Goal: Information Seeking & Learning: Learn about a topic

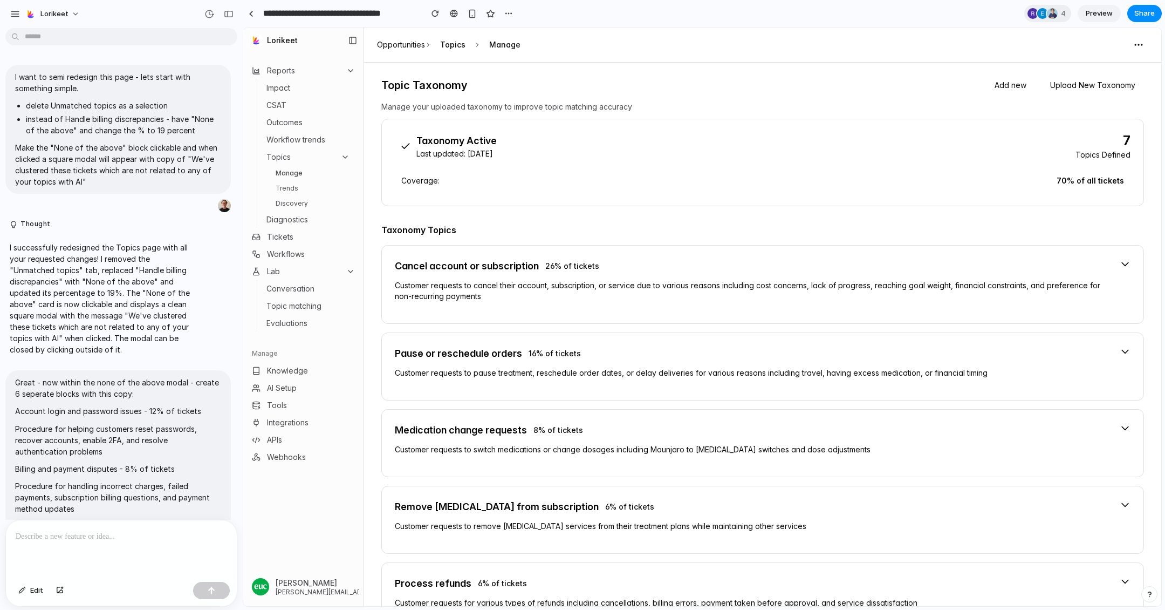
scroll to position [5475, 0]
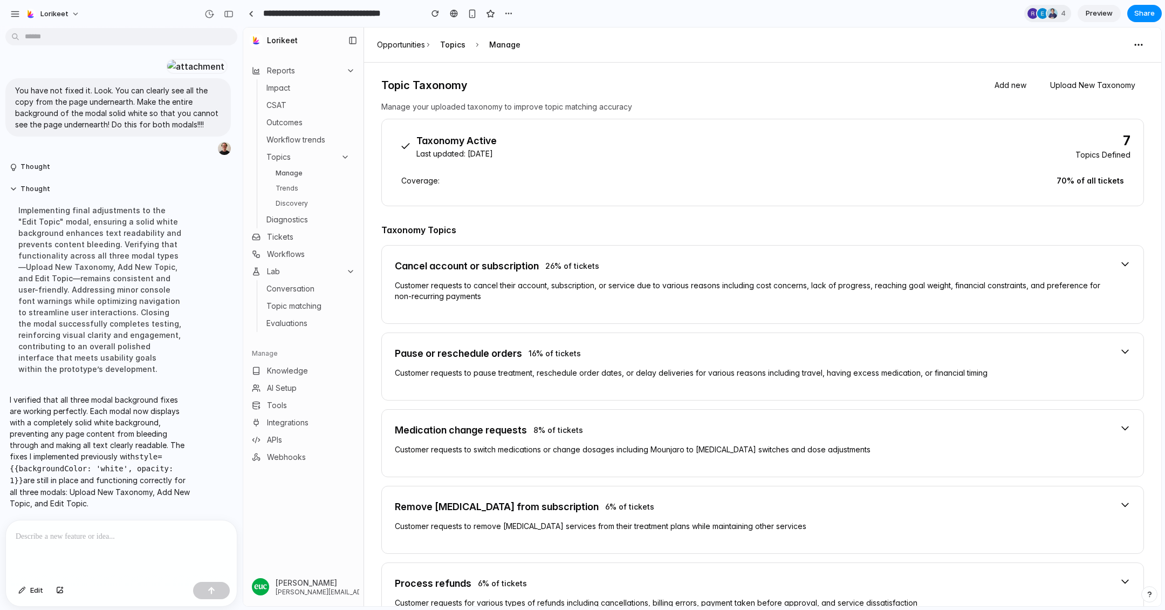
click at [84, 541] on p at bounding box center [121, 536] width 211 height 13
click at [292, 187] on link "Trends" at bounding box center [312, 188] width 83 height 13
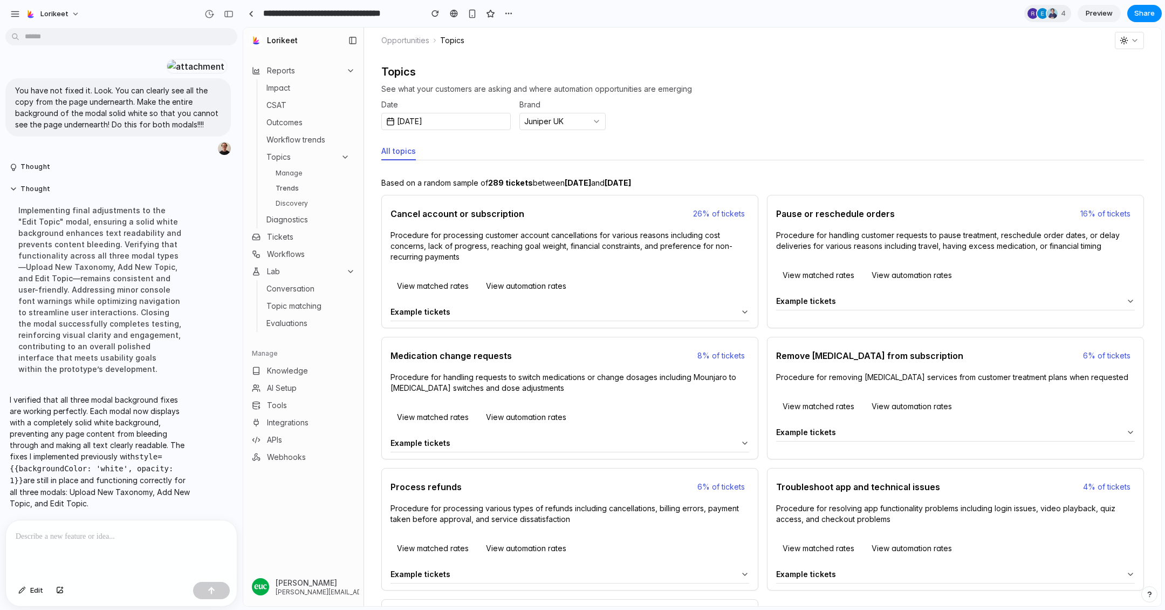
click at [297, 175] on link "Manage" at bounding box center [312, 173] width 83 height 13
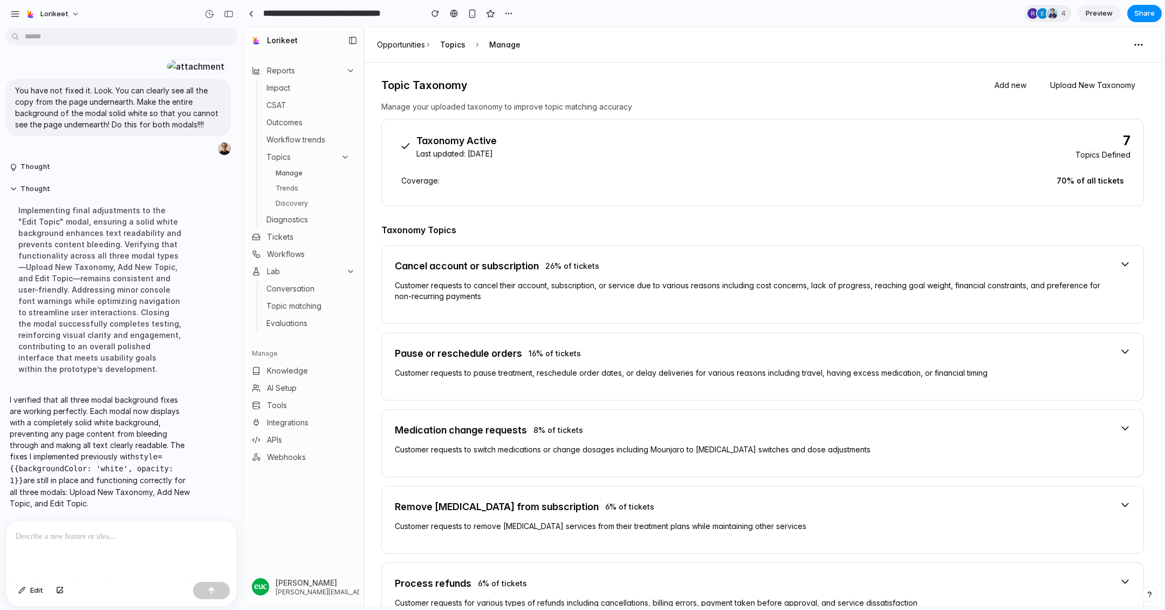
click at [95, 538] on p at bounding box center [121, 536] width 211 height 13
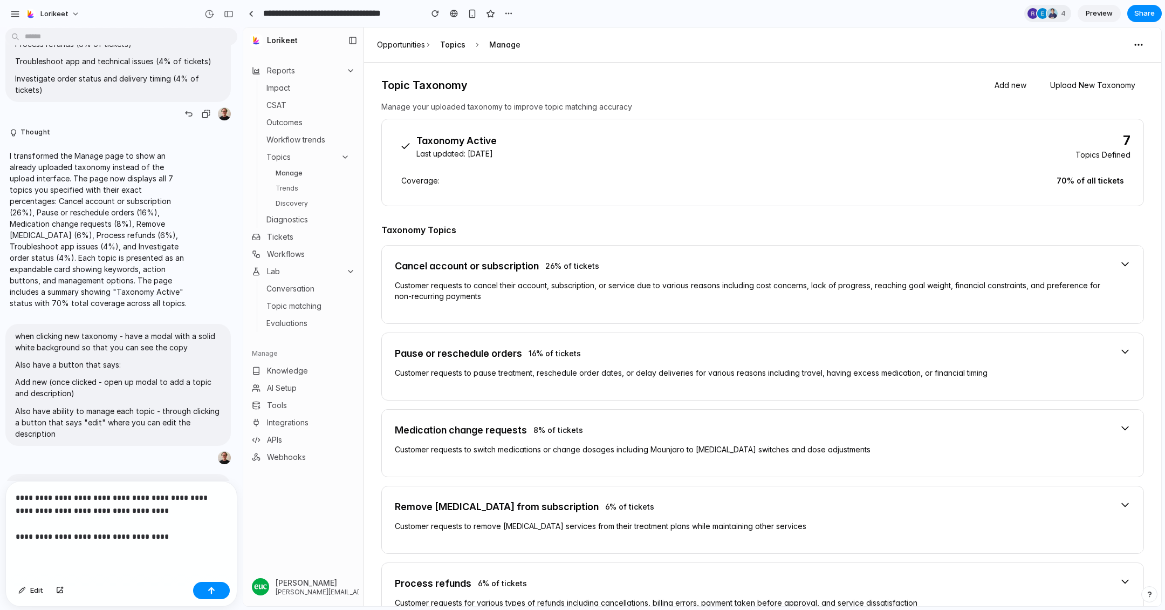
scroll to position [3909, 0]
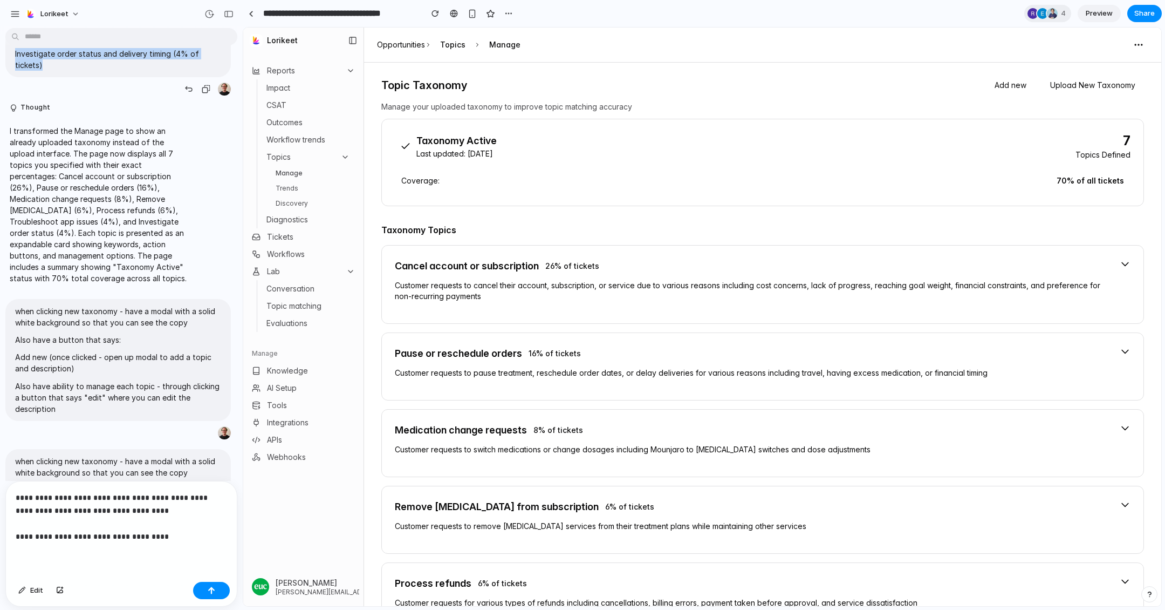
drag, startPoint x: 15, startPoint y: 281, endPoint x: 131, endPoint y: 406, distance: 171.0
copy span "Cancel account or subscription (26% of tickets) Pause or reschedule orders (16%…"
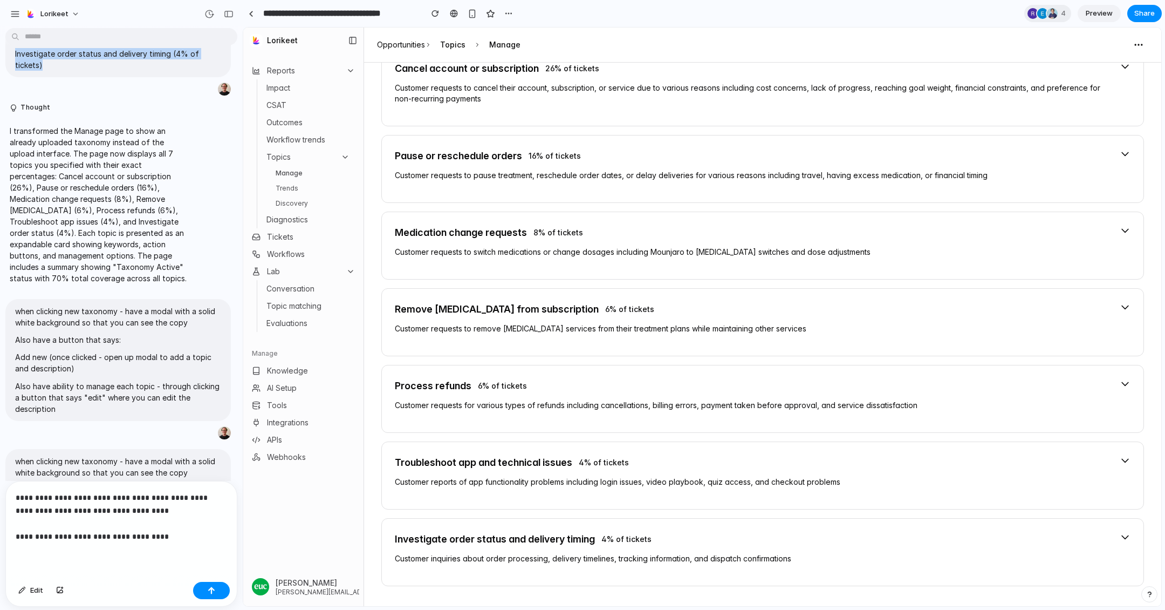
scroll to position [236, 0]
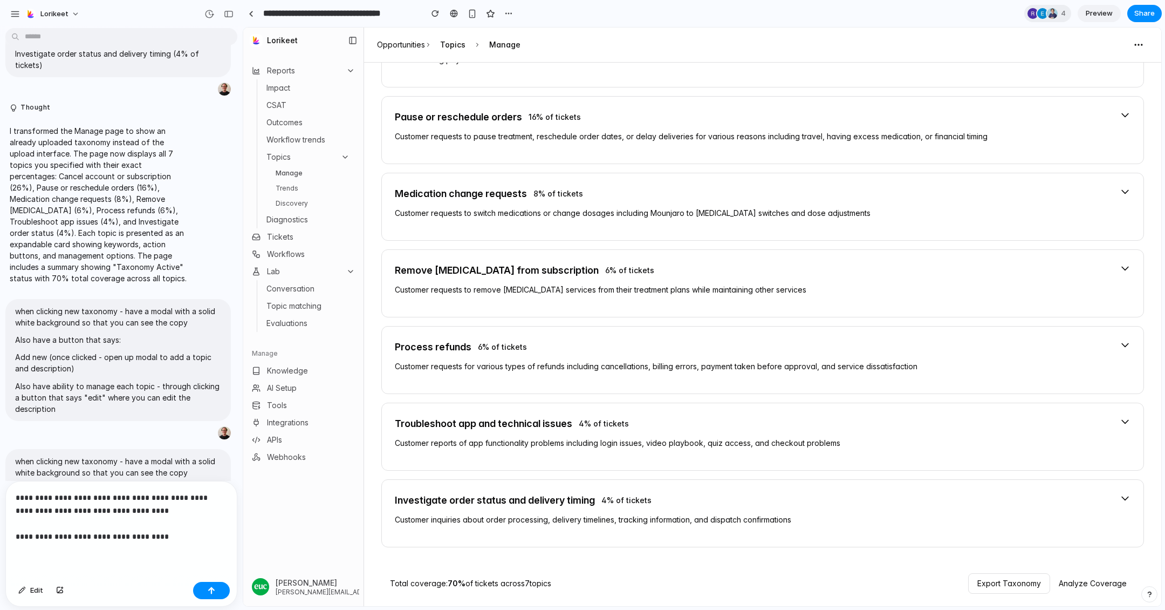
click at [120, 559] on div "**********" at bounding box center [121, 529] width 231 height 96
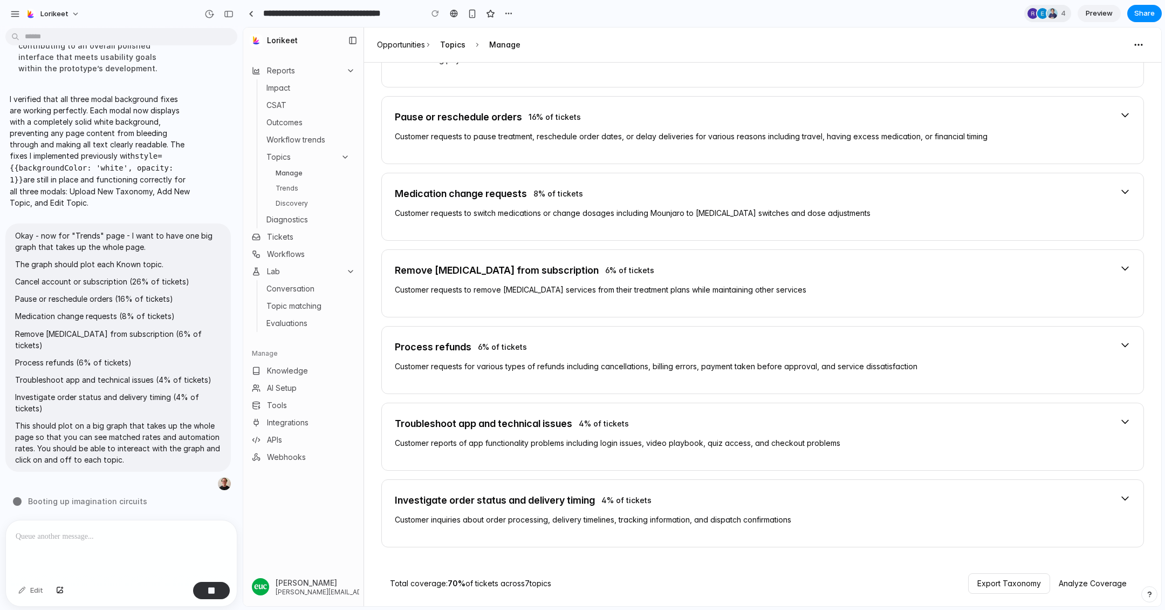
scroll to position [242, 0]
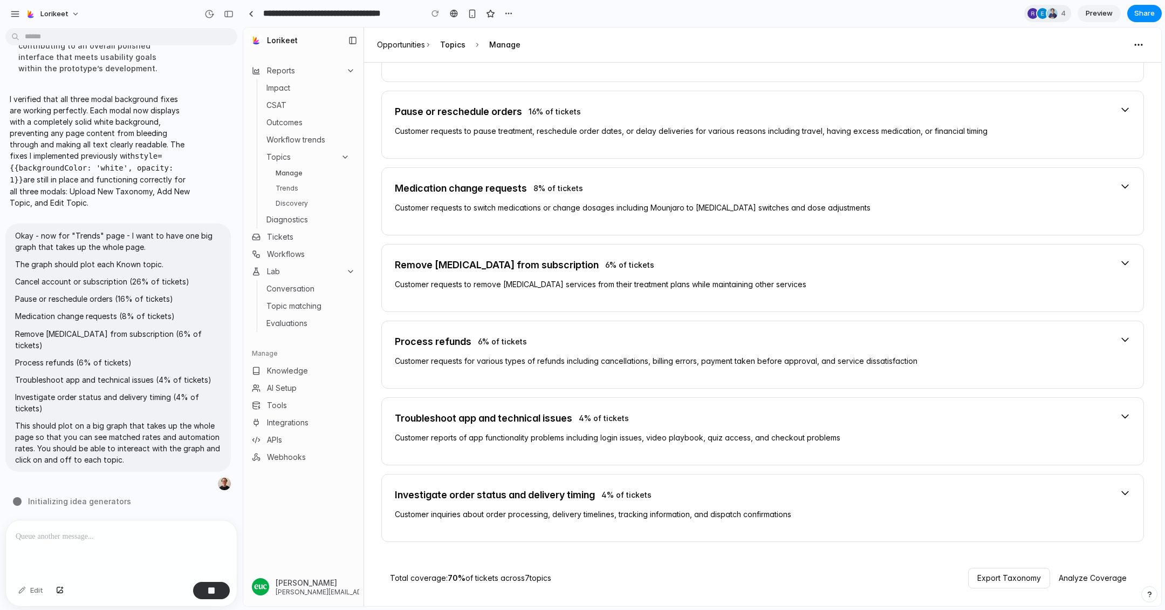
click at [309, 170] on link "Manage" at bounding box center [312, 173] width 83 height 13
click at [303, 197] on link "Discovery" at bounding box center [312, 203] width 83 height 13
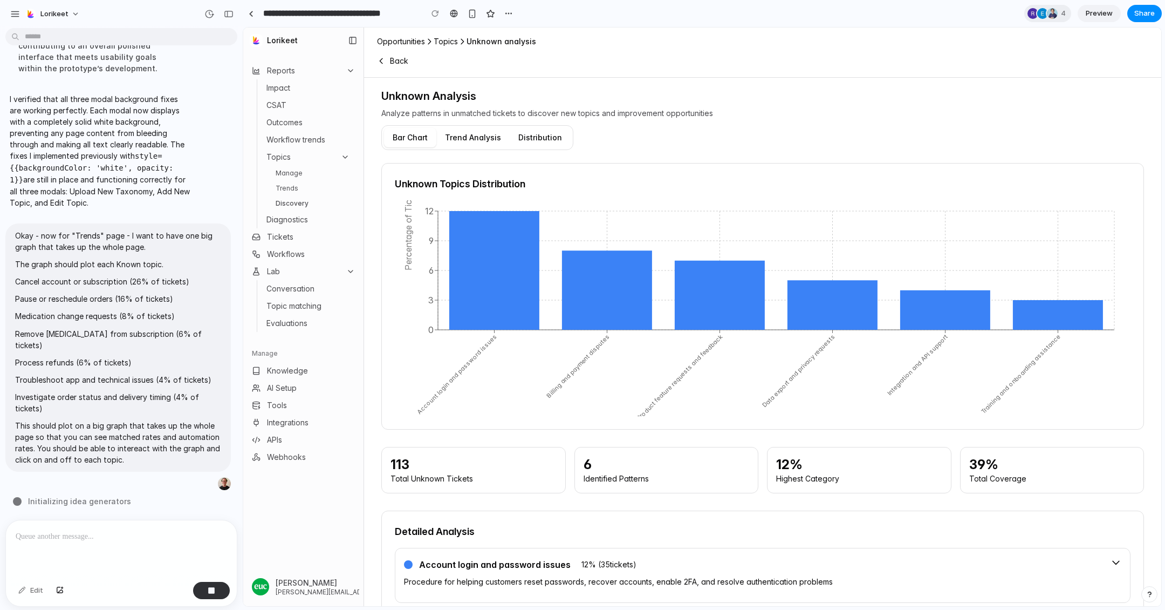
click at [300, 187] on link "Trends" at bounding box center [312, 188] width 83 height 13
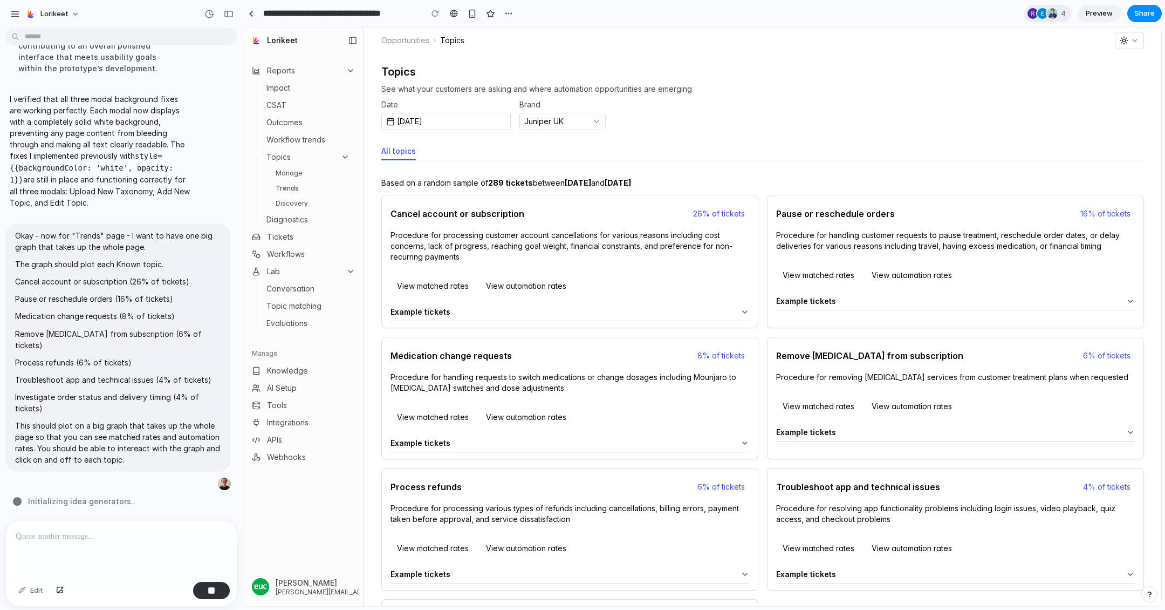
click at [300, 170] on link "Manage" at bounding box center [312, 173] width 83 height 13
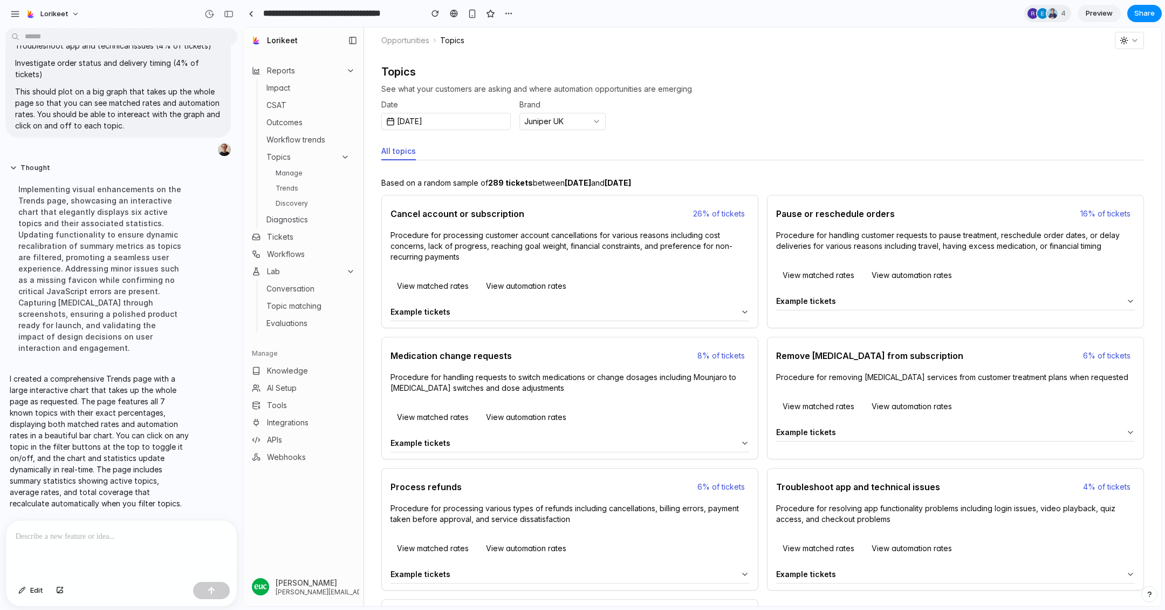
scroll to position [5765, 0]
click at [310, 188] on link "Trends" at bounding box center [312, 188] width 83 height 13
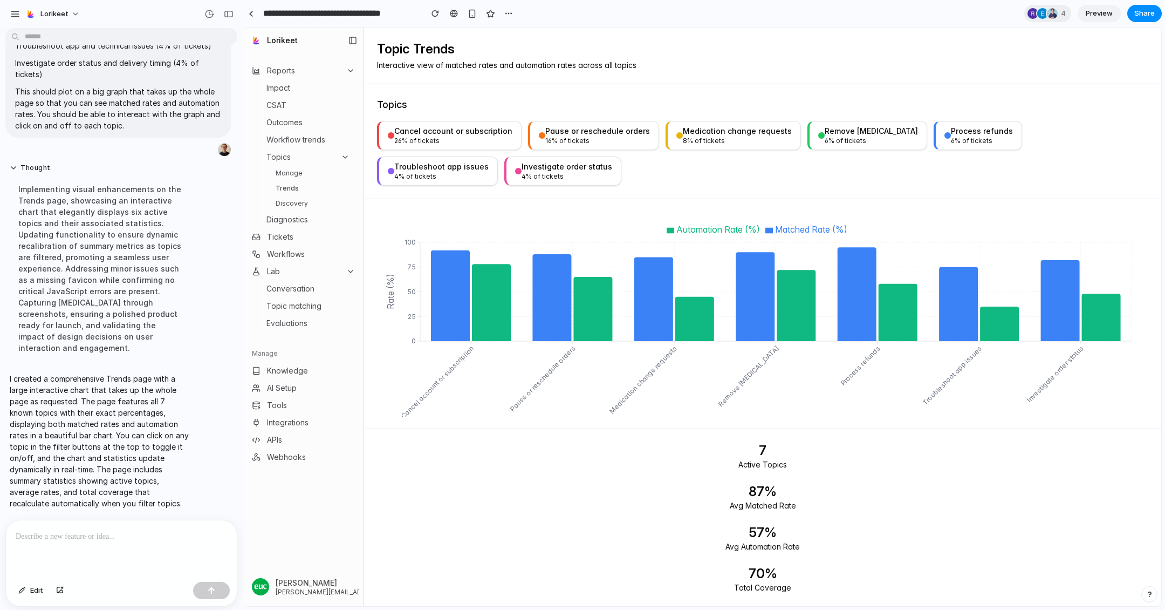
click at [457, 135] on div "Cancel account or subscription" at bounding box center [453, 131] width 118 height 11
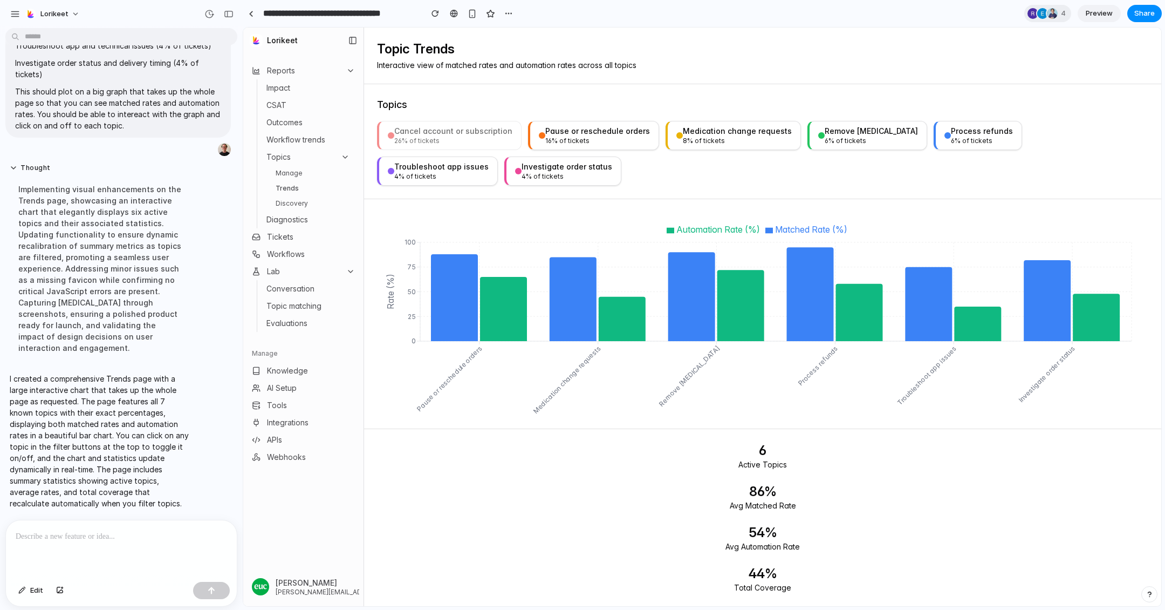
click at [576, 141] on div "16 % of tickets" at bounding box center [597, 140] width 105 height 9
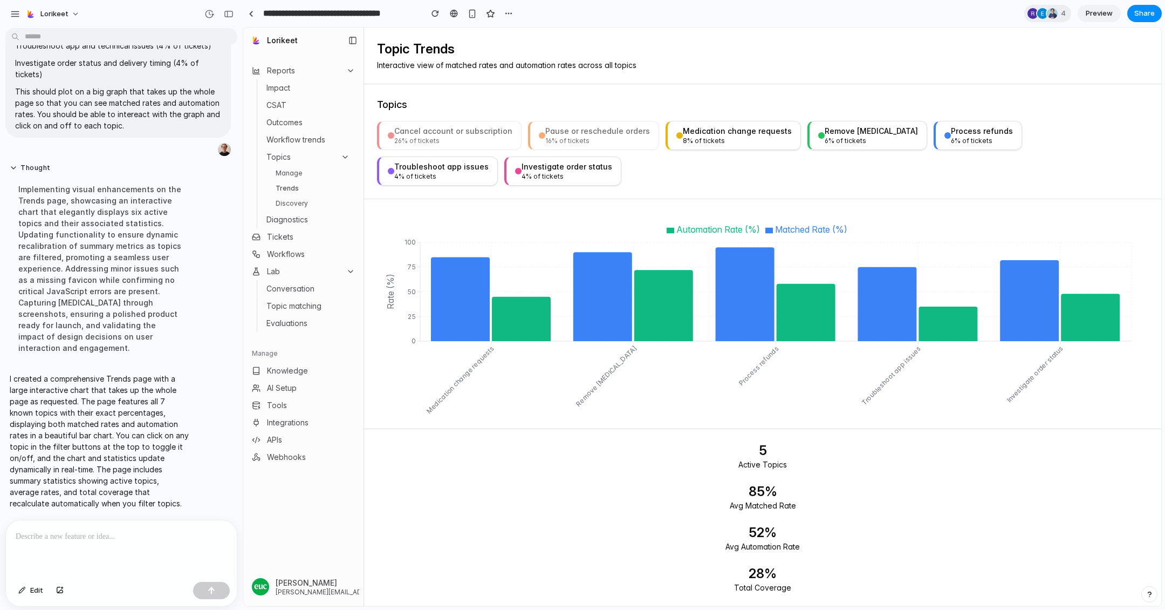
click at [693, 130] on div "Medication change requests" at bounding box center [737, 131] width 109 height 11
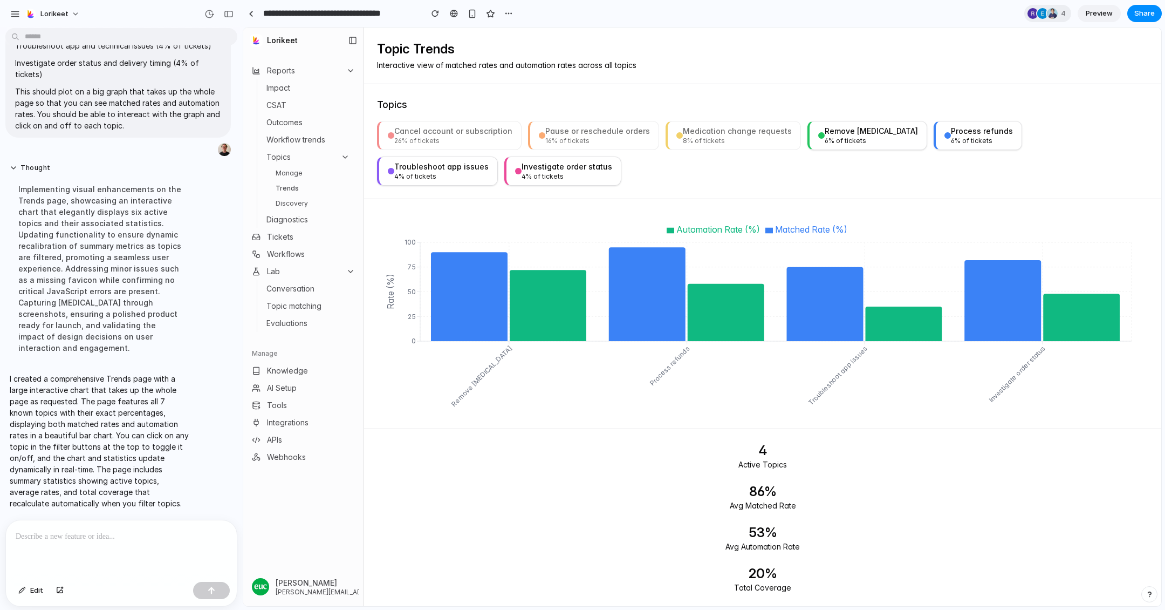
click at [522, 172] on div "4 % of tickets" at bounding box center [567, 176] width 91 height 9
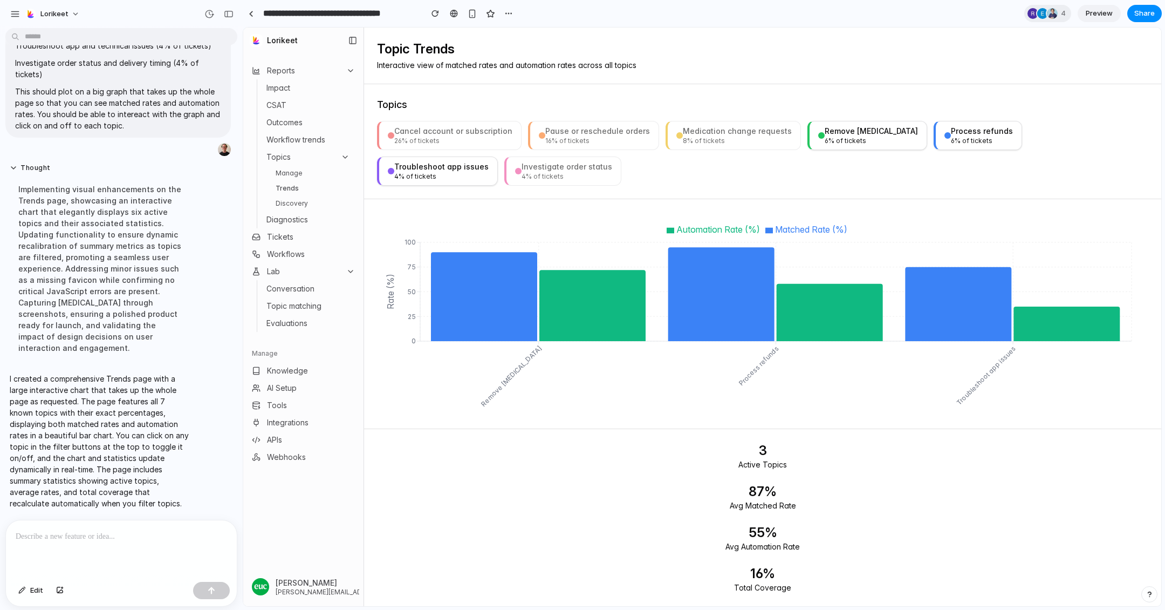
click at [861, 134] on div "Remove [MEDICAL_DATA]" at bounding box center [871, 131] width 93 height 11
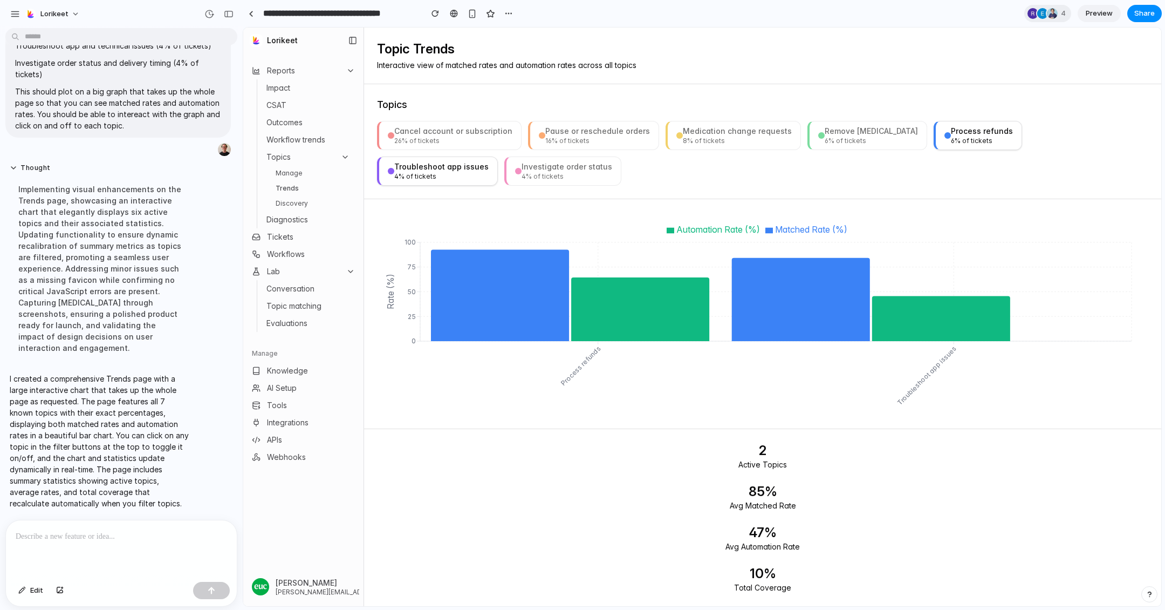
click at [951, 134] on div "Process refunds" at bounding box center [982, 131] width 62 height 11
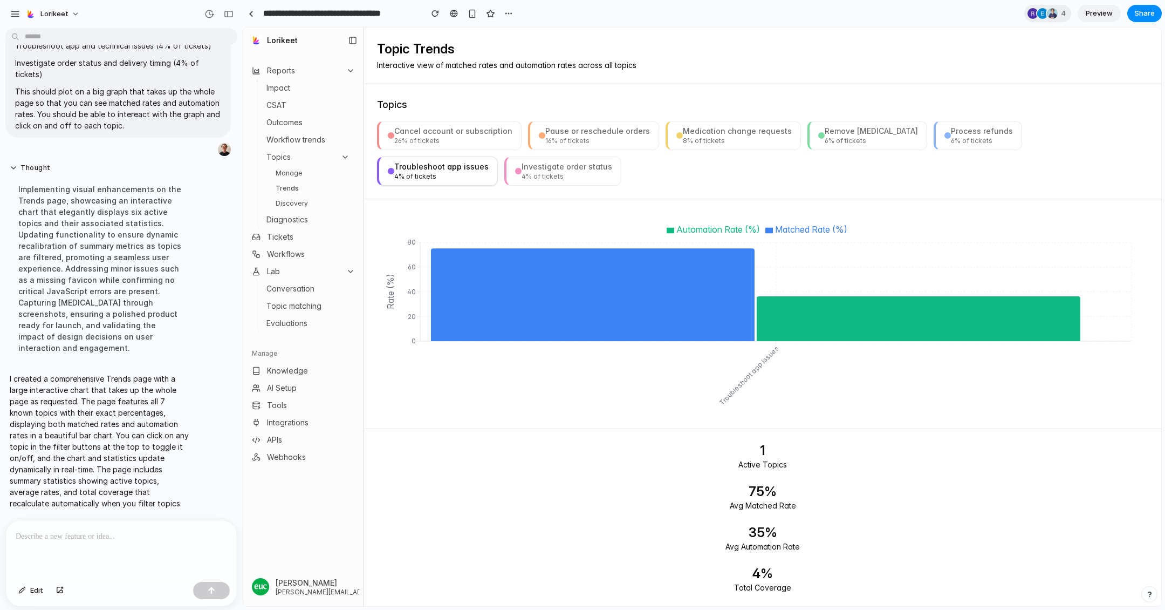
click at [489, 161] on div "Troubleshoot app issues" at bounding box center [441, 166] width 94 height 11
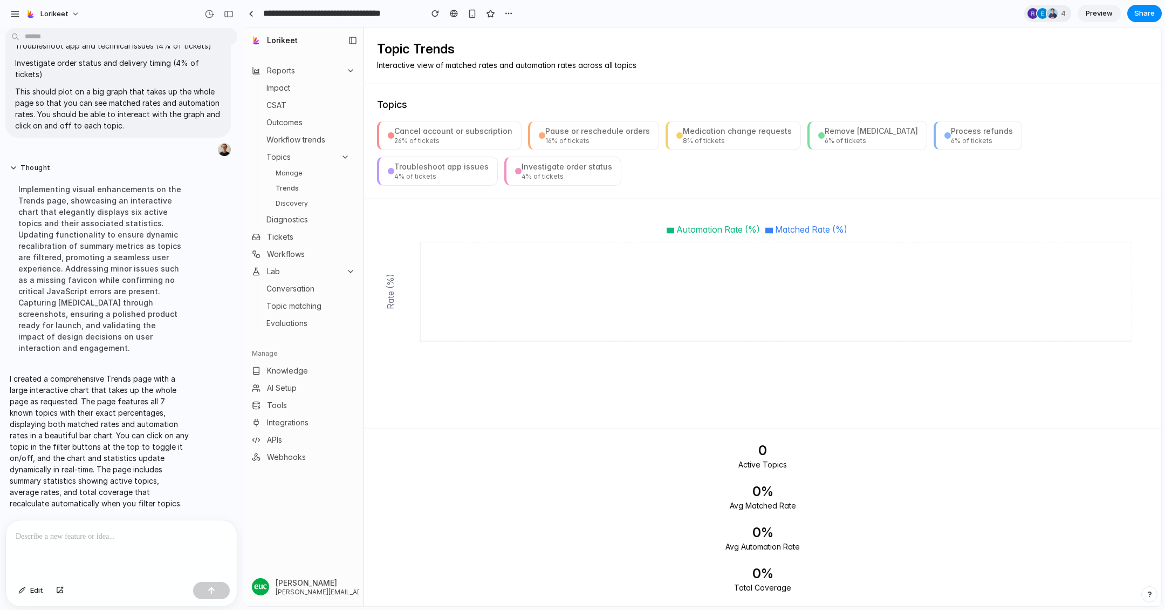
click at [448, 118] on div "Topics Cancel account or subscription 26 % of tickets Pause or reschedule order…" at bounding box center [762, 141] width 797 height 115
click at [440, 131] on div "Cancel account or subscription" at bounding box center [453, 131] width 118 height 11
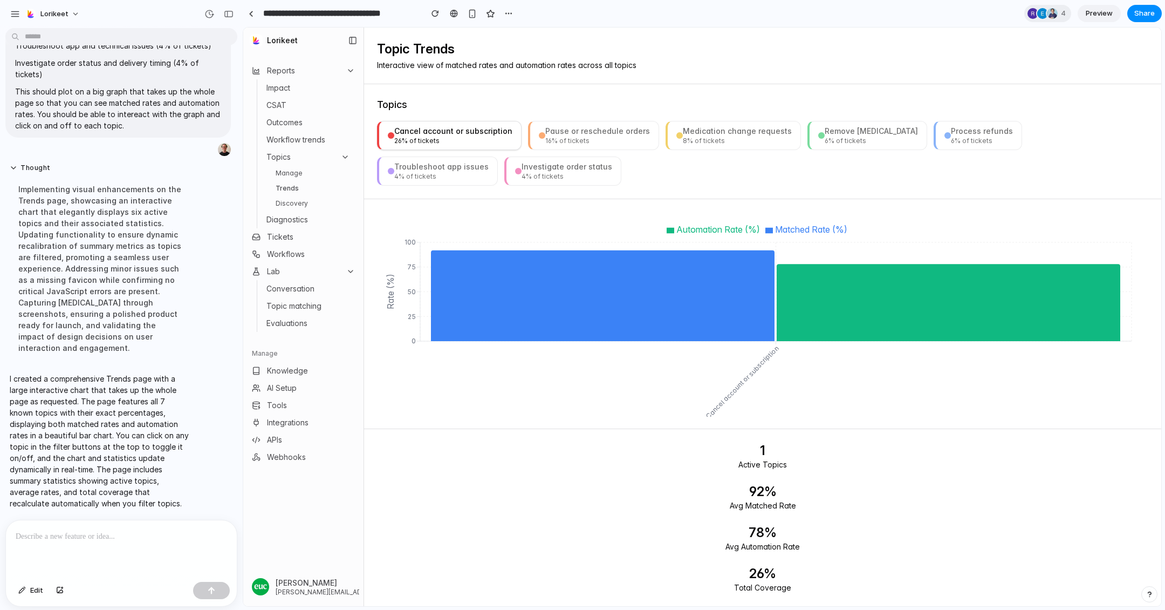
click at [440, 131] on div "Cancel account or subscription" at bounding box center [453, 131] width 118 height 11
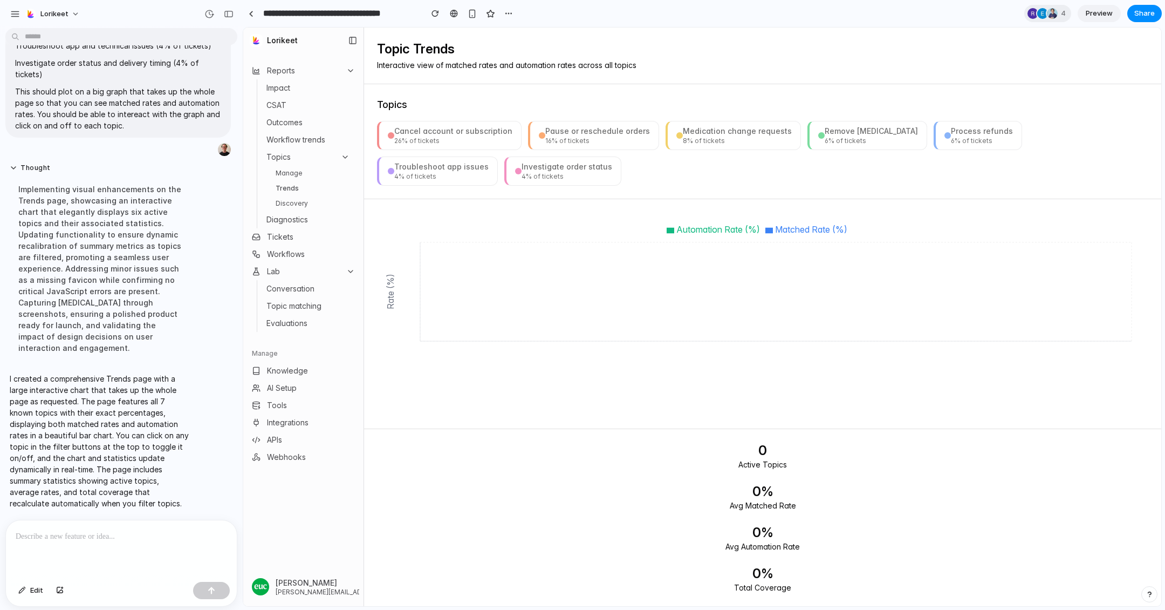
click at [440, 131] on div "Cancel account or subscription" at bounding box center [453, 131] width 118 height 11
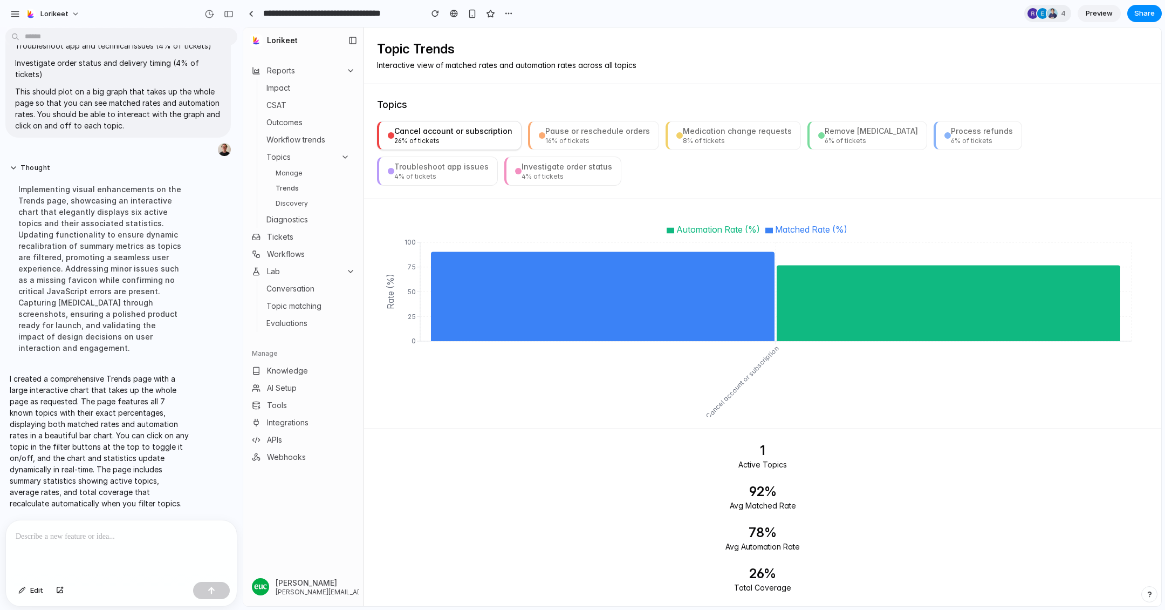
click at [522, 168] on div "Investigate order status" at bounding box center [567, 166] width 91 height 11
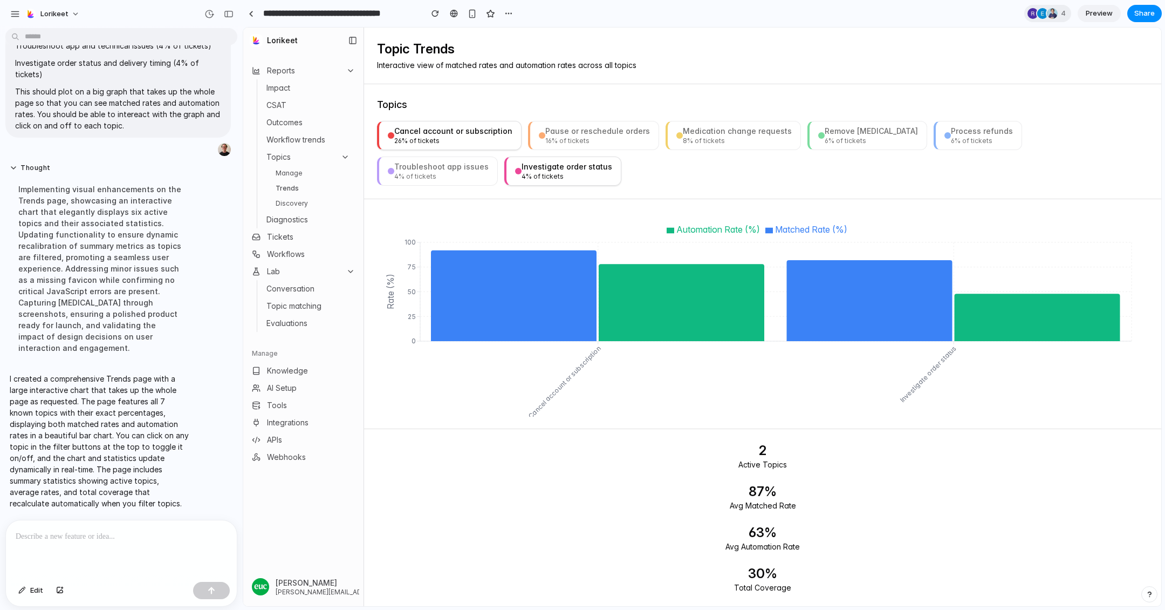
click at [572, 136] on div "16 % of tickets" at bounding box center [597, 140] width 105 height 9
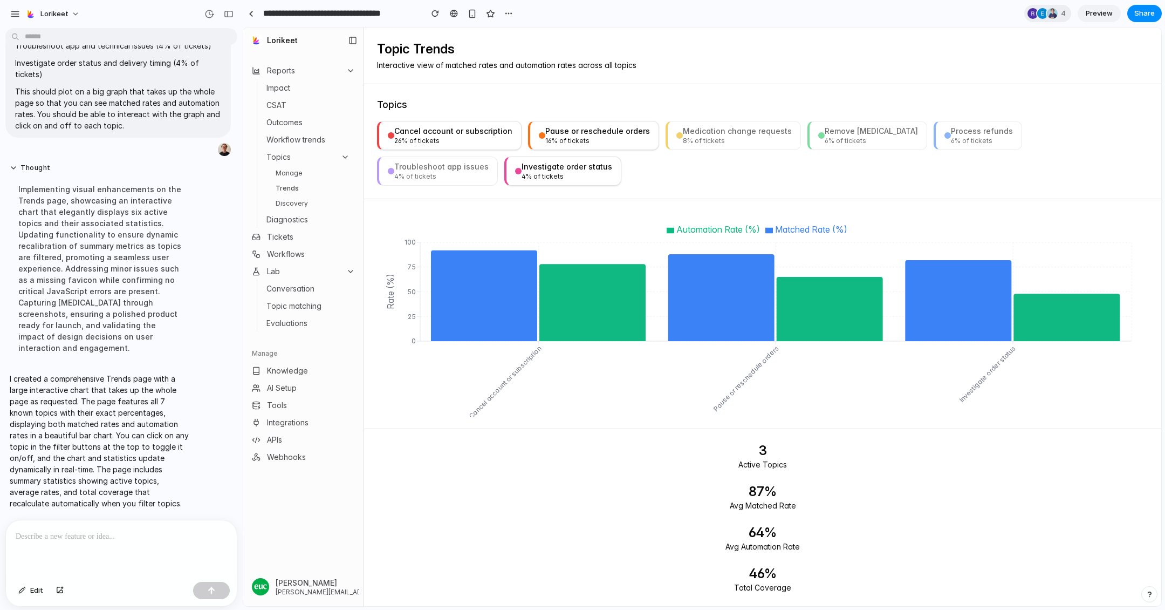
click at [728, 123] on button "Medication change requests 8 % of tickets" at bounding box center [733, 135] width 135 height 29
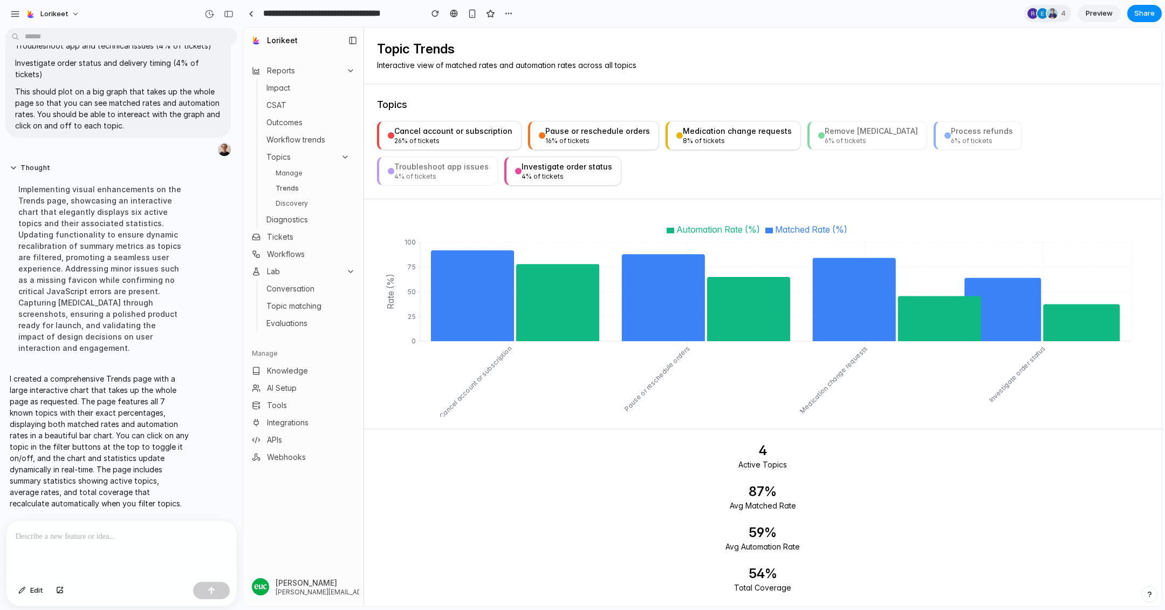
click at [825, 141] on div "6 % of tickets" at bounding box center [871, 140] width 93 height 9
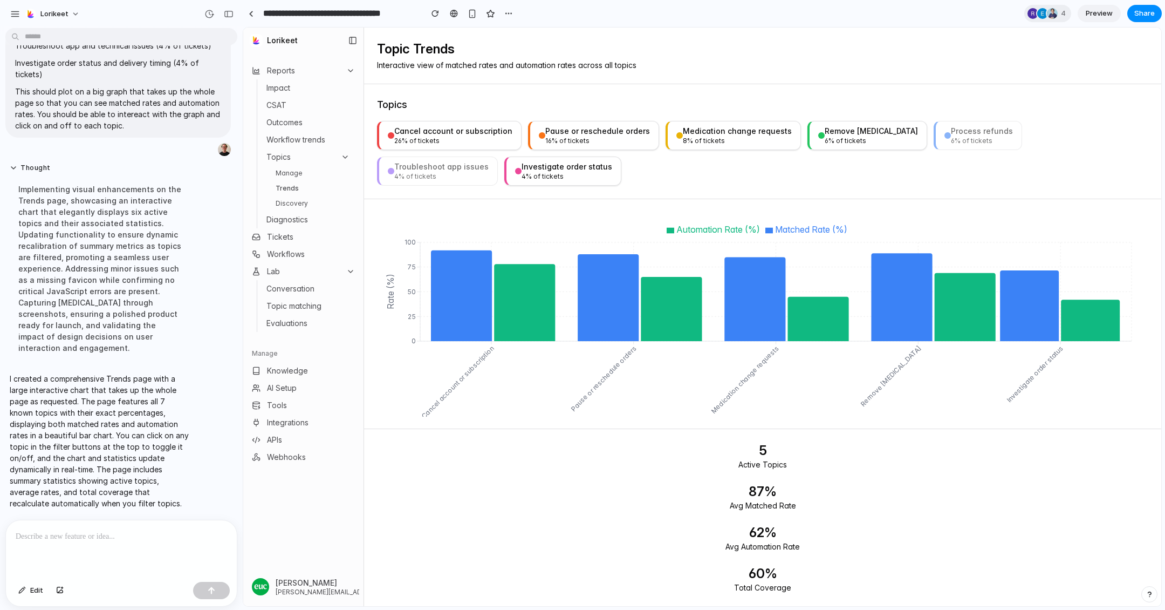
click at [934, 134] on button "Process refunds 6 % of tickets" at bounding box center [978, 135] width 88 height 29
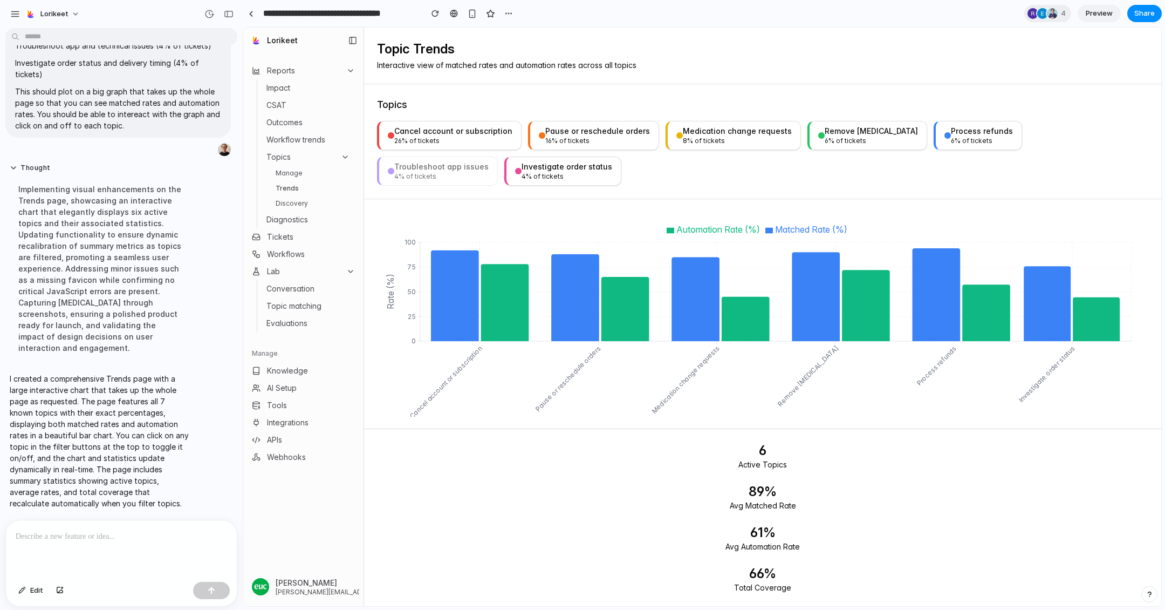
click at [489, 161] on div "Troubleshoot app issues" at bounding box center [441, 166] width 94 height 11
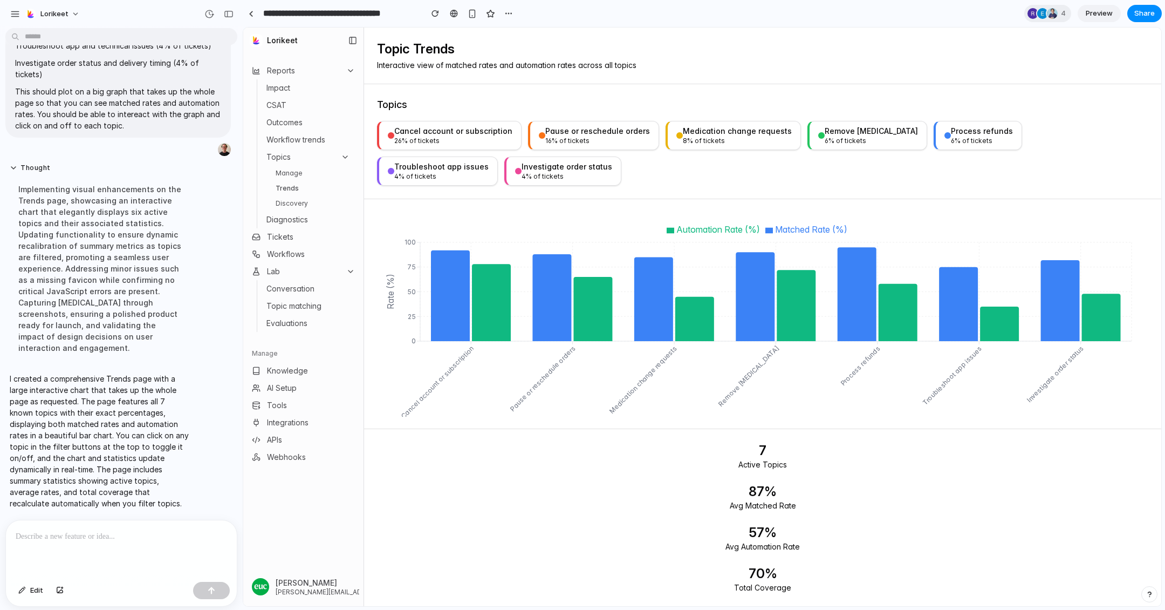
click at [62, 542] on p at bounding box center [121, 536] width 211 height 13
click at [68, 548] on div at bounding box center [121, 548] width 231 height 57
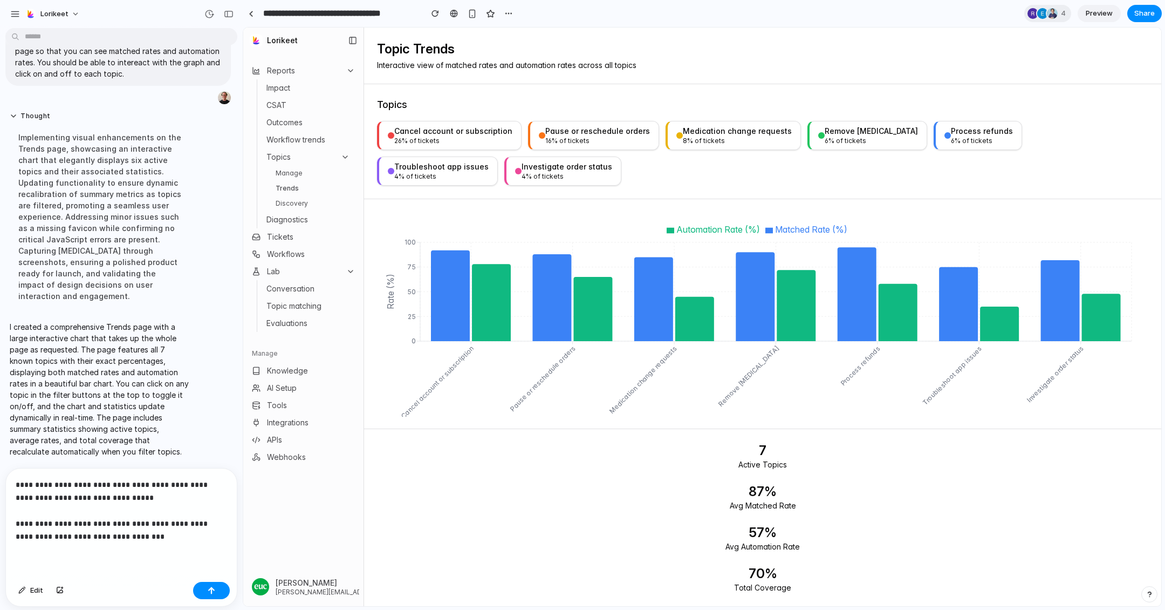
click at [173, 521] on p "**********" at bounding box center [121, 510] width 211 height 65
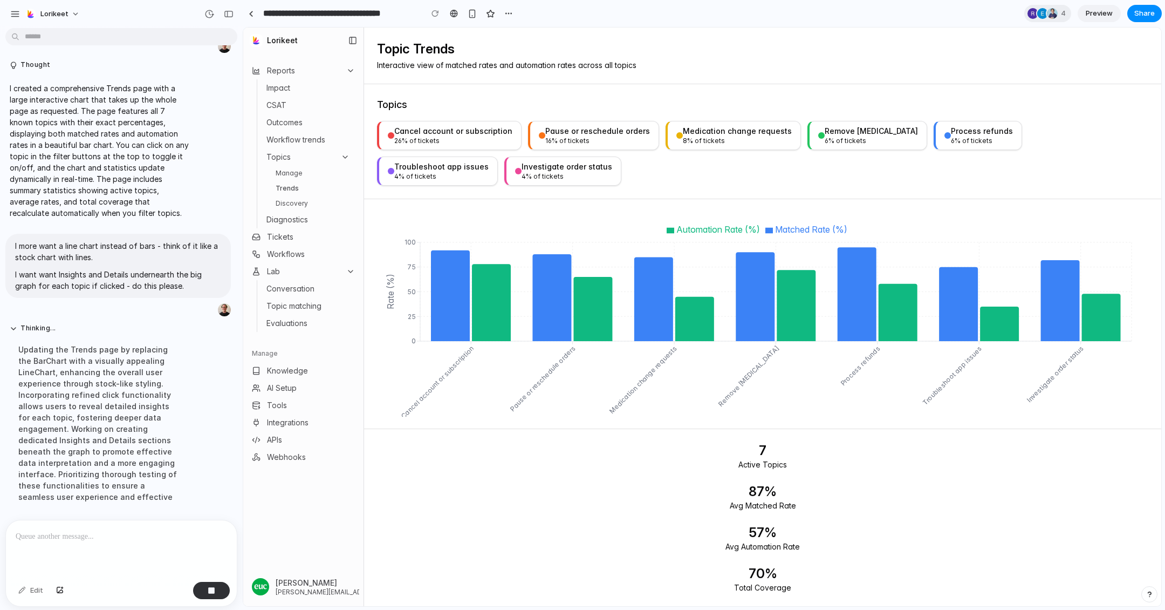
scroll to position [5870, 0]
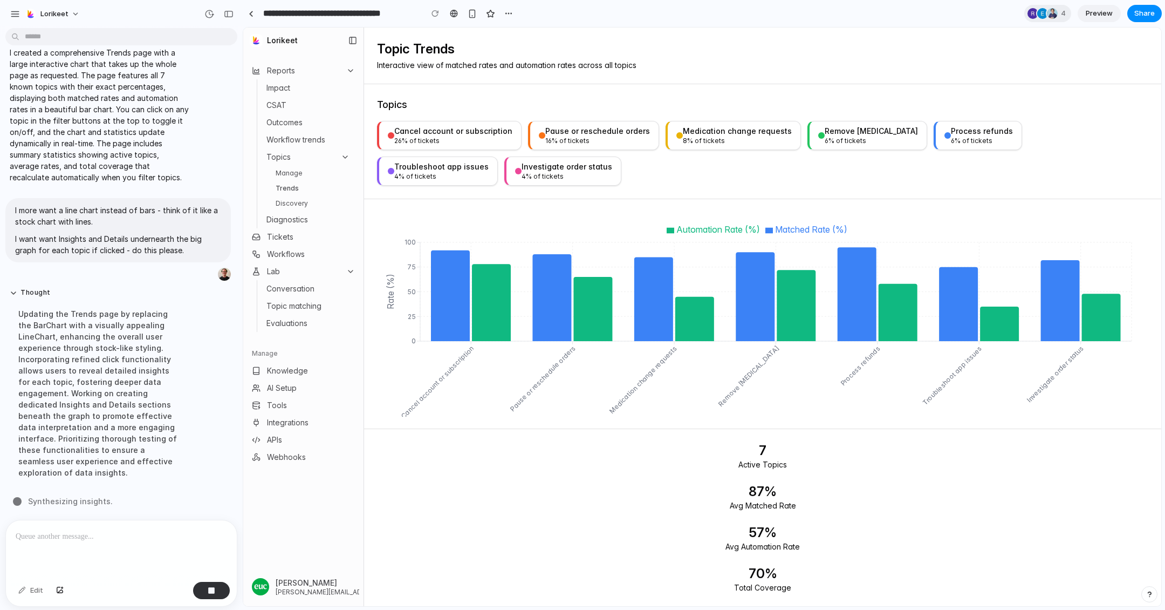
click at [297, 323] on link "Evaluations" at bounding box center [308, 323] width 92 height 15
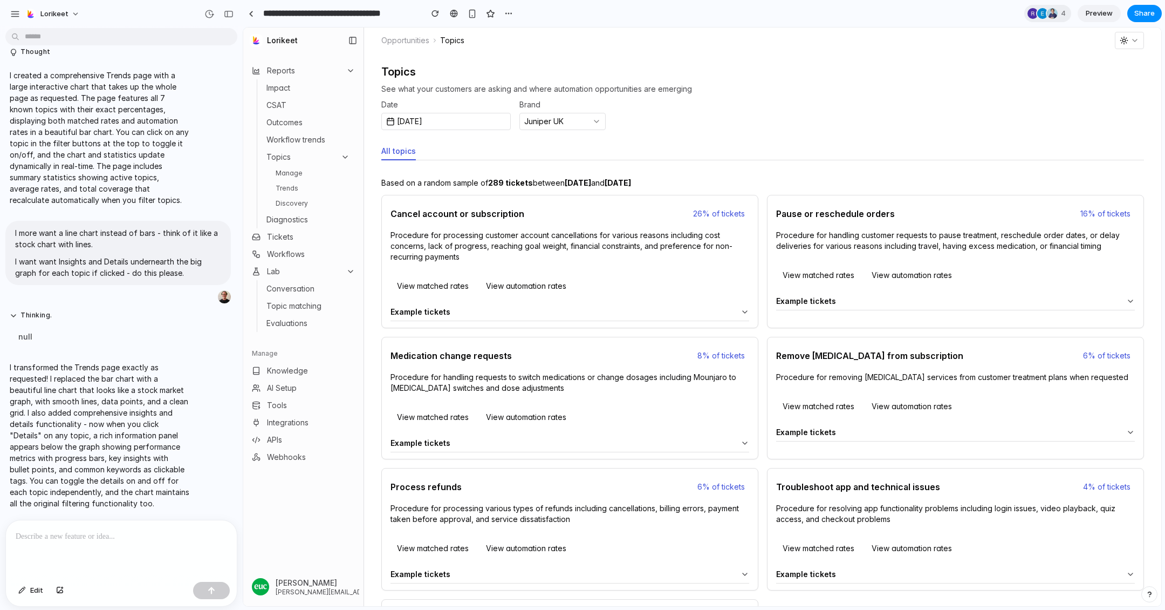
scroll to position [5733, 0]
click at [295, 185] on link "Trends" at bounding box center [312, 188] width 83 height 13
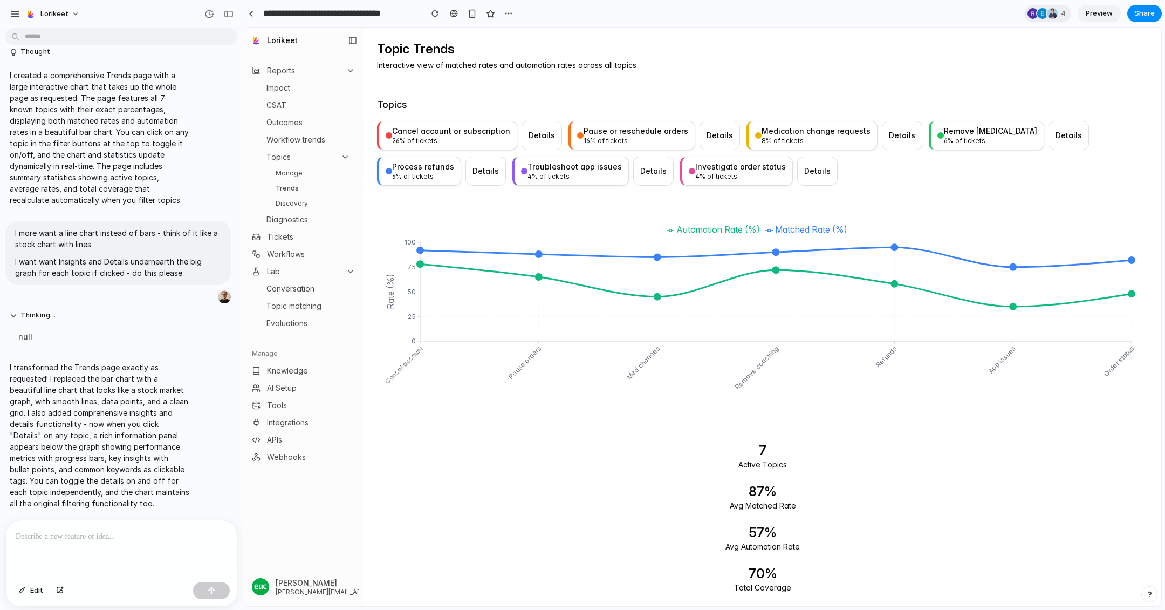
click at [452, 144] on div "26 % of tickets" at bounding box center [451, 140] width 118 height 9
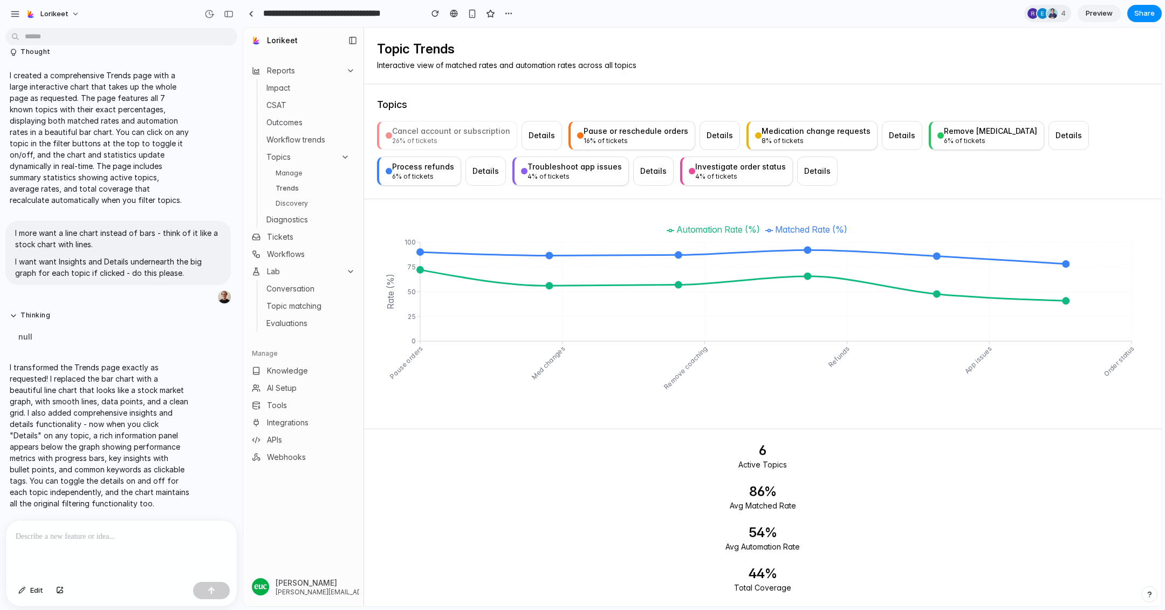
click at [569, 145] on button "Pause or reschedule orders 16 % of tickets" at bounding box center [632, 135] width 127 height 29
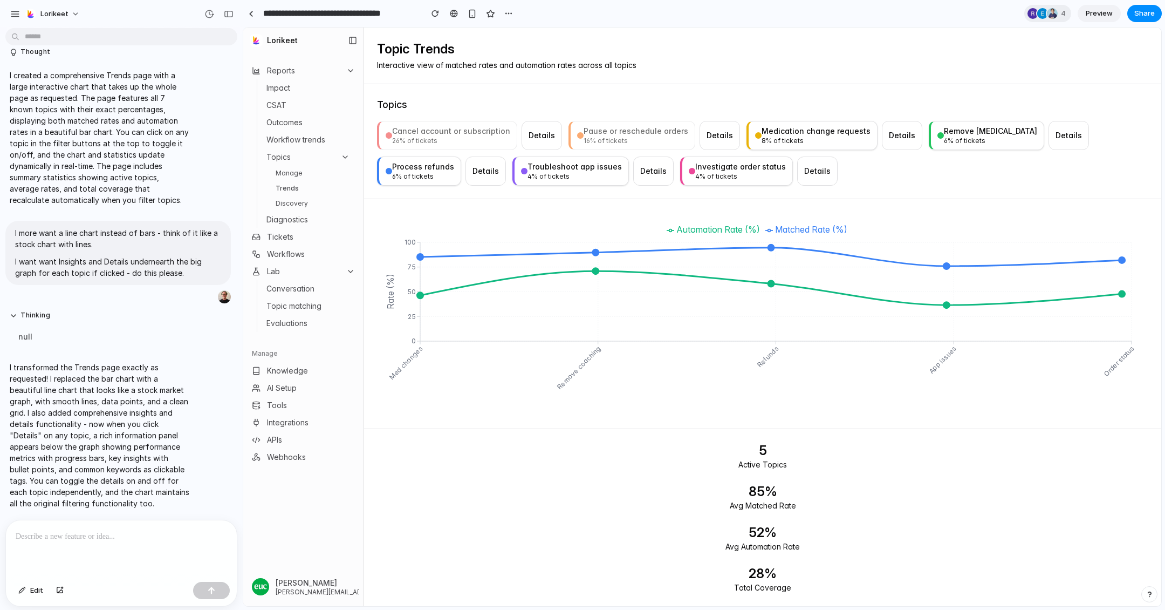
click at [585, 164] on div "Troubleshoot app issues" at bounding box center [575, 166] width 94 height 11
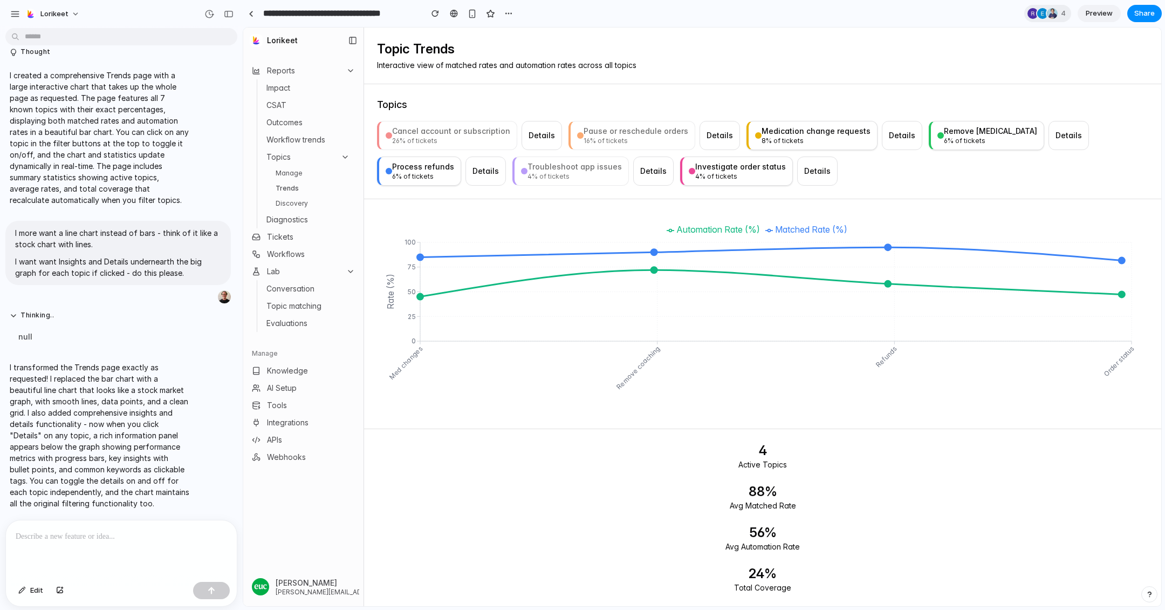
click at [696, 168] on div "Investigate order status" at bounding box center [740, 166] width 91 height 11
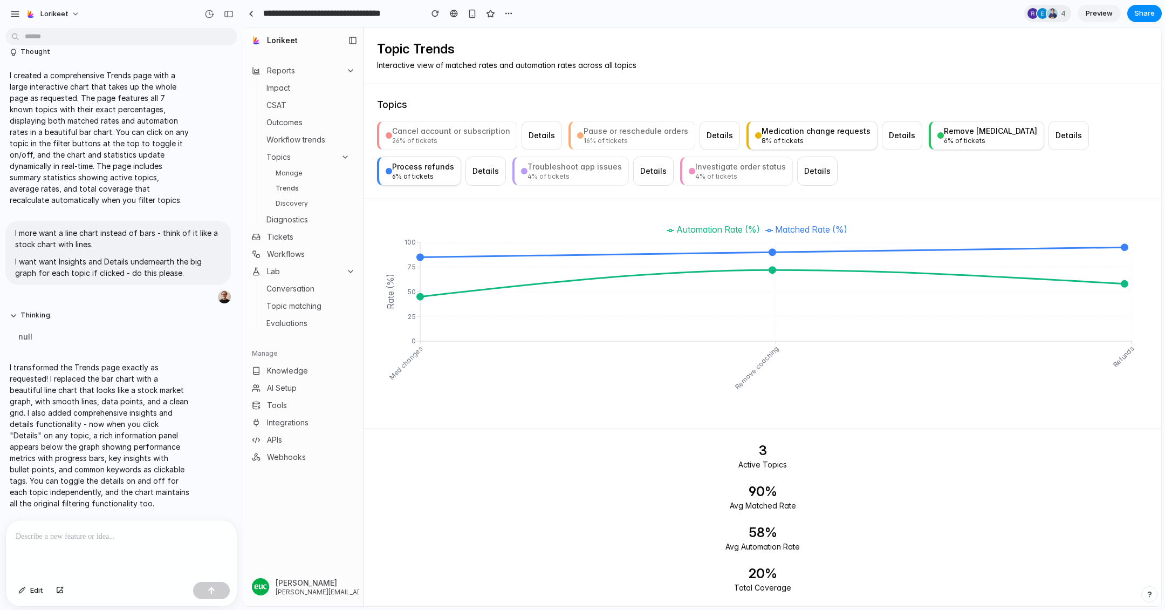
click at [599, 175] on div "4 % of tickets" at bounding box center [575, 176] width 94 height 9
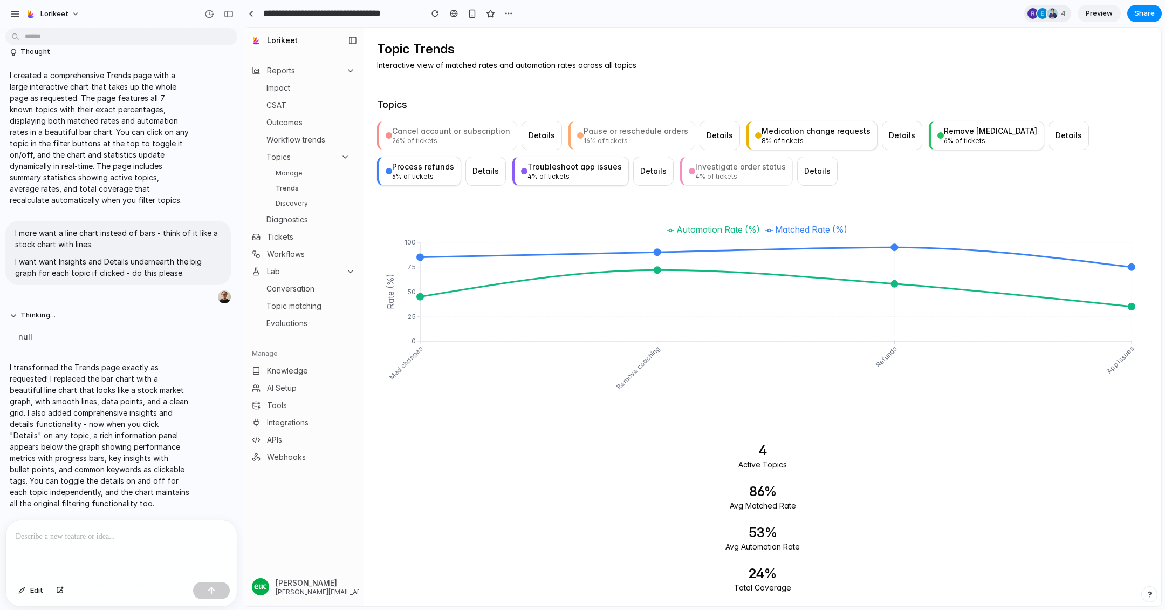
click at [472, 133] on div "Cancel account or subscription" at bounding box center [451, 131] width 118 height 11
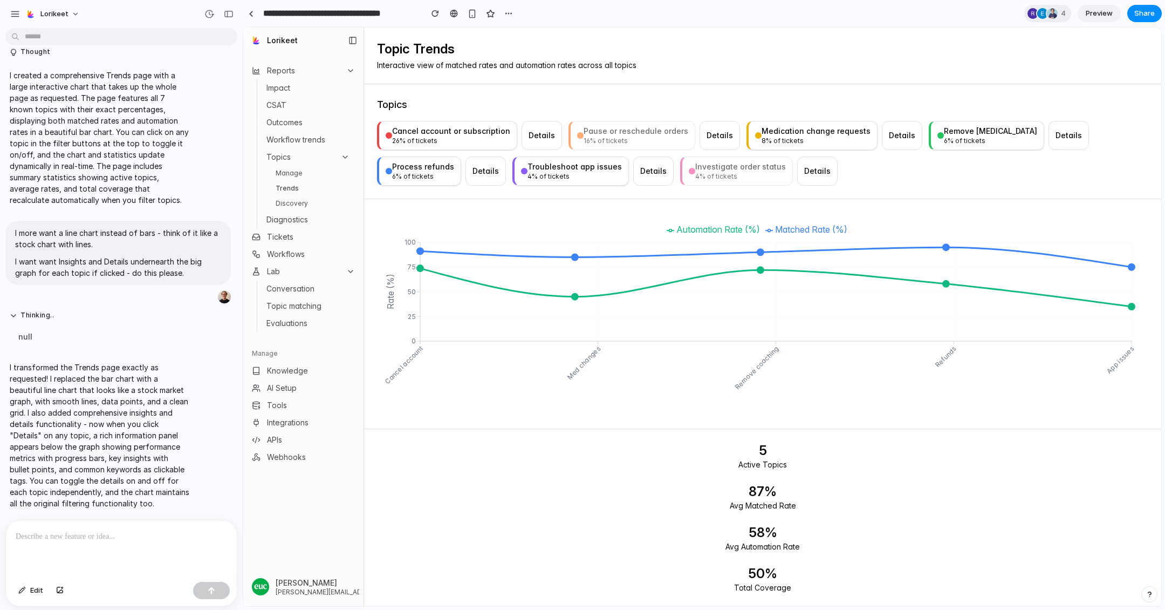
click at [529, 130] on div "Details" at bounding box center [542, 135] width 26 height 11
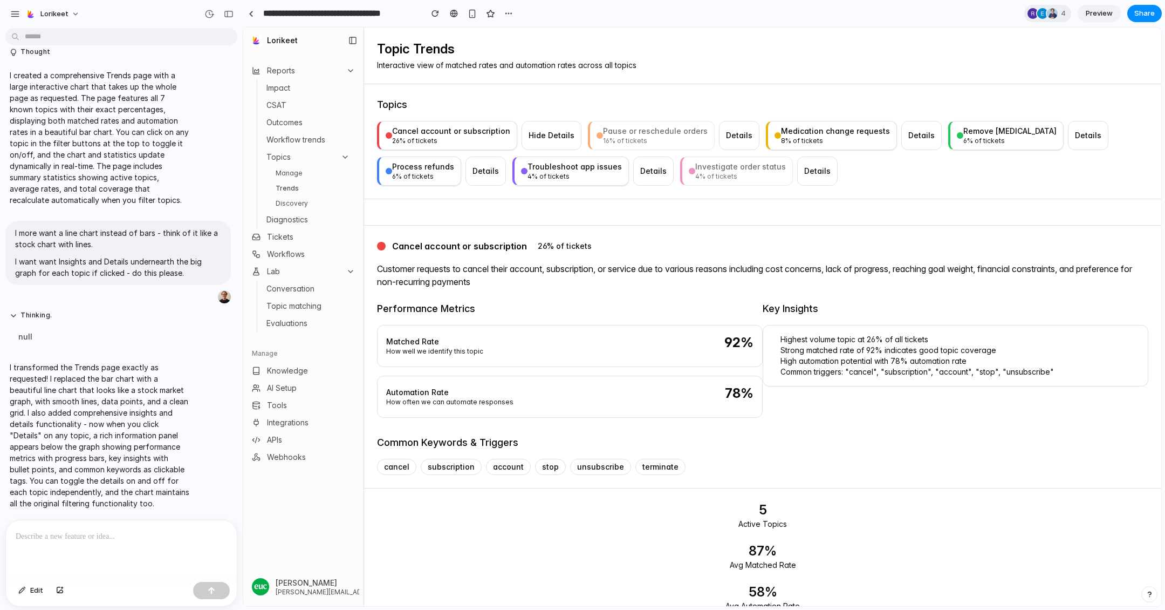
click at [547, 135] on div "Hide Details" at bounding box center [552, 135] width 46 height 11
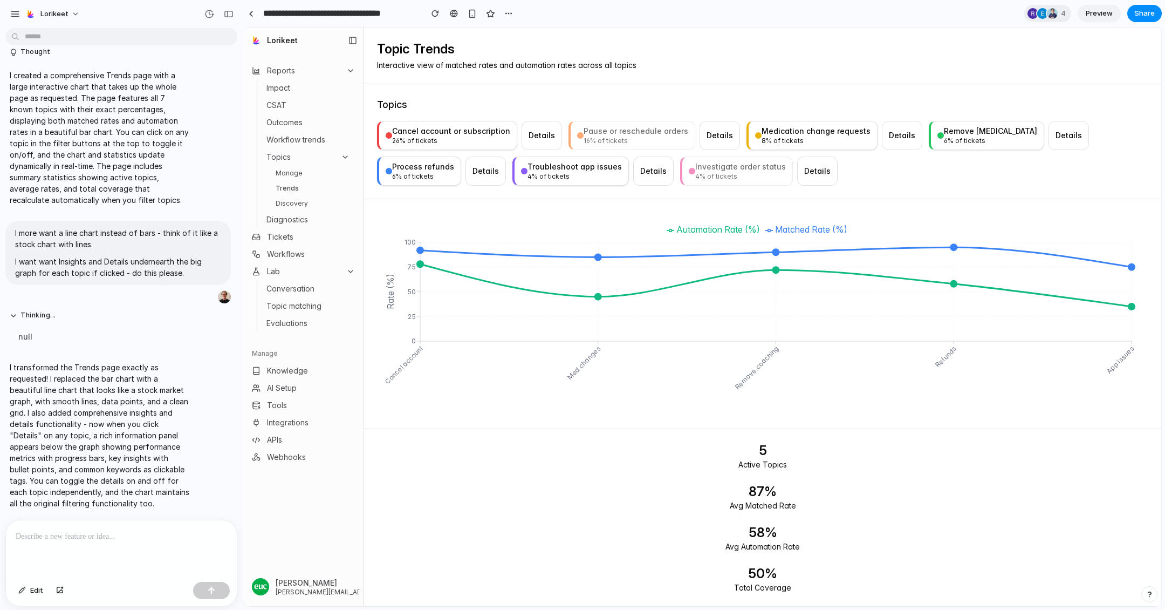
click at [537, 136] on div "Details" at bounding box center [542, 135] width 26 height 11
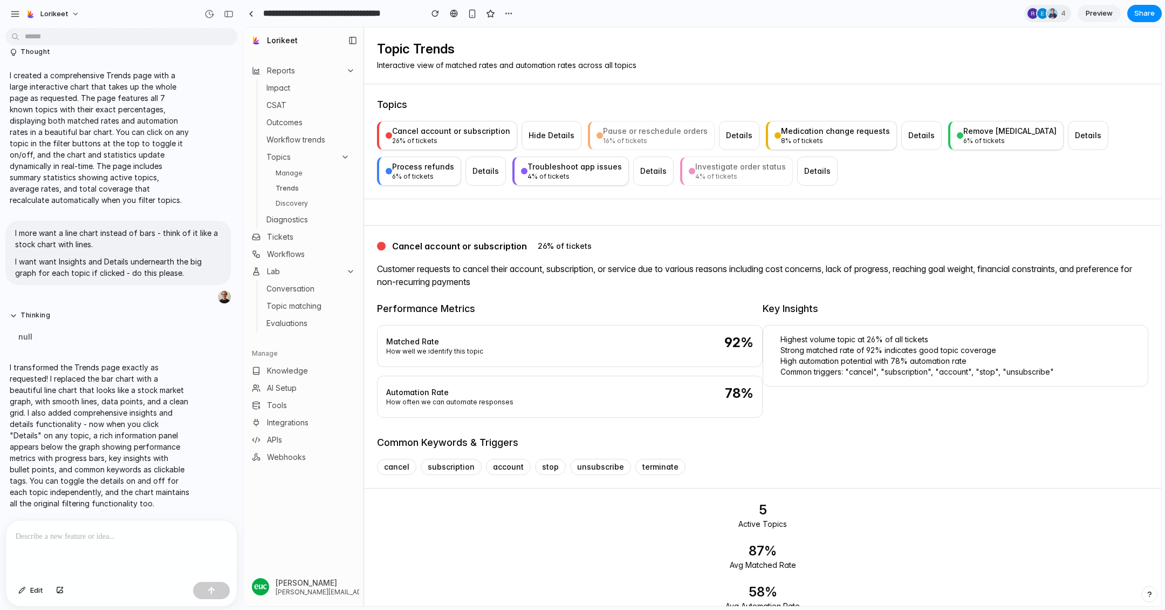
click at [537, 136] on div "Hide Details" at bounding box center [552, 135] width 46 height 11
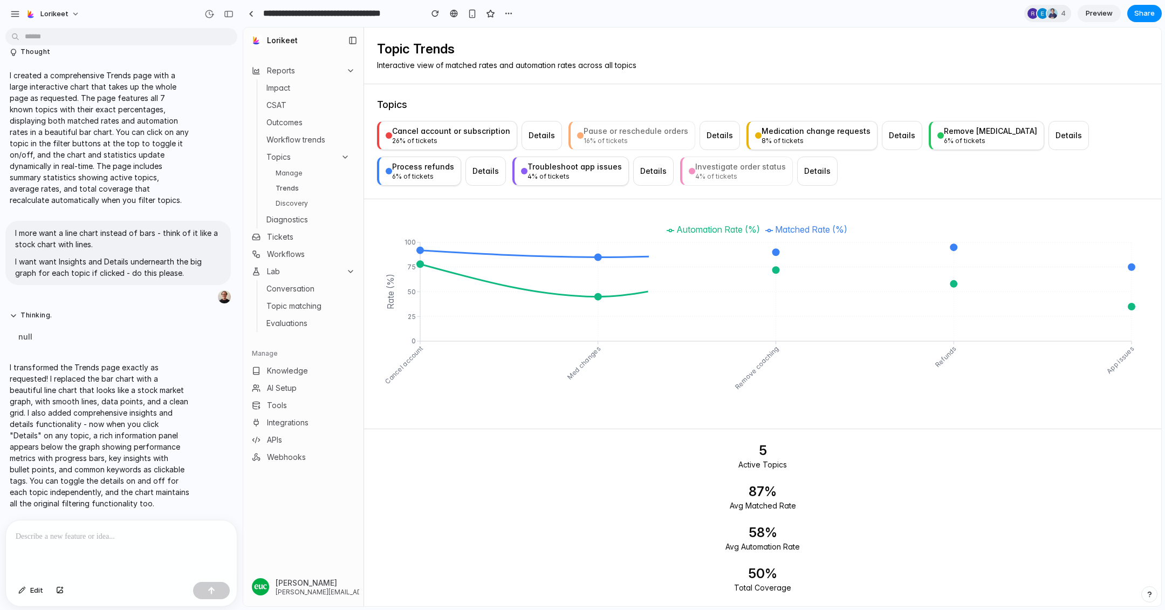
click at [537, 136] on div "Details" at bounding box center [542, 135] width 26 height 11
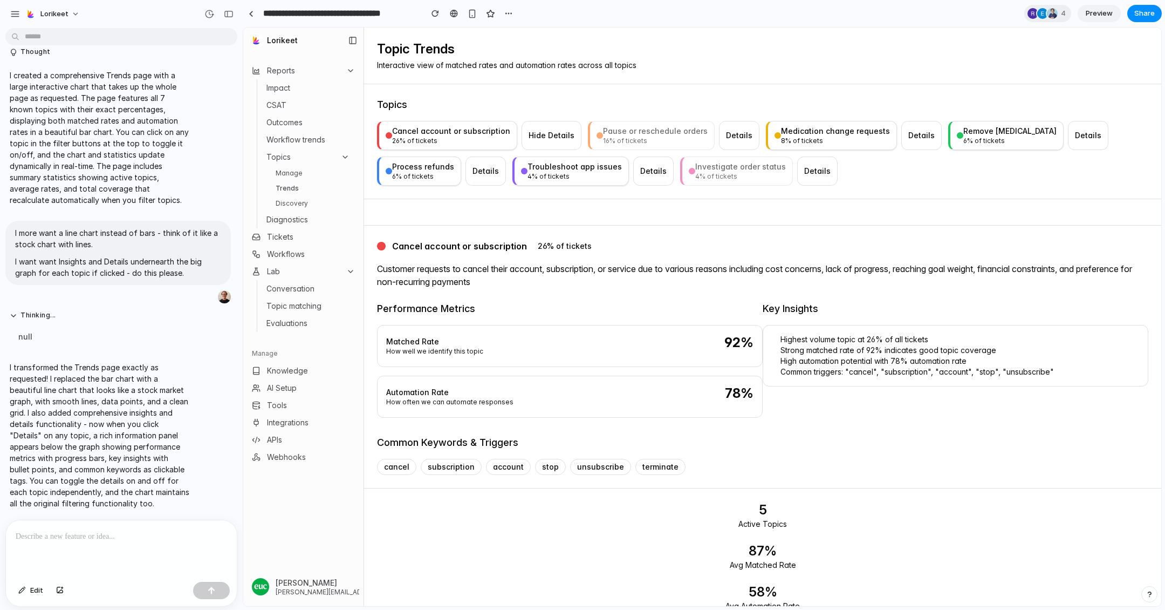
click at [728, 133] on div "Details" at bounding box center [739, 135] width 26 height 11
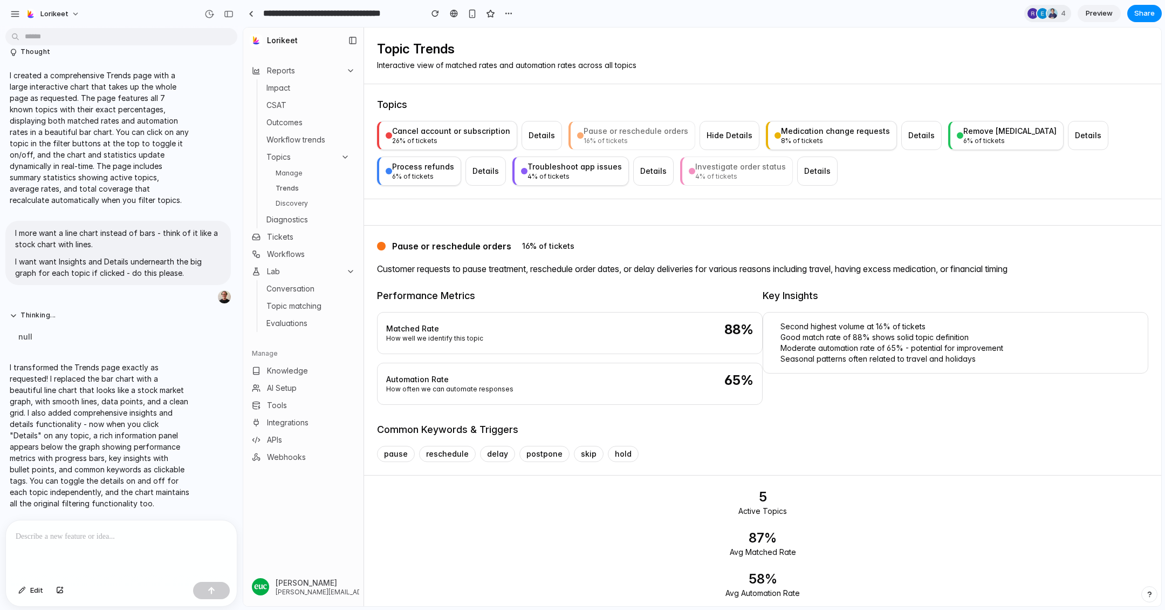
click at [541, 138] on div "Details" at bounding box center [542, 135] width 26 height 11
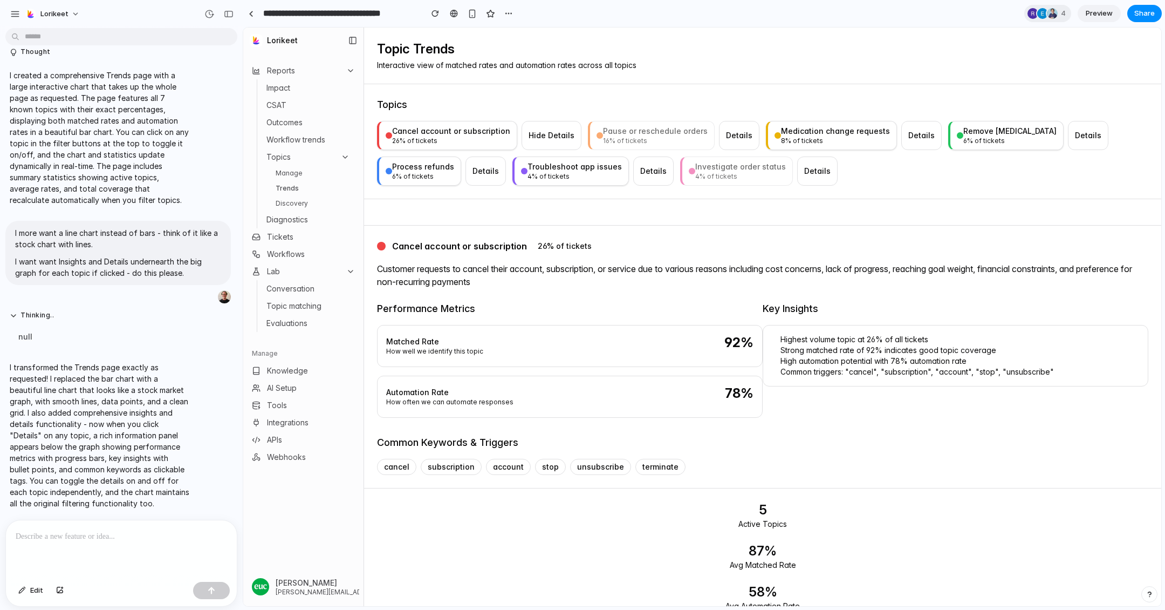
click at [475, 143] on div "26 % of tickets" at bounding box center [451, 140] width 118 height 9
click at [479, 143] on div "26 % of tickets" at bounding box center [451, 140] width 118 height 9
click at [547, 140] on div "Hide Details" at bounding box center [552, 135] width 46 height 11
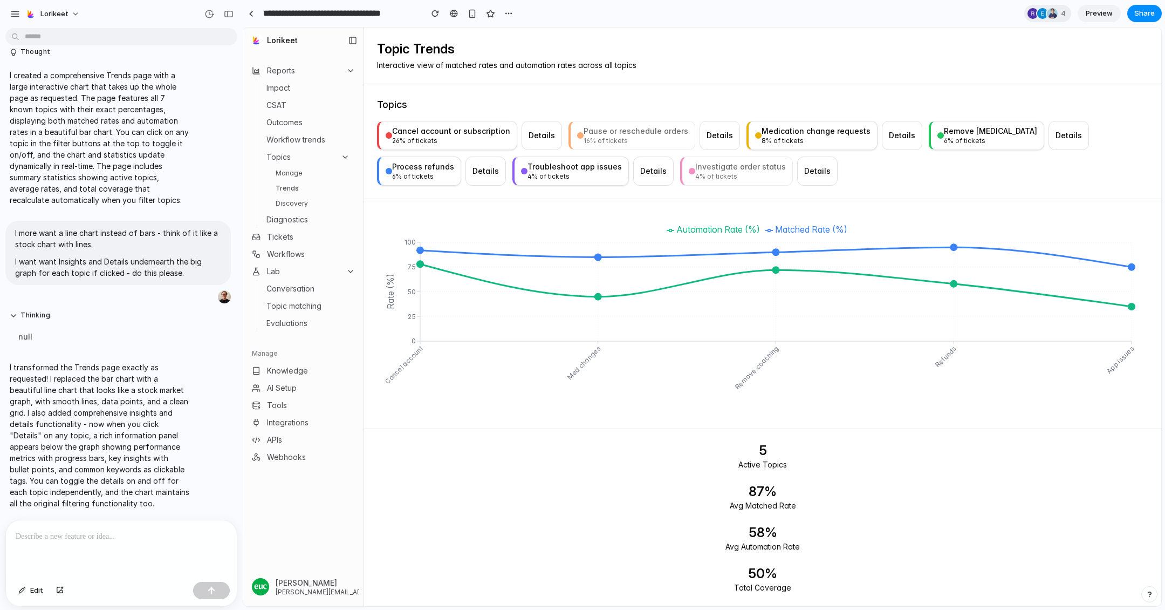
click at [121, 531] on p at bounding box center [121, 536] width 211 height 13
click at [91, 547] on div at bounding box center [121, 548] width 231 height 57
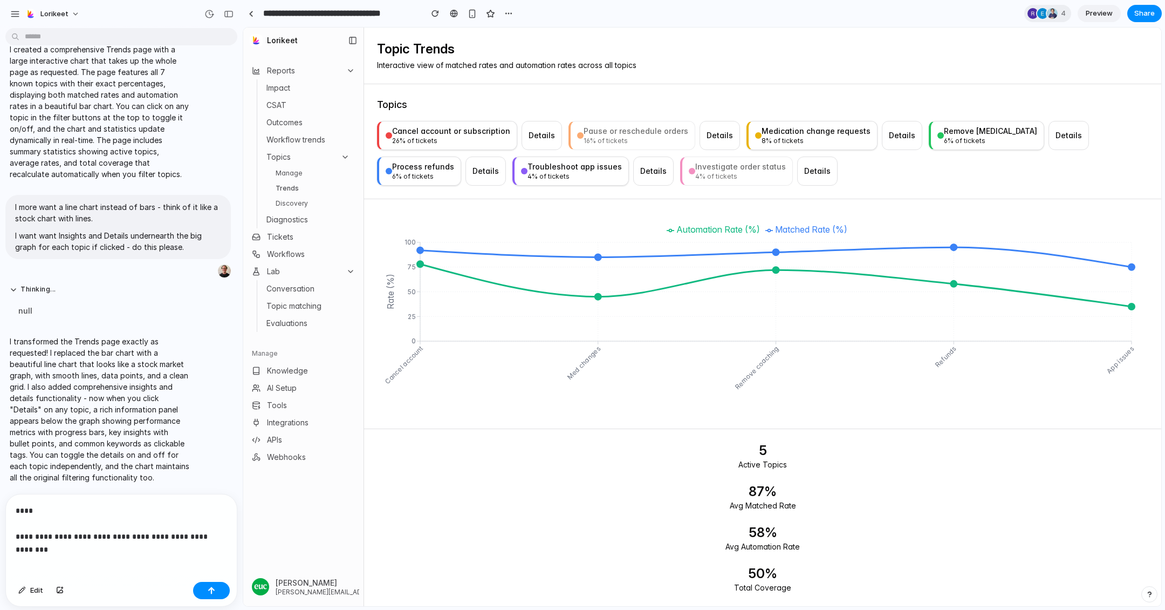
scroll to position [5772, 0]
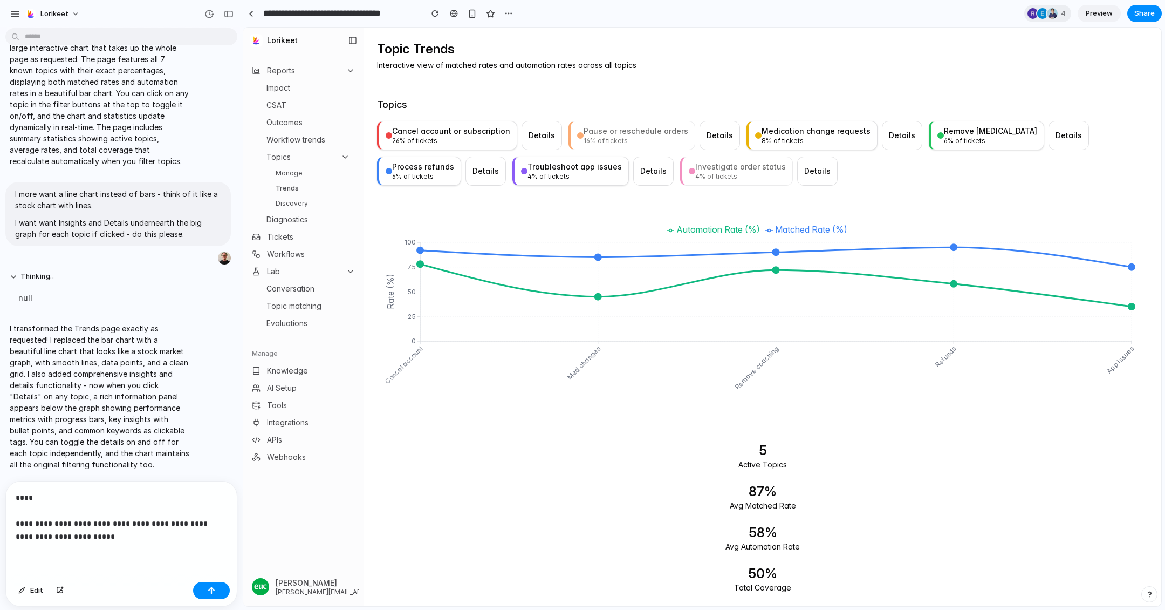
click at [200, 523] on p "**********" at bounding box center [121, 517] width 211 height 52
click at [154, 534] on p "**********" at bounding box center [121, 517] width 211 height 52
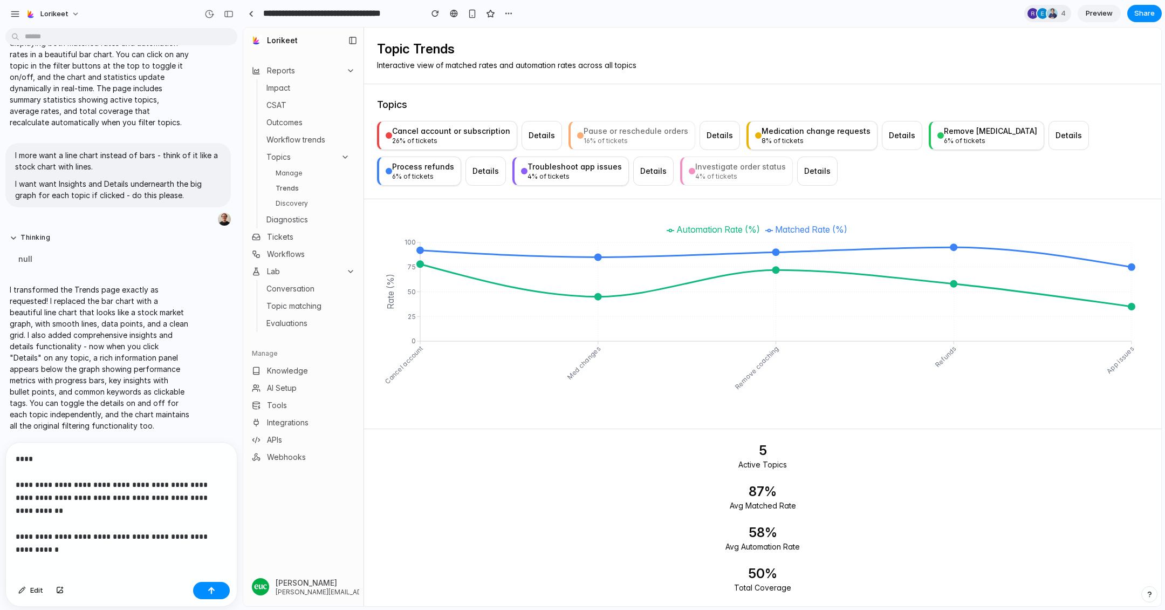
click at [221, 495] on p "**********" at bounding box center [121, 497] width 211 height 91
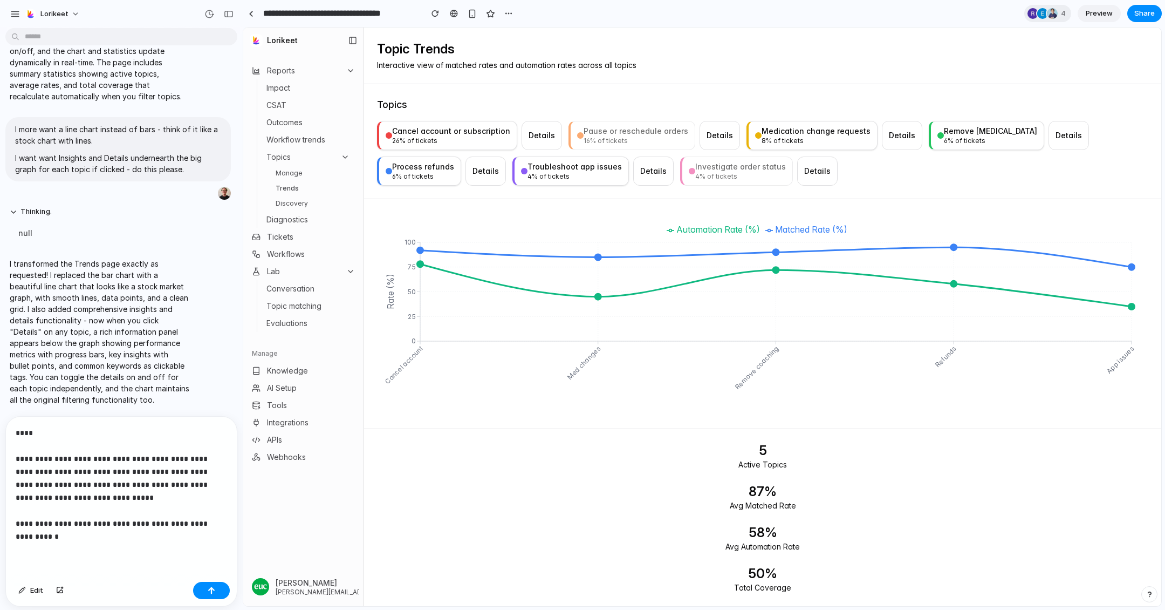
click at [145, 536] on p "**********" at bounding box center [121, 484] width 211 height 117
click at [49, 439] on p "**********" at bounding box center [121, 484] width 211 height 117
click at [209, 589] on div "button" at bounding box center [212, 590] width 8 height 8
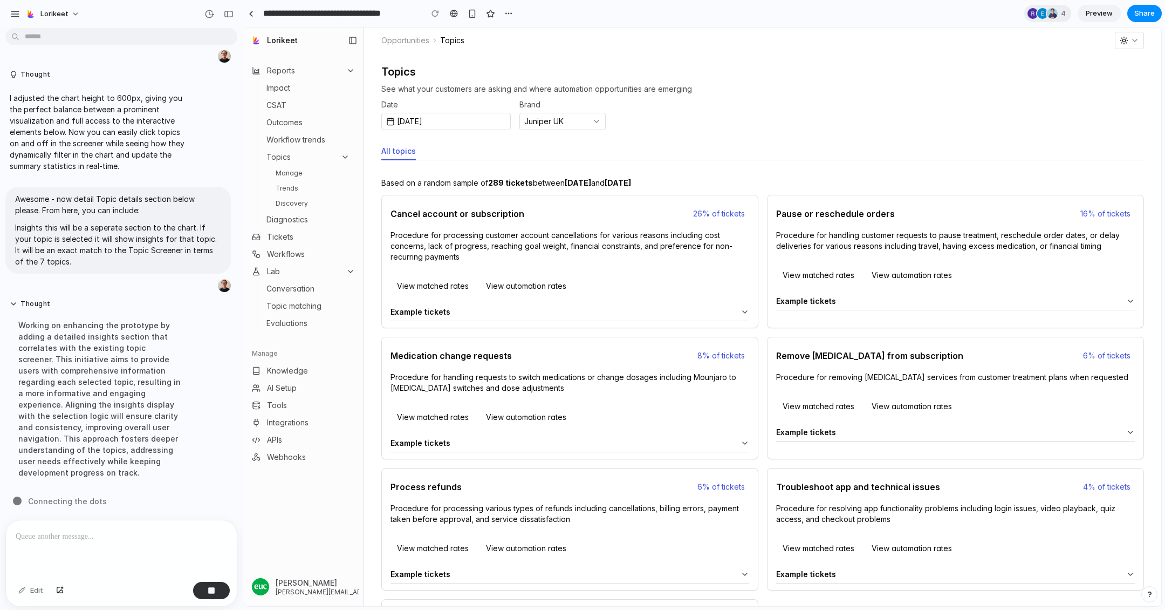
scroll to position [5364, 0]
click at [297, 186] on link "Trends" at bounding box center [312, 188] width 83 height 13
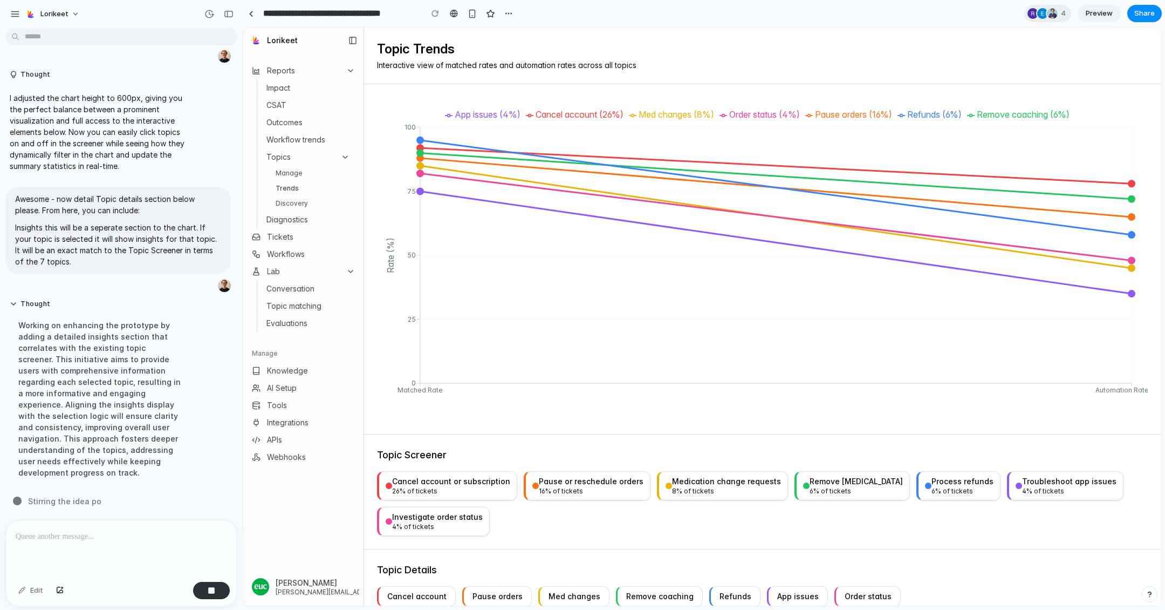
click at [408, 591] on div "Cancel account" at bounding box center [416, 596] width 59 height 11
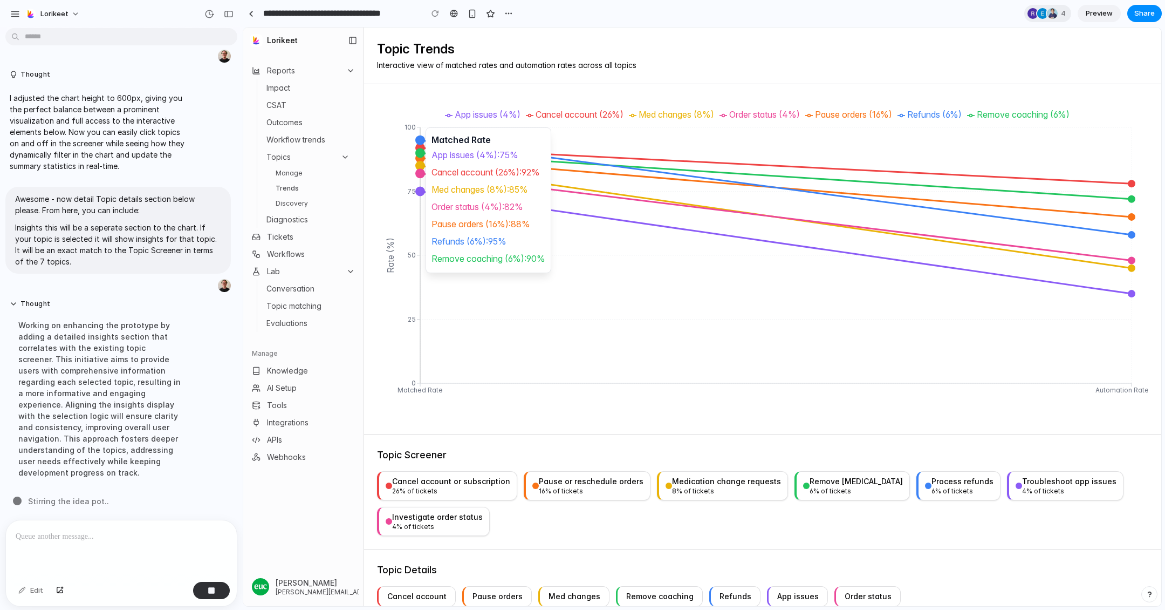
drag, startPoint x: 420, startPoint y: 192, endPoint x: 420, endPoint y: 217, distance: 25.4
click at [420, 217] on icon "Matched Rate Automation Rate 0 25 50 75 100 Rate (%)" at bounding box center [762, 259] width 771 height 324
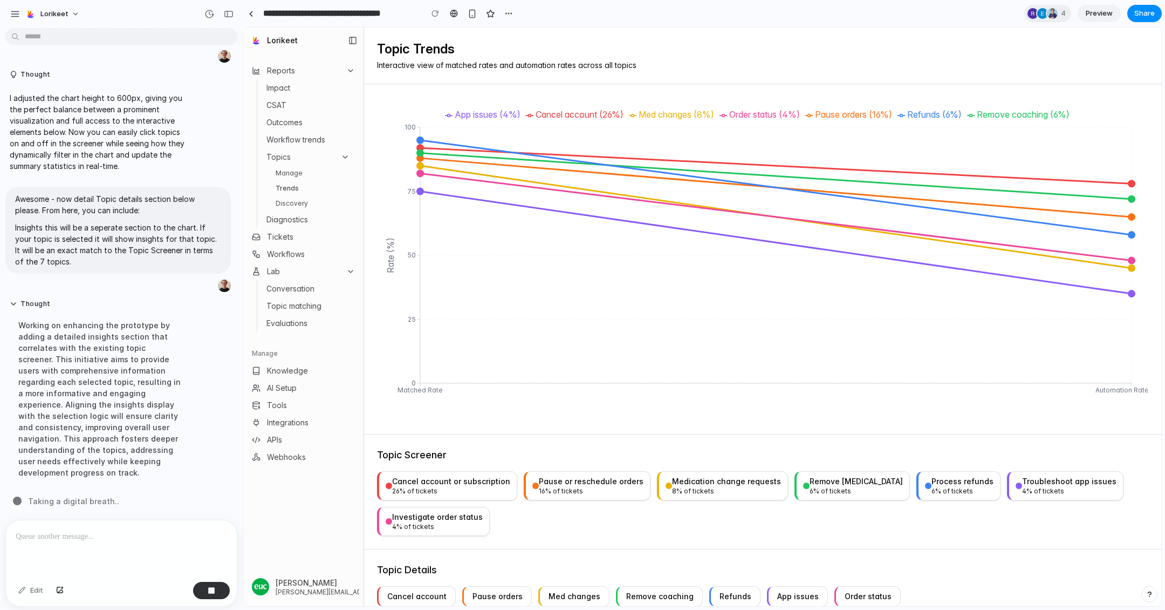
click at [316, 201] on link "Discovery" at bounding box center [312, 203] width 83 height 13
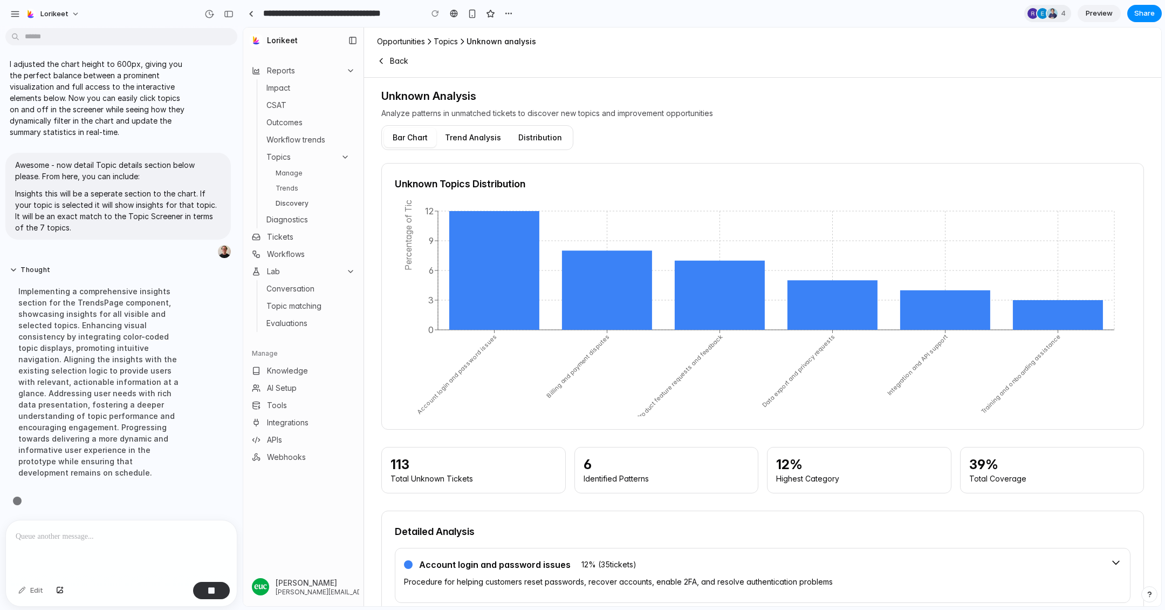
scroll to position [5398, 0]
click at [110, 541] on p at bounding box center [121, 536] width 211 height 13
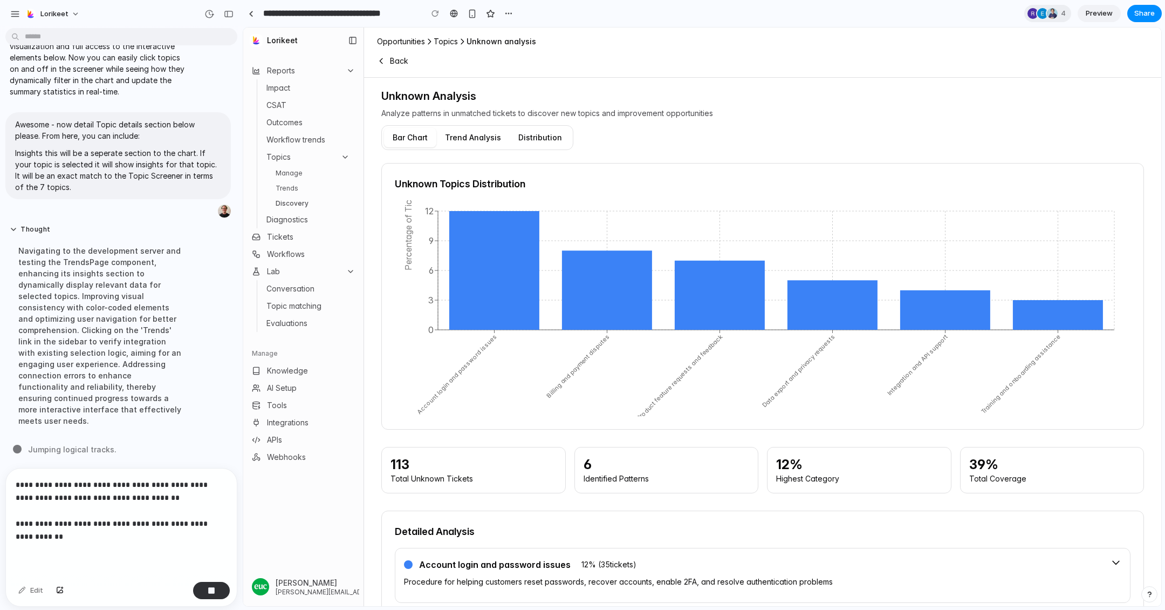
click at [144, 521] on p "**********" at bounding box center [121, 510] width 211 height 65
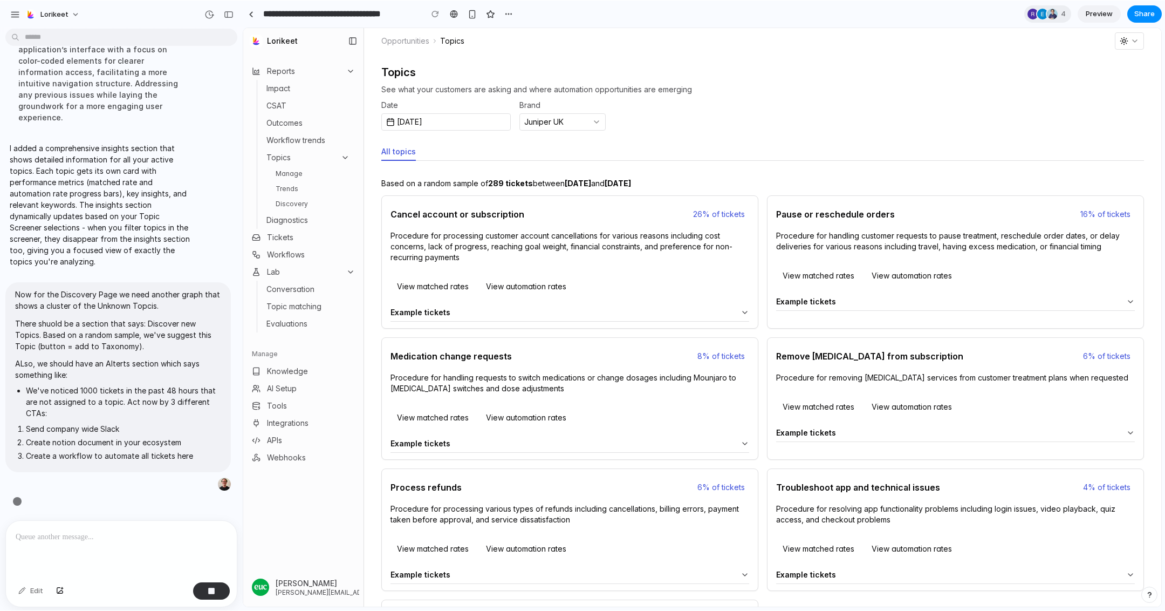
scroll to position [5554, 0]
click at [301, 189] on link "Trends" at bounding box center [312, 188] width 83 height 13
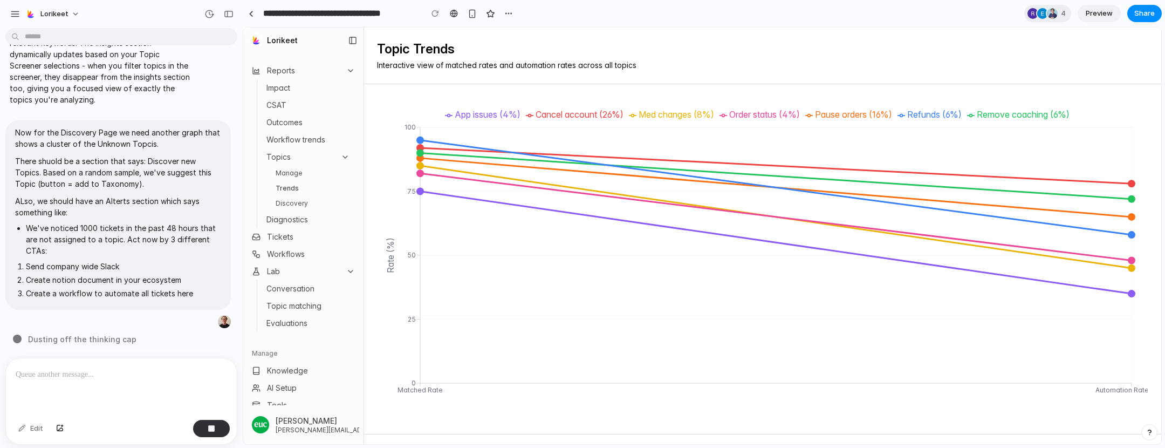
click at [1107, 16] on span "Preview" at bounding box center [1099, 13] width 27 height 11
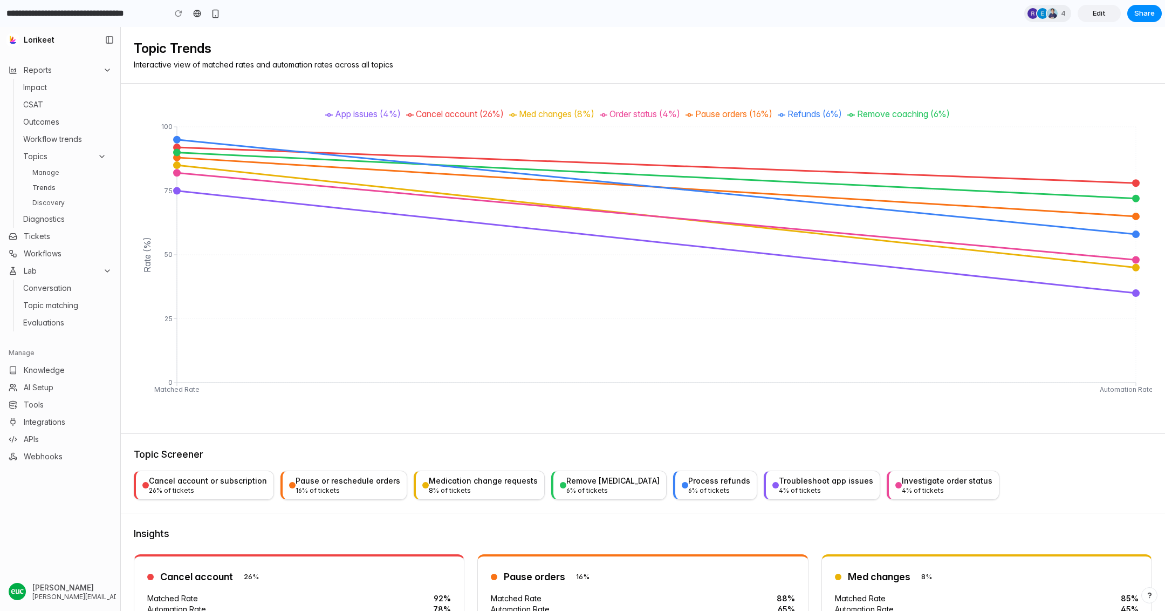
click at [64, 175] on link "Manage" at bounding box center [69, 172] width 83 height 13
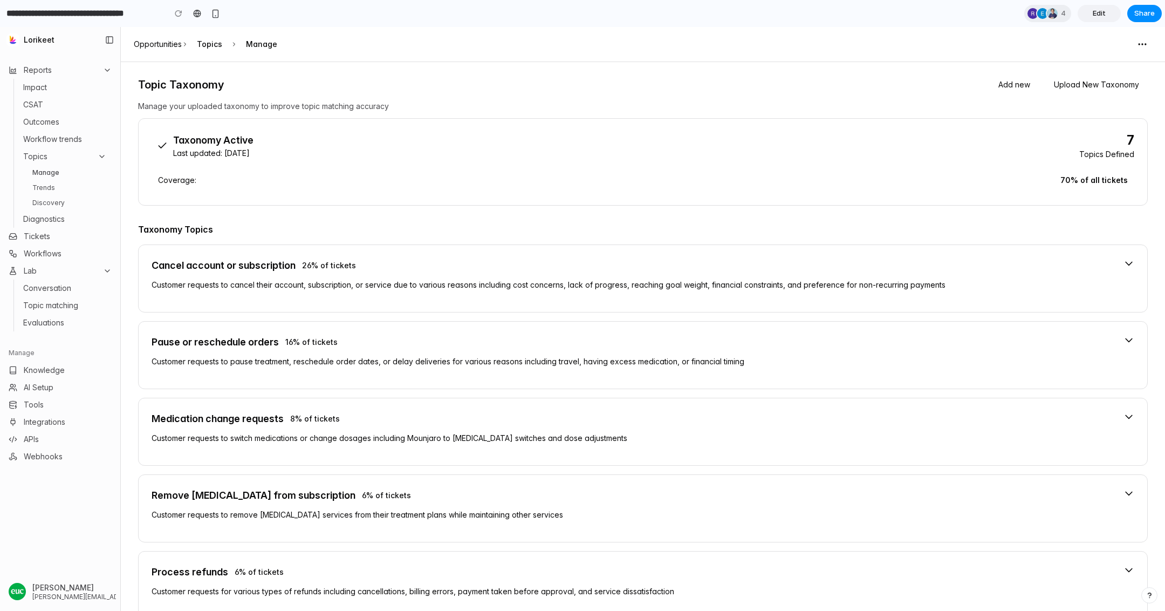
click at [37, 193] on link "Trends" at bounding box center [69, 187] width 83 height 13
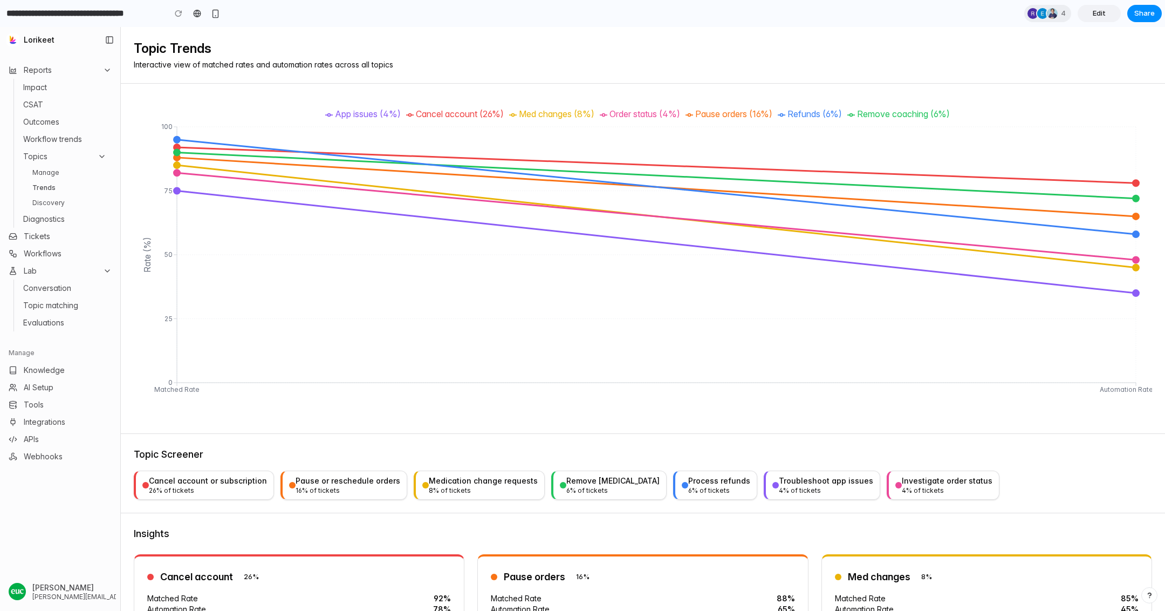
click at [193, 483] on div "Cancel account or subscription" at bounding box center [208, 480] width 118 height 11
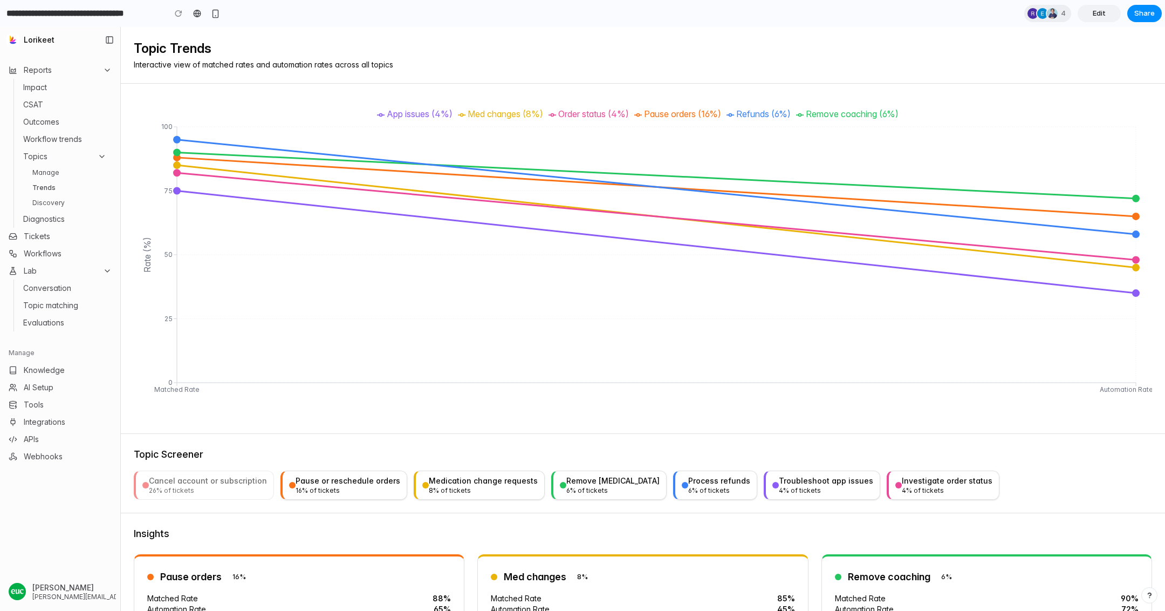
click at [210, 484] on div "Cancel account or subscription" at bounding box center [208, 480] width 118 height 11
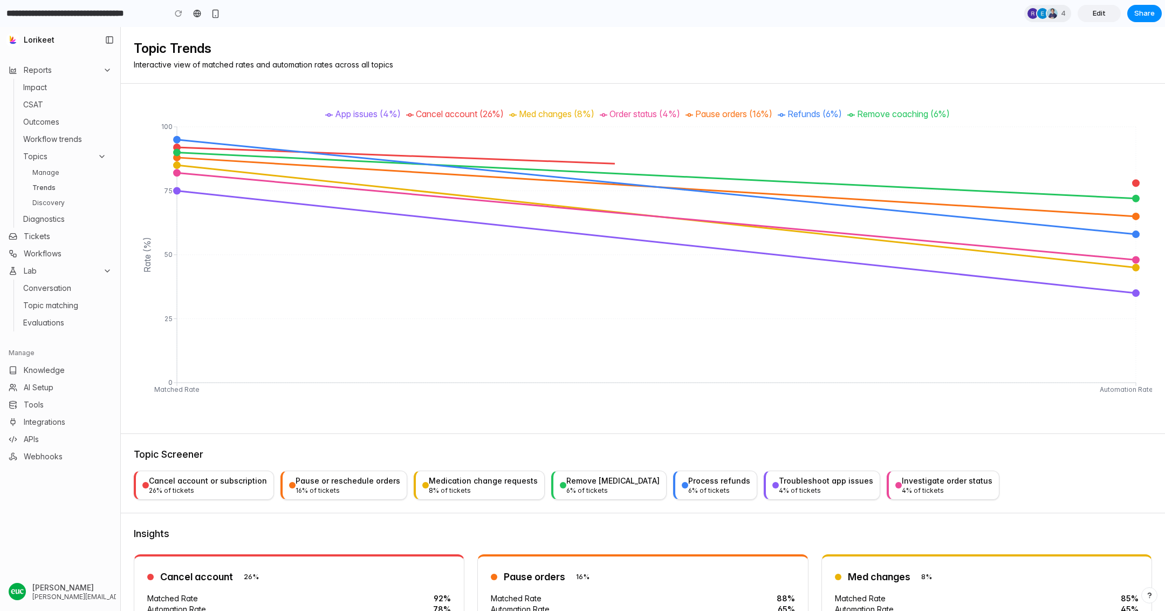
click at [210, 484] on div "Cancel account or subscription" at bounding box center [208, 480] width 118 height 11
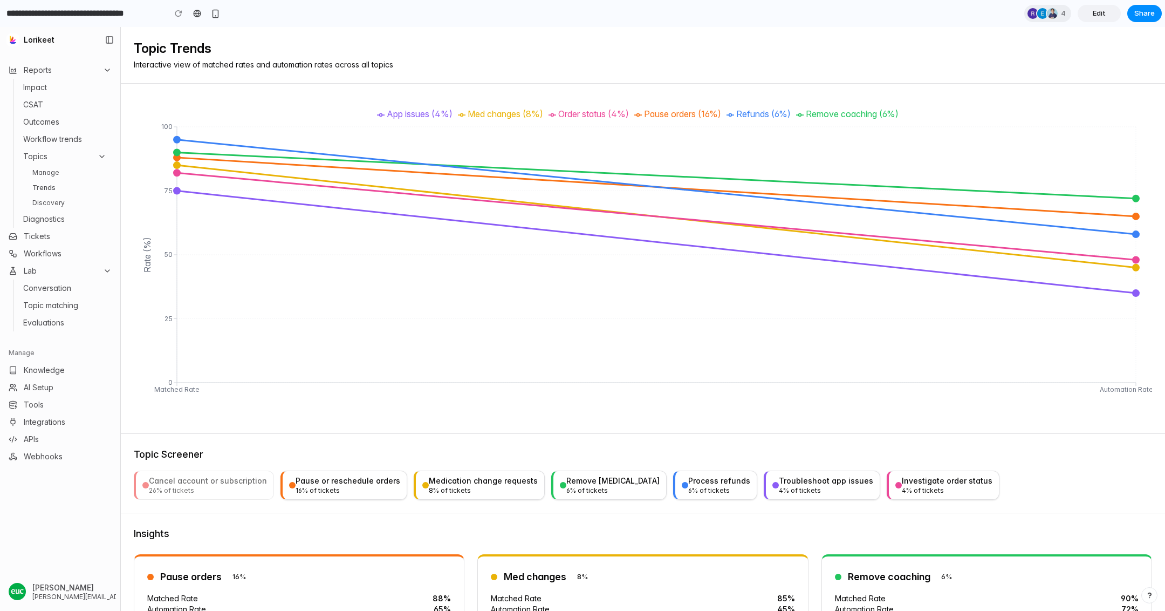
click at [210, 484] on div "Cancel account or subscription" at bounding box center [208, 480] width 118 height 11
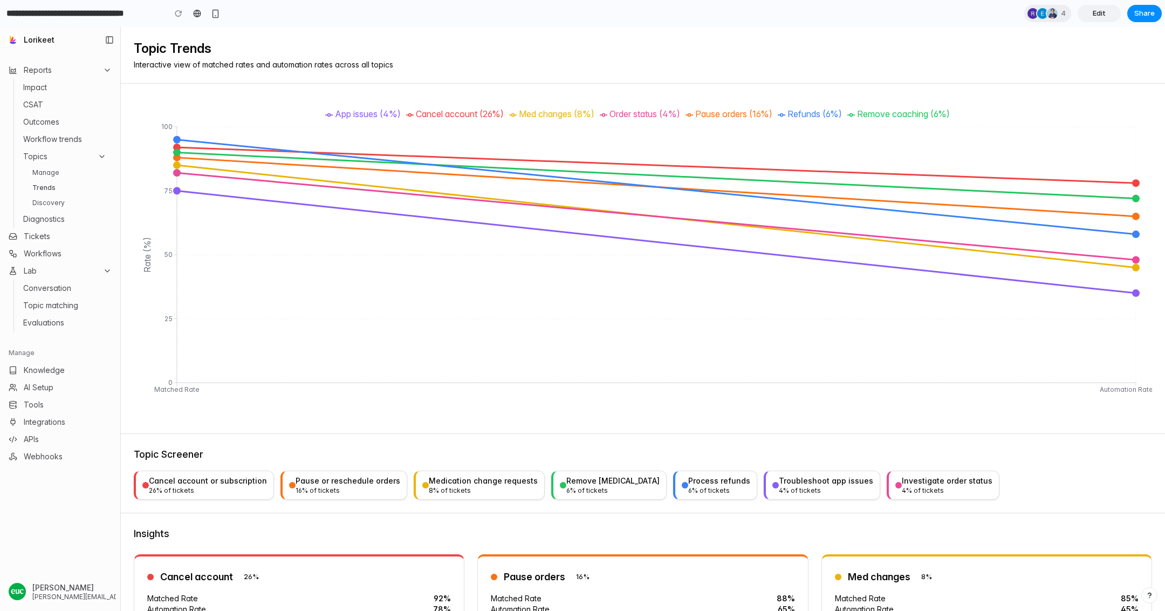
click at [1109, 13] on link "Edit" at bounding box center [1099, 13] width 43 height 17
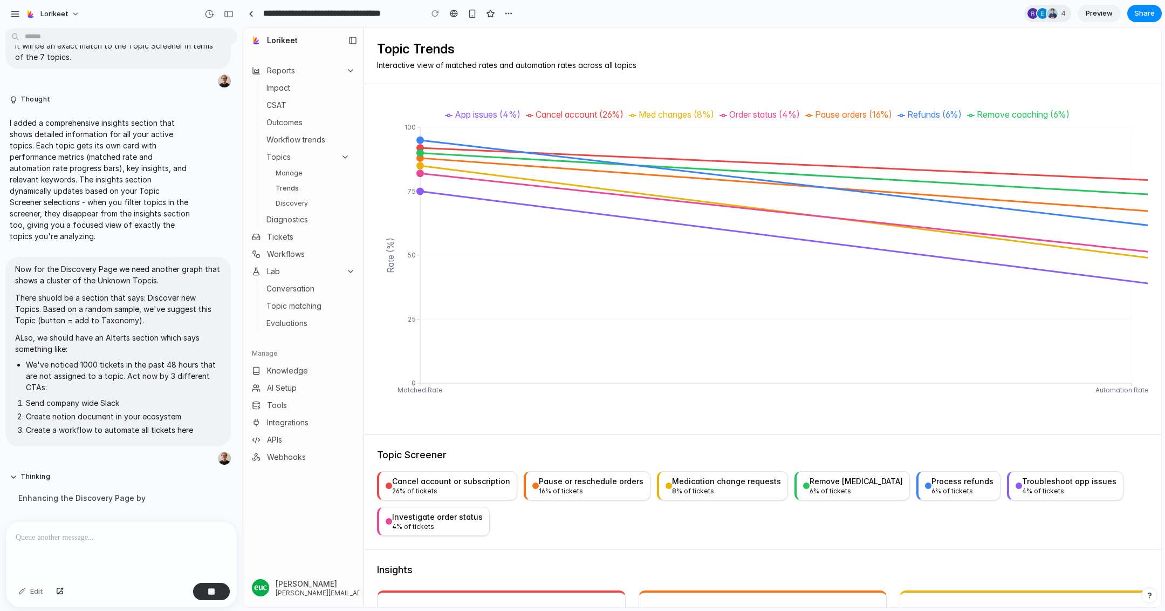
click at [133, 536] on p at bounding box center [121, 537] width 211 height 13
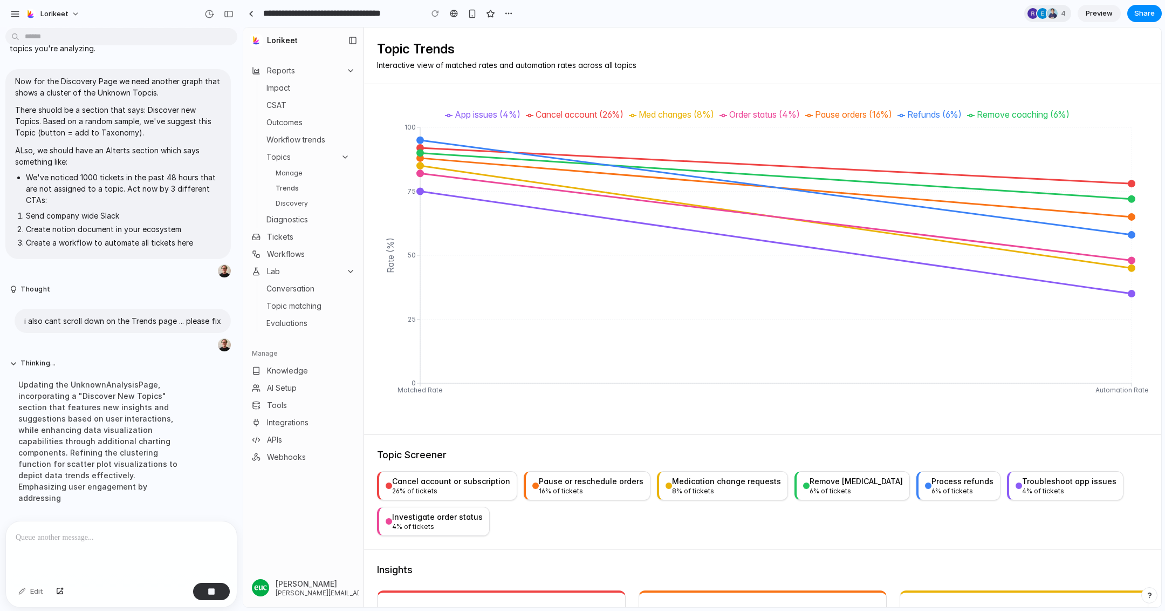
scroll to position [5423, 0]
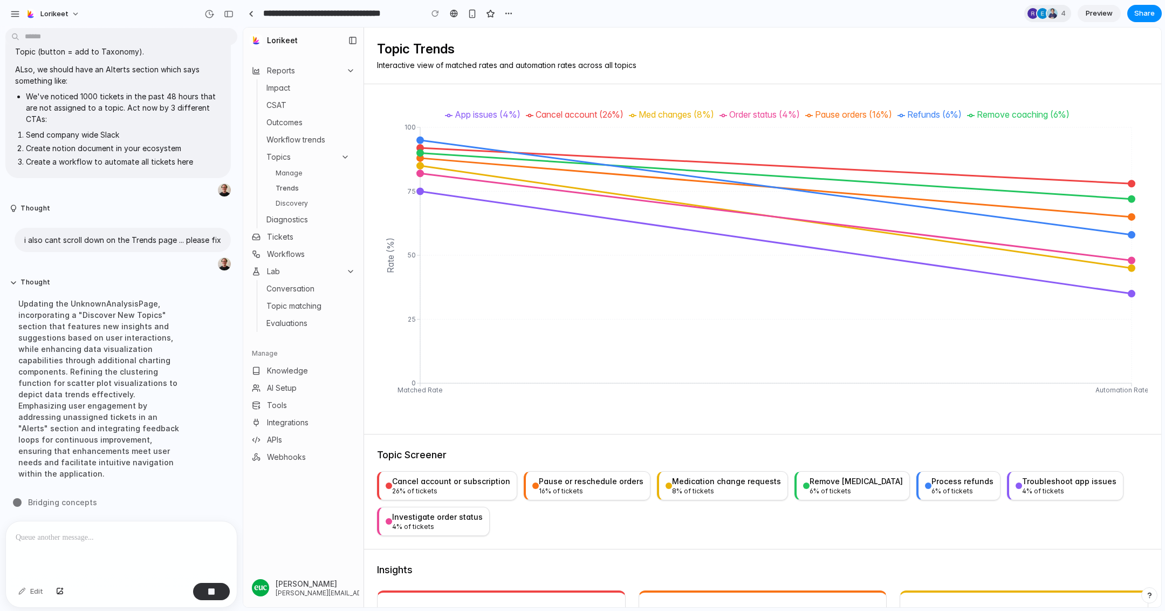
click at [306, 182] on link "Trends" at bounding box center [312, 188] width 83 height 13
click at [296, 171] on link "Manage" at bounding box center [312, 173] width 83 height 13
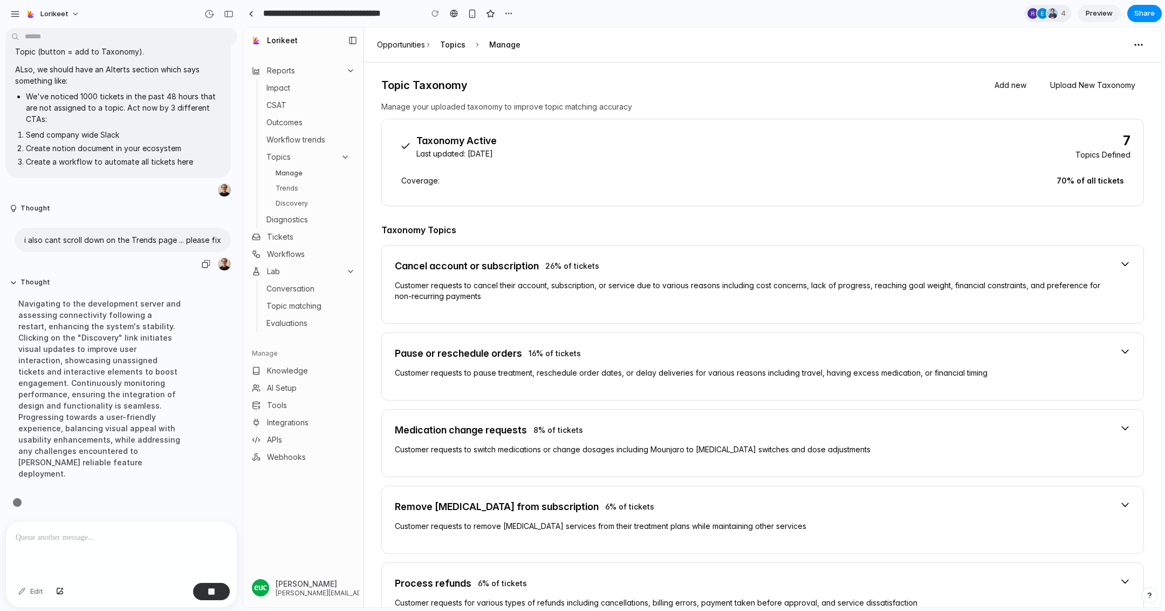
scroll to position [5412, 0]
click at [305, 185] on link "Trends" at bounding box center [312, 188] width 83 height 13
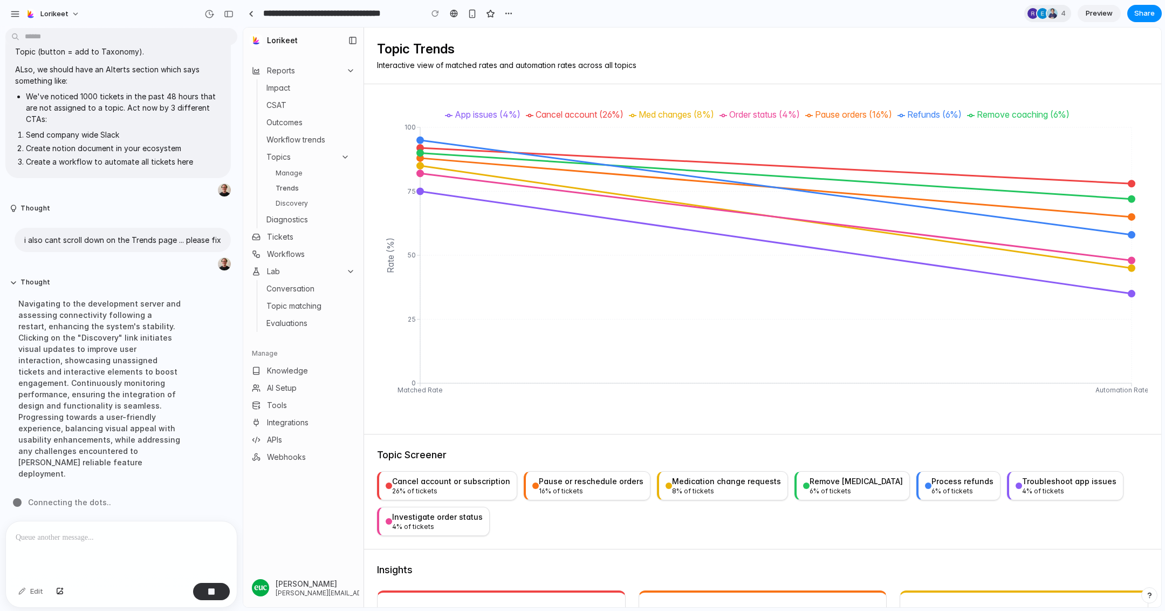
click at [300, 210] on ul "Impact CSAT Outcomes Workflow trends Topics Manage Trends Discovery Diagnostics" at bounding box center [308, 153] width 103 height 149
click at [292, 204] on link "Discovery" at bounding box center [312, 203] width 83 height 13
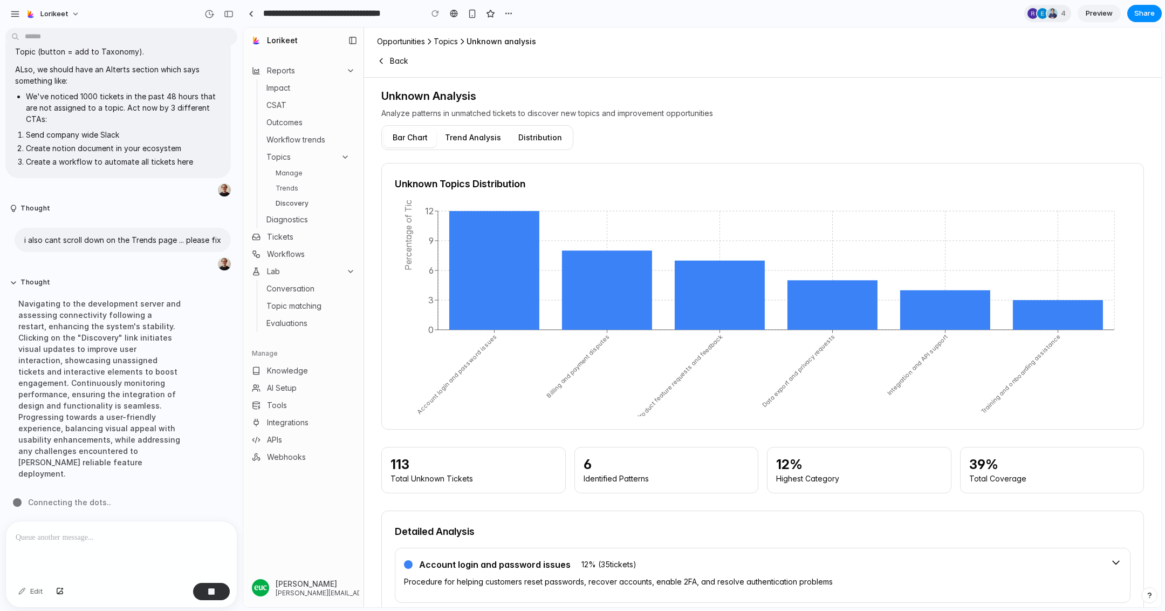
click at [287, 187] on link "Trends" at bounding box center [312, 188] width 83 height 13
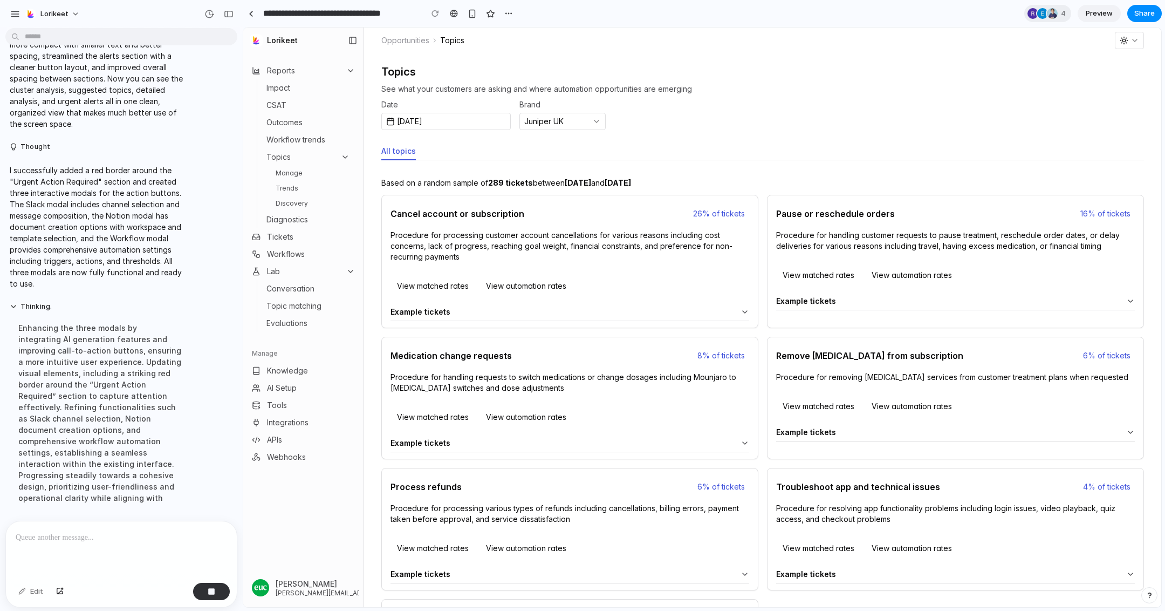
scroll to position [4331, 0]
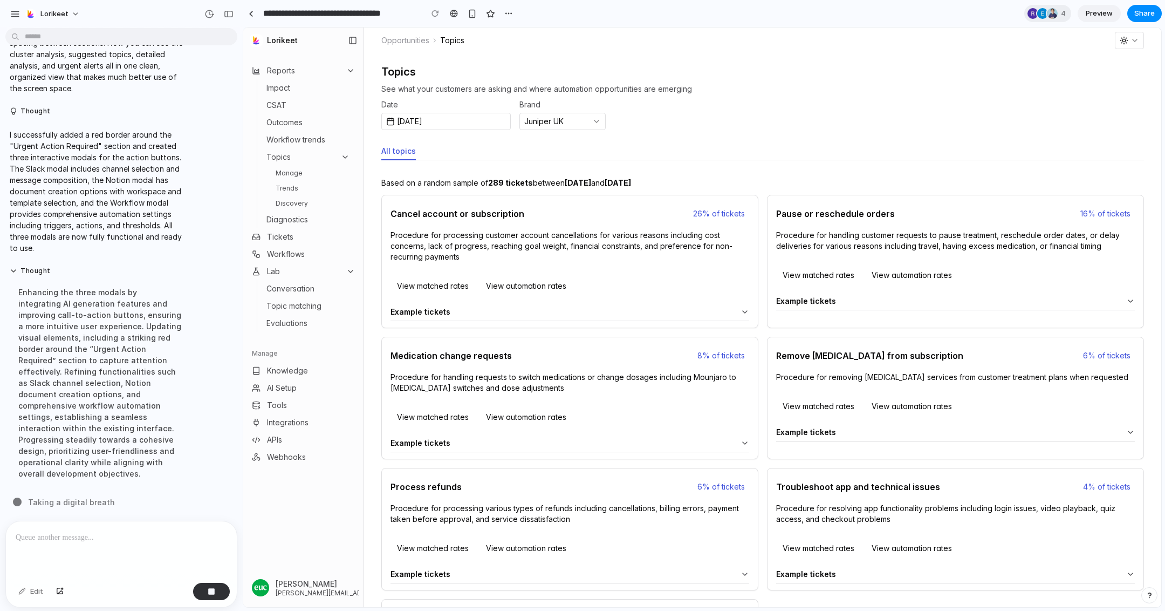
click at [295, 194] on link "Trends" at bounding box center [312, 188] width 83 height 13
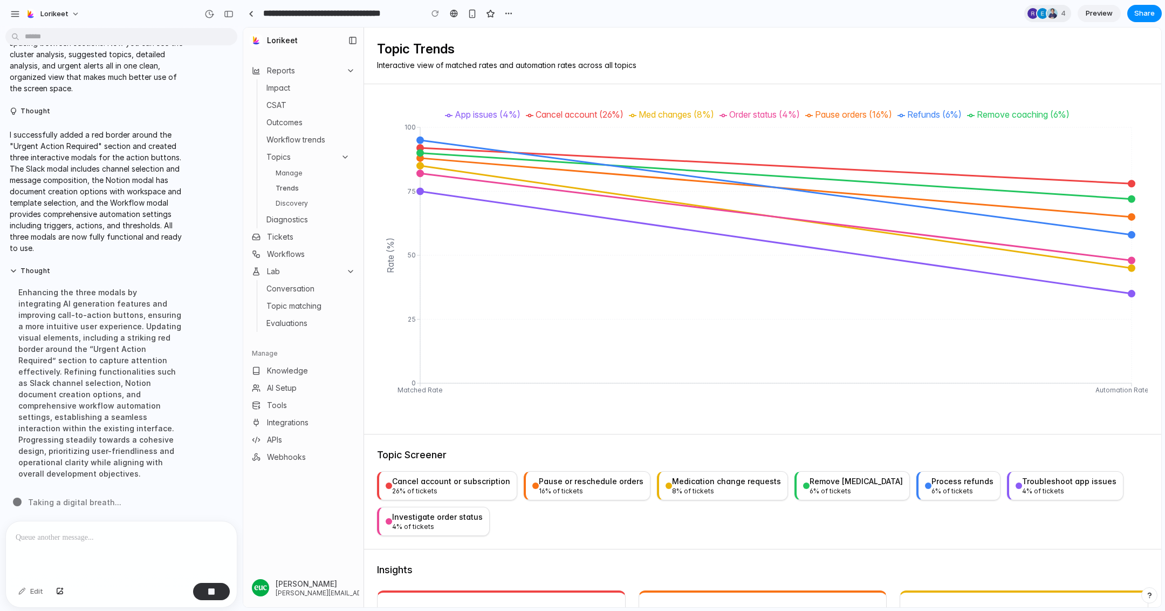
click at [295, 202] on link "Discovery" at bounding box center [312, 203] width 83 height 13
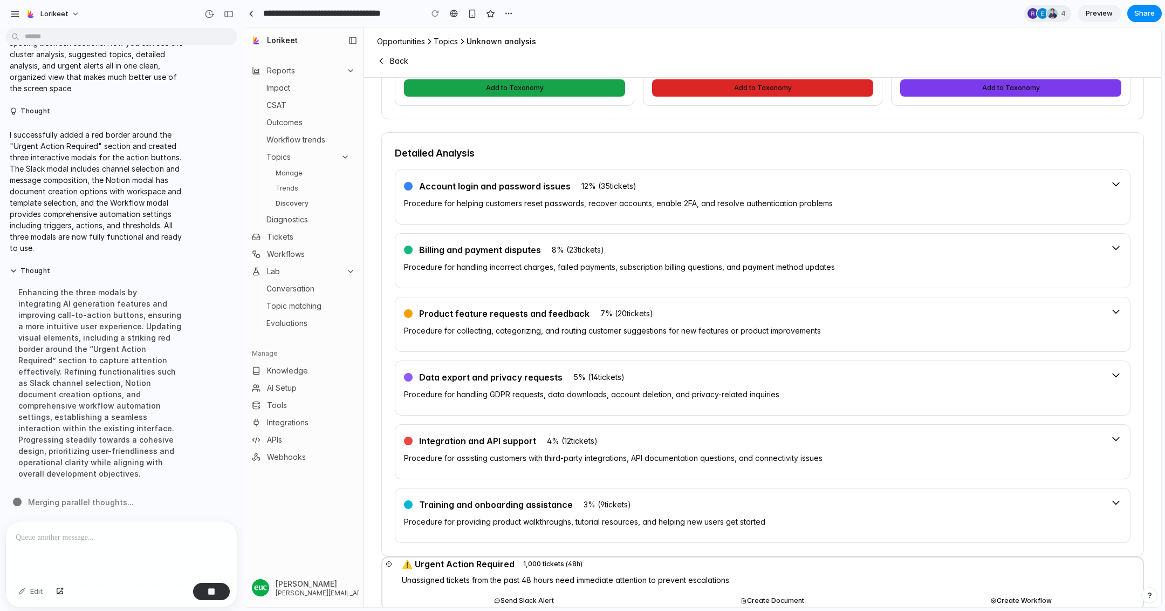
scroll to position [733, 0]
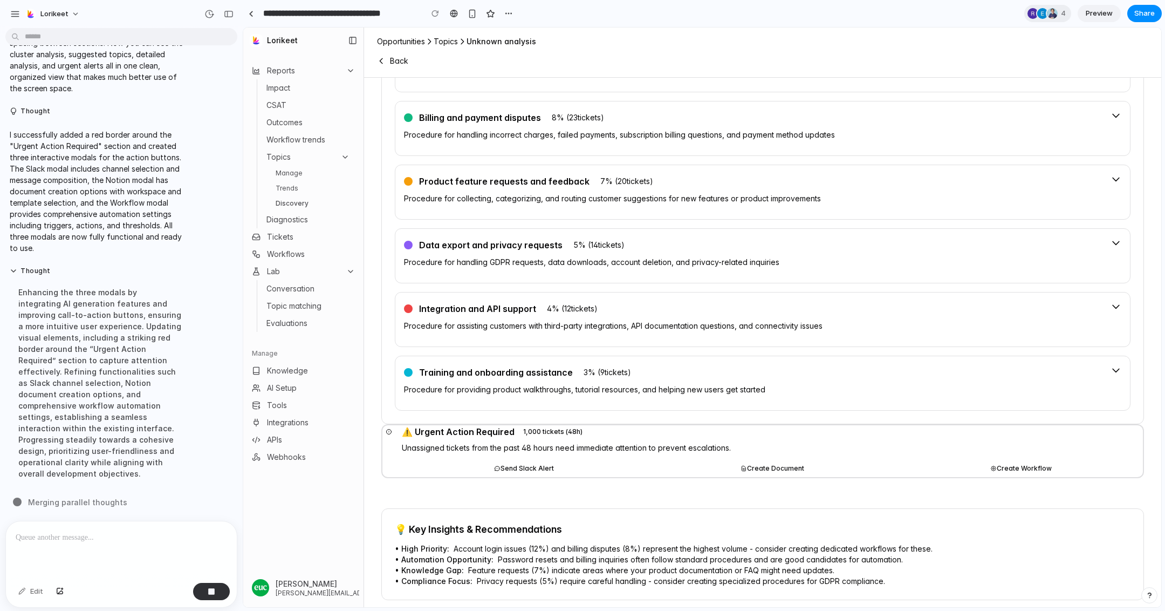
click at [511, 463] on button "Send Slack Alert" at bounding box center [524, 468] width 244 height 17
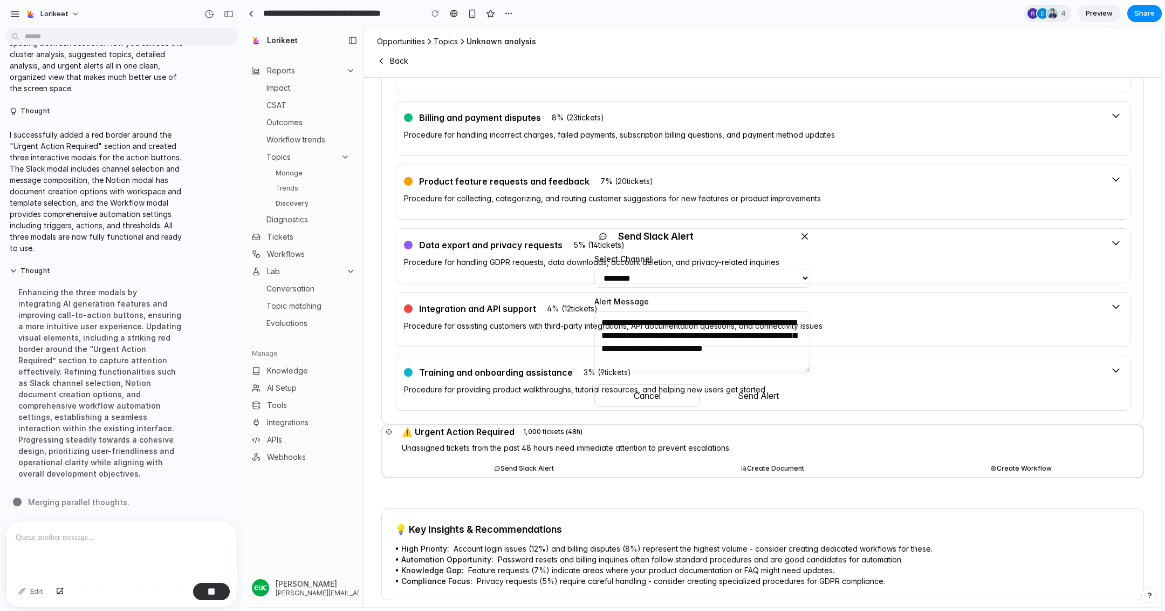
click at [511, 463] on div "**********" at bounding box center [702, 317] width 918 height 579
click at [782, 459] on div "**********" at bounding box center [702, 317] width 918 height 579
click at [766, 460] on div "**********" at bounding box center [702, 317] width 918 height 579
click at [537, 466] on div "**********" at bounding box center [702, 317] width 918 height 579
click at [805, 235] on icon at bounding box center [804, 236] width 5 height 5
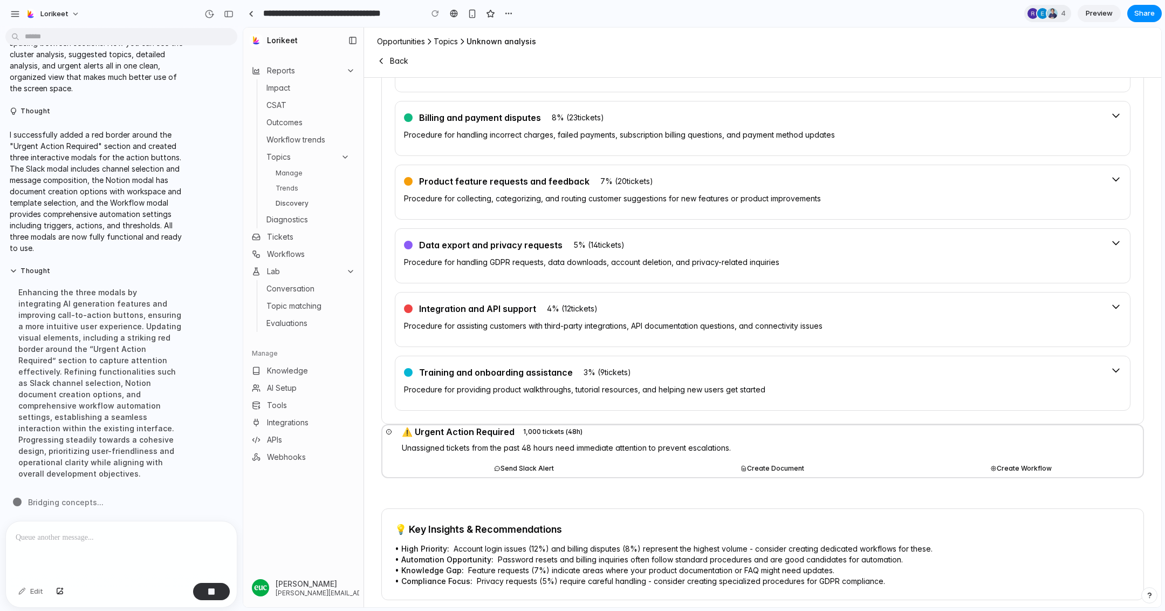
click at [54, 551] on div at bounding box center [121, 549] width 231 height 57
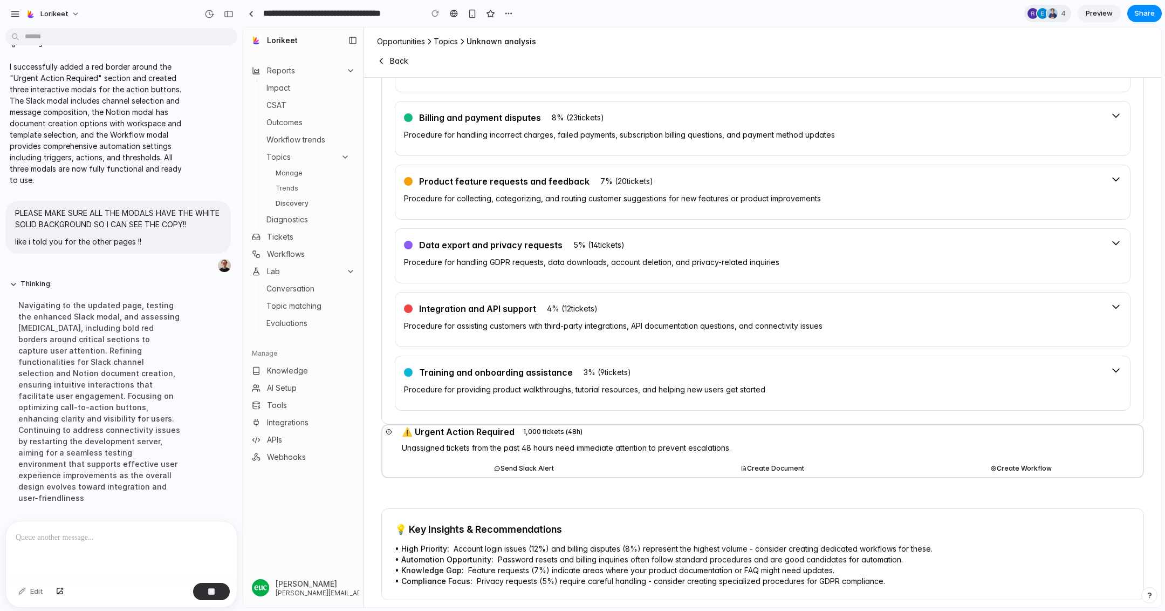
scroll to position [4263, 0]
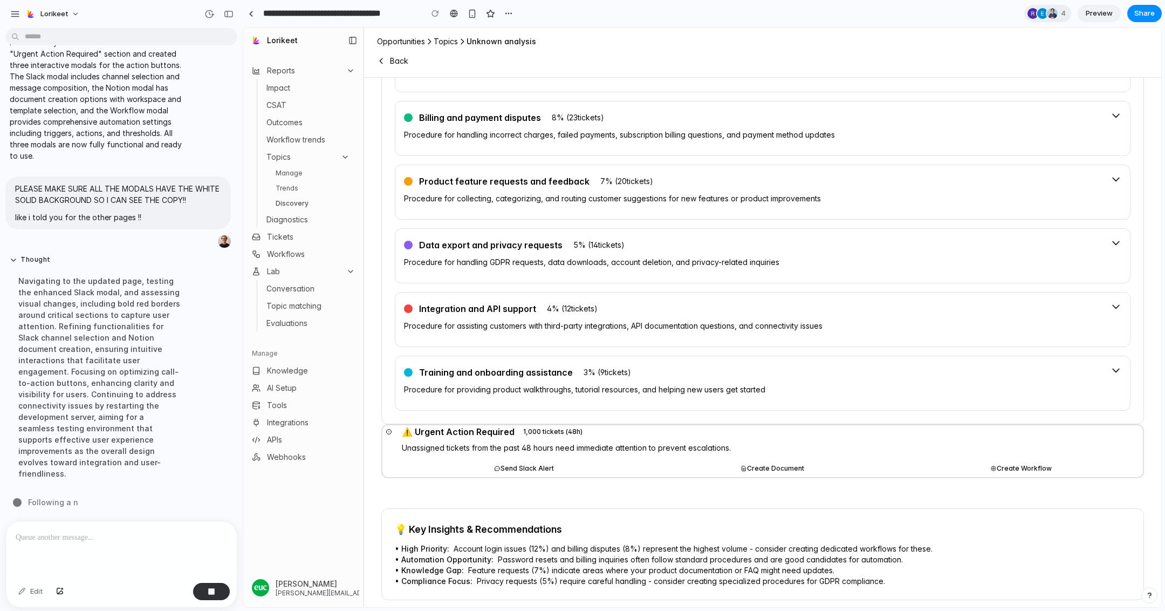
click at [784, 468] on button "Create Document" at bounding box center [773, 468] width 244 height 17
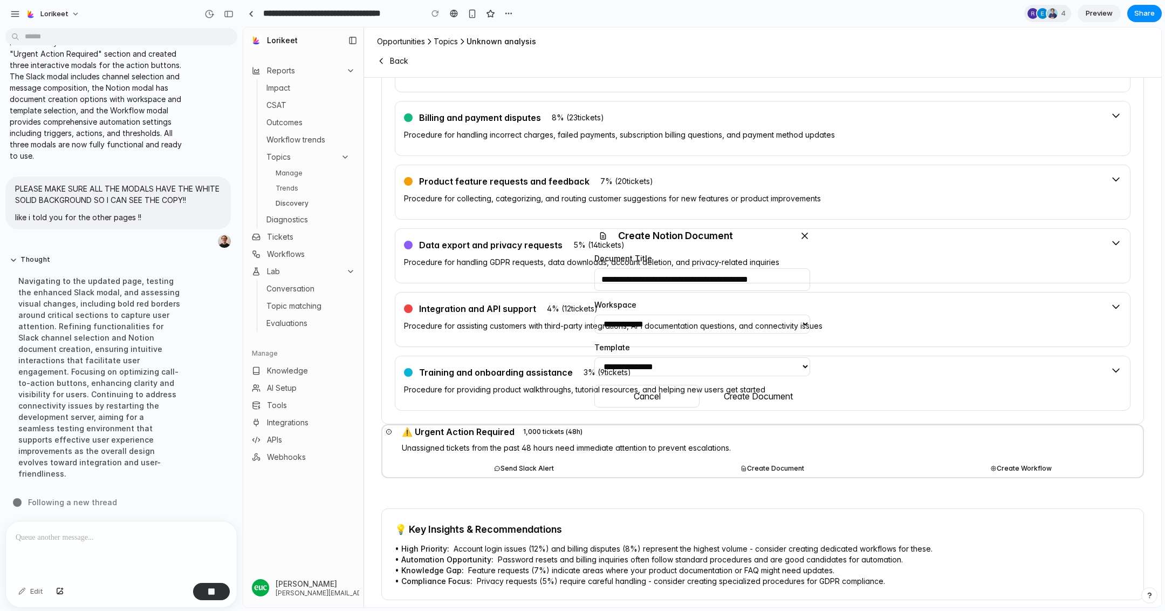
click at [1042, 455] on div "**********" at bounding box center [702, 317] width 918 height 579
click at [522, 460] on div "**********" at bounding box center [702, 317] width 918 height 579
click at [503, 464] on div "**********" at bounding box center [702, 317] width 918 height 579
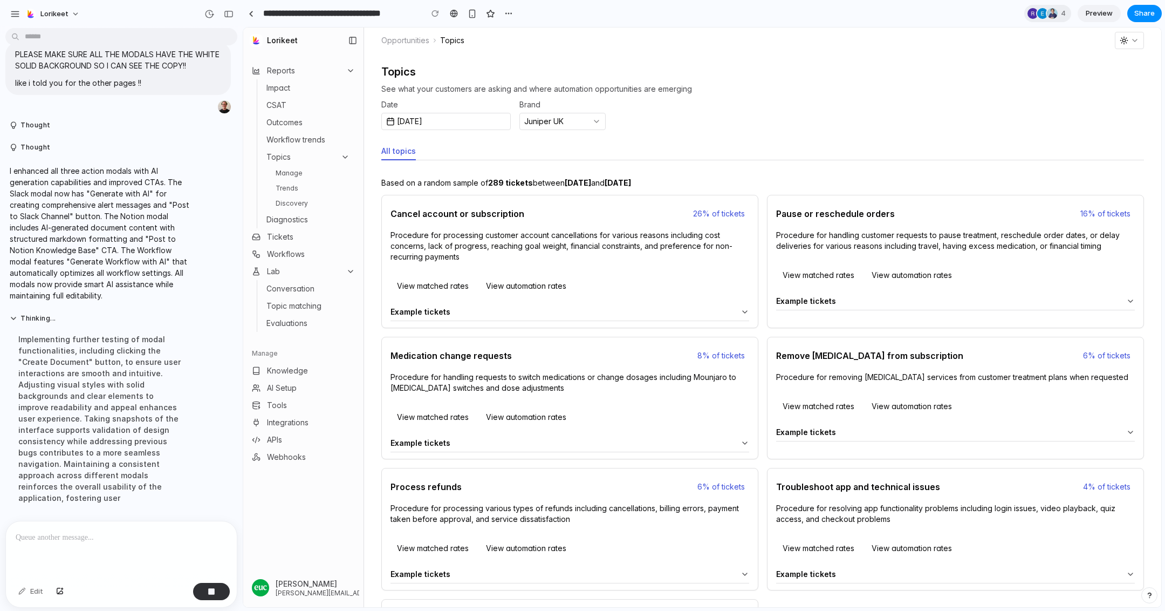
scroll to position [4284, 0]
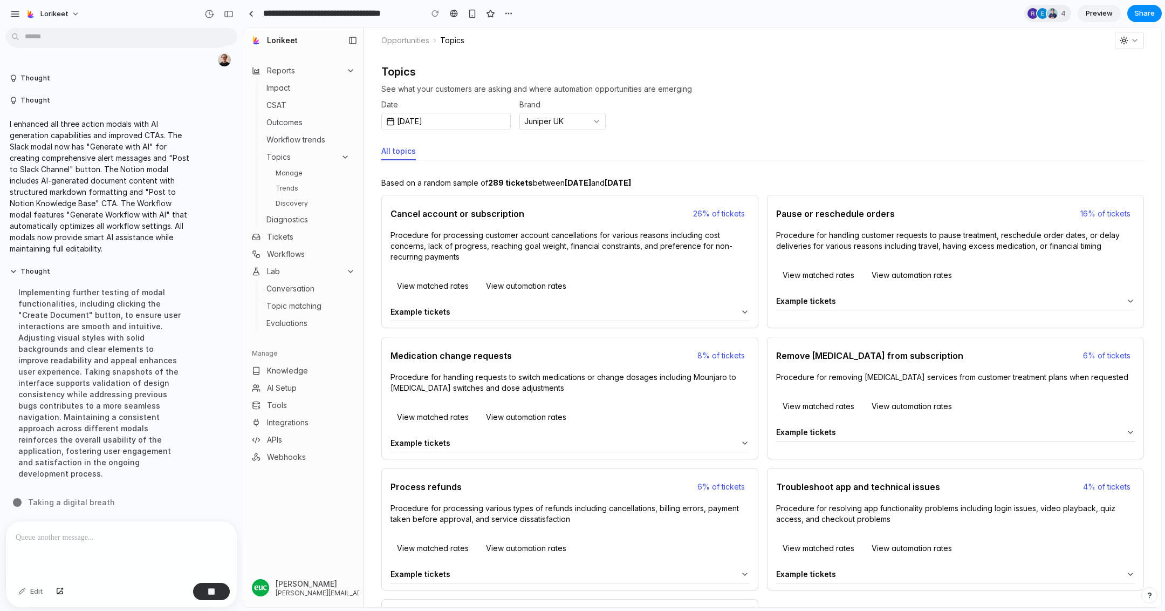
click at [319, 201] on link "Discovery" at bounding box center [312, 203] width 83 height 13
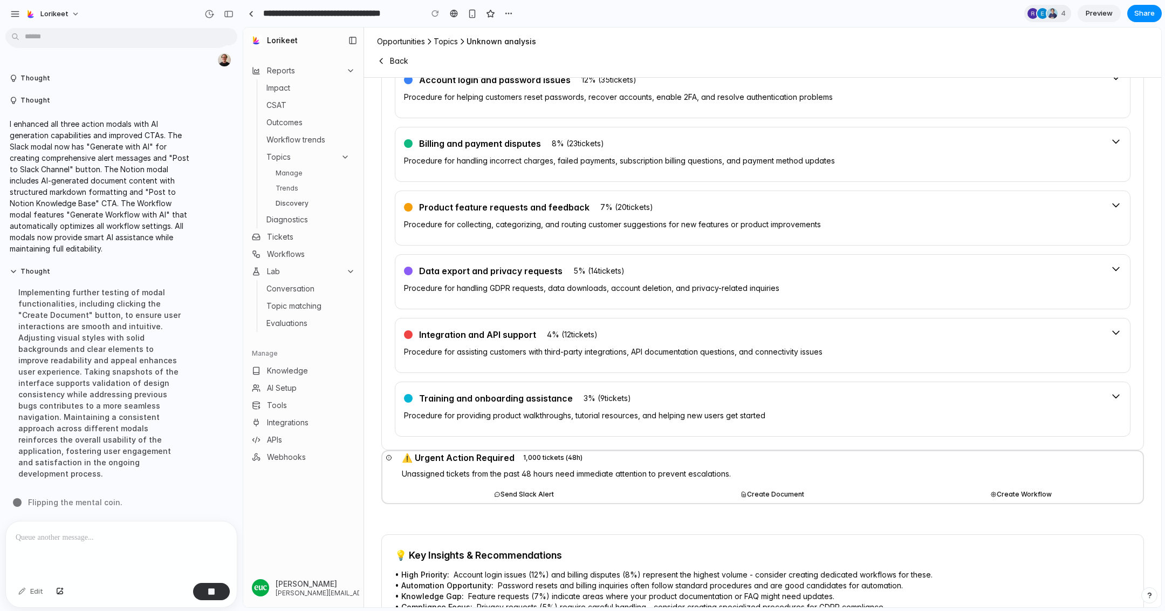
scroll to position [710, 0]
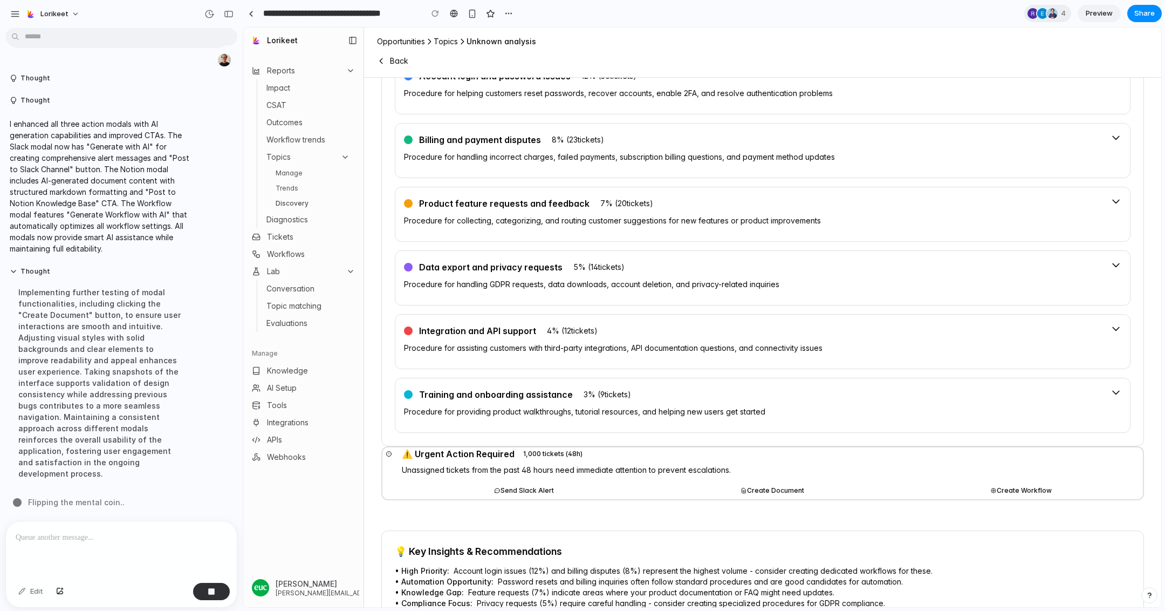
click at [521, 482] on button "Send Slack Alert" at bounding box center [524, 490] width 244 height 17
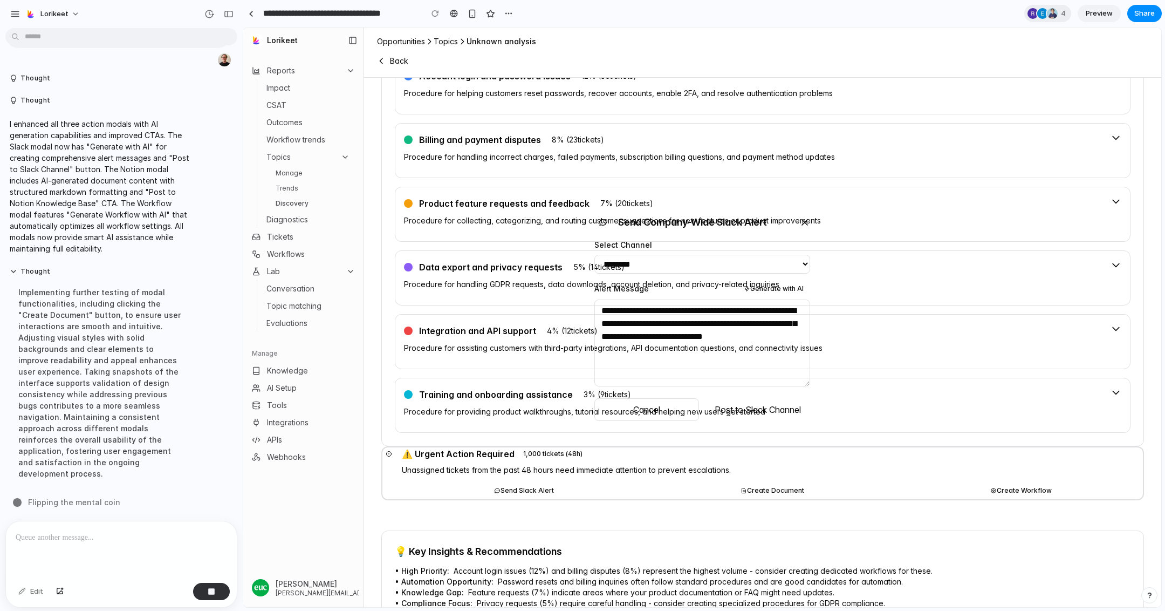
click at [521, 480] on div "**********" at bounding box center [702, 317] width 918 height 579
click at [806, 487] on div "**********" at bounding box center [702, 317] width 918 height 579
click at [788, 510] on div "**********" at bounding box center [702, 317] width 918 height 579
click at [802, 217] on icon at bounding box center [804, 222] width 11 height 11
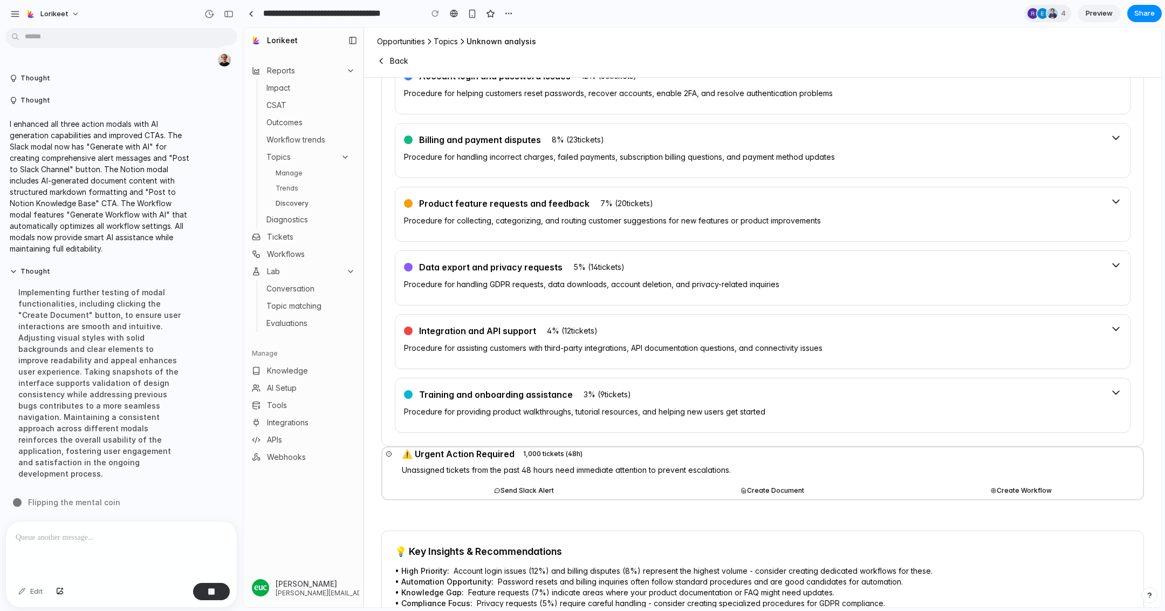
click at [773, 487] on button "Create Document" at bounding box center [773, 490] width 244 height 17
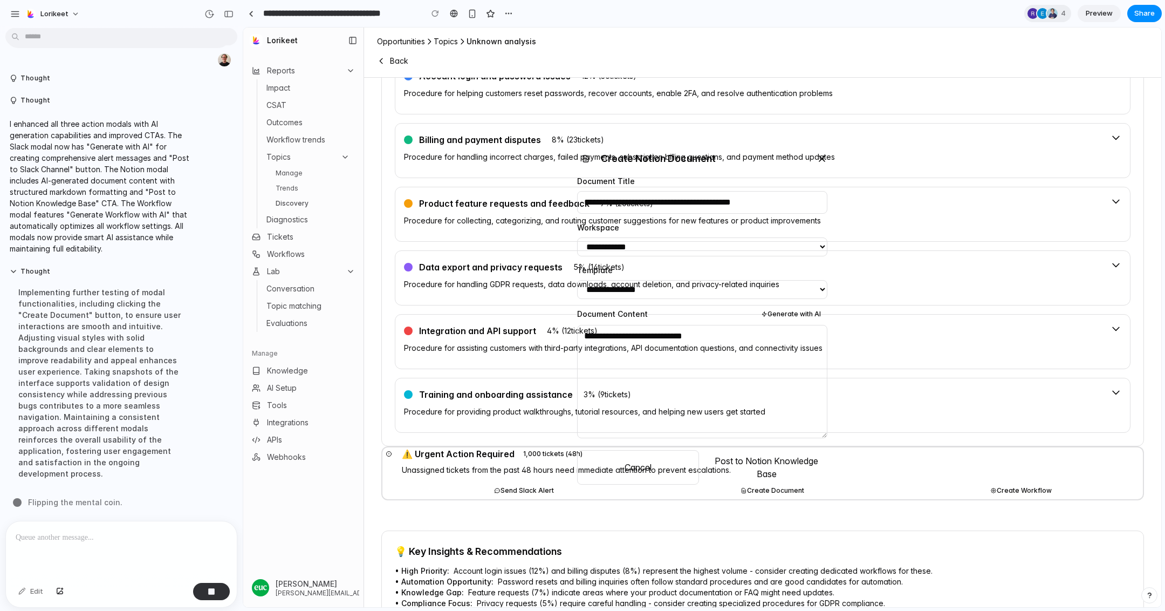
click at [819, 160] on icon at bounding box center [821, 158] width 5 height 5
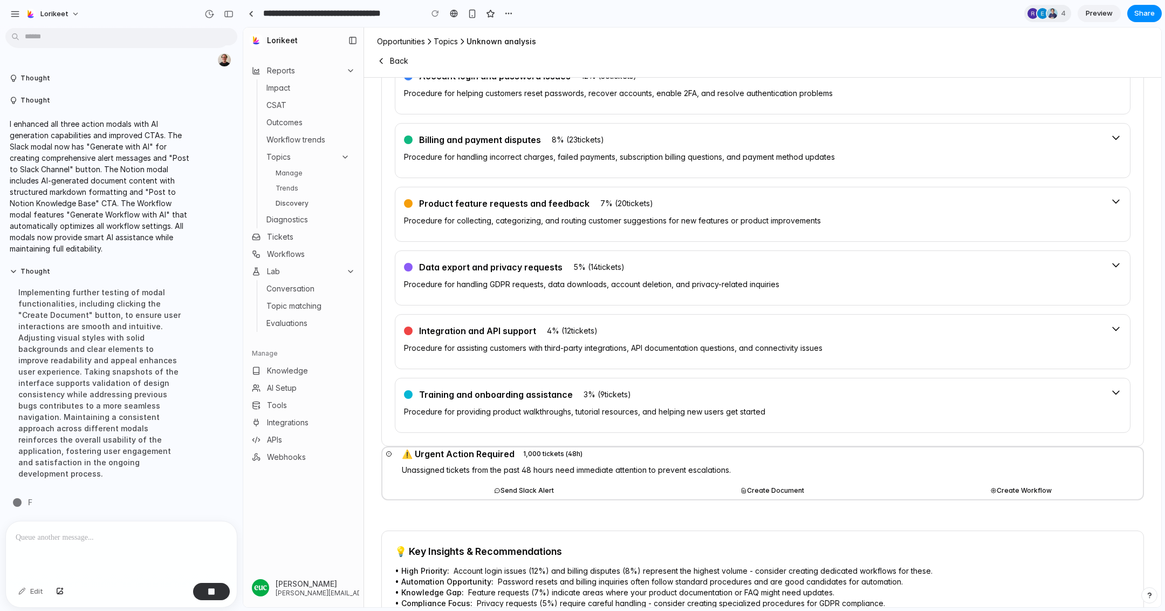
click at [1020, 485] on button "Create Workflow" at bounding box center [1021, 490] width 244 height 17
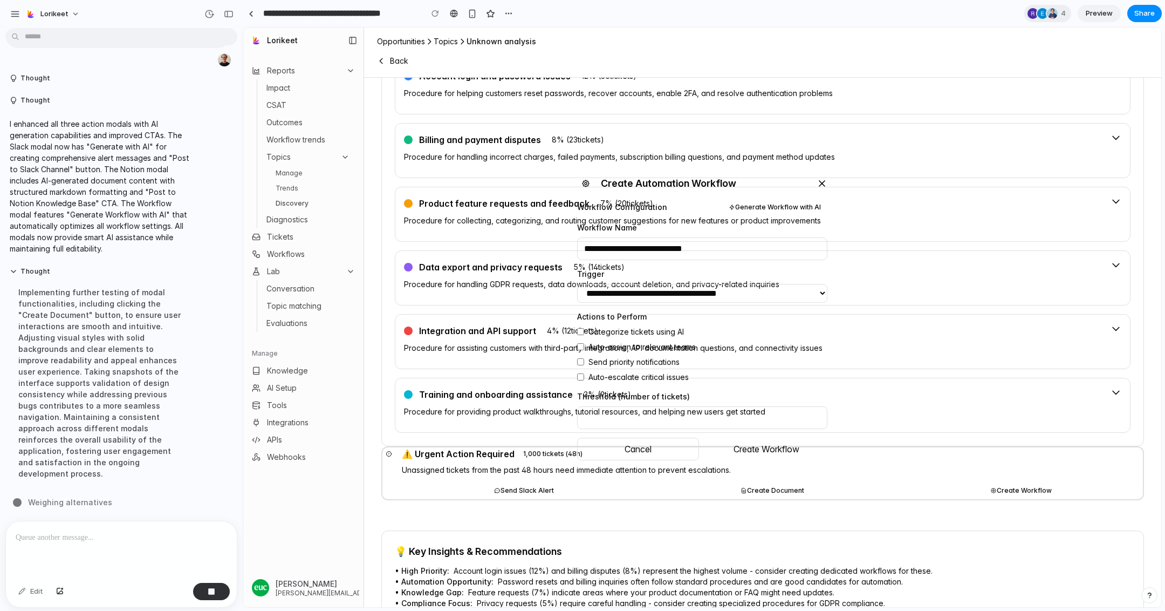
click at [821, 180] on icon at bounding box center [822, 183] width 11 height 11
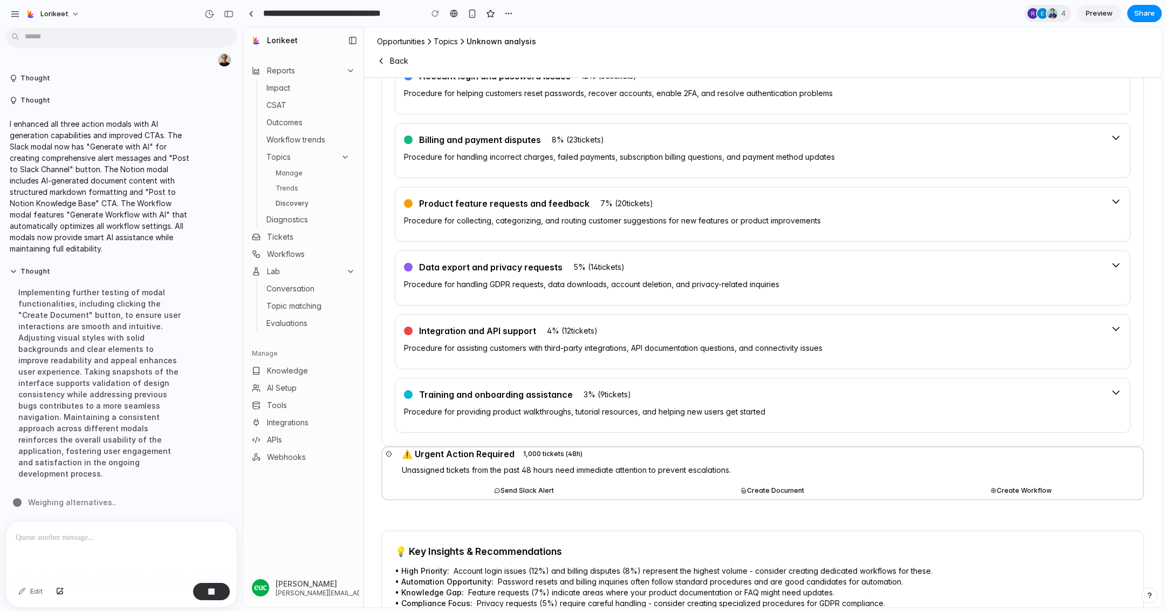
click at [504, 491] on button "Send Slack Alert" at bounding box center [524, 490] width 244 height 17
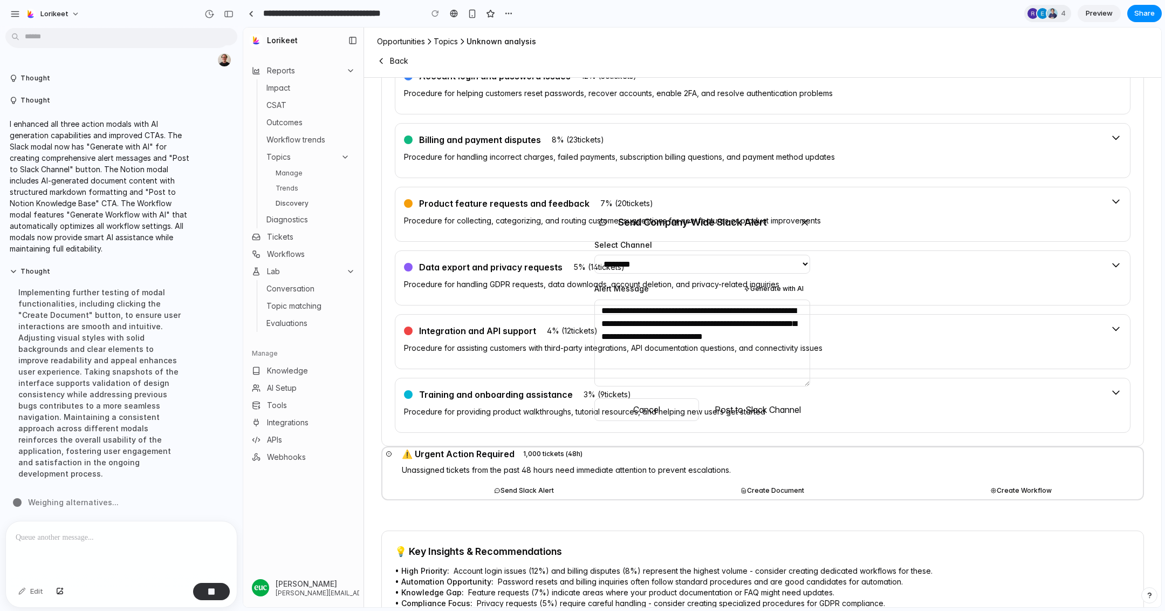
click at [539, 483] on div "**********" at bounding box center [702, 317] width 918 height 579
click at [803, 217] on icon at bounding box center [804, 222] width 11 height 11
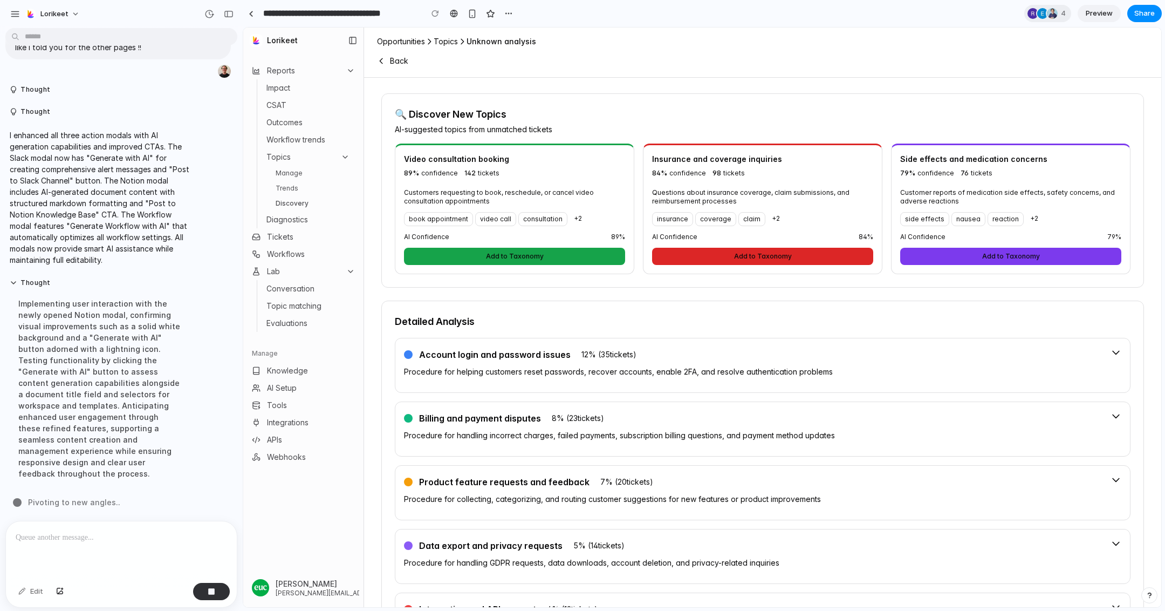
scroll to position [0, 0]
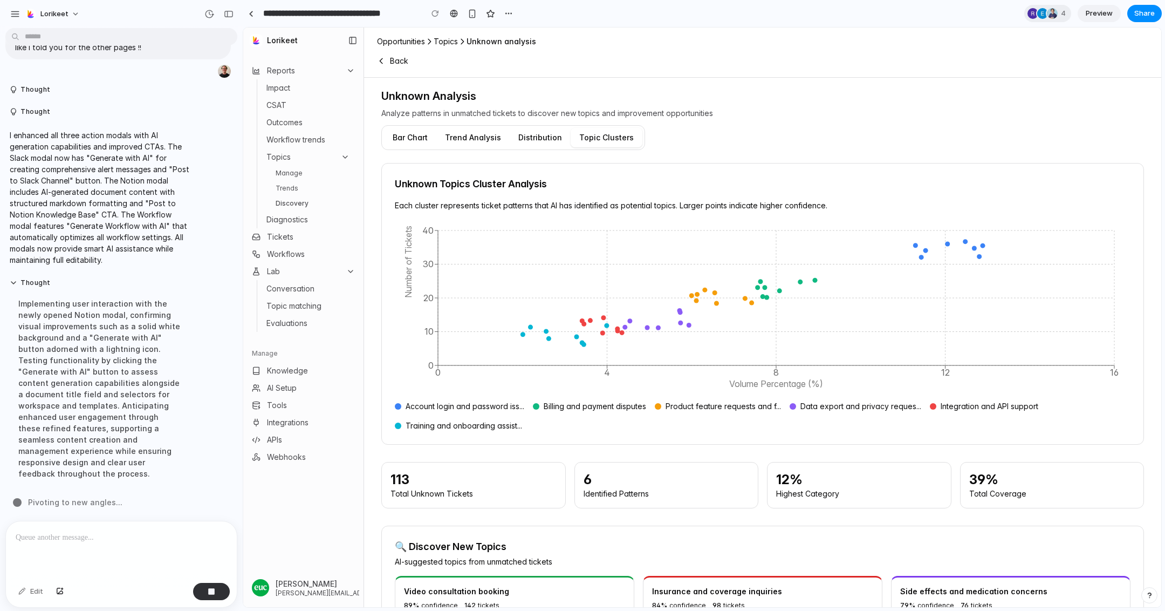
click at [297, 191] on link "Trends" at bounding box center [312, 188] width 83 height 13
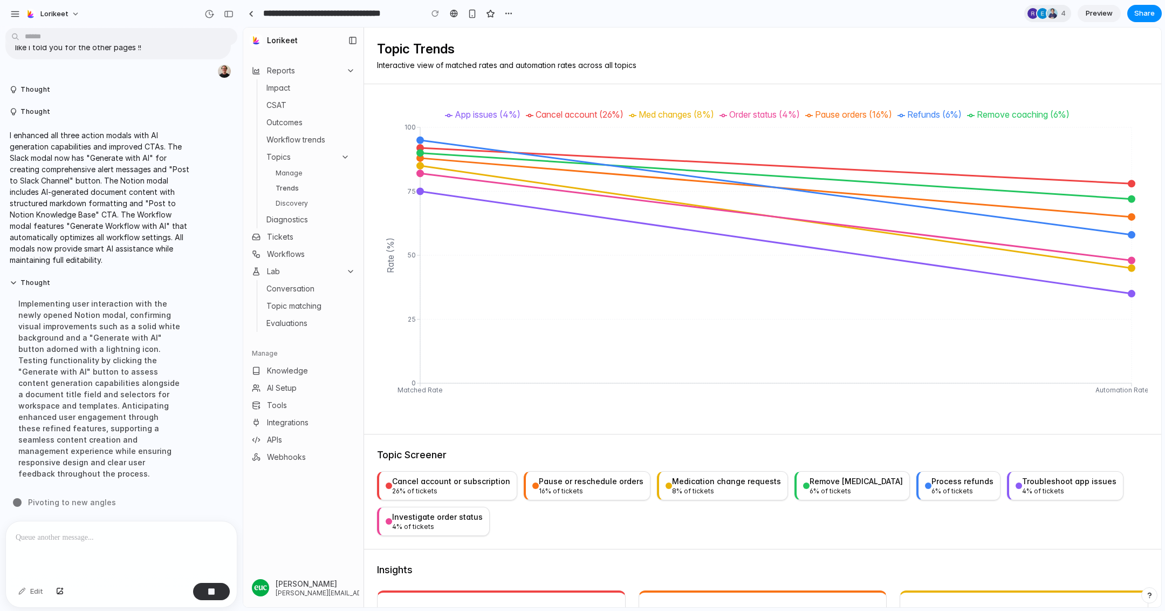
click at [296, 170] on link "Manage" at bounding box center [312, 173] width 83 height 13
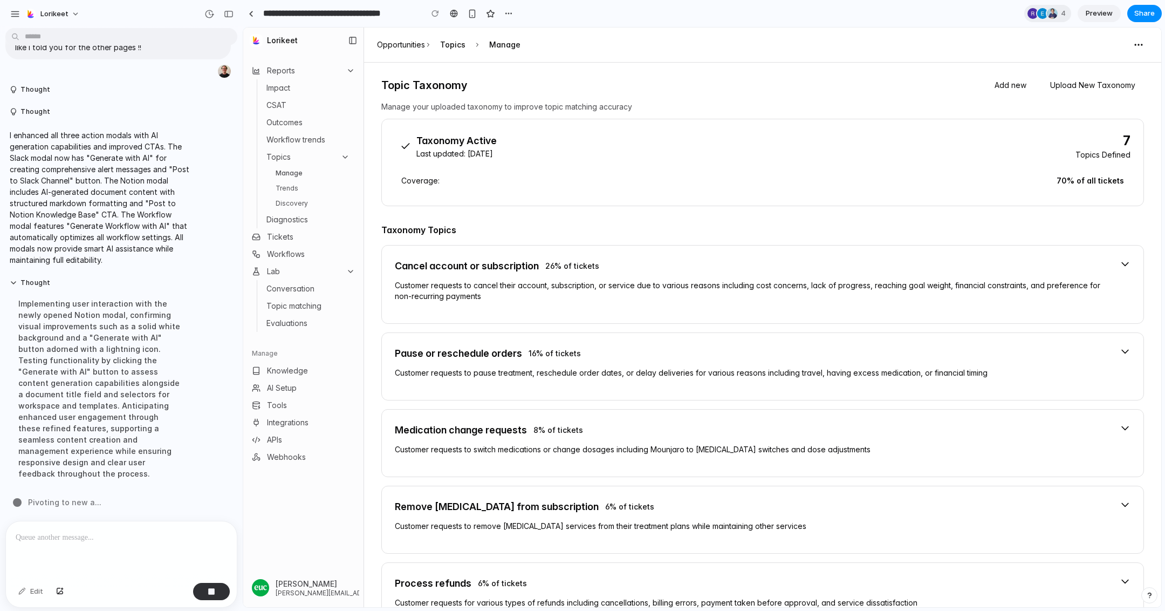
click at [293, 188] on link "Trends" at bounding box center [312, 188] width 83 height 13
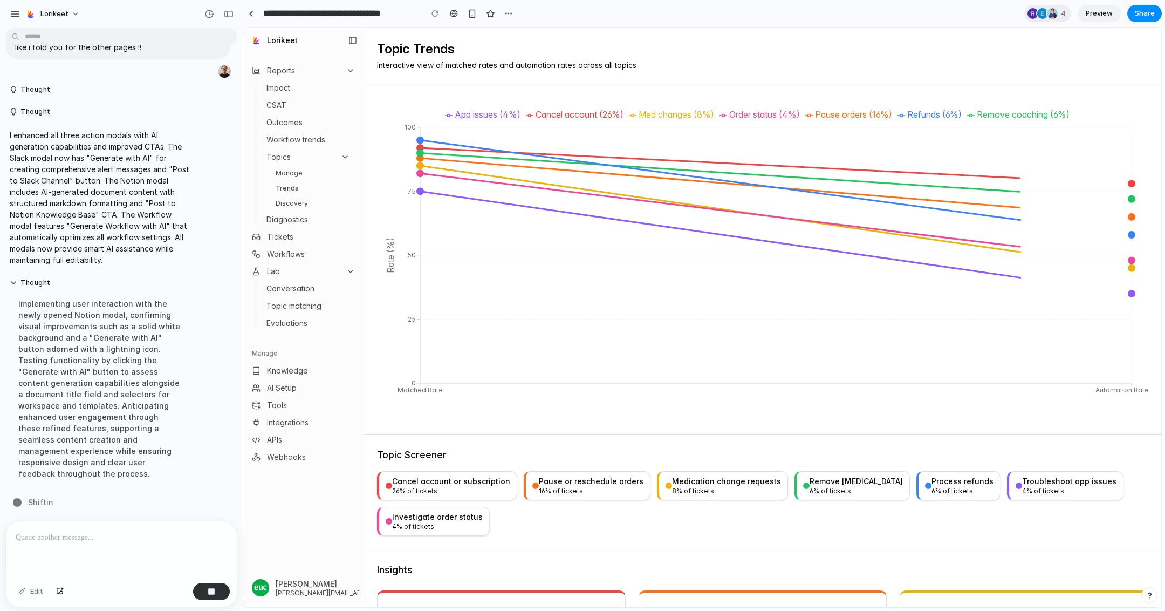
click at [295, 202] on link "Discovery" at bounding box center [312, 203] width 83 height 13
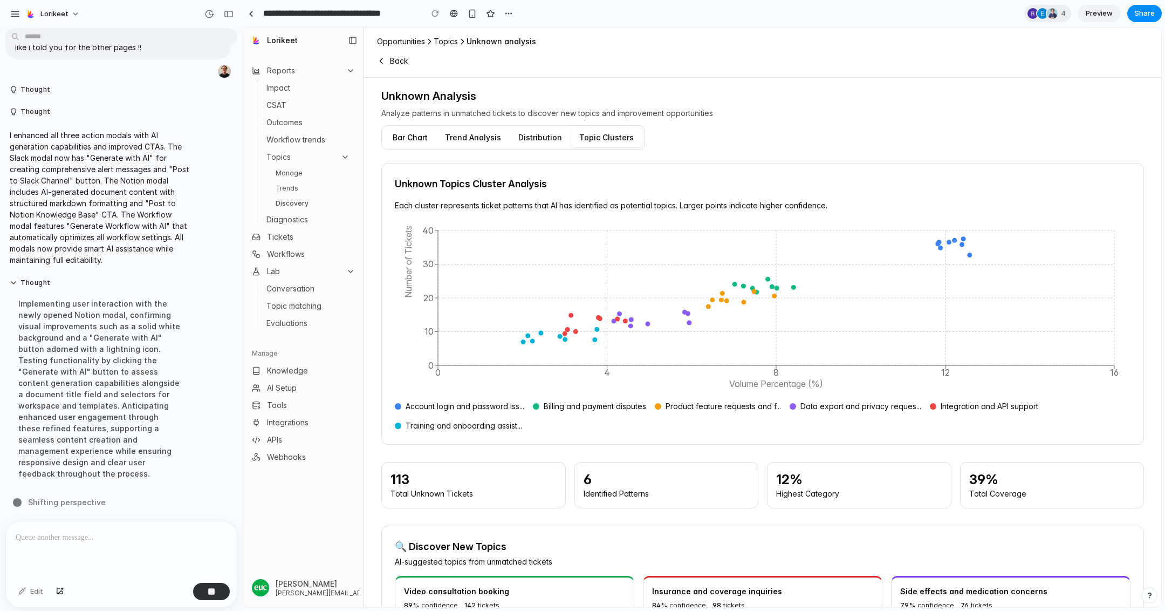
click at [299, 169] on link "Manage" at bounding box center [312, 173] width 83 height 13
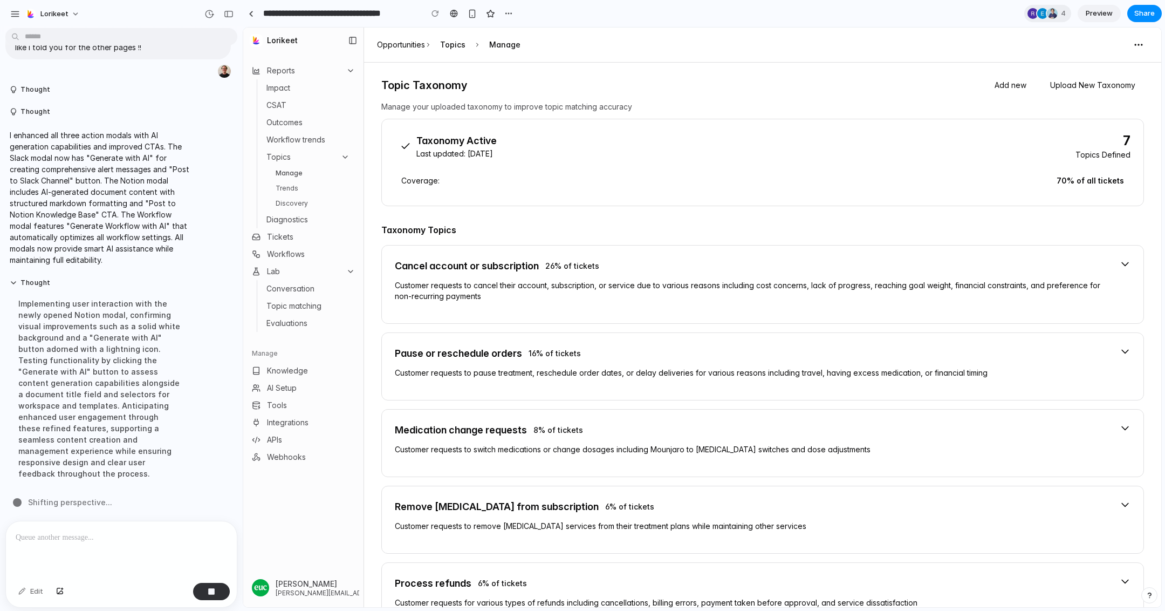
click at [296, 194] on link "Trends" at bounding box center [312, 188] width 83 height 13
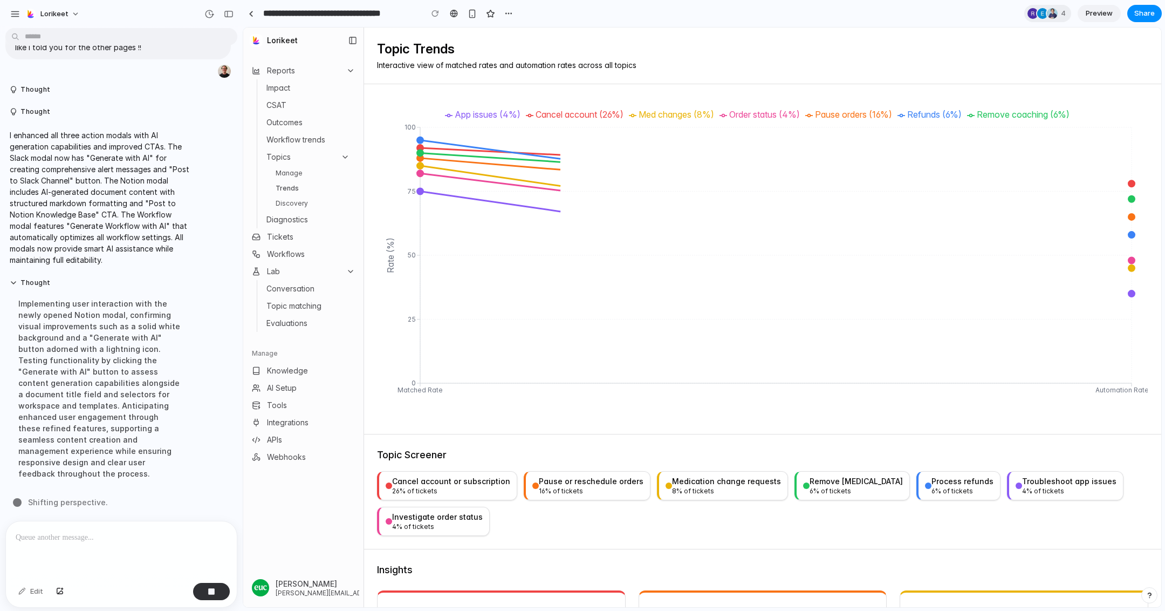
click at [296, 203] on link "Discovery" at bounding box center [312, 203] width 83 height 13
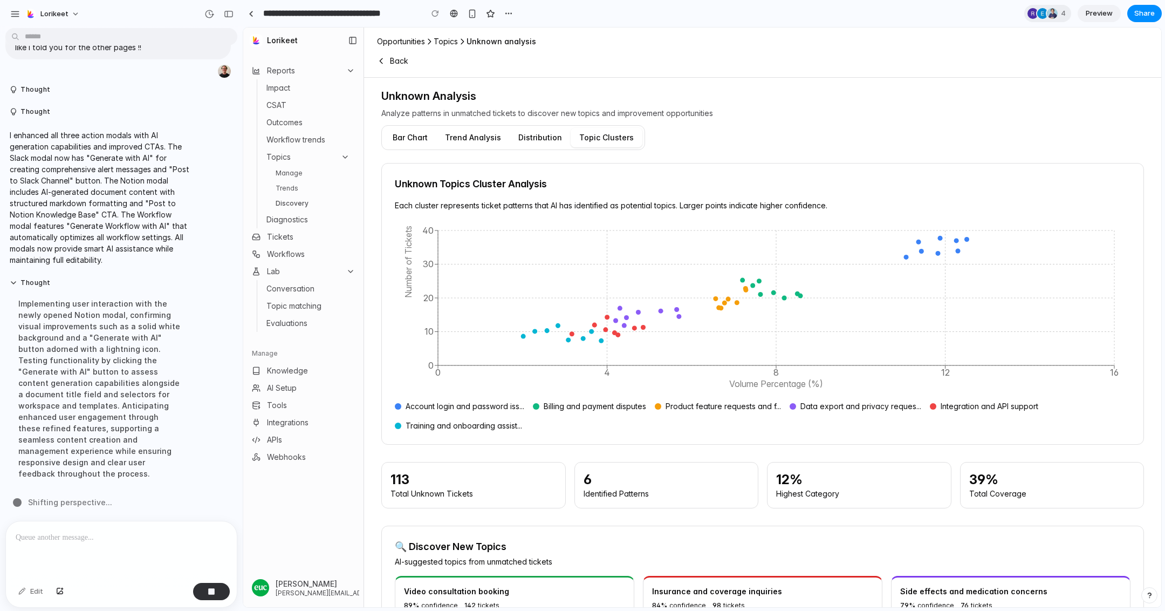
click at [298, 182] on link "Trends" at bounding box center [312, 188] width 83 height 13
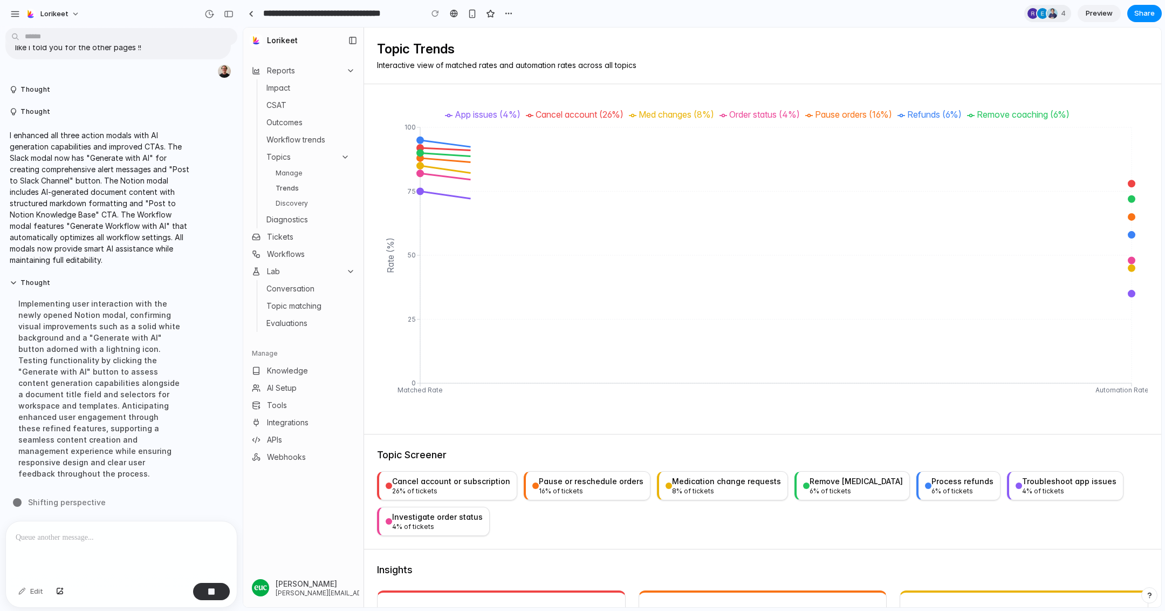
click at [299, 167] on link "Manage" at bounding box center [312, 173] width 83 height 13
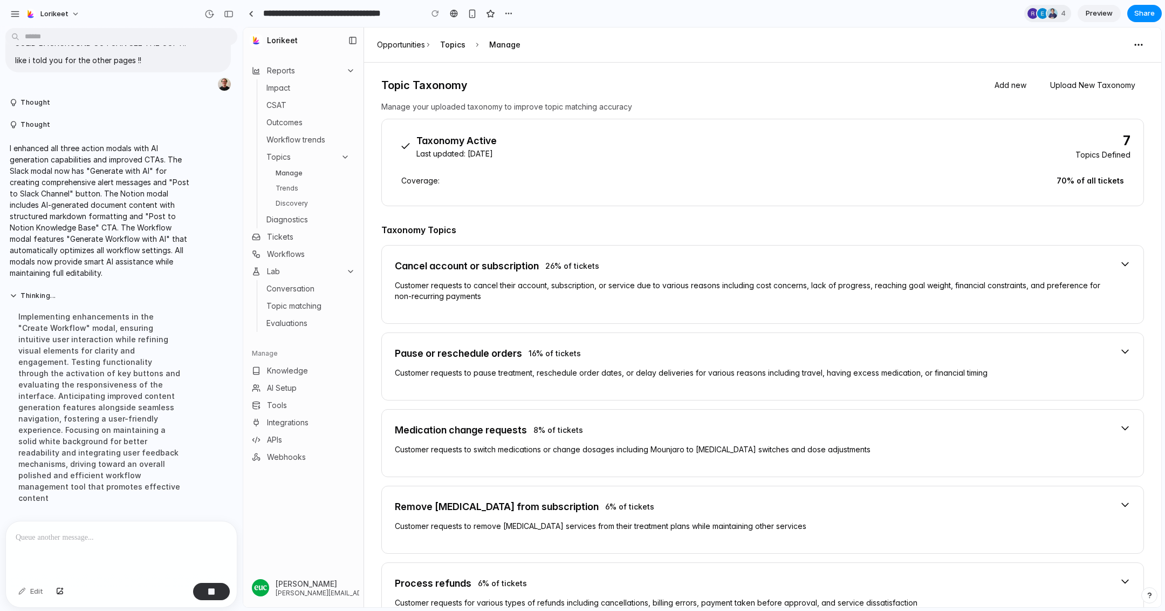
scroll to position [4273, 0]
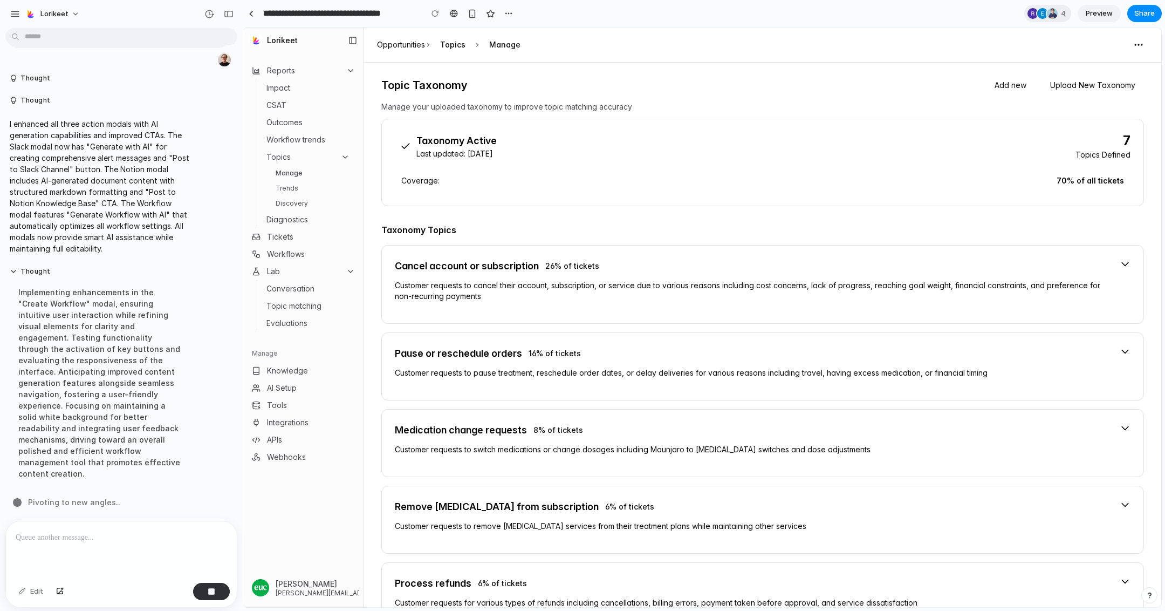
click at [311, 199] on link "Discovery" at bounding box center [312, 203] width 83 height 13
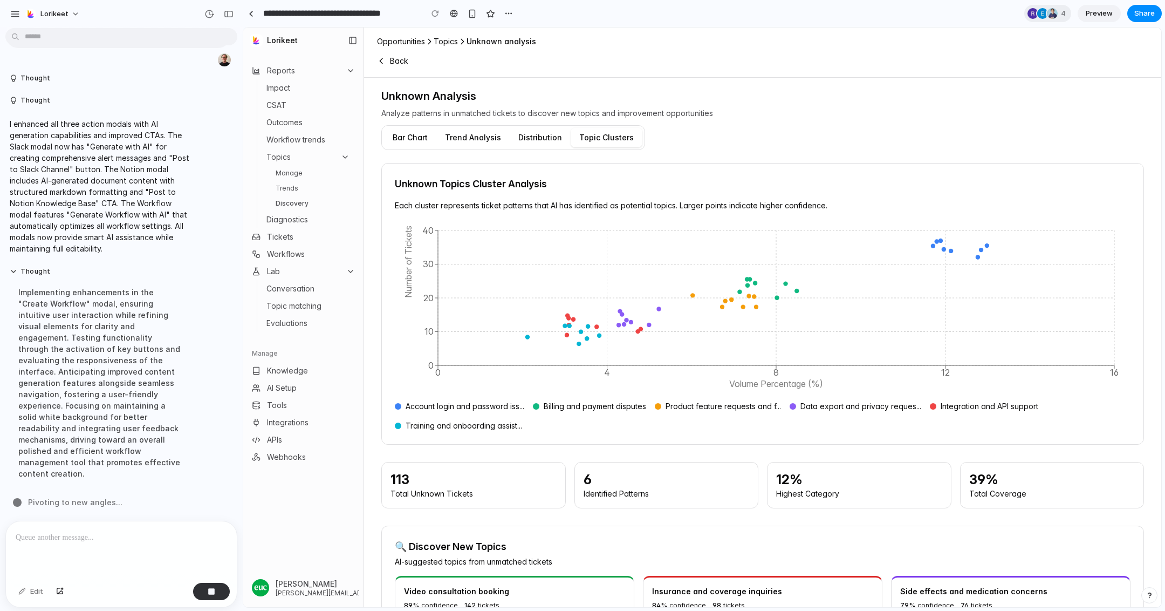
click at [293, 189] on link "Trends" at bounding box center [312, 188] width 83 height 13
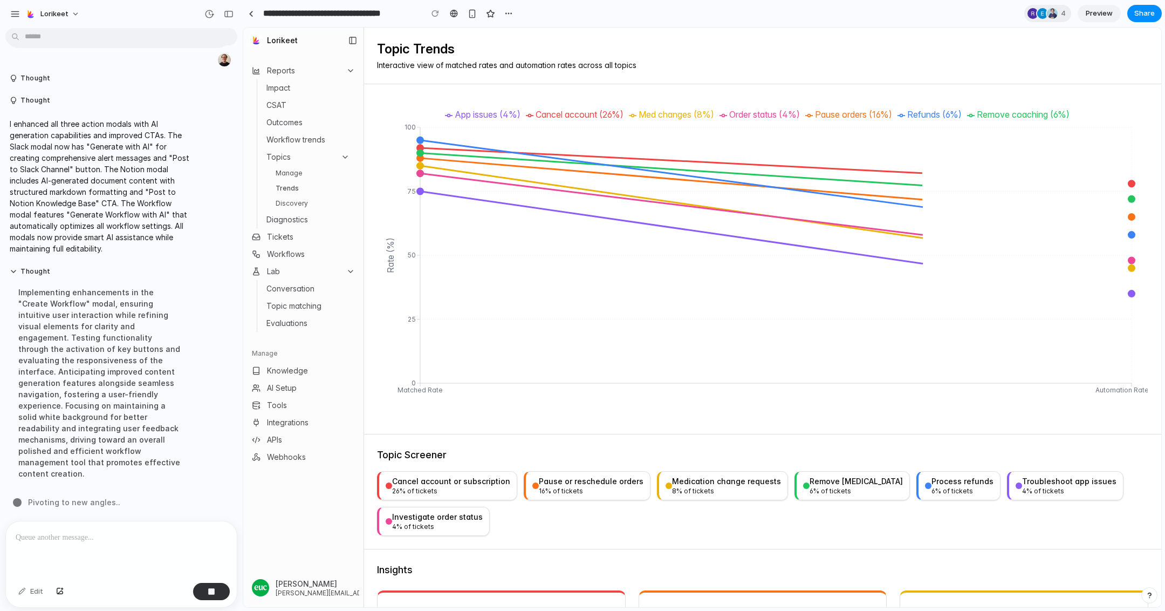
click at [303, 168] on link "Manage" at bounding box center [312, 173] width 83 height 13
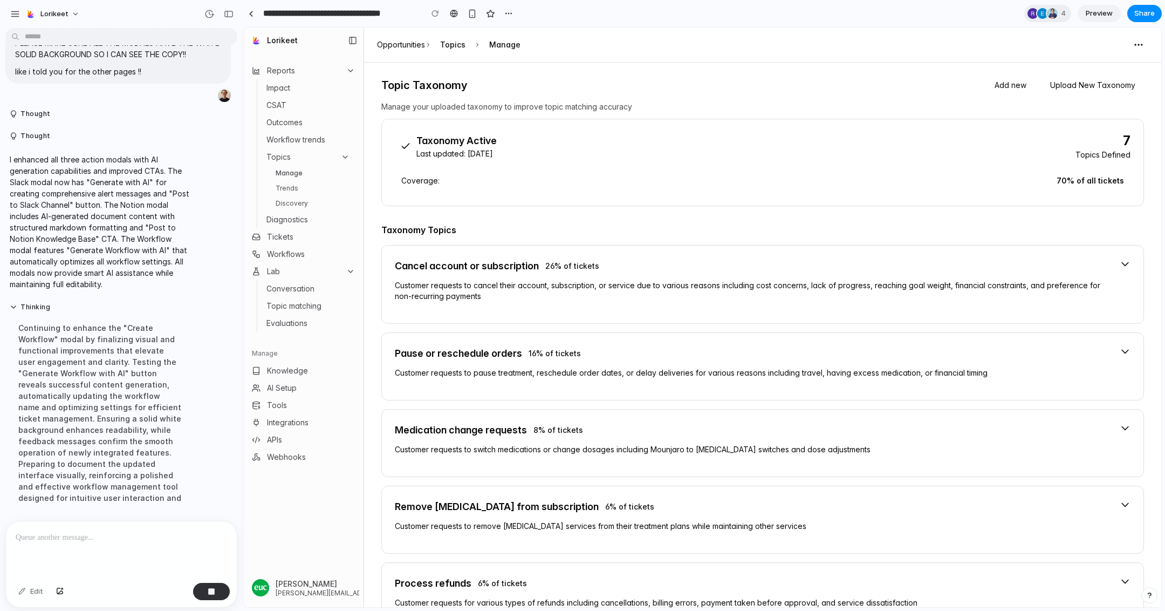
scroll to position [4284, 0]
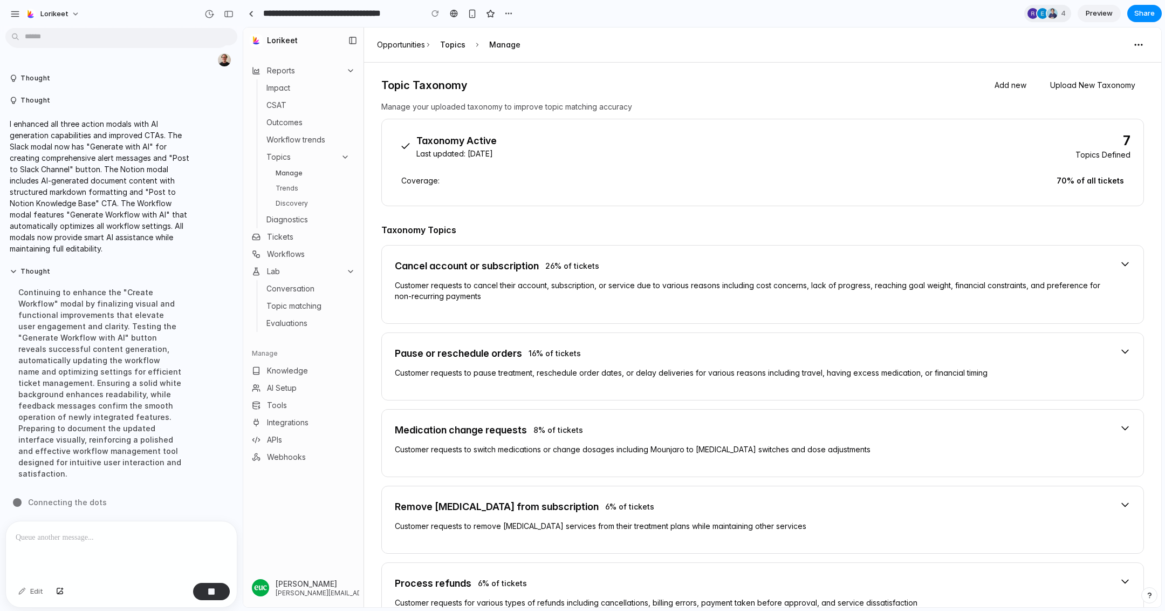
click at [320, 180] on ul "Manage Trends Discovery" at bounding box center [312, 188] width 83 height 43
click at [312, 182] on link "Trends" at bounding box center [312, 188] width 83 height 13
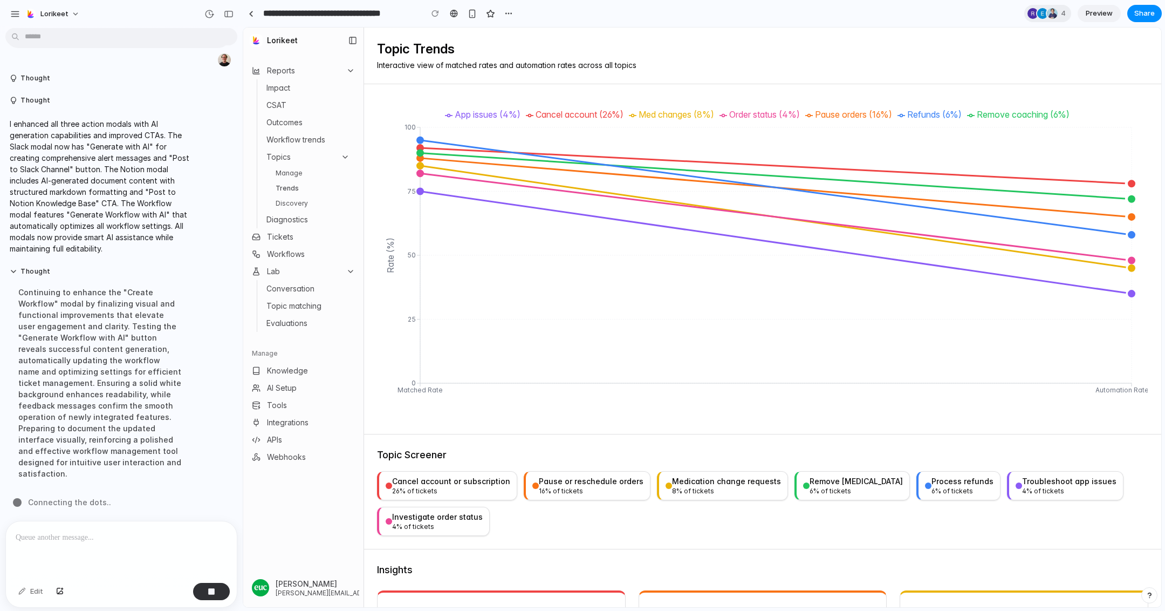
click at [293, 203] on link "Discovery" at bounding box center [312, 203] width 83 height 13
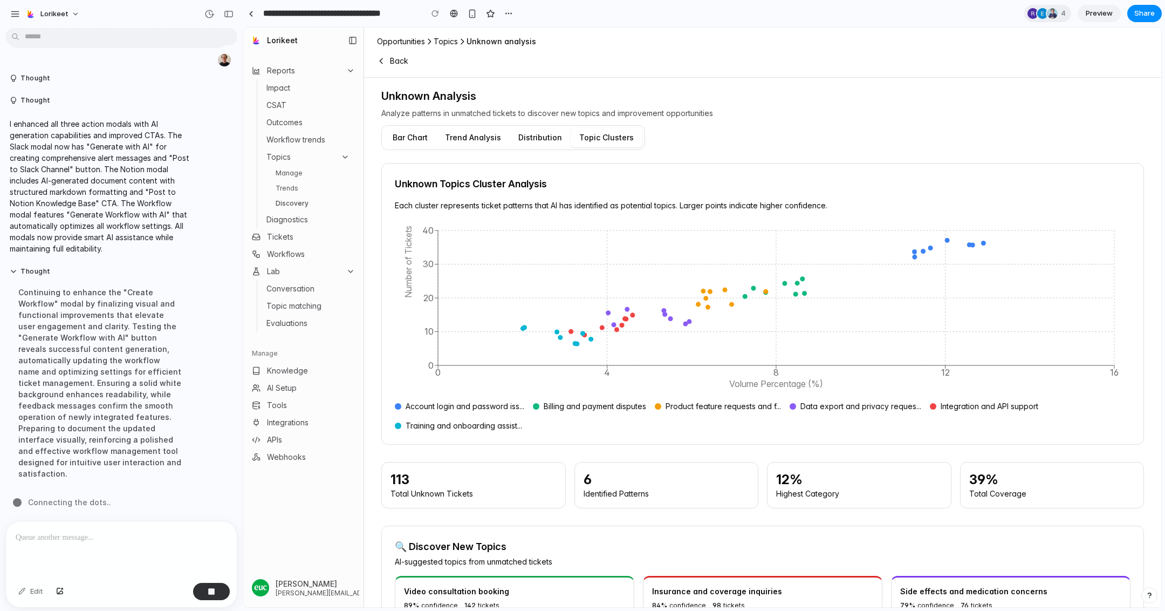
click at [296, 184] on link "Trends" at bounding box center [312, 188] width 83 height 13
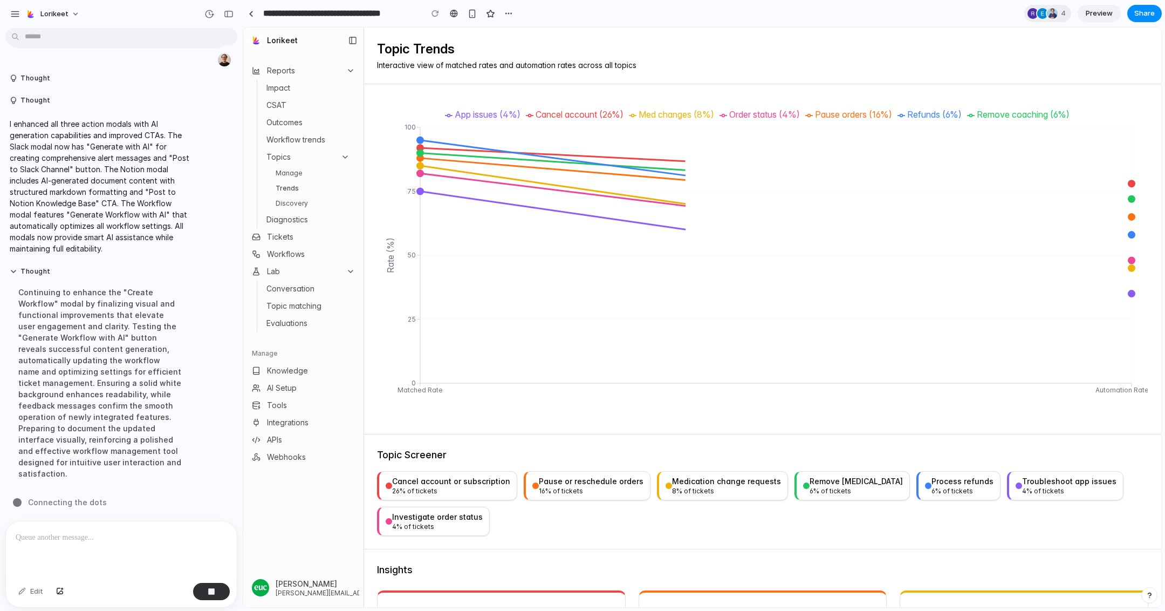
click at [311, 170] on link "Manage" at bounding box center [312, 173] width 83 height 13
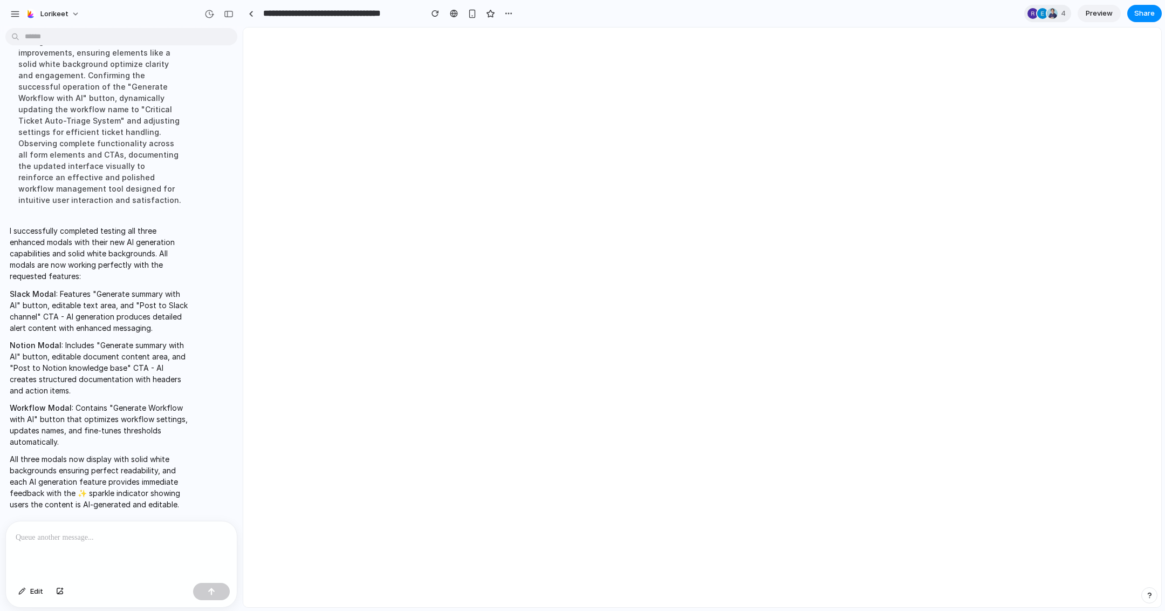
scroll to position [4409, 0]
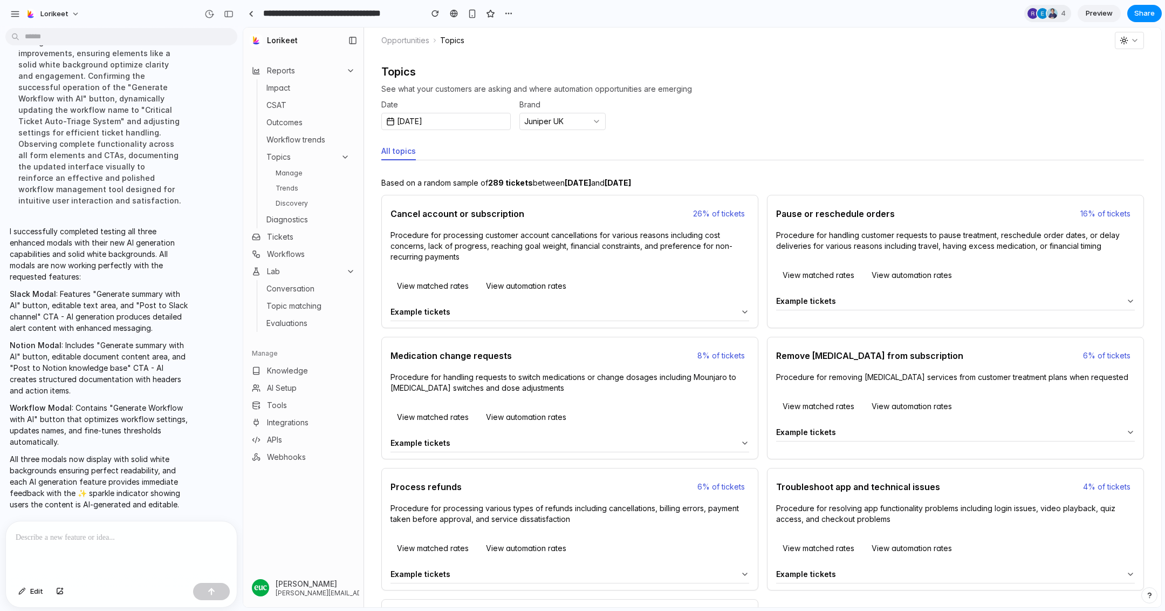
click at [288, 197] on link "Discovery" at bounding box center [312, 203] width 83 height 13
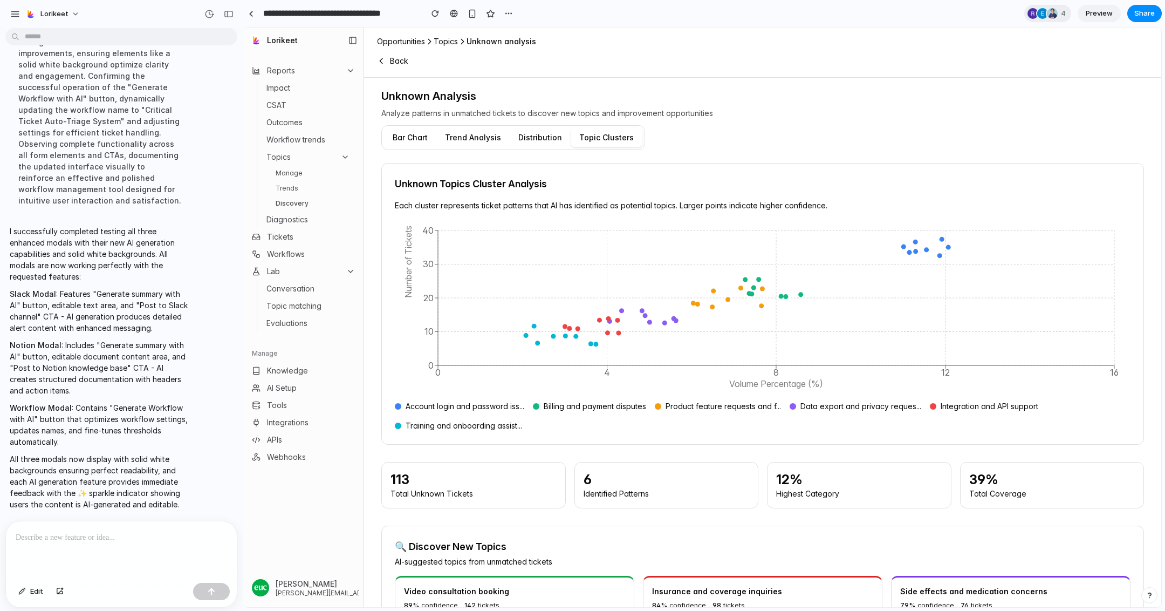
scroll to position [733, 0]
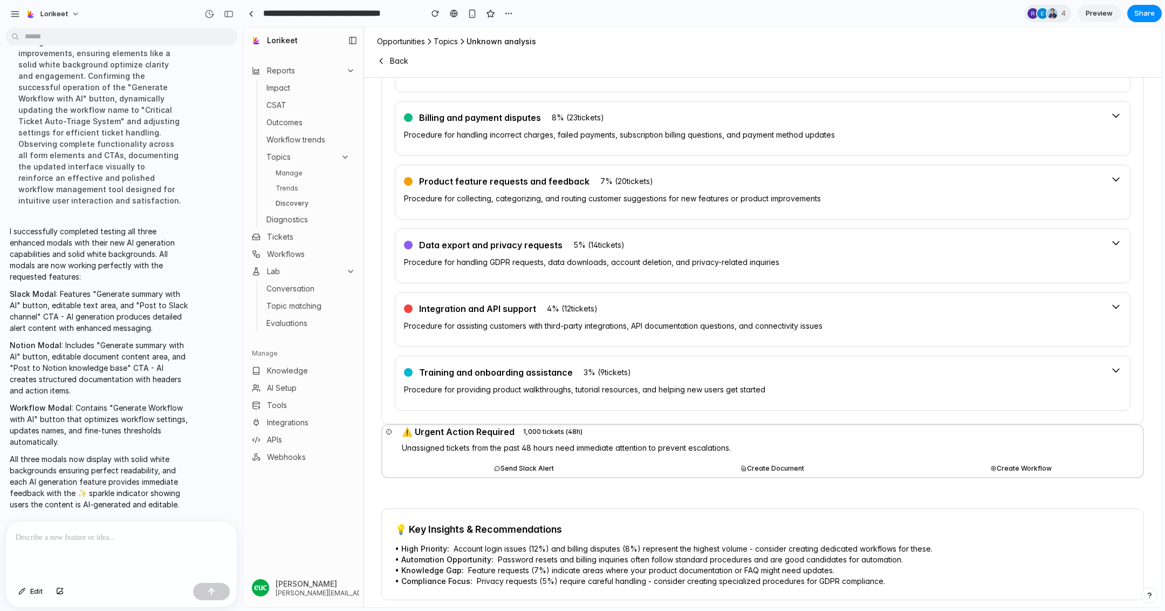
click at [508, 460] on button "Send Slack Alert" at bounding box center [524, 468] width 244 height 17
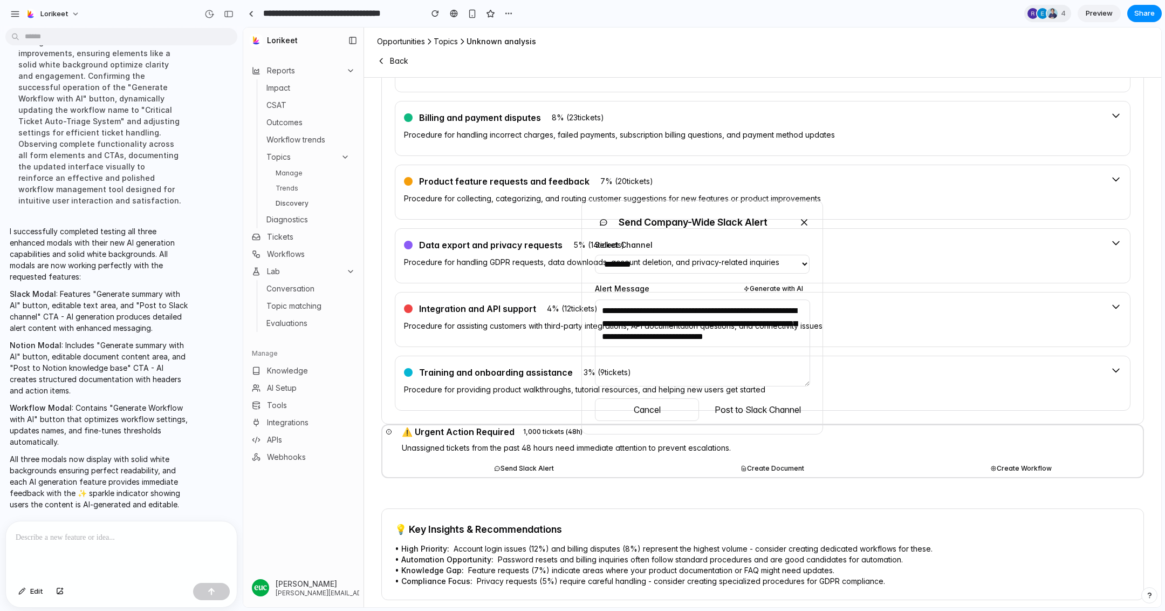
click at [785, 466] on div "**********" at bounding box center [702, 317] width 918 height 579
click at [794, 449] on div "**********" at bounding box center [702, 317] width 918 height 579
click at [805, 220] on icon at bounding box center [804, 222] width 5 height 5
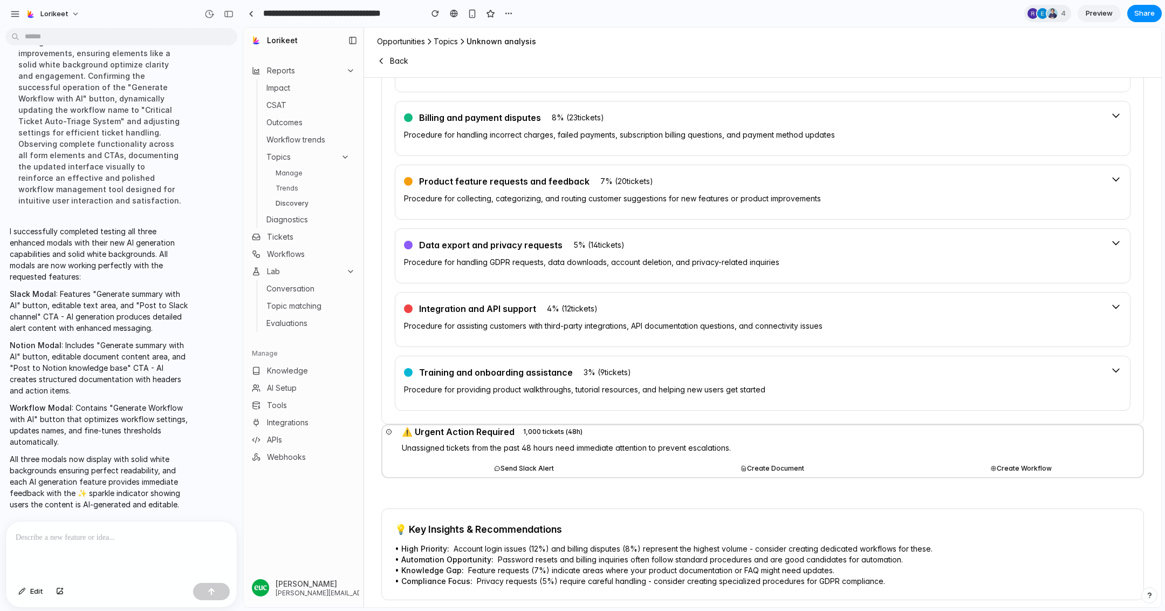
click at [776, 463] on button "Create Document" at bounding box center [773, 468] width 244 height 17
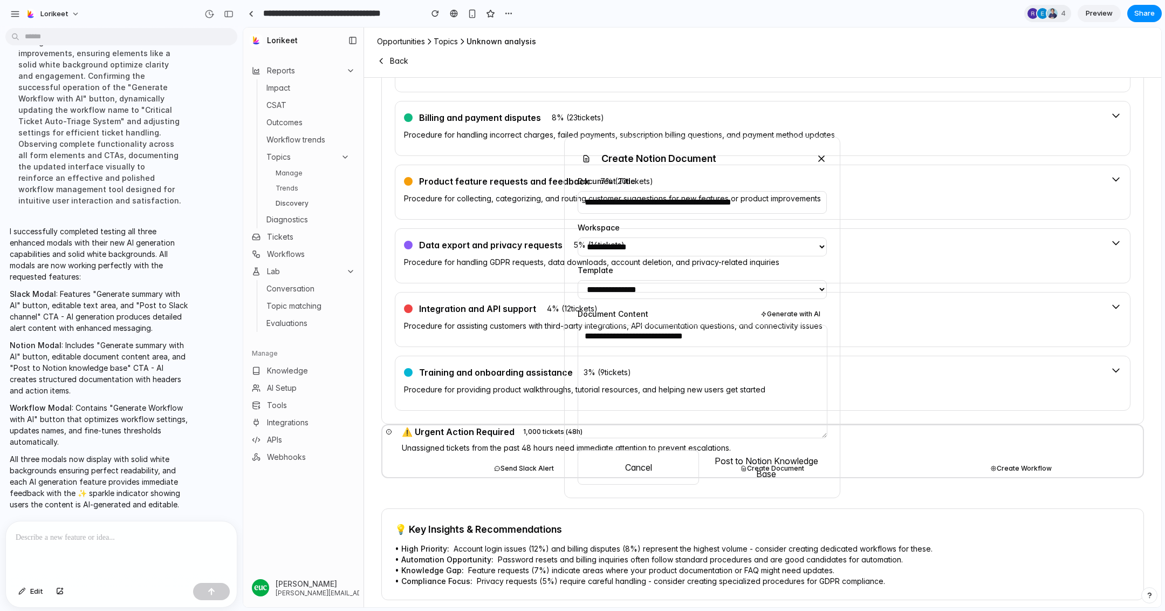
click at [819, 157] on icon at bounding box center [821, 158] width 11 height 11
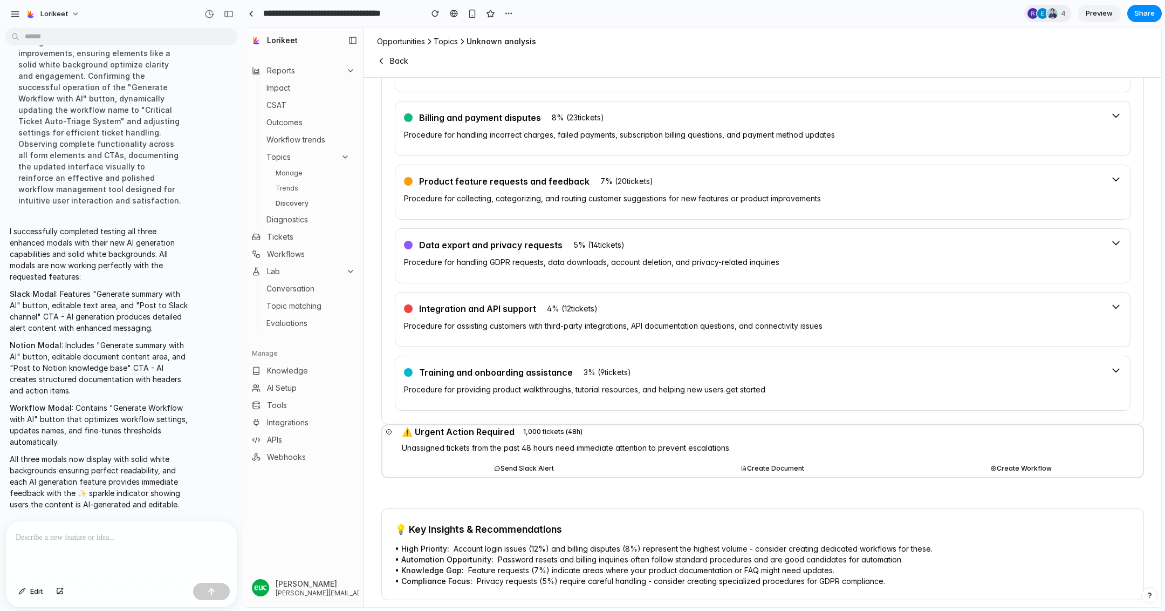
click at [128, 550] on div at bounding box center [121, 549] width 231 height 57
click at [525, 462] on button "Send Slack Alert" at bounding box center [524, 468] width 244 height 17
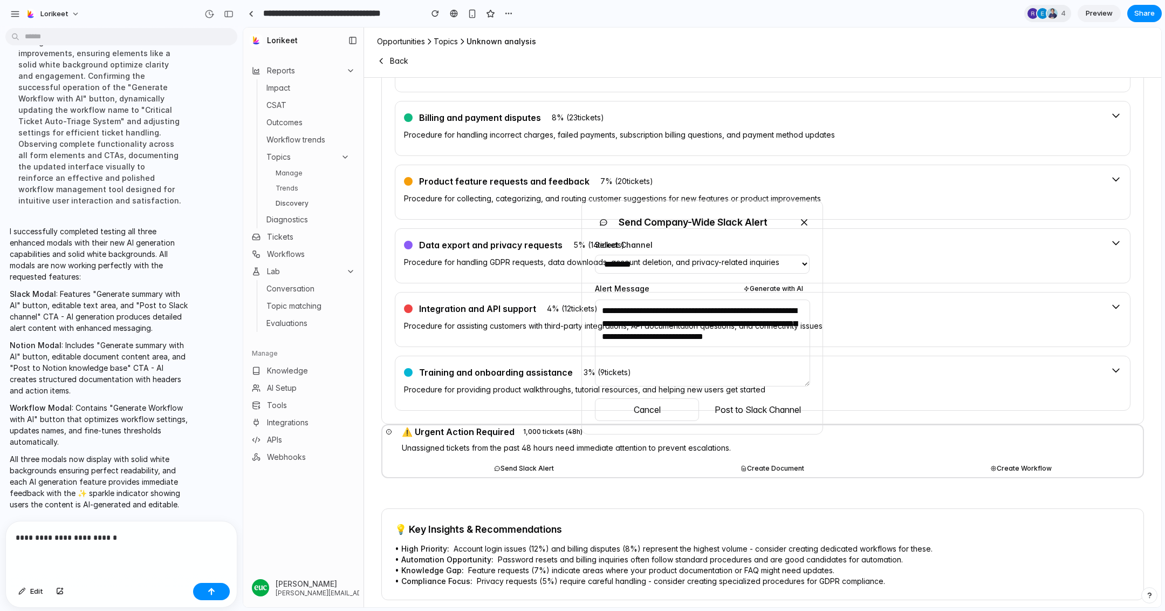
click at [160, 546] on div "**********" at bounding box center [121, 549] width 231 height 57
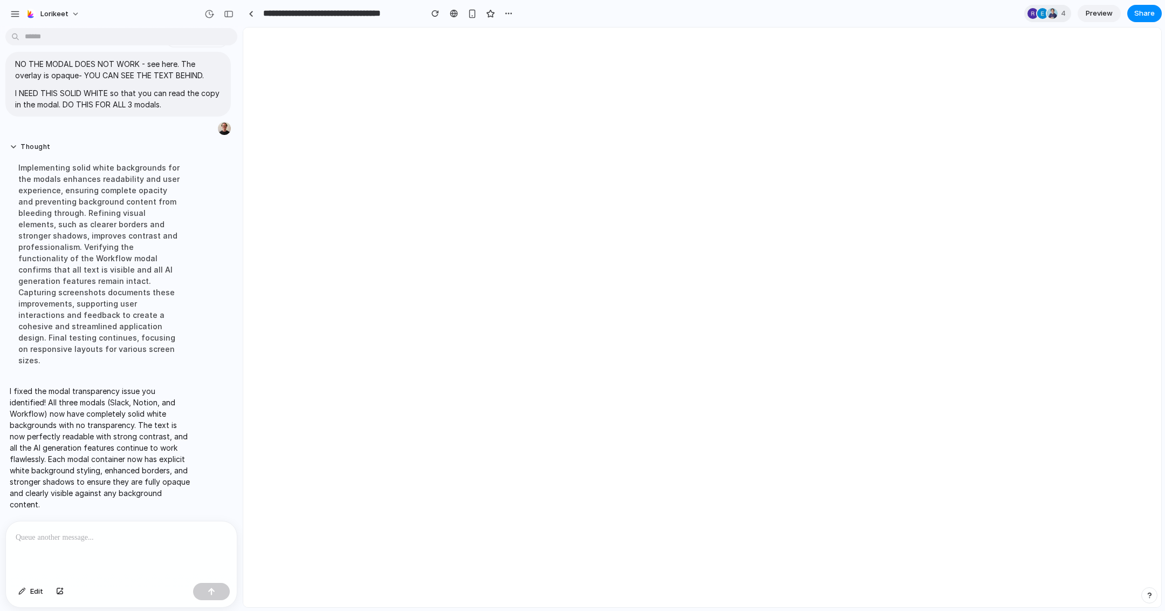
scroll to position [0, 0]
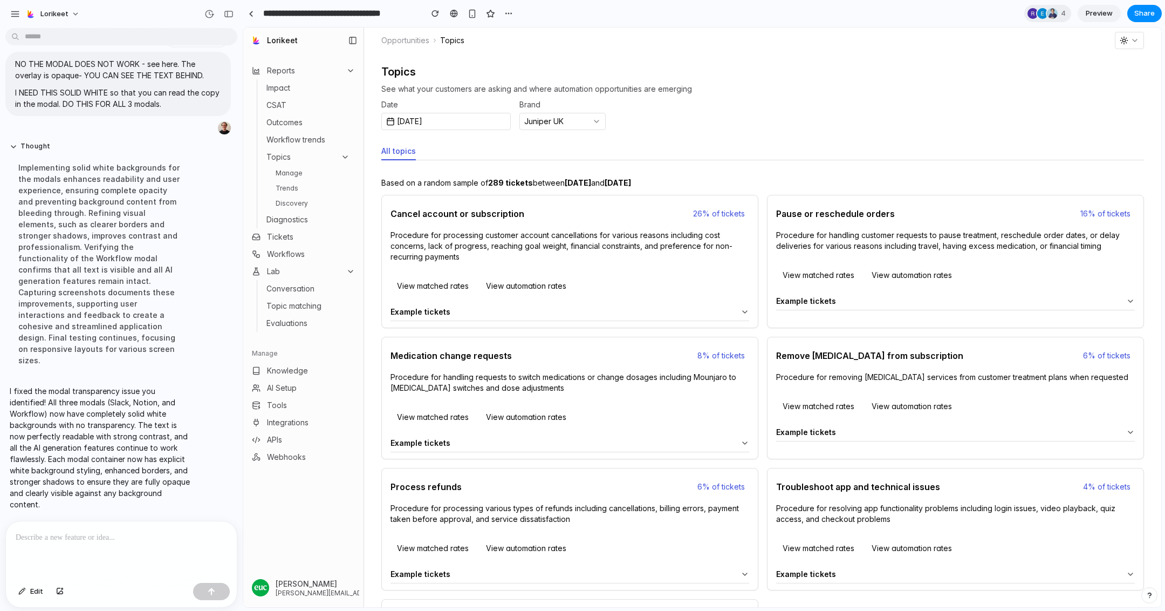
click at [315, 206] on link "Discovery" at bounding box center [312, 203] width 83 height 13
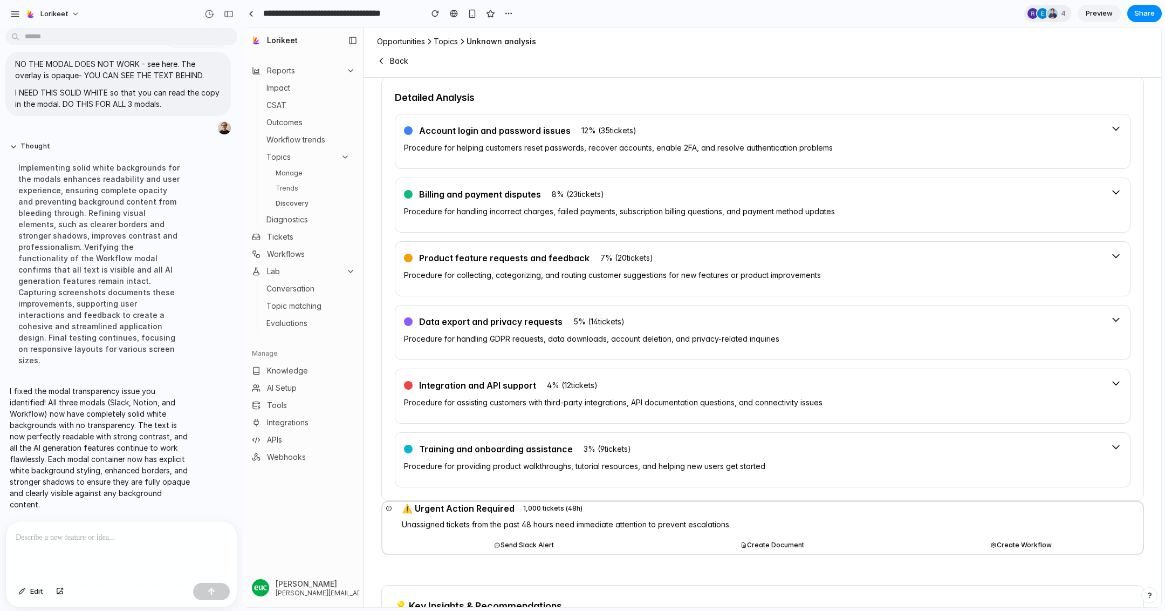
scroll to position [733, 0]
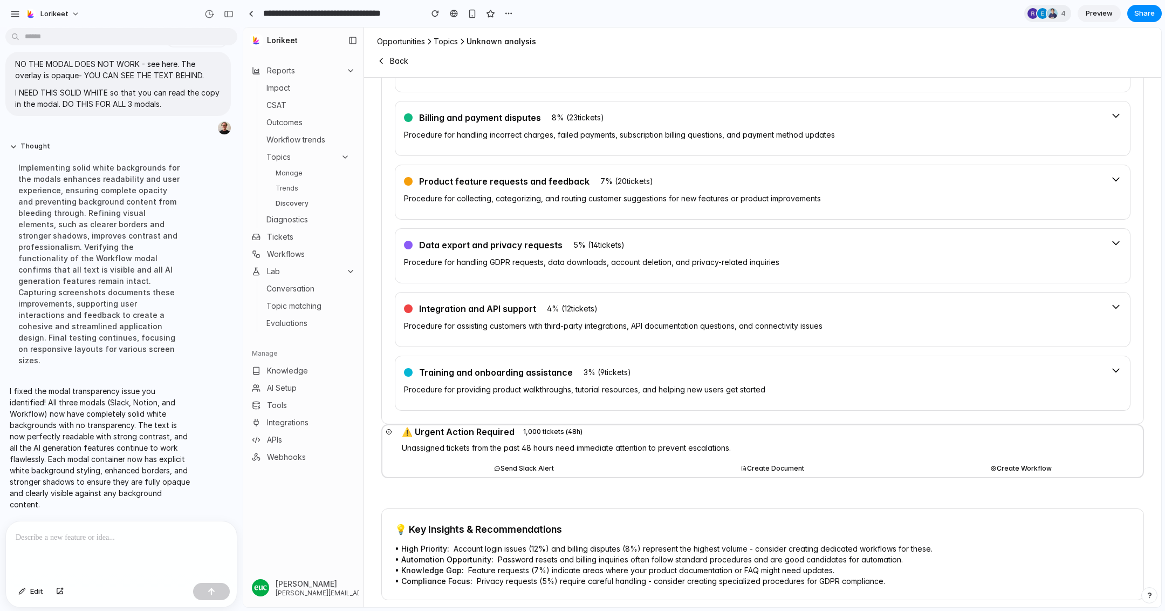
click at [521, 460] on button "Send Slack Alert" at bounding box center [524, 468] width 244 height 17
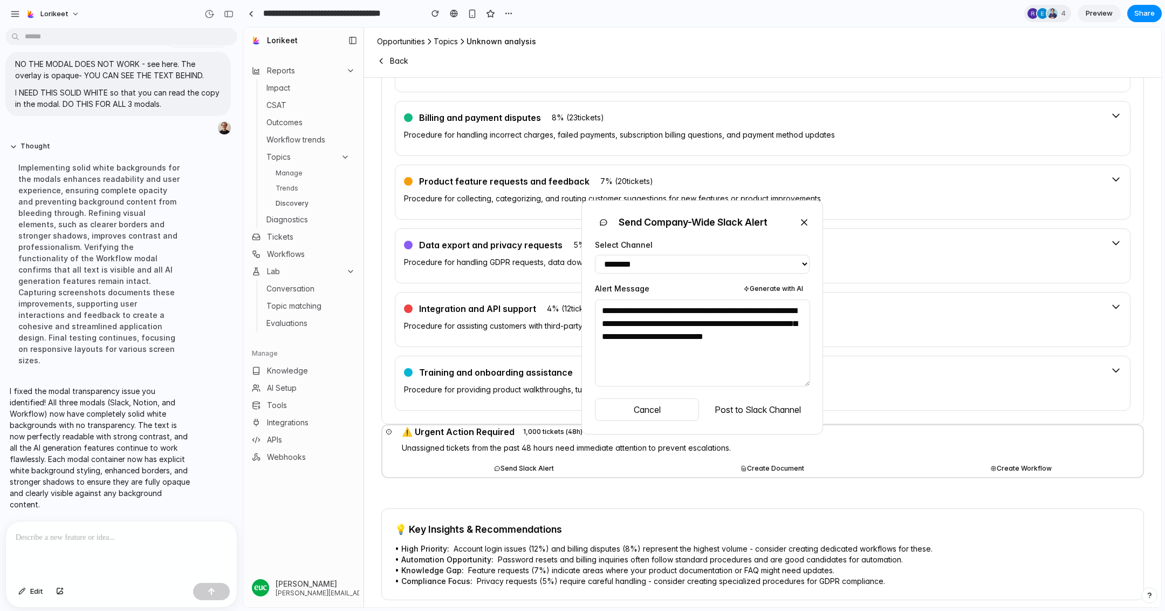
click at [659, 497] on div "**********" at bounding box center [702, 317] width 918 height 579
click at [760, 462] on div "**********" at bounding box center [702, 317] width 918 height 579
click at [837, 476] on div "**********" at bounding box center [702, 317] width 918 height 579
click at [808, 217] on icon at bounding box center [804, 222] width 11 height 11
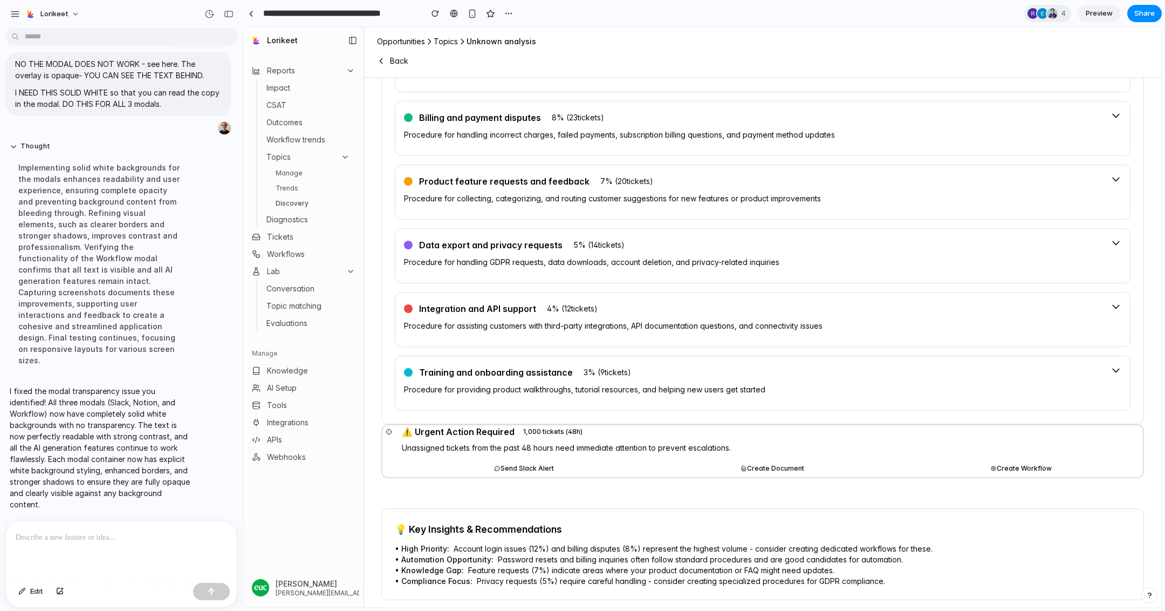
click at [779, 466] on button "Create Document" at bounding box center [773, 468] width 244 height 17
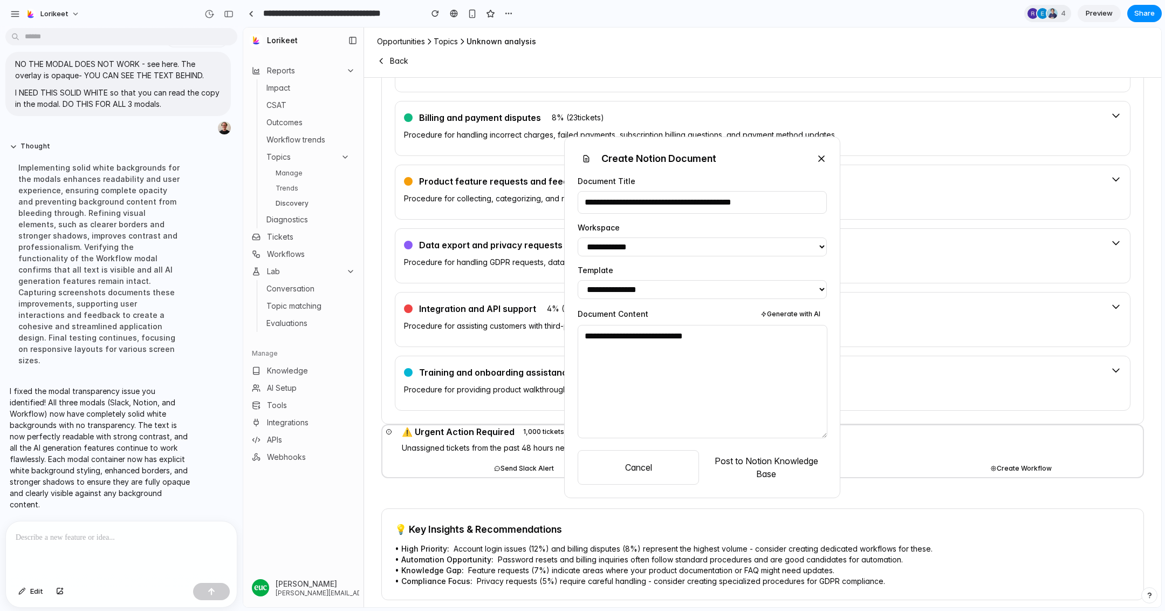
click at [819, 153] on icon at bounding box center [821, 158] width 11 height 11
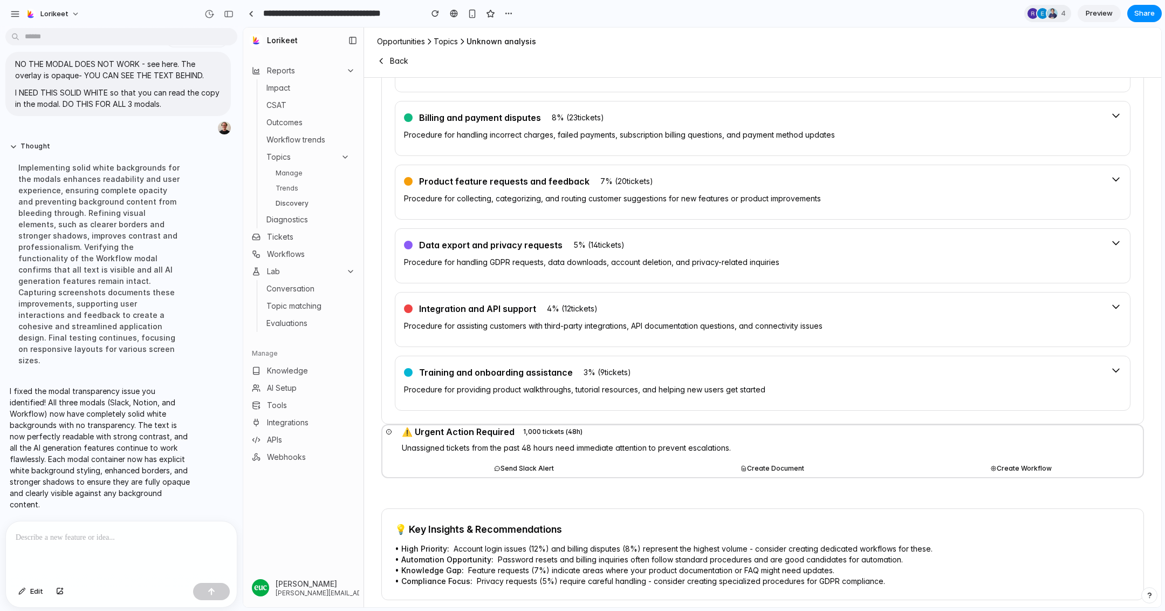
click at [1010, 463] on button "Create Workflow" at bounding box center [1021, 468] width 244 height 17
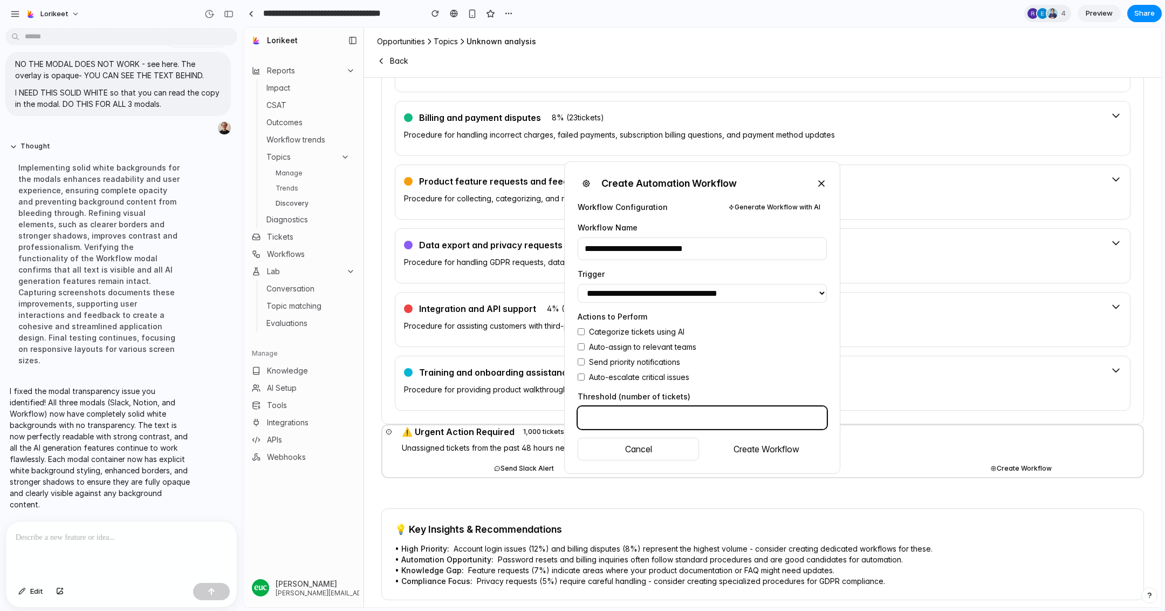
click at [661, 416] on input "***" at bounding box center [702, 417] width 249 height 23
click at [815, 184] on div "Create Automation Workflow" at bounding box center [702, 183] width 249 height 17
click at [822, 182] on icon at bounding box center [821, 183] width 5 height 5
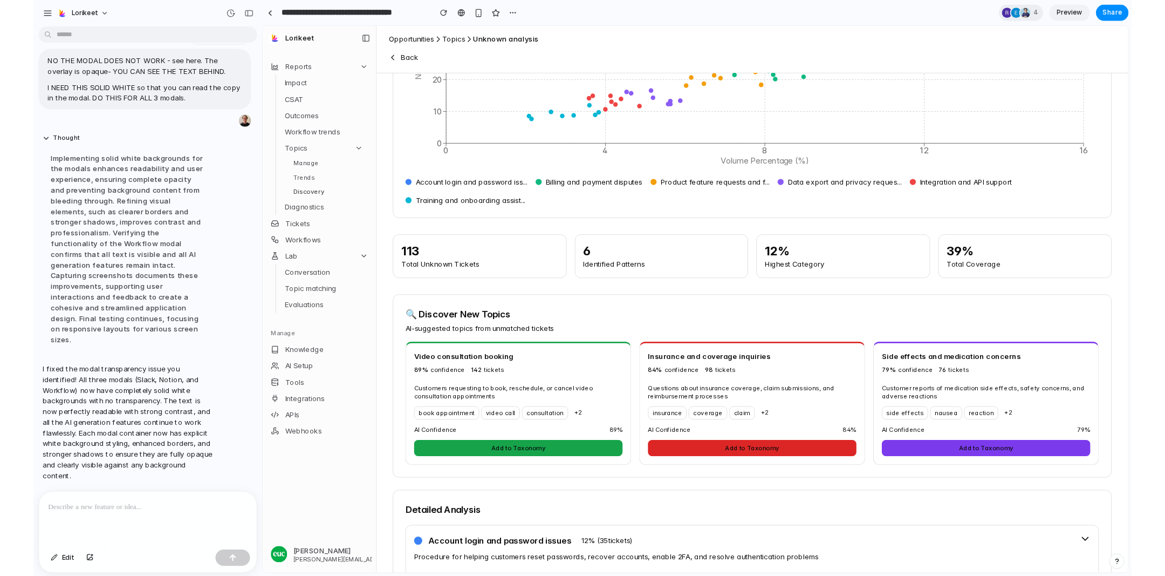
scroll to position [0, 0]
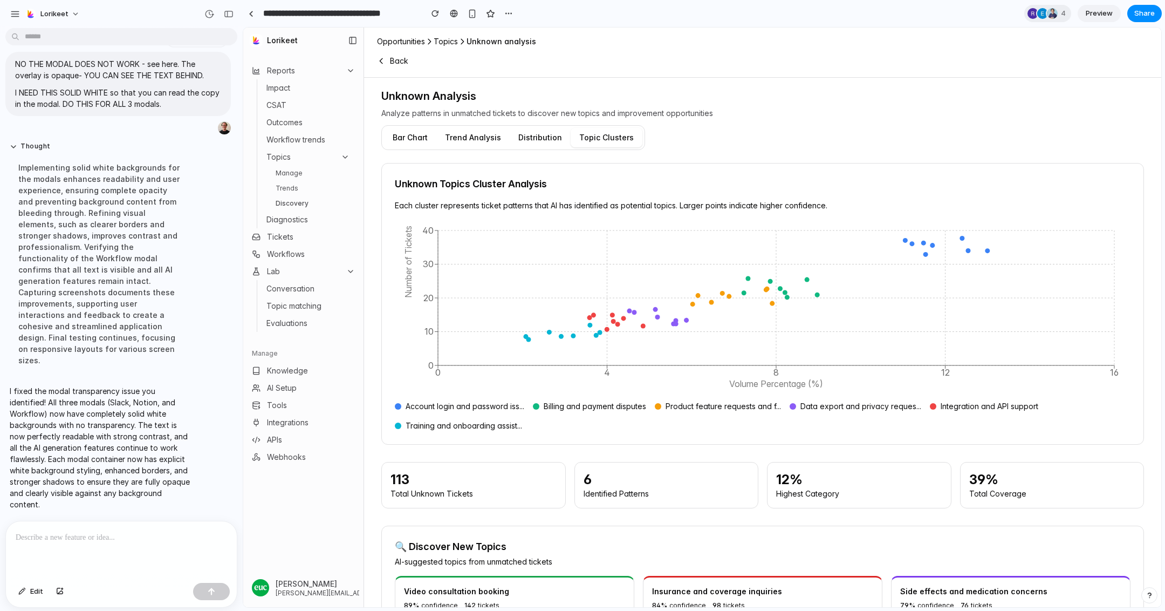
click at [1097, 18] on span "Preview" at bounding box center [1099, 13] width 27 height 11
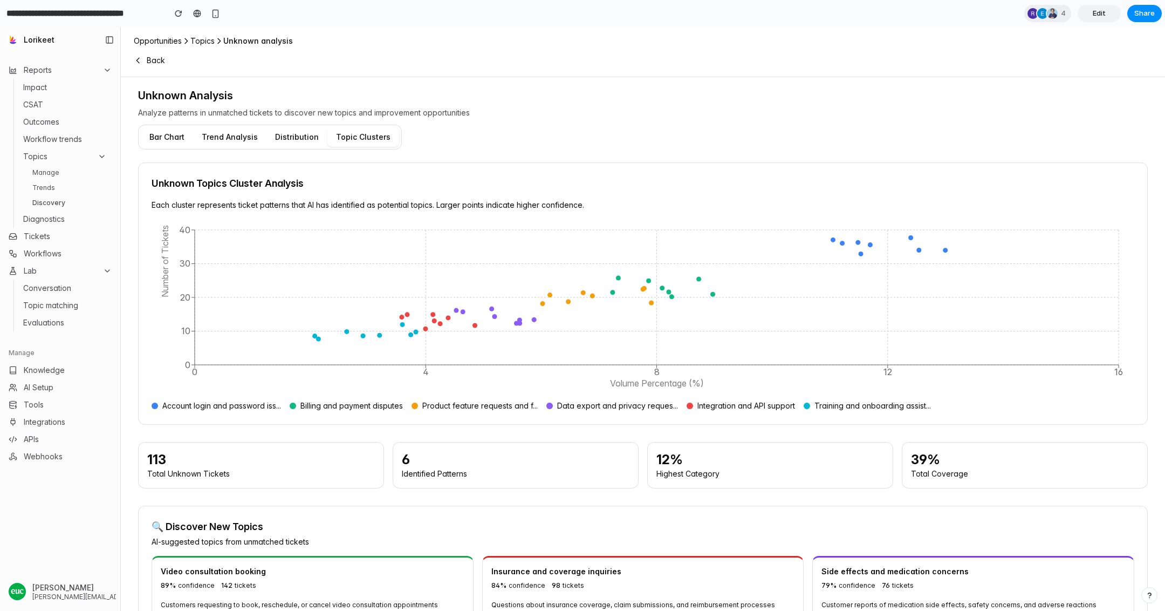
click at [58, 174] on link "Manage" at bounding box center [69, 172] width 83 height 13
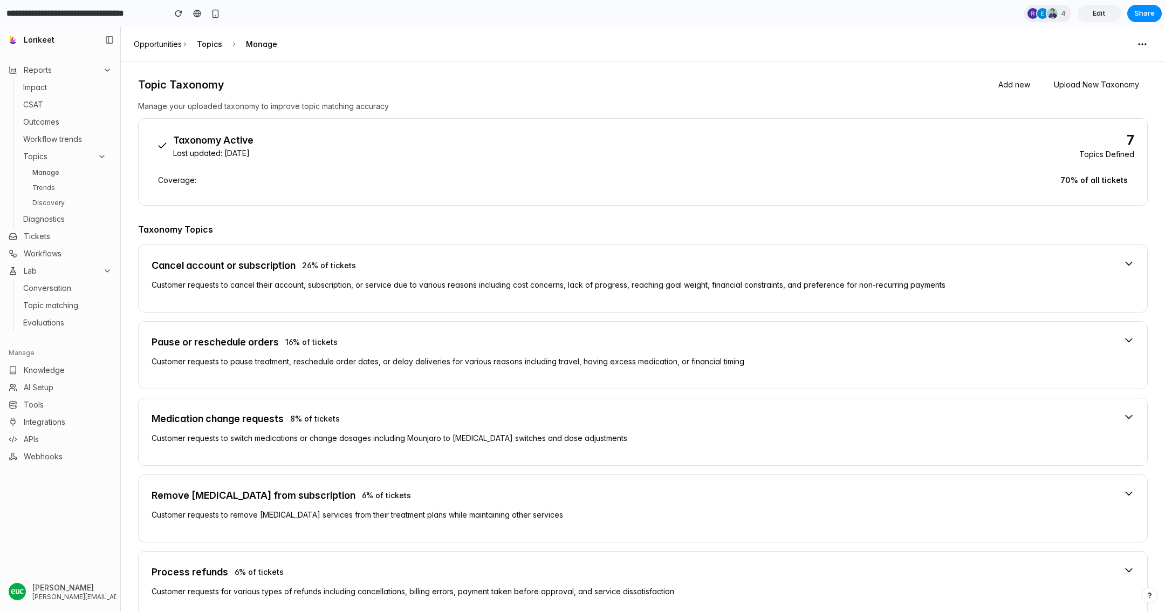
click at [102, 158] on icon at bounding box center [102, 156] width 9 height 9
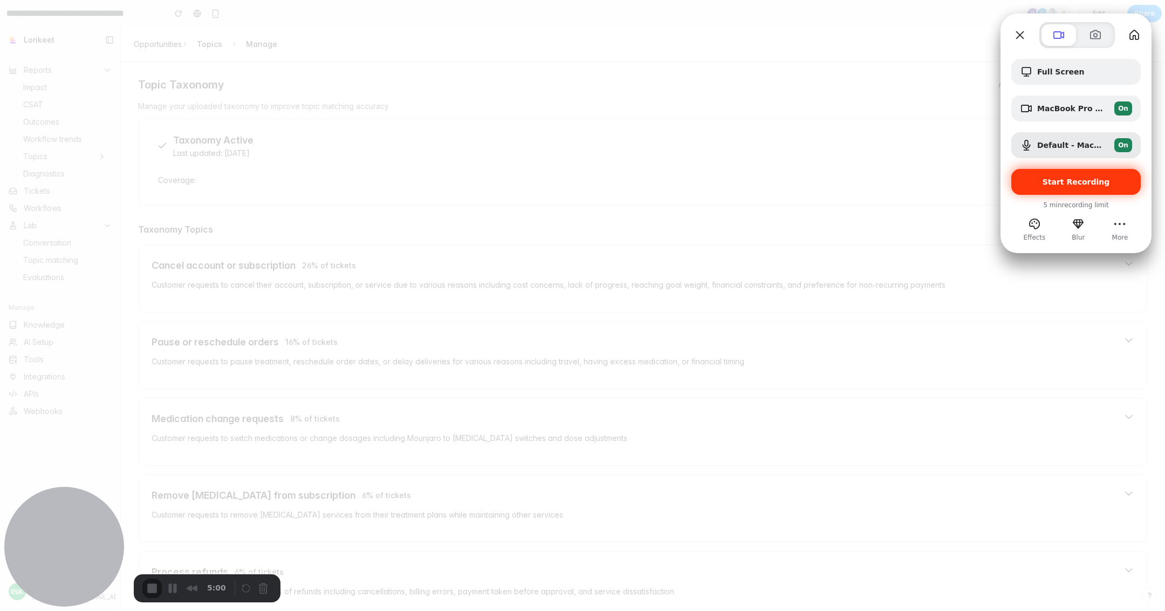
click at [1041, 182] on span "Start Recording" at bounding box center [1076, 181] width 112 height 9
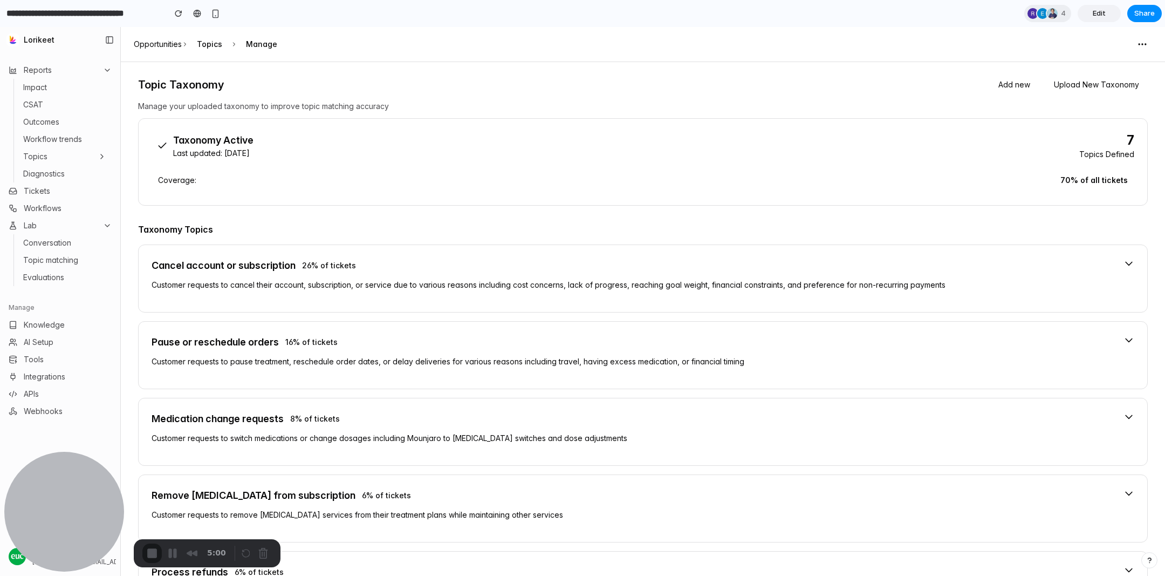
click at [102, 155] on icon at bounding box center [102, 156] width 9 height 9
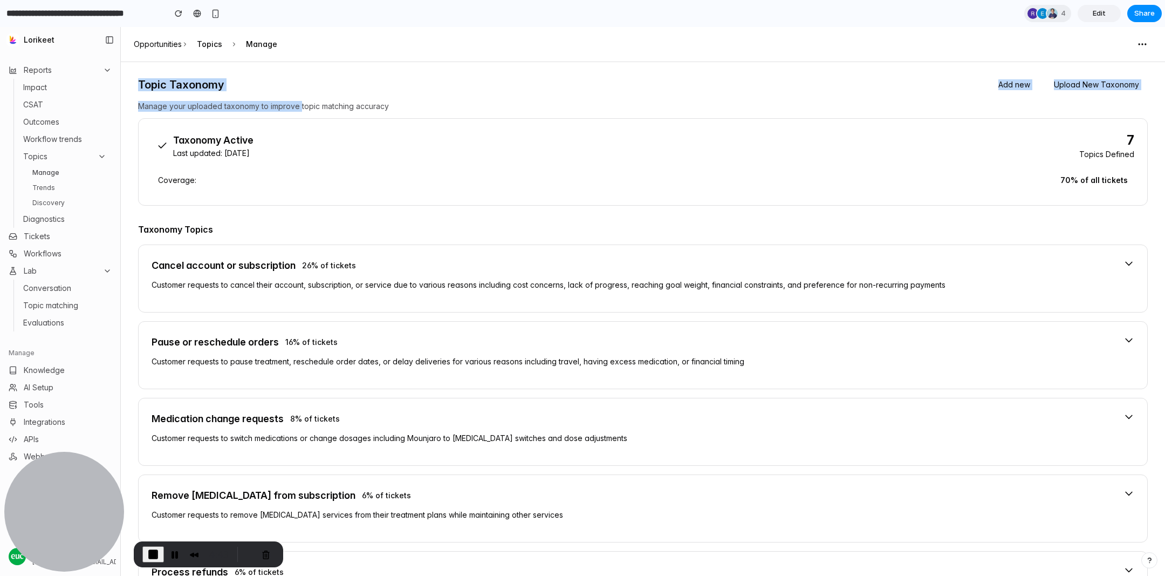
drag, startPoint x: 135, startPoint y: 86, endPoint x: 299, endPoint y: 107, distance: 164.7
click at [299, 107] on div "Topic Taxonomy Add new Upload New Taxonomy Manage your uploaded taxonomy to imp…" at bounding box center [643, 319] width 1044 height 514
click at [355, 94] on div "Topic Taxonomy Add new Upload New Taxonomy Manage your uploaded taxonomy to imp…" at bounding box center [643, 93] width 1010 height 37
click at [1103, 86] on button "Upload New Taxonomy" at bounding box center [1096, 84] width 102 height 19
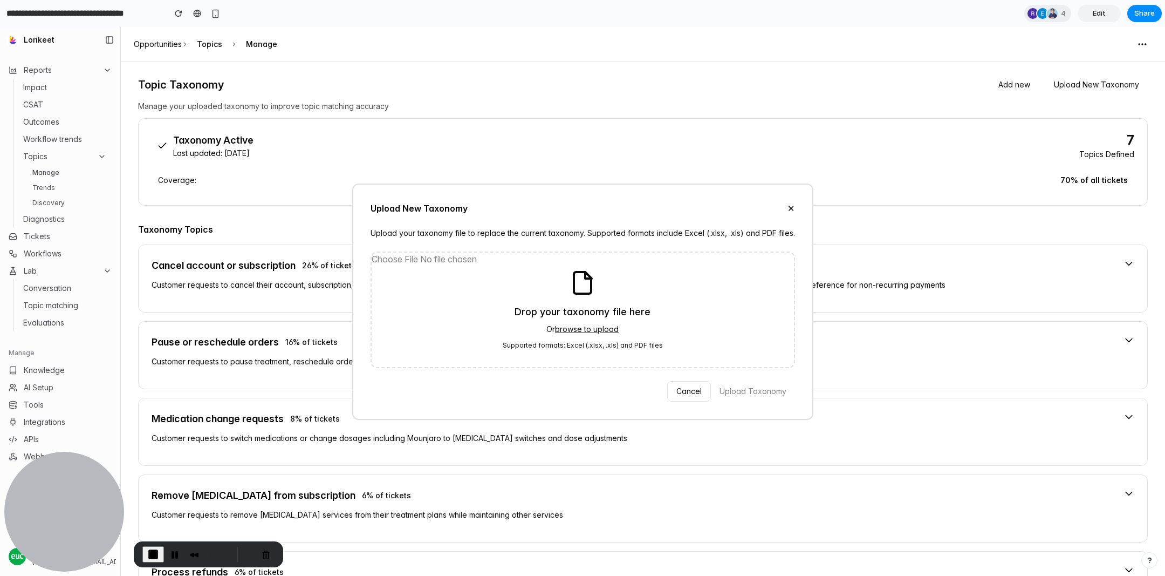
click at [788, 207] on button "✕" at bounding box center [791, 208] width 7 height 13
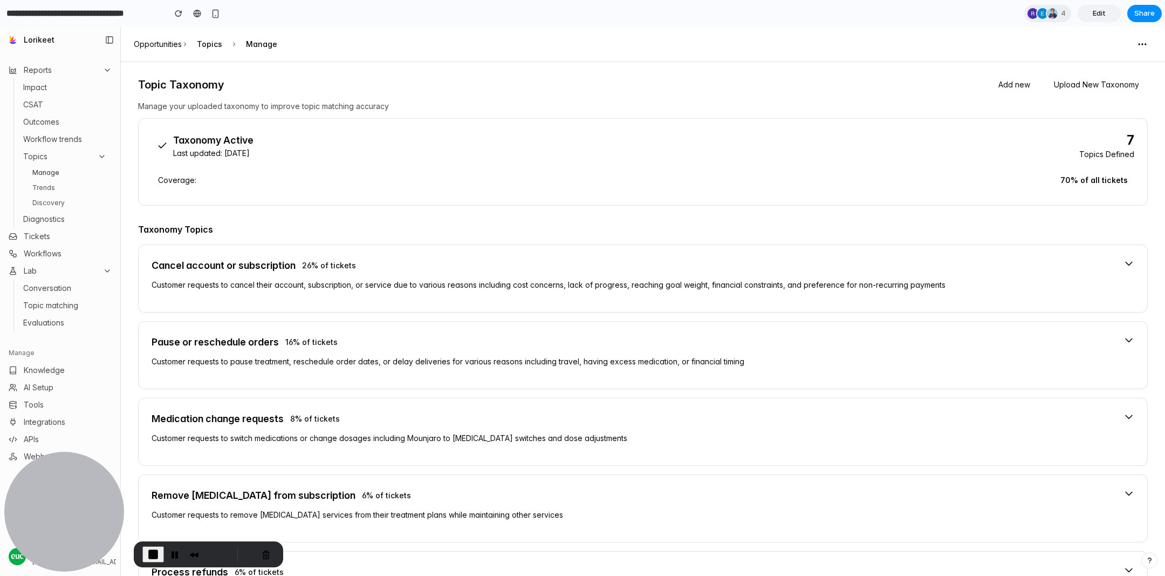
click at [1009, 81] on button "Add new" at bounding box center [1014, 84] width 49 height 19
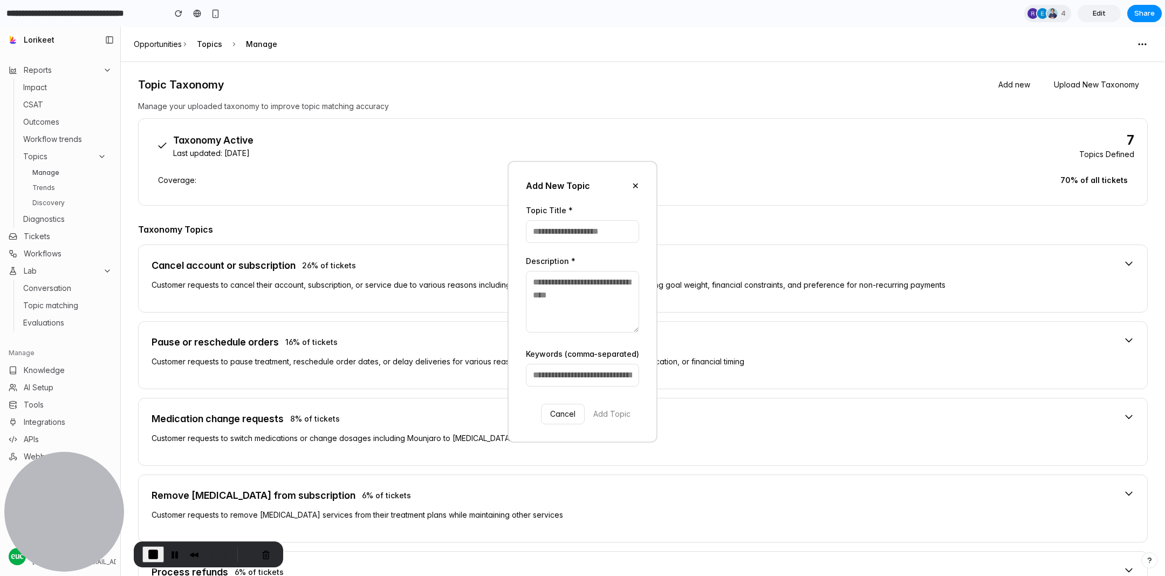
click at [638, 185] on button "✕" at bounding box center [635, 185] width 7 height 13
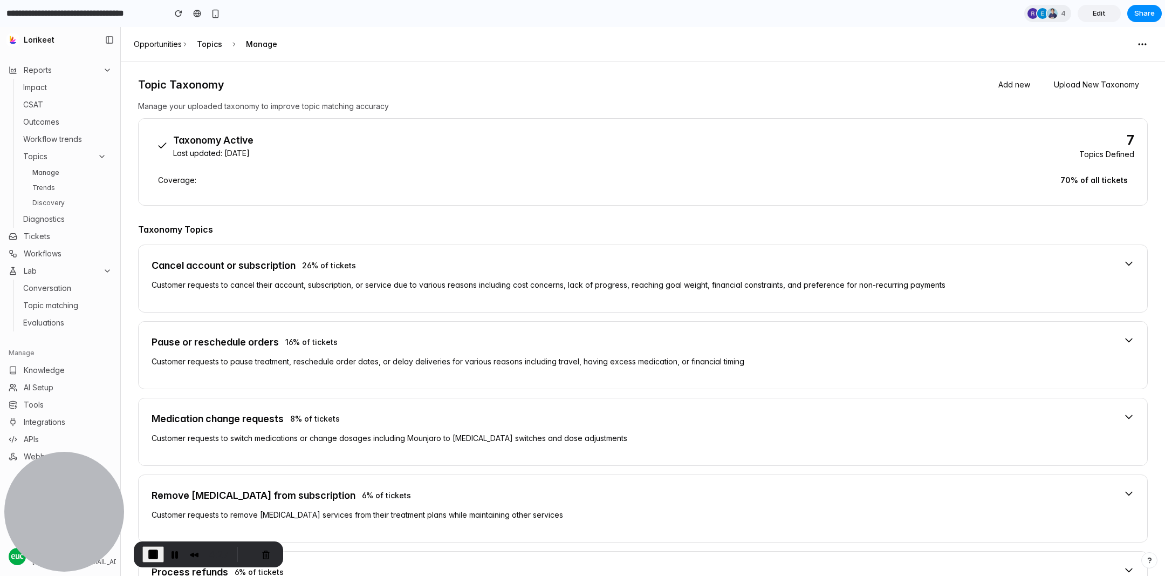
click at [643, 277] on div "Cancel account or subscription 26 % of tickets Customer requests to cancel thei…" at bounding box center [633, 278] width 963 height 41
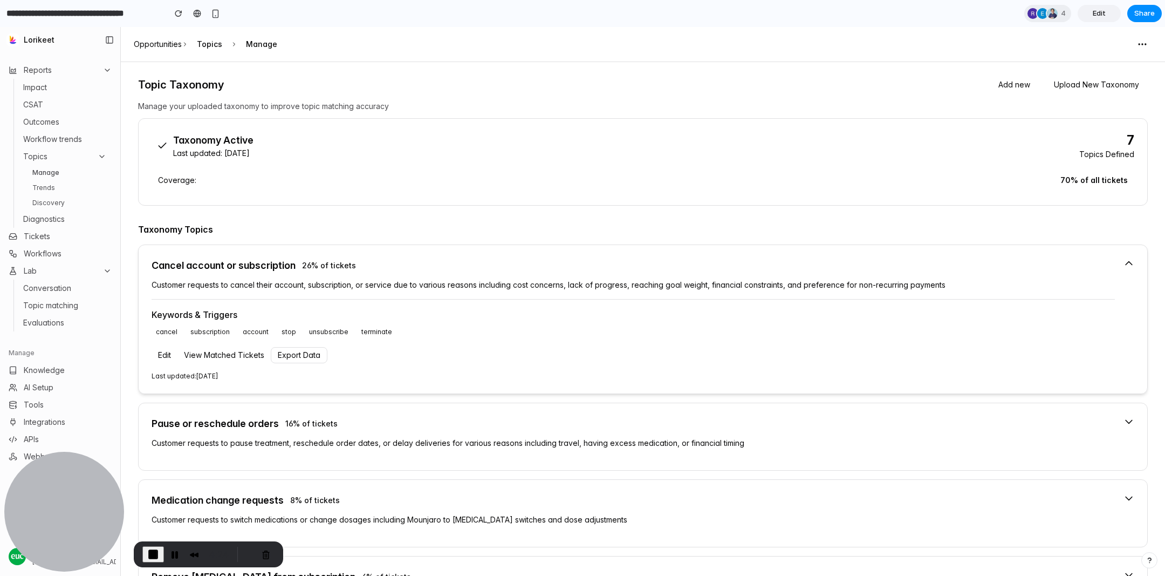
click at [488, 283] on p "Customer requests to cancel their account, subscription, or service due to vari…" at bounding box center [633, 284] width 963 height 11
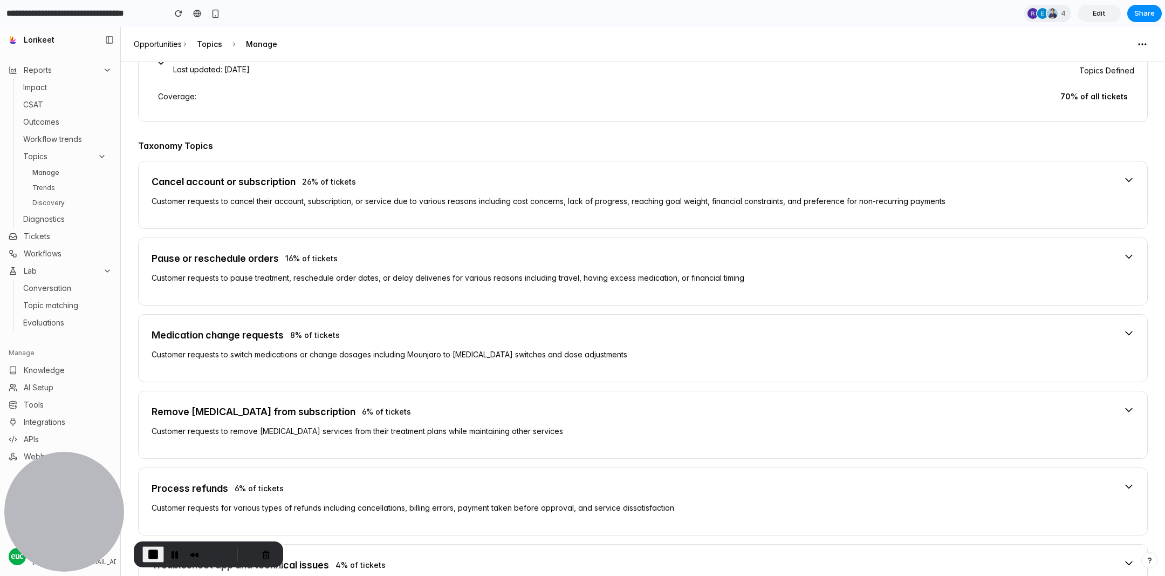
scroll to position [92, 0]
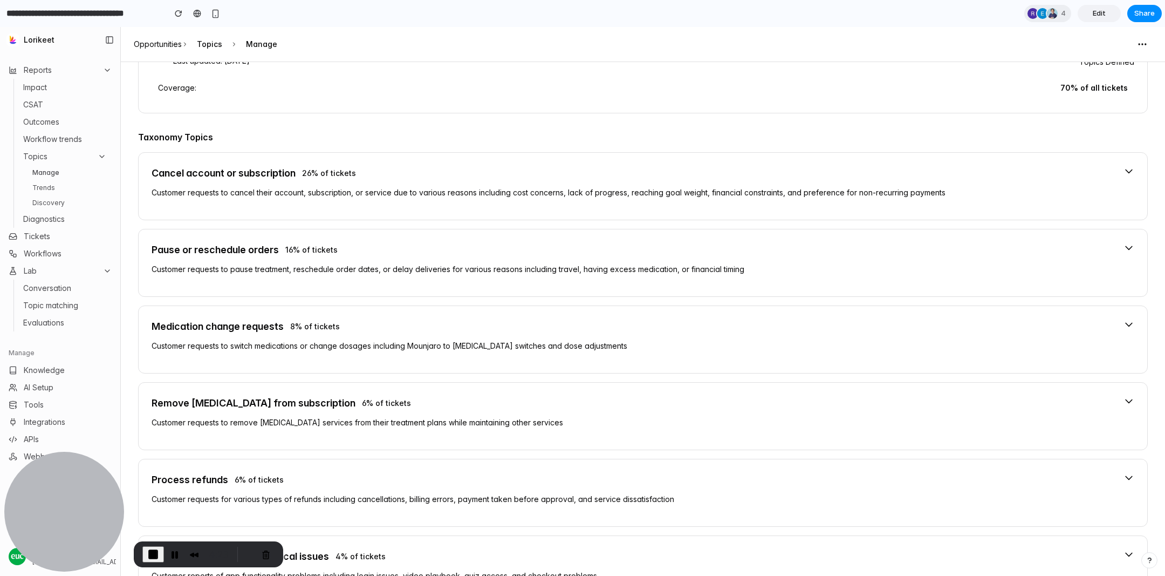
click at [511, 248] on div "Pause or reschedule orders 16 % of tickets" at bounding box center [633, 249] width 963 height 15
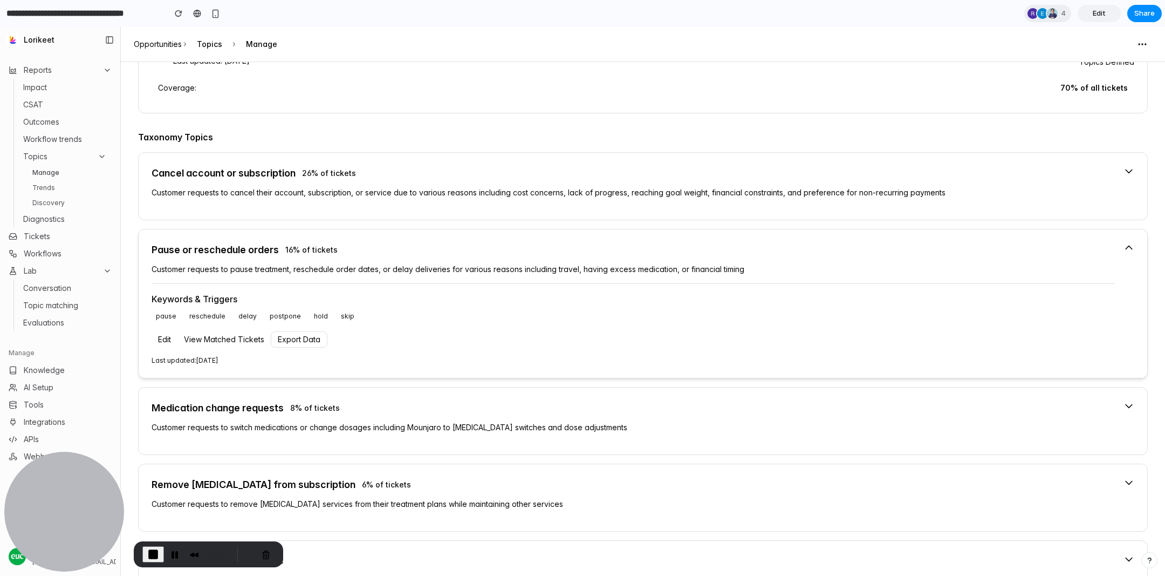
click at [511, 248] on div "Pause or reschedule orders 16 % of tickets" at bounding box center [633, 249] width 963 height 15
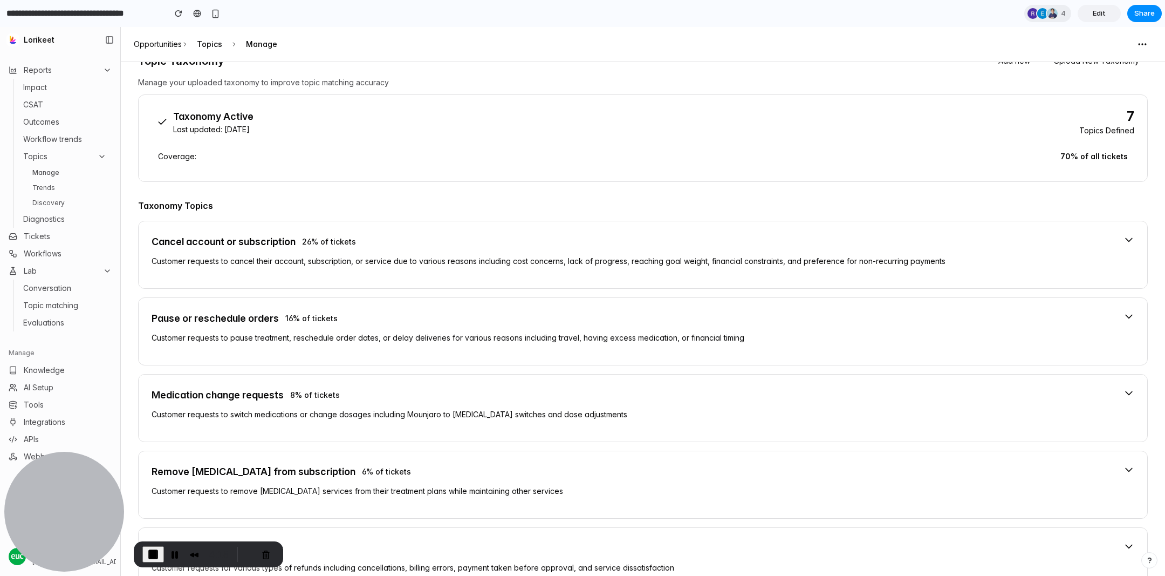
scroll to position [0, 0]
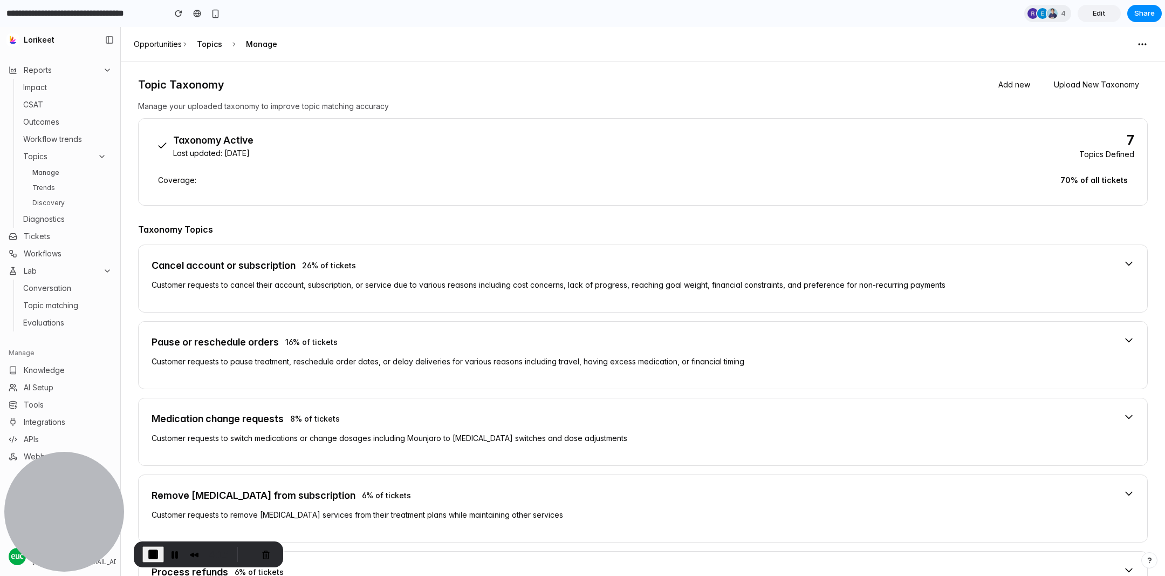
click at [55, 187] on link "Trends" at bounding box center [69, 187] width 83 height 13
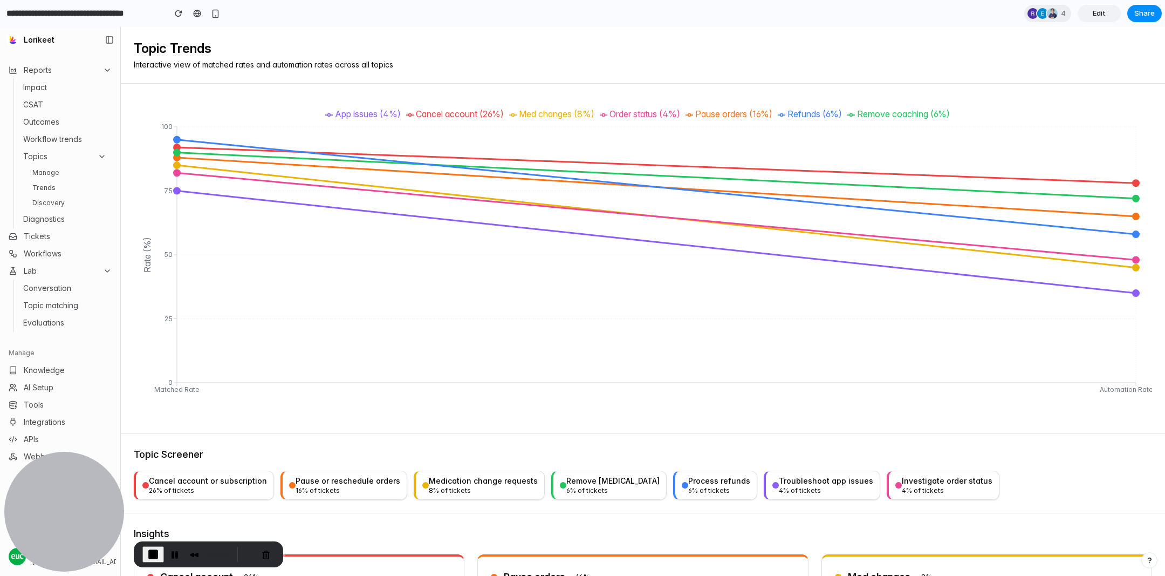
click at [202, 479] on div "Cancel account or subscription" at bounding box center [208, 480] width 118 height 11
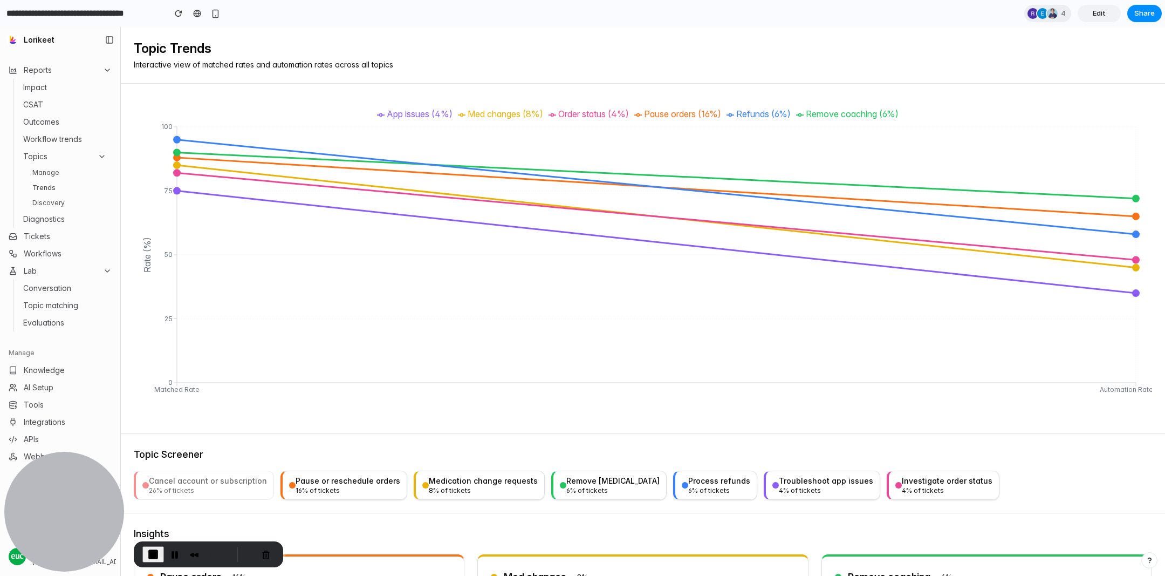
click at [320, 486] on div "16 % of tickets" at bounding box center [348, 490] width 105 height 9
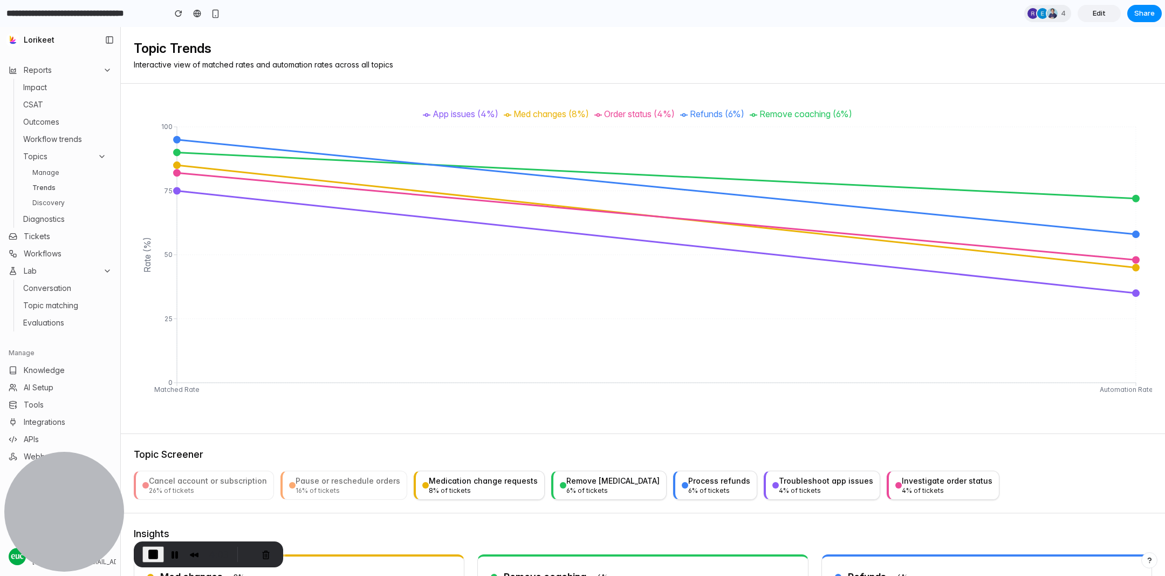
click at [439, 487] on div "8 % of tickets" at bounding box center [483, 490] width 109 height 9
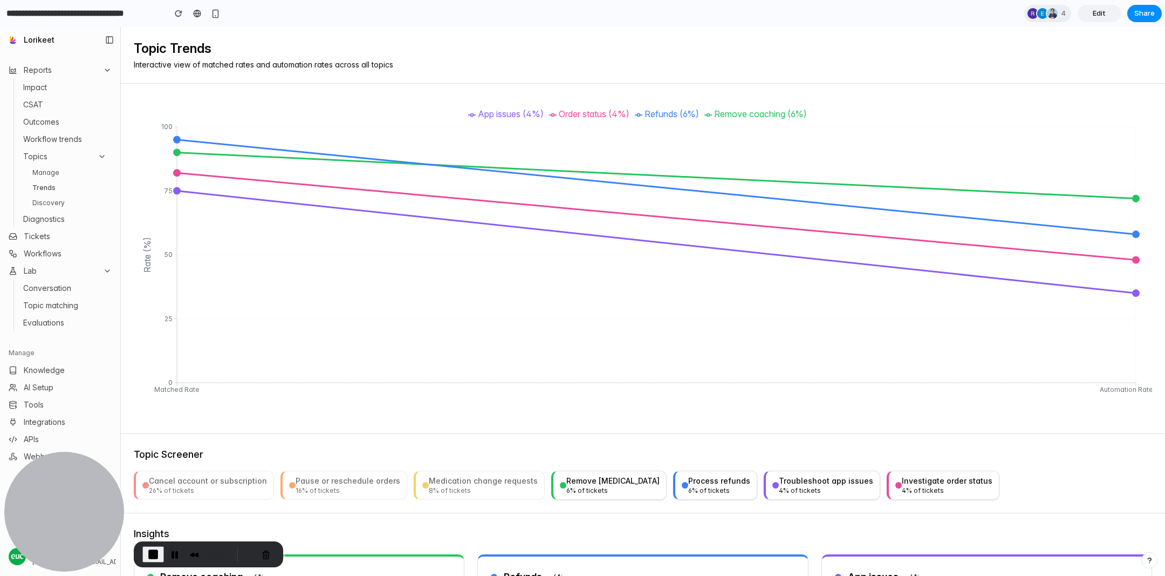
click at [567, 486] on div "6 % of tickets" at bounding box center [612, 490] width 93 height 9
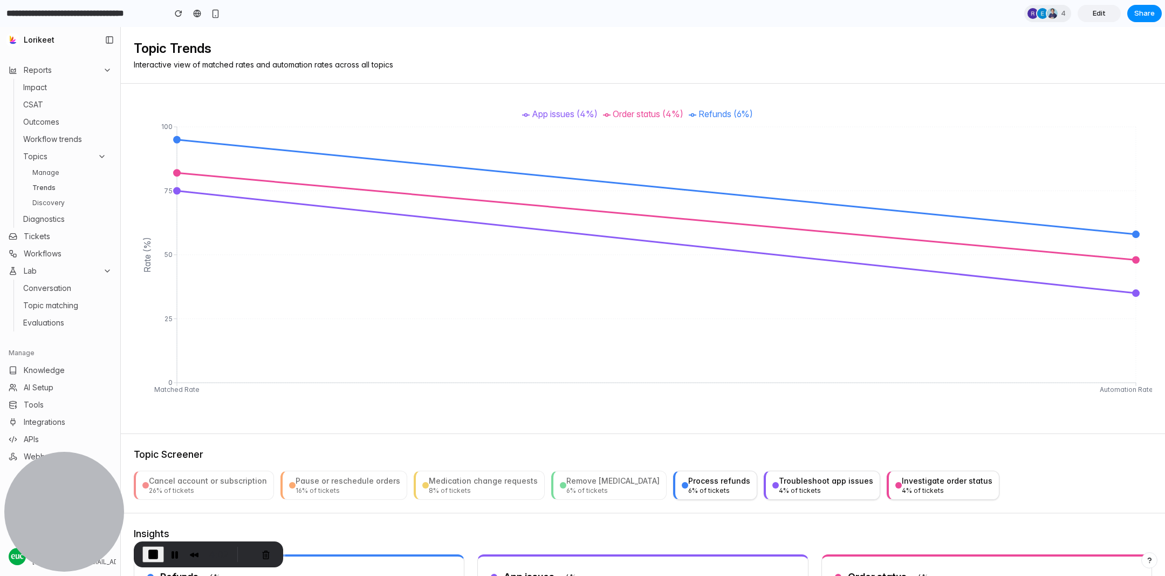
click at [696, 477] on div "Process refunds" at bounding box center [719, 480] width 62 height 11
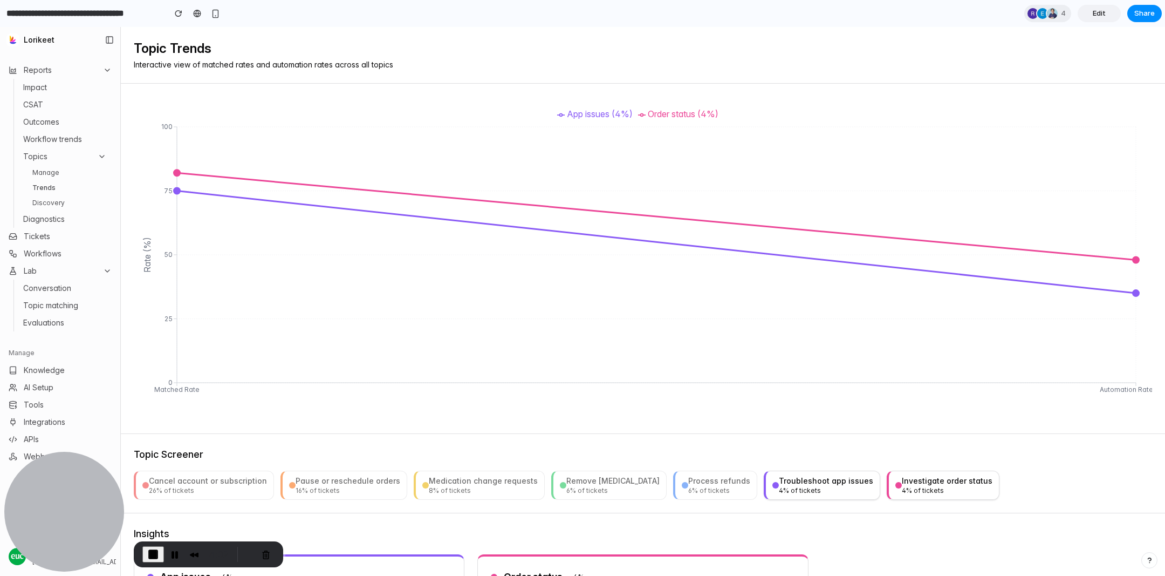
click at [779, 487] on div "4 % of tickets" at bounding box center [826, 490] width 94 height 9
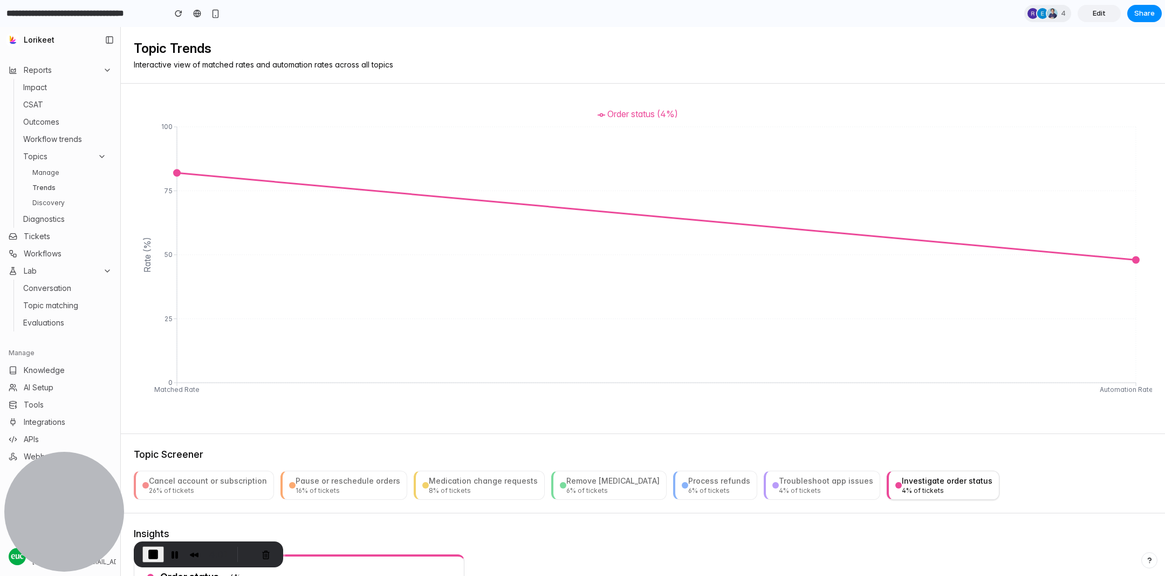
click at [904, 486] on div "4 % of tickets" at bounding box center [947, 490] width 91 height 9
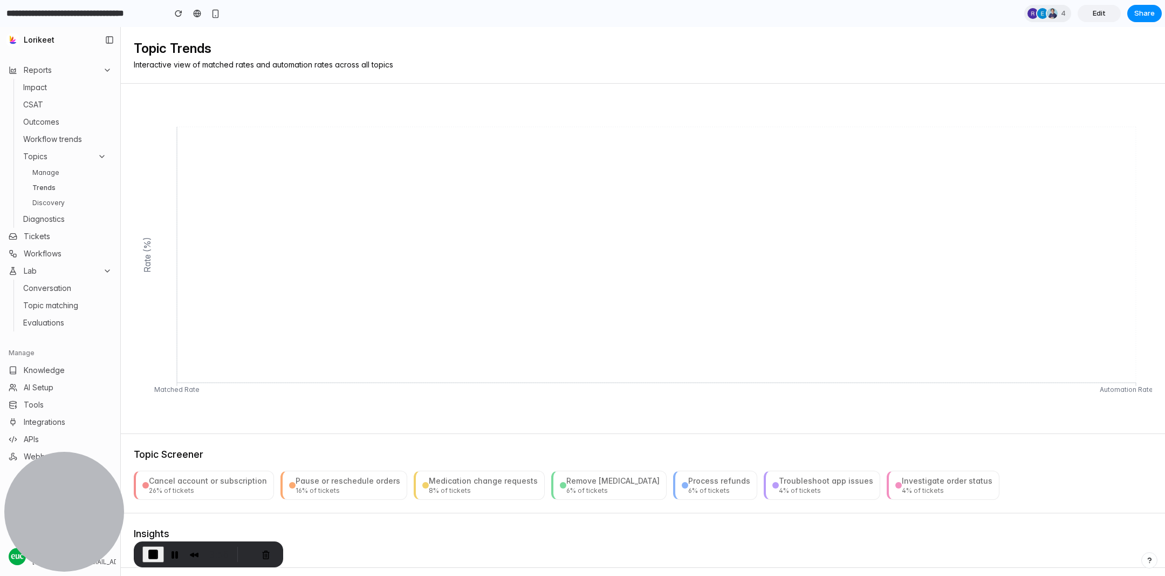
click at [215, 484] on div "Cancel account or subscription" at bounding box center [208, 480] width 118 height 11
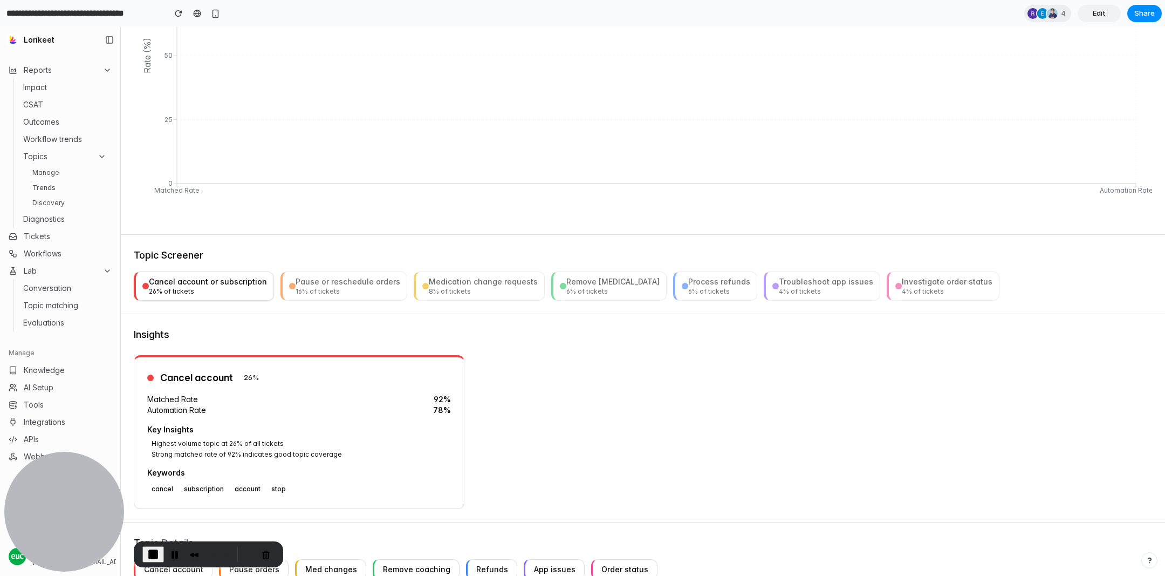
scroll to position [194, 0]
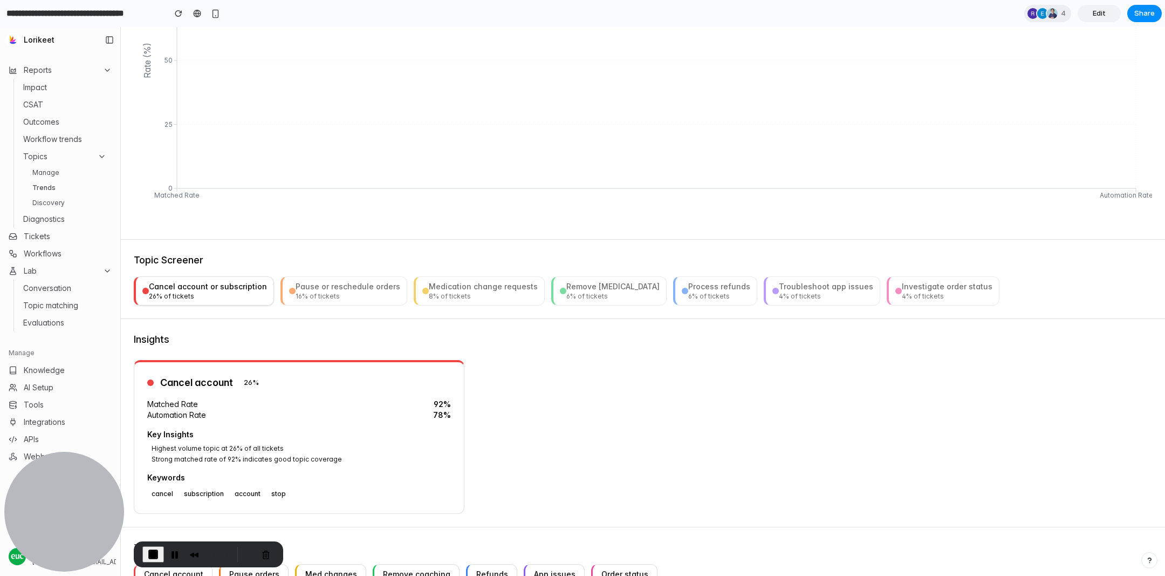
click at [361, 302] on button "Pause or reschedule orders 16 % of tickets" at bounding box center [344, 290] width 127 height 29
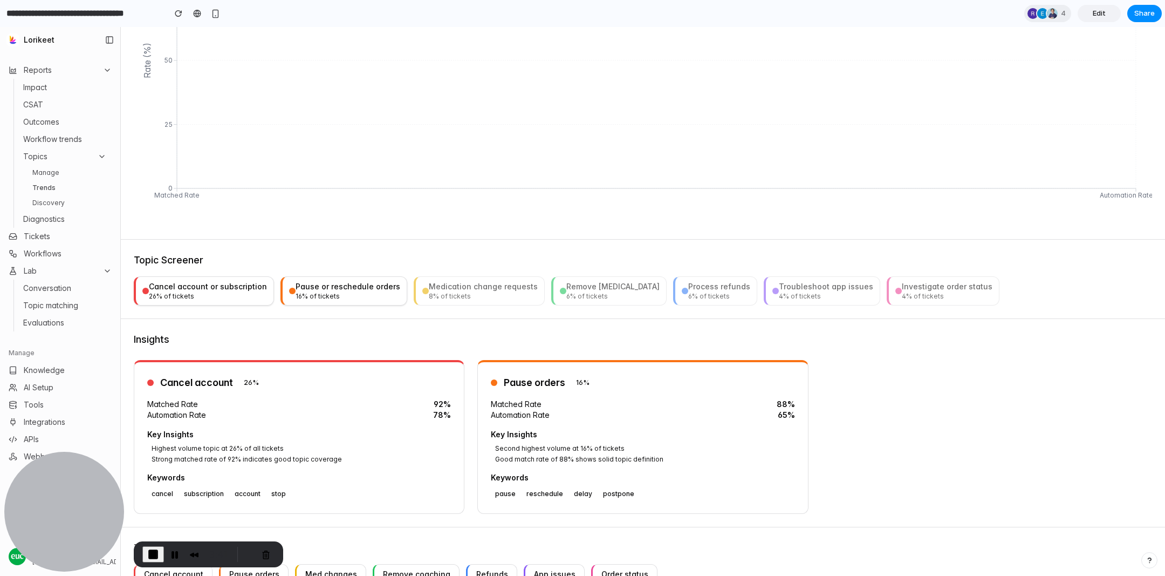
click at [458, 302] on button "Medication change requests 8 % of tickets" at bounding box center [479, 290] width 131 height 29
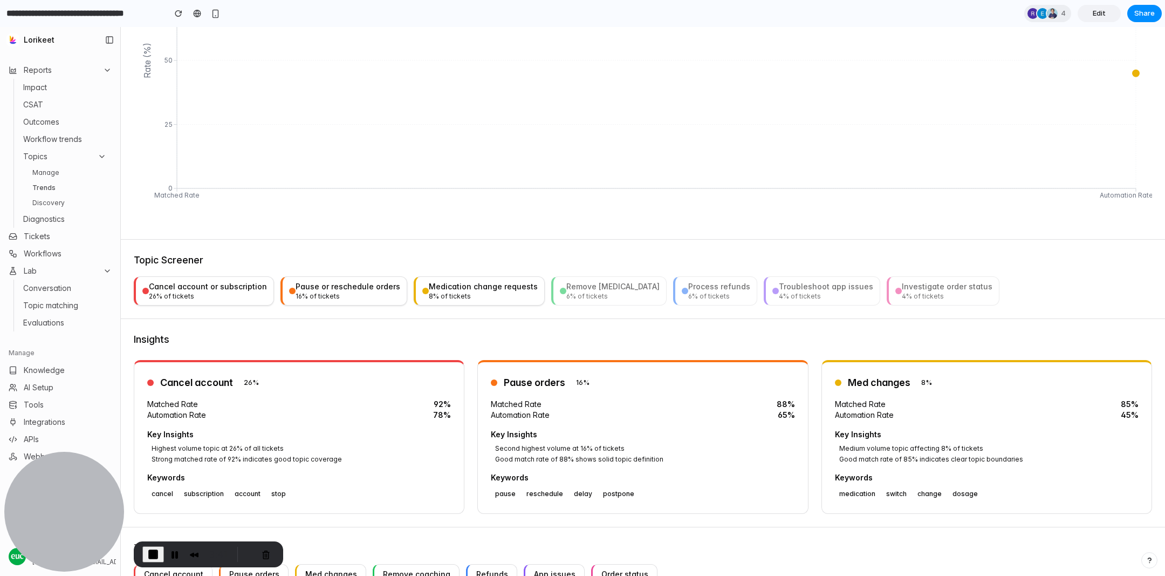
click at [612, 302] on button "Remove [MEDICAL_DATA] 6 % of tickets" at bounding box center [608, 290] width 115 height 29
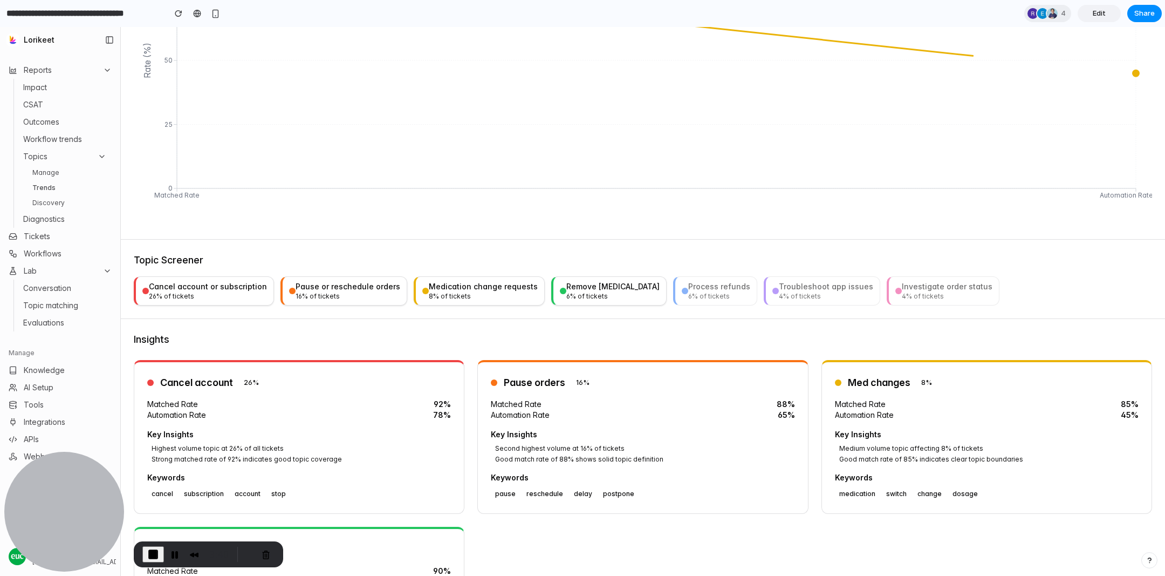
click at [698, 292] on div "6 % of tickets" at bounding box center [719, 296] width 62 height 9
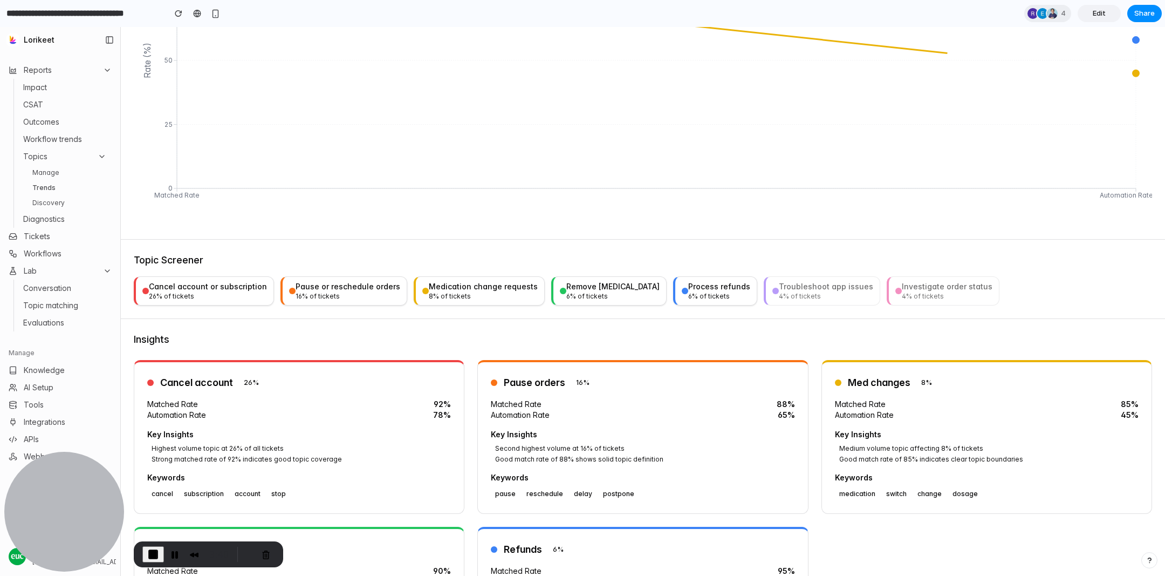
click at [796, 294] on div "4 % of tickets" at bounding box center [826, 296] width 94 height 9
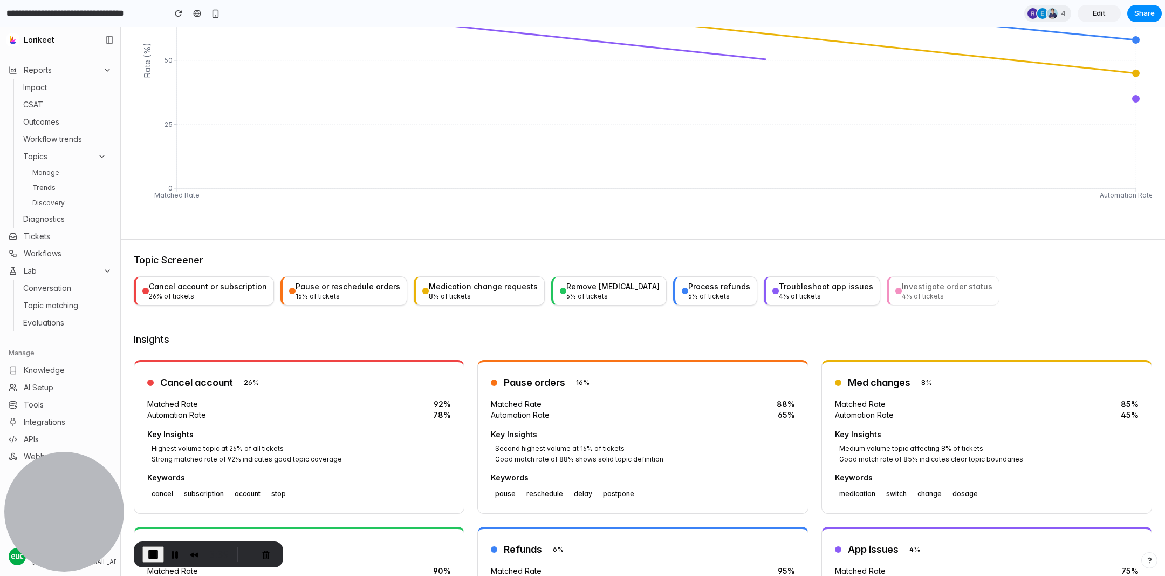
click at [936, 297] on div "4 % of tickets" at bounding box center [947, 296] width 91 height 9
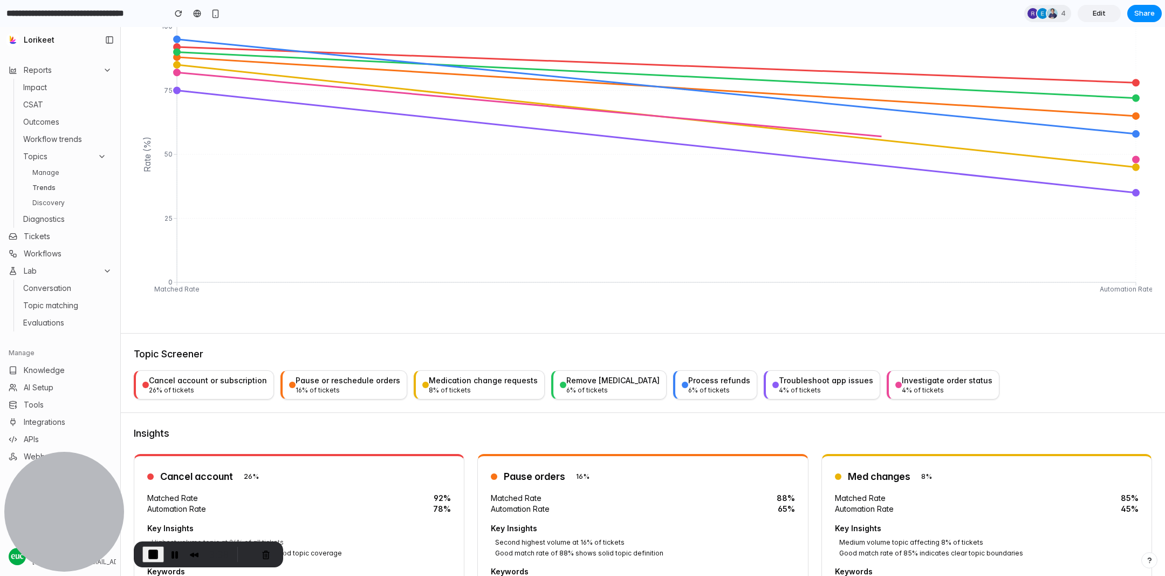
scroll to position [0, 0]
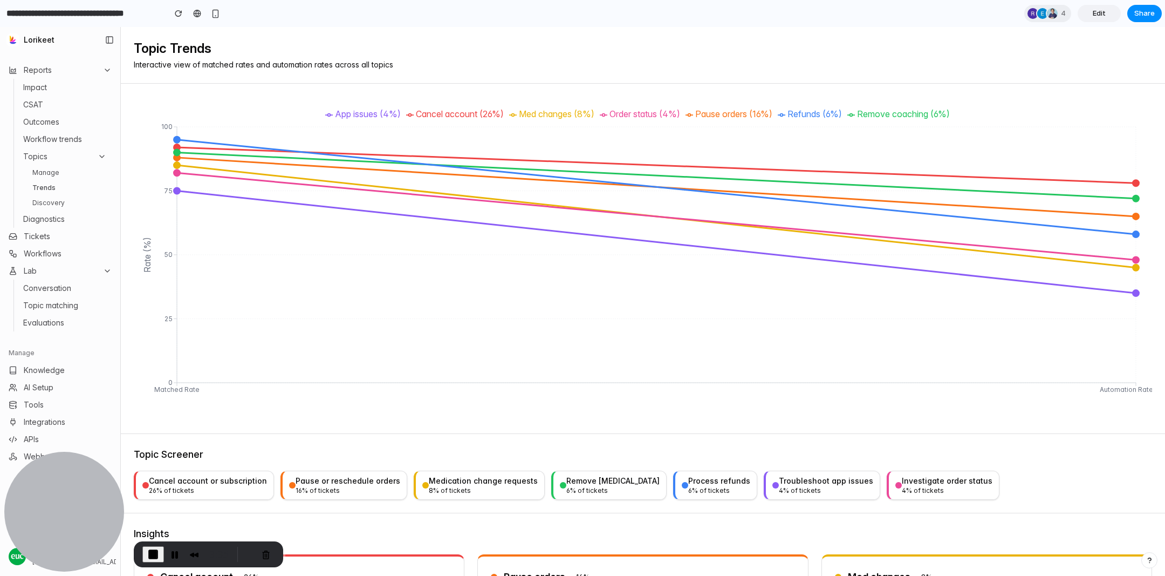
click at [54, 201] on link "Discovery" at bounding box center [69, 202] width 83 height 13
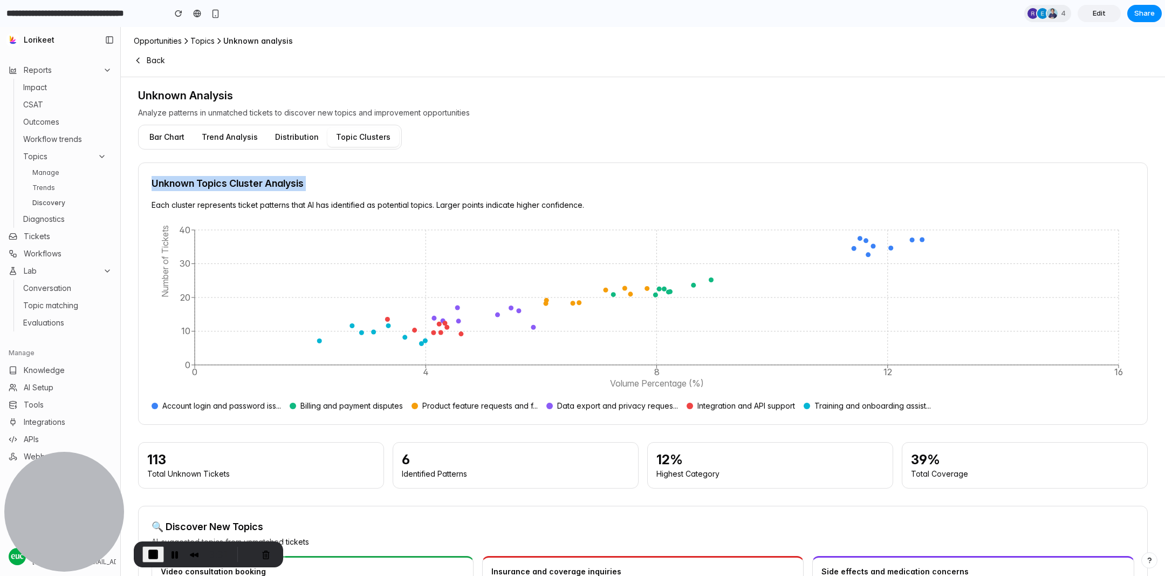
drag, startPoint x: 151, startPoint y: 182, endPoint x: 215, endPoint y: 188, distance: 64.4
click at [216, 189] on div "Unknown Topics Cluster Analysis Each cluster represents ticket patterns that AI…" at bounding box center [643, 293] width 1010 height 262
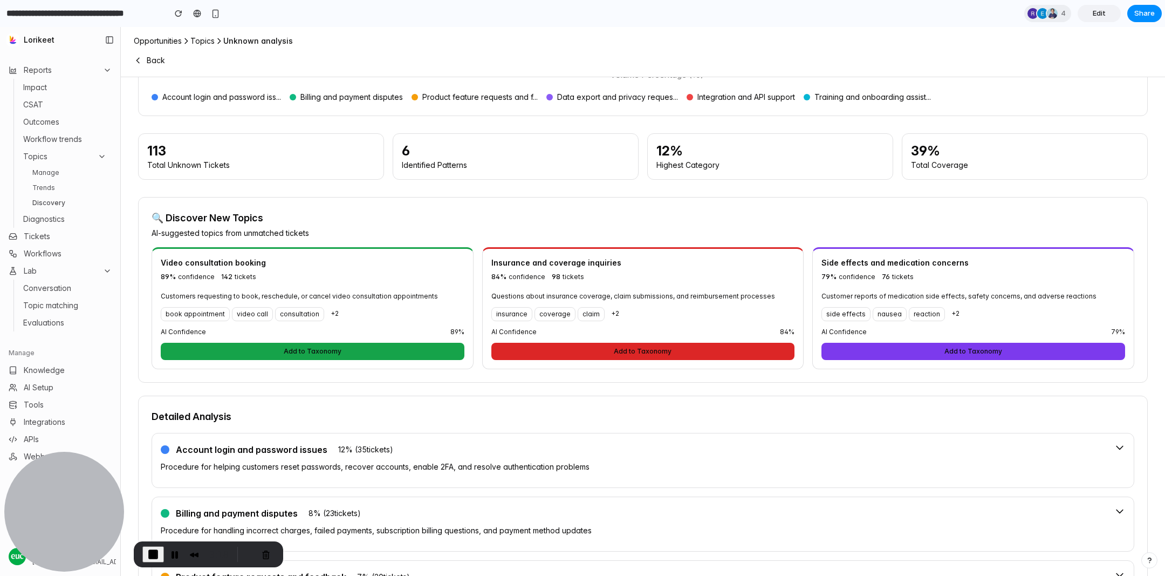
scroll to position [307, 0]
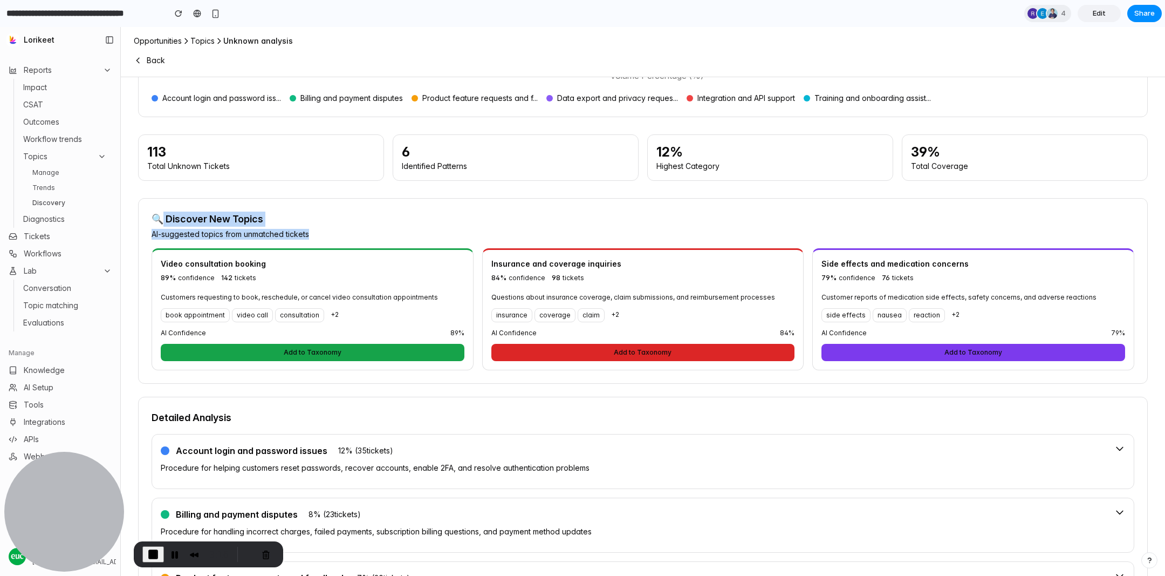
drag, startPoint x: 156, startPoint y: 218, endPoint x: 321, endPoint y: 229, distance: 164.9
click at [321, 230] on div "🔍 Discover New Topics AI-suggested topics from unmatched tickets" at bounding box center [643, 225] width 983 height 28
click at [292, 224] on h3 "🔍 Discover New Topics" at bounding box center [231, 218] width 158 height 15
drag, startPoint x: 162, startPoint y: 263, endPoint x: 263, endPoint y: 259, distance: 100.9
click at [263, 260] on h4 "Video consultation booking" at bounding box center [313, 263] width 304 height 11
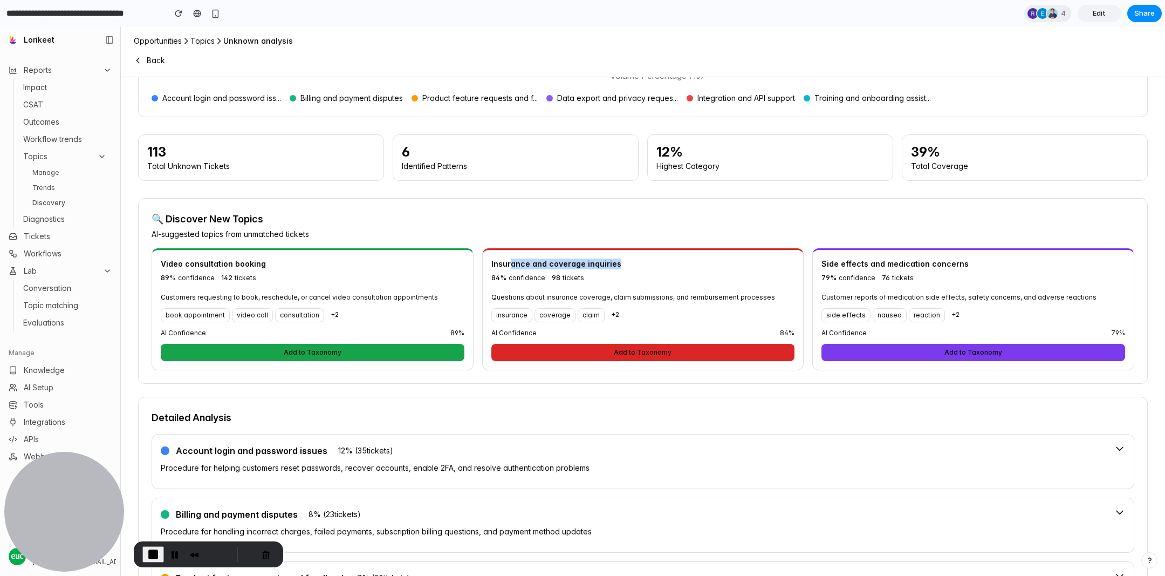
drag, startPoint x: 513, startPoint y: 262, endPoint x: 618, endPoint y: 261, distance: 105.2
click at [618, 261] on h4 "Insurance and coverage inquiries" at bounding box center [643, 263] width 304 height 11
click at [873, 260] on h4 "Side effects and medication concerns" at bounding box center [974, 263] width 304 height 11
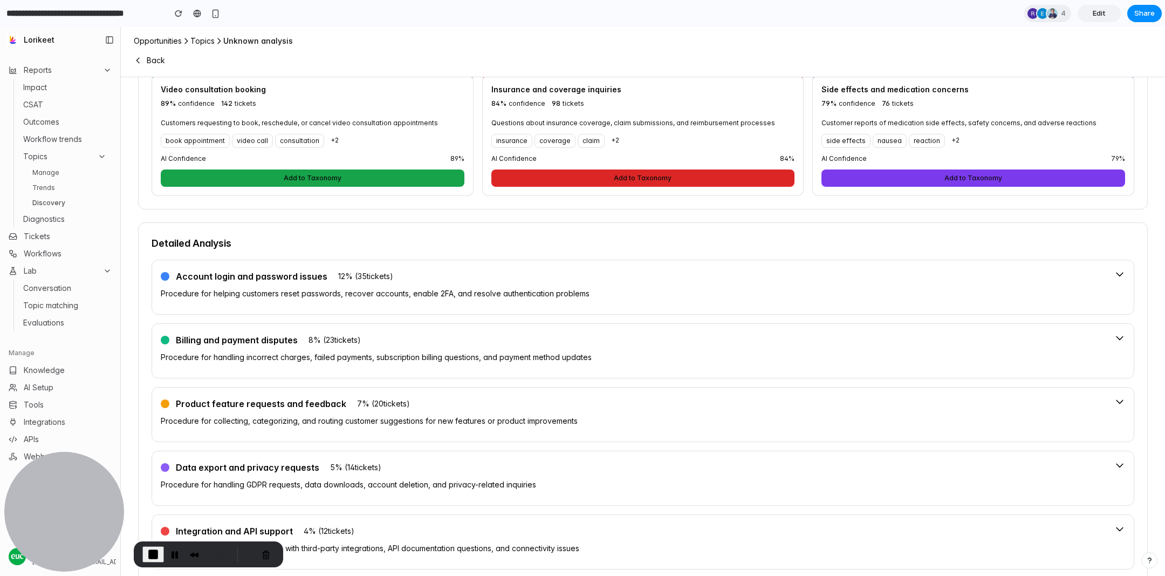
scroll to position [483, 0]
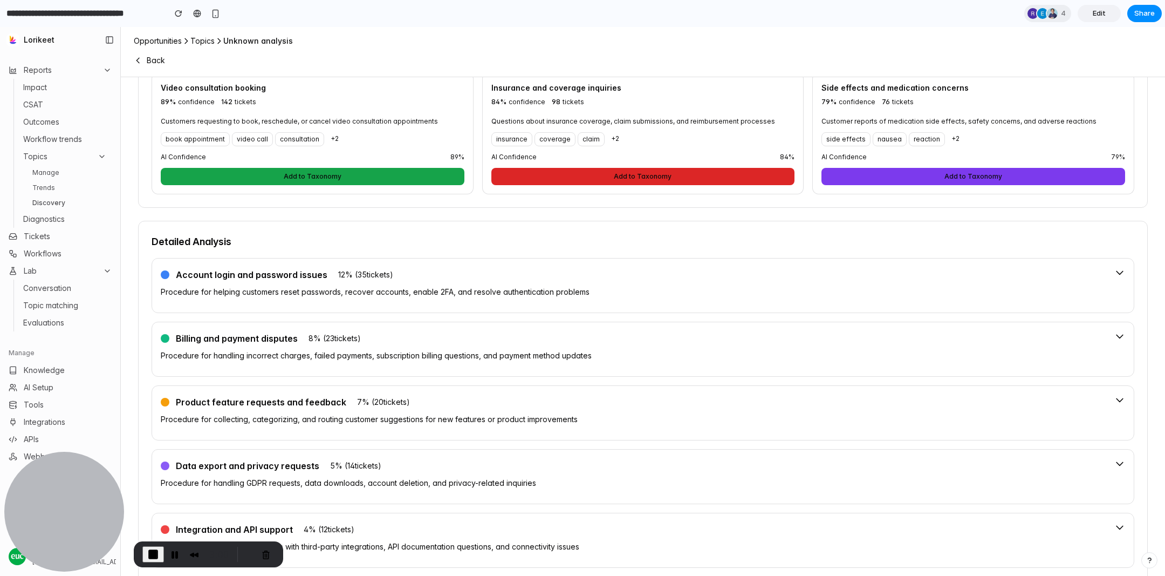
click at [472, 298] on div "Account login and password issues 12 % ( 35 tickets) Procedure for helping cust…" at bounding box center [633, 285] width 945 height 37
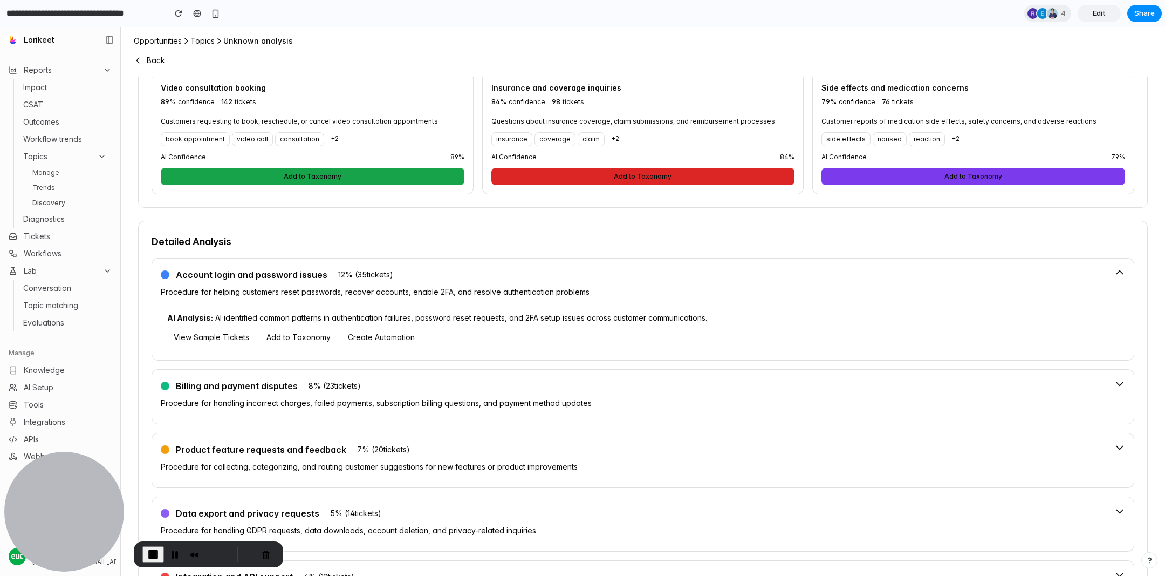
click at [472, 298] on div "Account login and password issues 12 % ( 35 tickets) Procedure for helping cust…" at bounding box center [633, 309] width 945 height 84
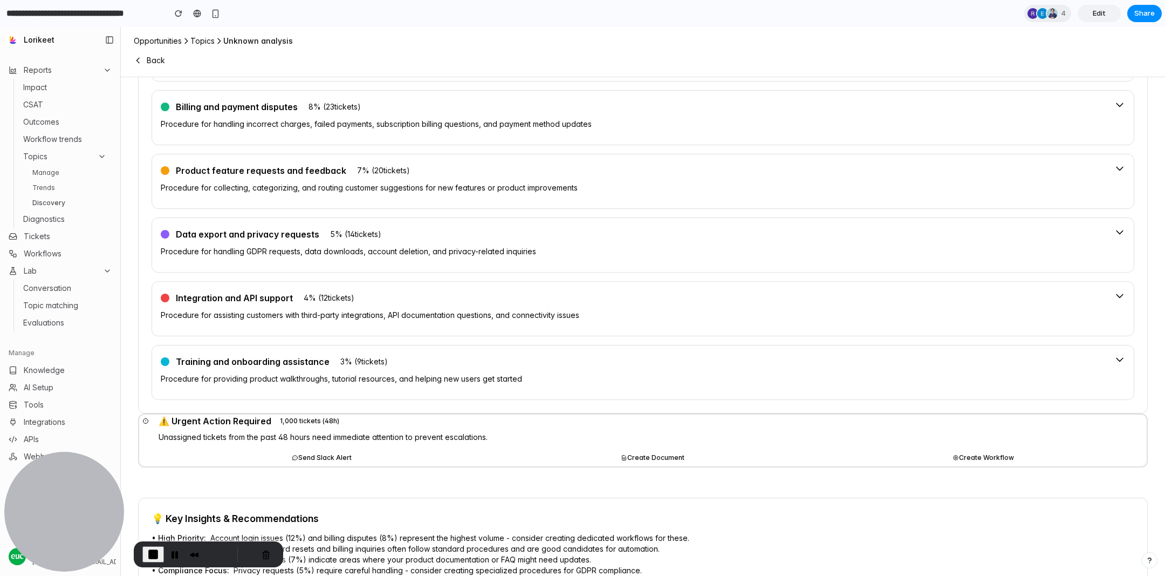
scroll to position [735, 0]
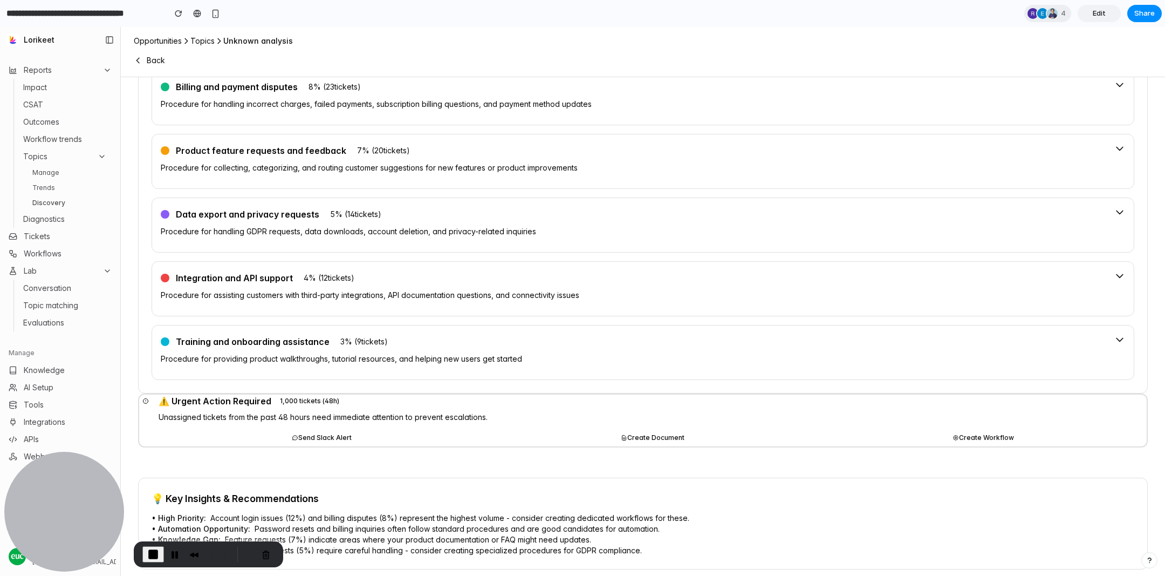
click at [316, 429] on button "Send Slack Alert" at bounding box center [322, 437] width 326 height 17
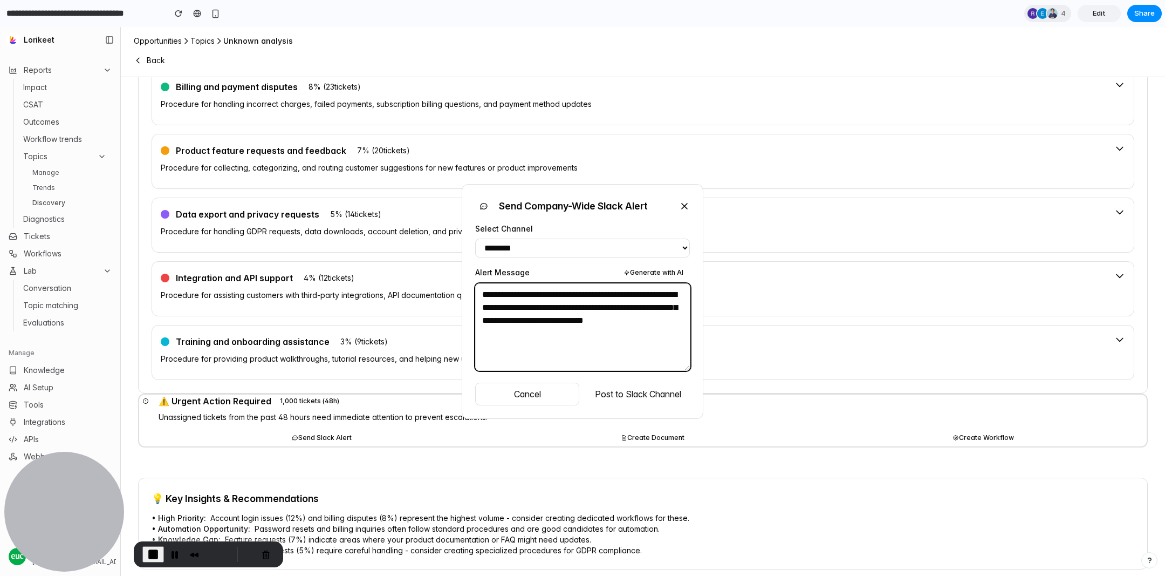
drag, startPoint x: 634, startPoint y: 353, endPoint x: 483, endPoint y: 269, distance: 172.6
click at [483, 269] on div "**********" at bounding box center [582, 319] width 215 height 107
click at [584, 345] on textarea "**********" at bounding box center [582, 326] width 215 height 87
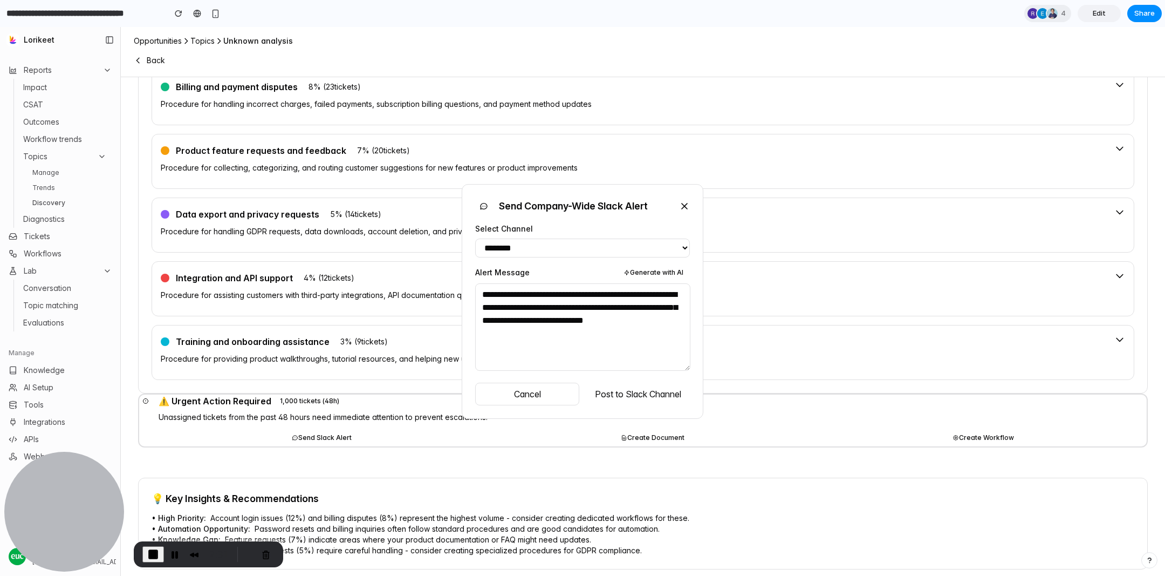
click at [683, 201] on icon at bounding box center [684, 206] width 11 height 11
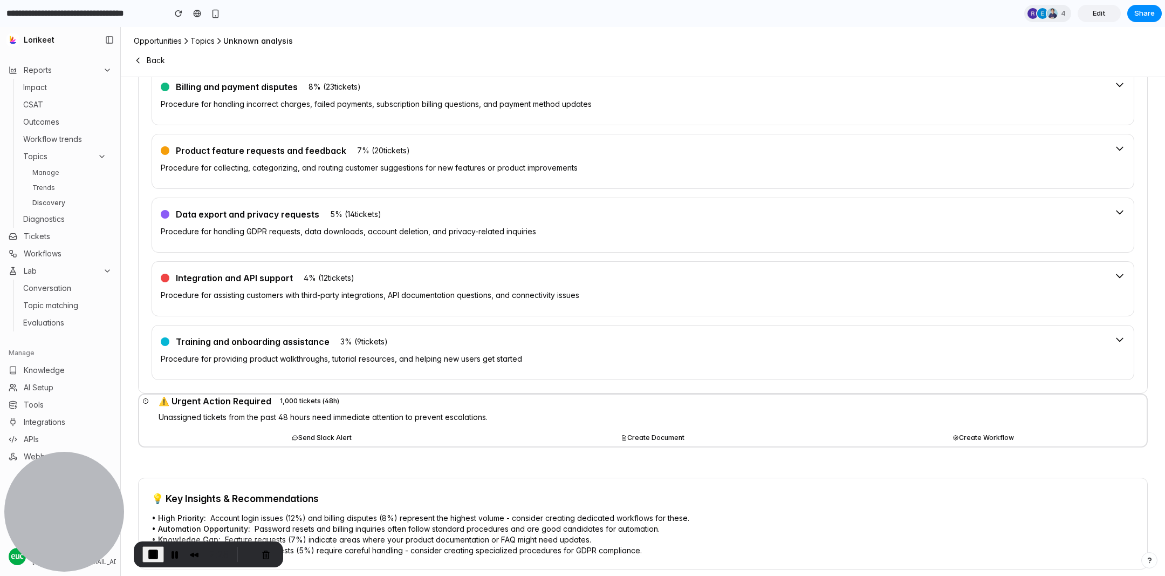
click at [659, 432] on button "Create Document" at bounding box center [652, 437] width 326 height 17
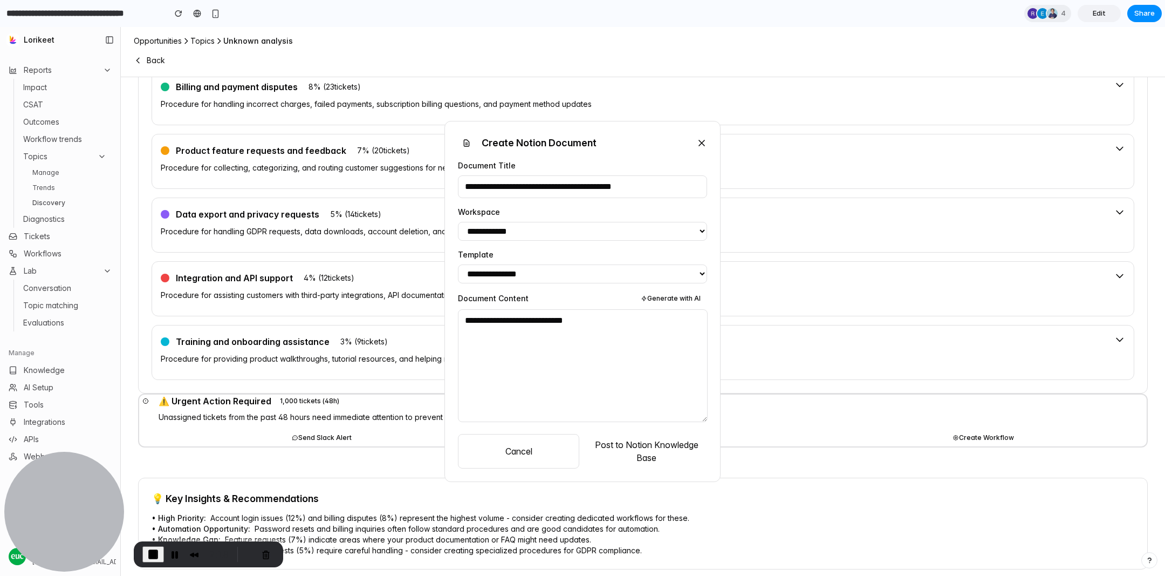
click at [703, 143] on icon at bounding box center [701, 143] width 11 height 11
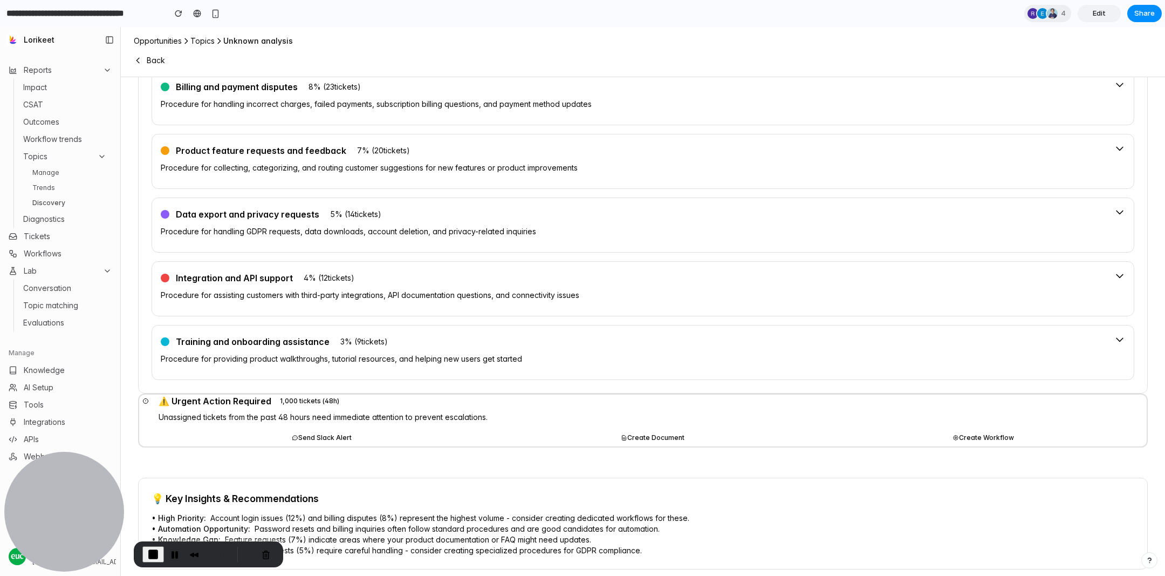
click at [968, 433] on button "Create Workflow" at bounding box center [984, 437] width 326 height 17
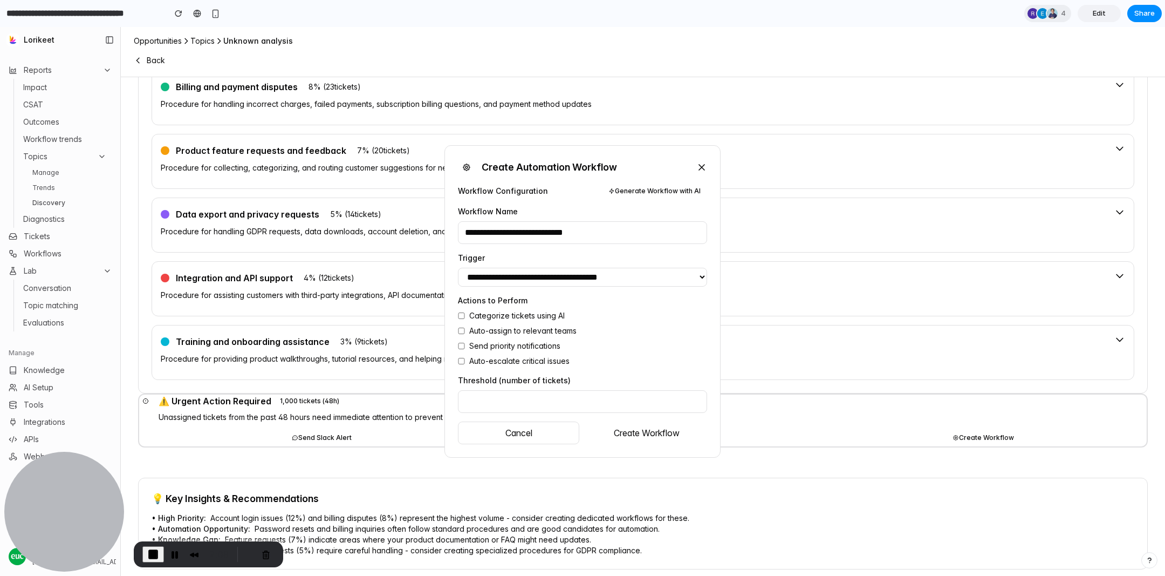
click at [699, 166] on icon at bounding box center [701, 167] width 11 height 11
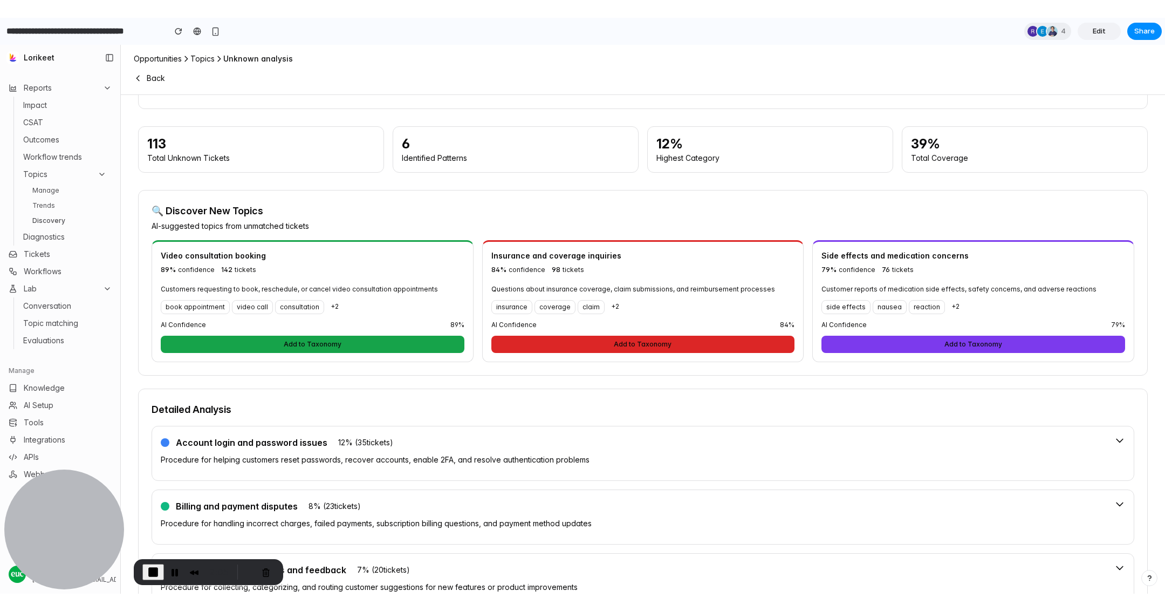
scroll to position [0, 0]
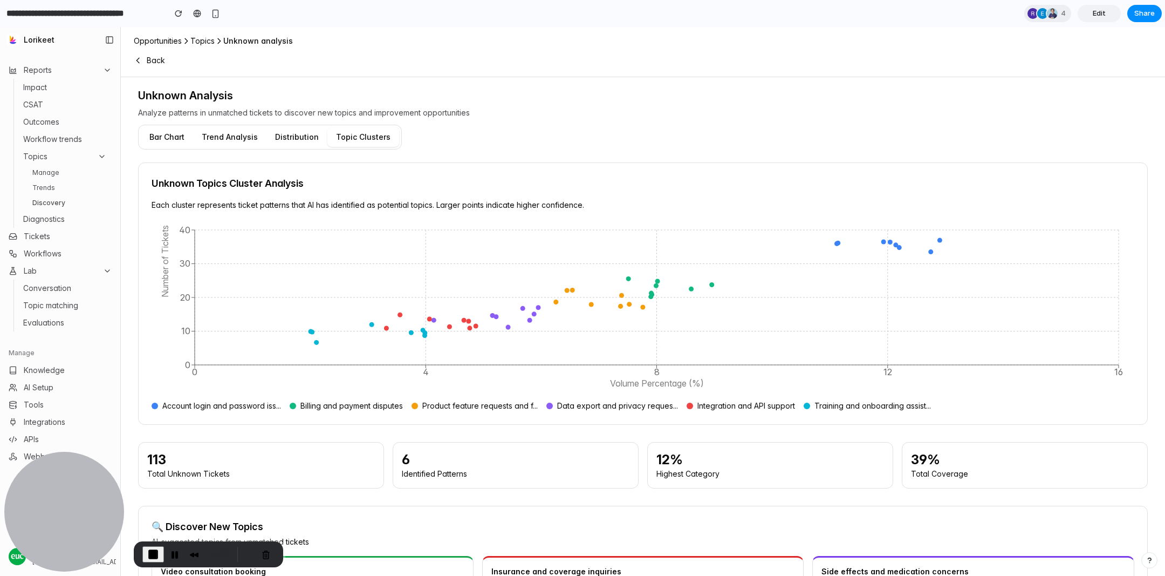
click at [51, 174] on link "Manage" at bounding box center [69, 172] width 83 height 13
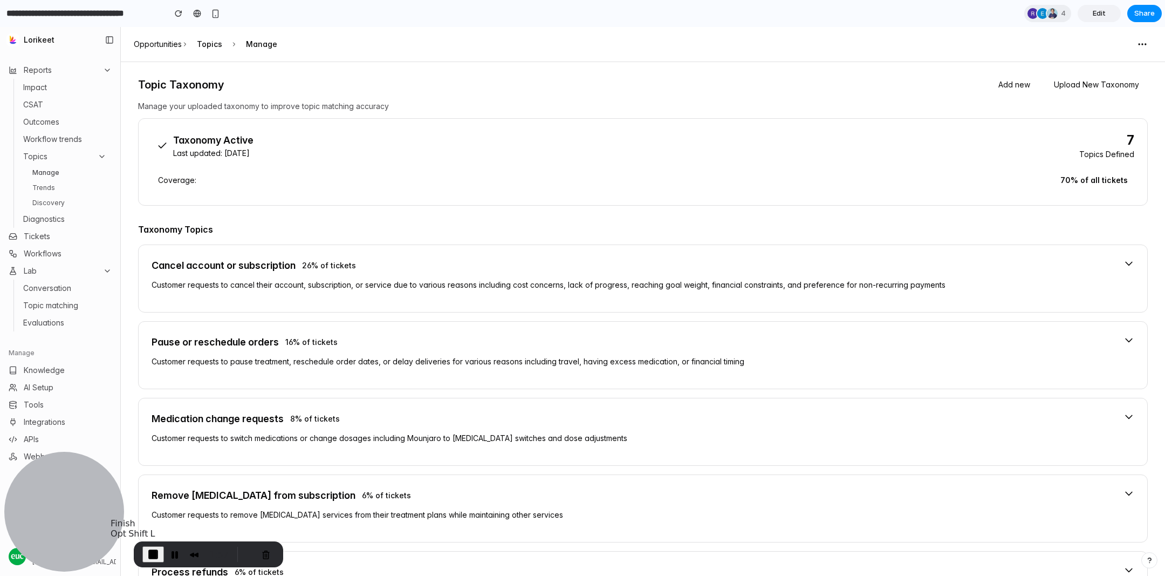
click at [157, 550] on span "End Recording" at bounding box center [153, 554] width 13 height 13
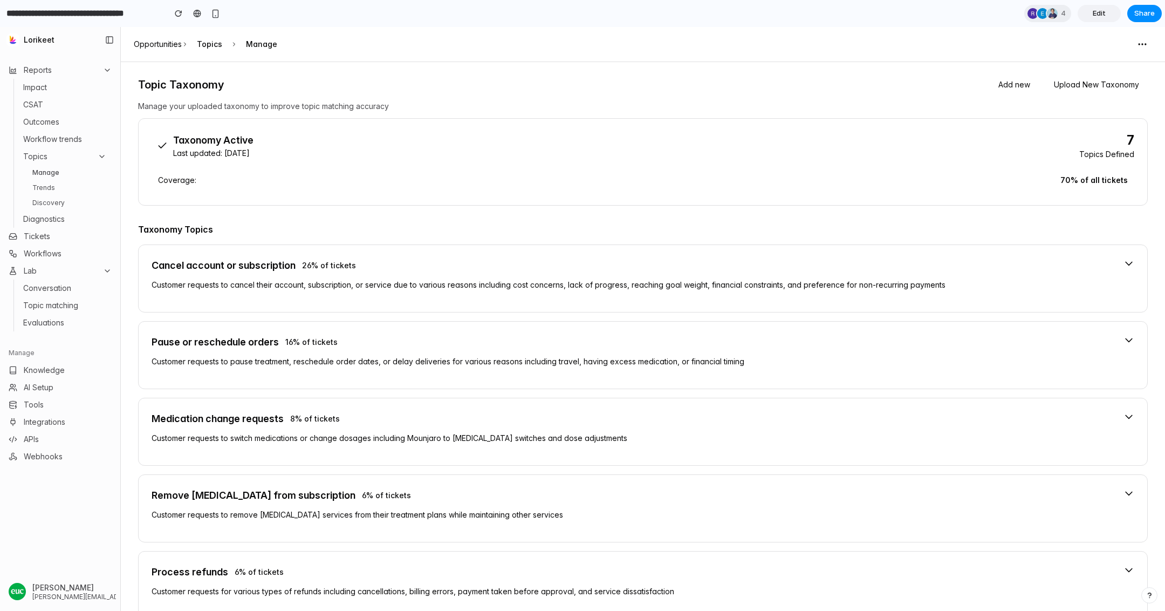
click at [164, 150] on icon at bounding box center [162, 145] width 11 height 11
click at [62, 188] on link "Trends" at bounding box center [69, 187] width 83 height 13
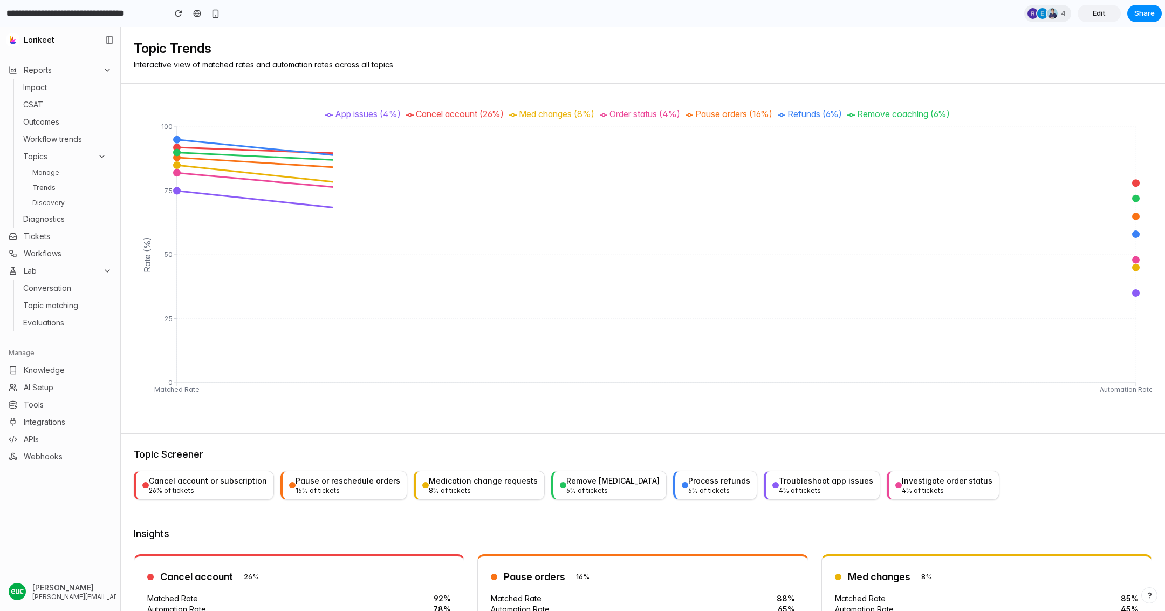
click at [62, 201] on link "Discovery" at bounding box center [69, 202] width 83 height 13
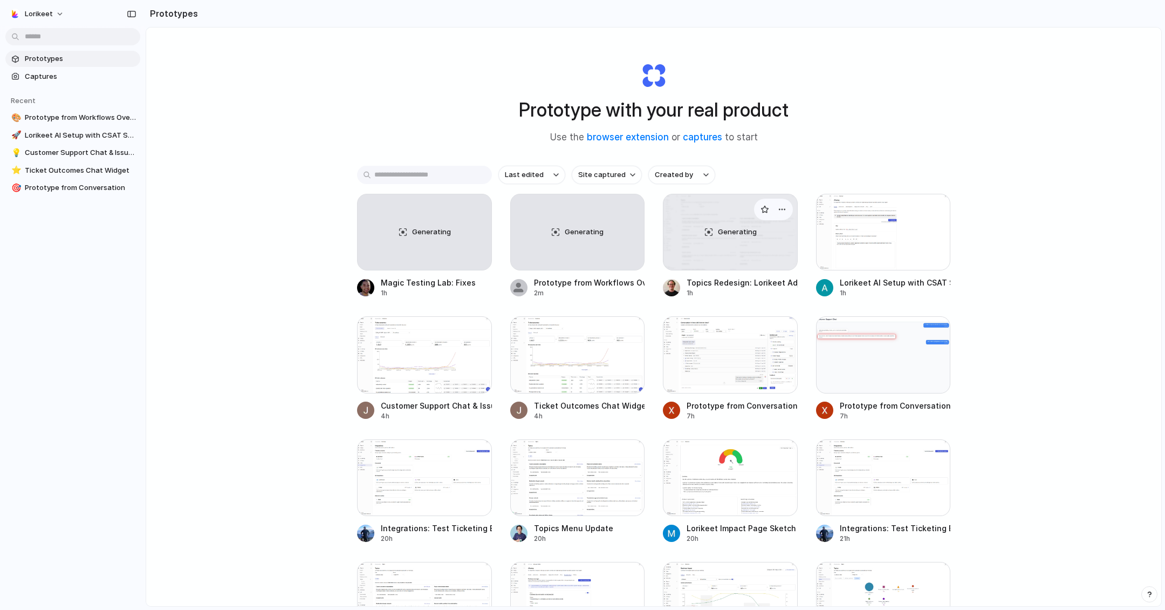
click at [737, 230] on span "Generating" at bounding box center [737, 232] width 39 height 11
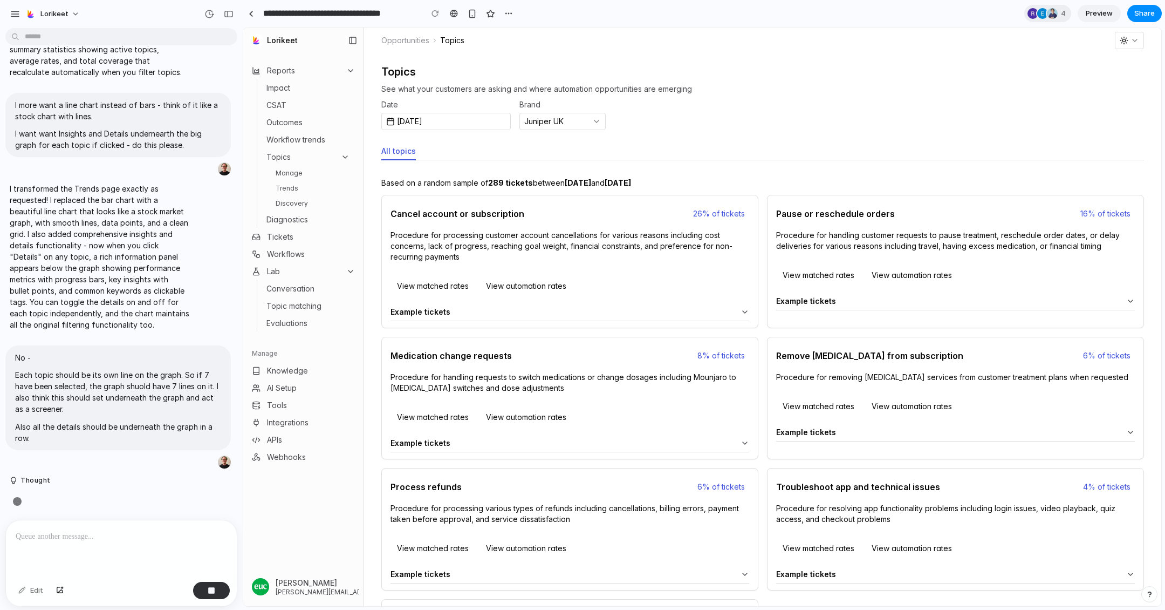
scroll to position [5368, 0]
click at [284, 170] on link "Manage" at bounding box center [312, 173] width 83 height 13
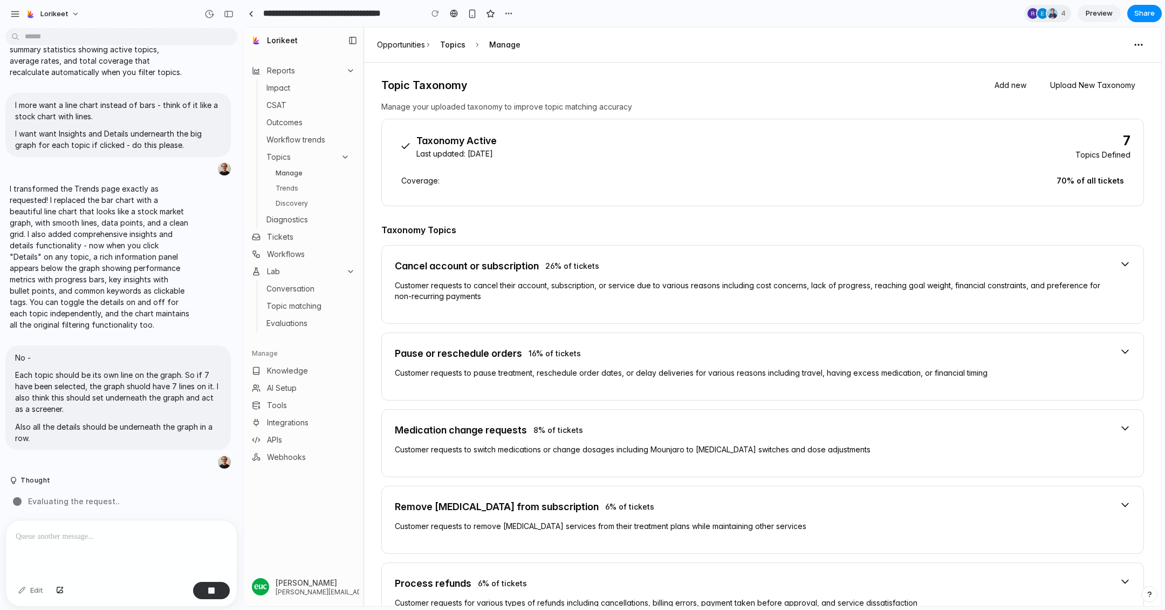
click at [285, 187] on link "Trends" at bounding box center [312, 188] width 83 height 13
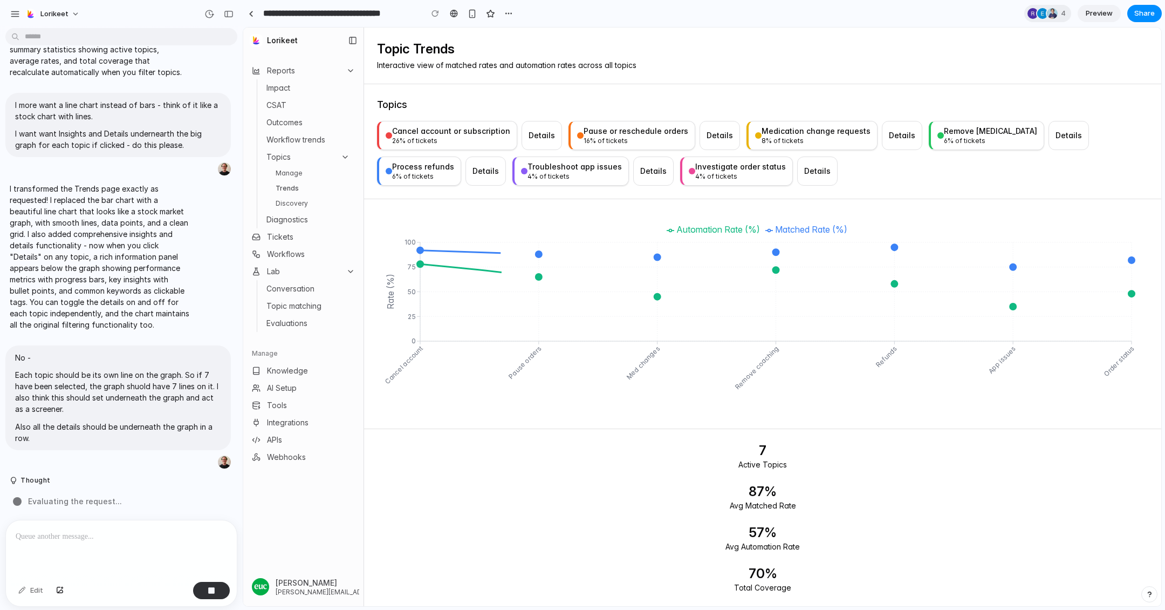
click at [285, 194] on link "Trends" at bounding box center [312, 188] width 83 height 13
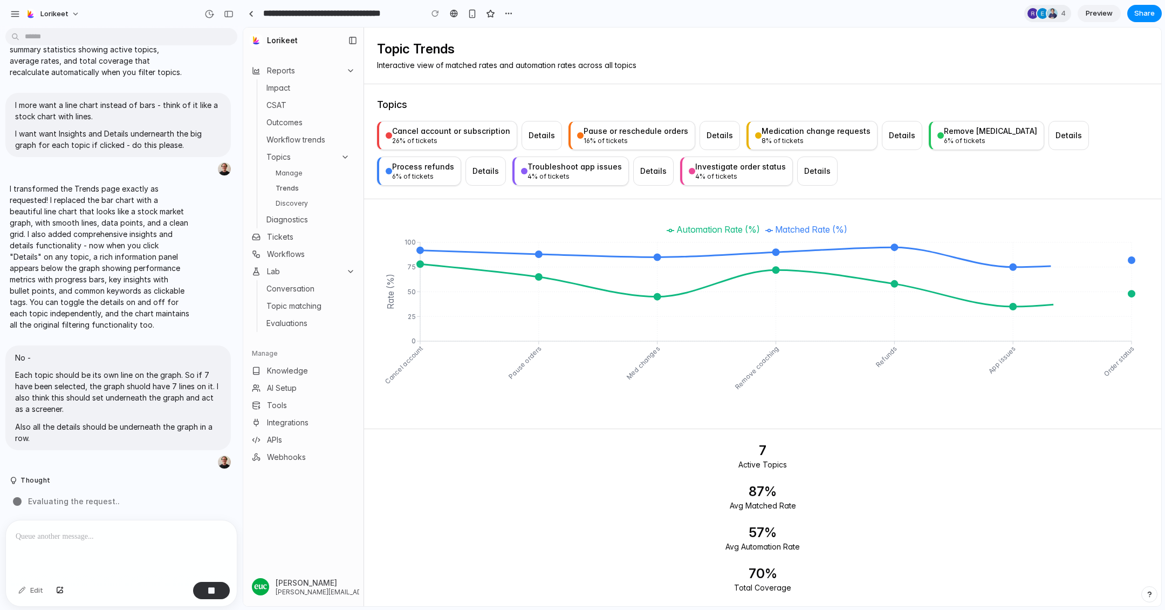
click at [290, 209] on link "Discovery" at bounding box center [312, 203] width 83 height 13
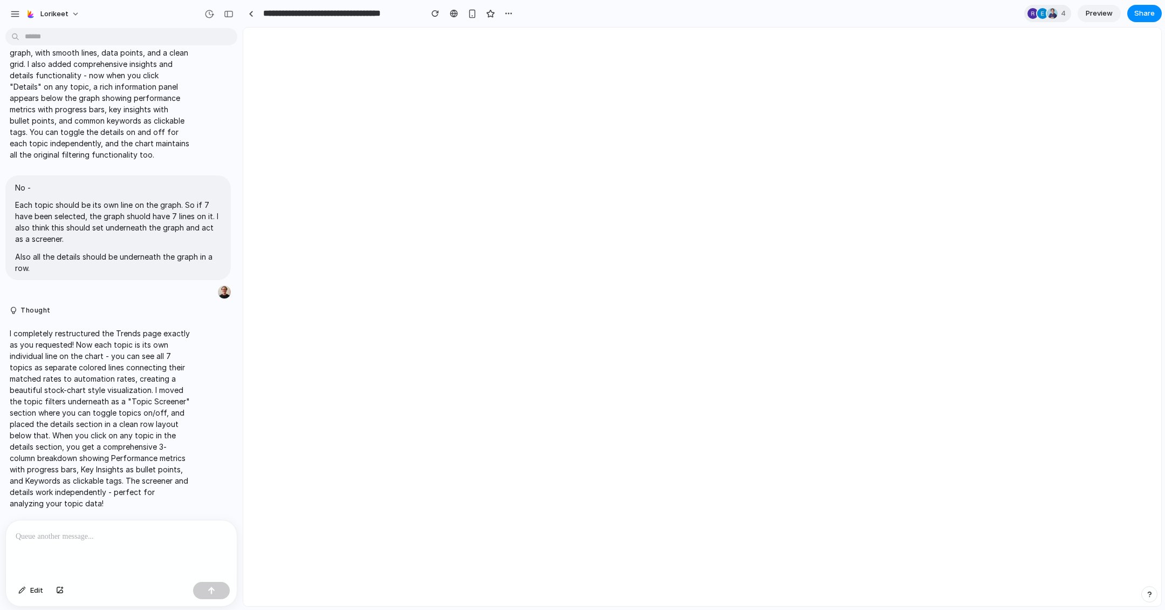
scroll to position [5388, 0]
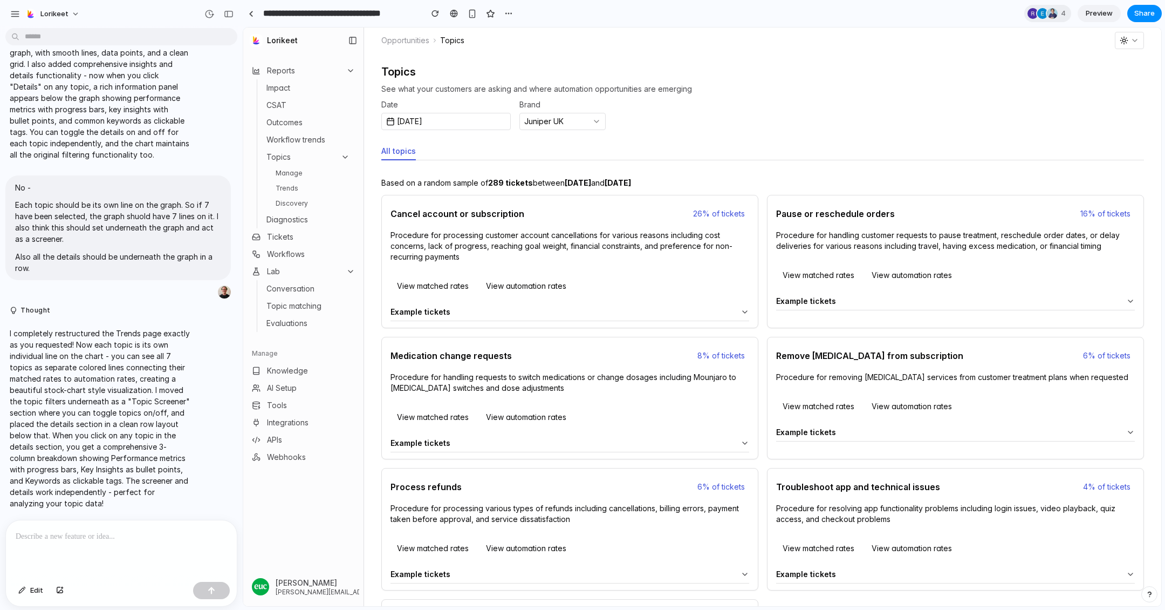
click at [290, 194] on link "Trends" at bounding box center [312, 188] width 83 height 13
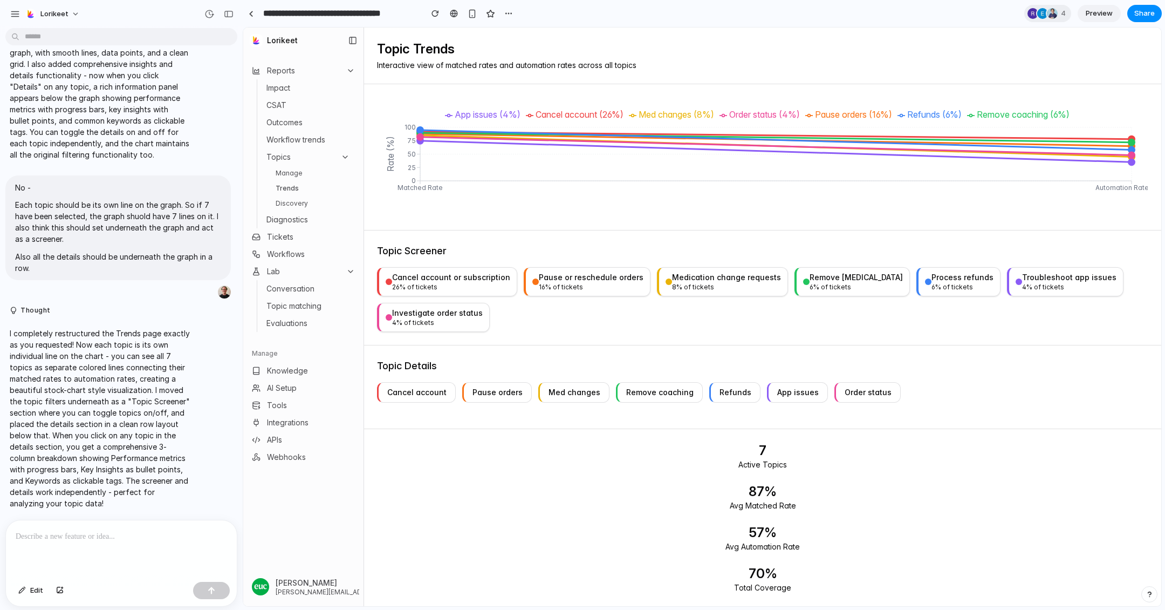
click at [434, 276] on div "Cancel account or subscription" at bounding box center [451, 277] width 118 height 11
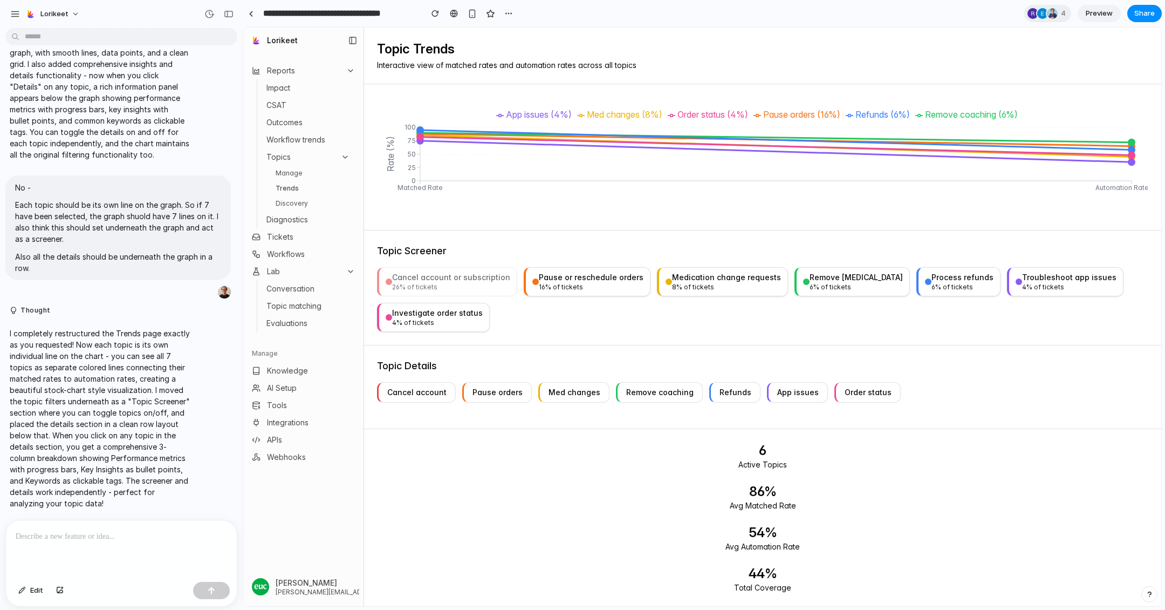
click at [434, 276] on div "Cancel account or subscription" at bounding box center [451, 277] width 118 height 11
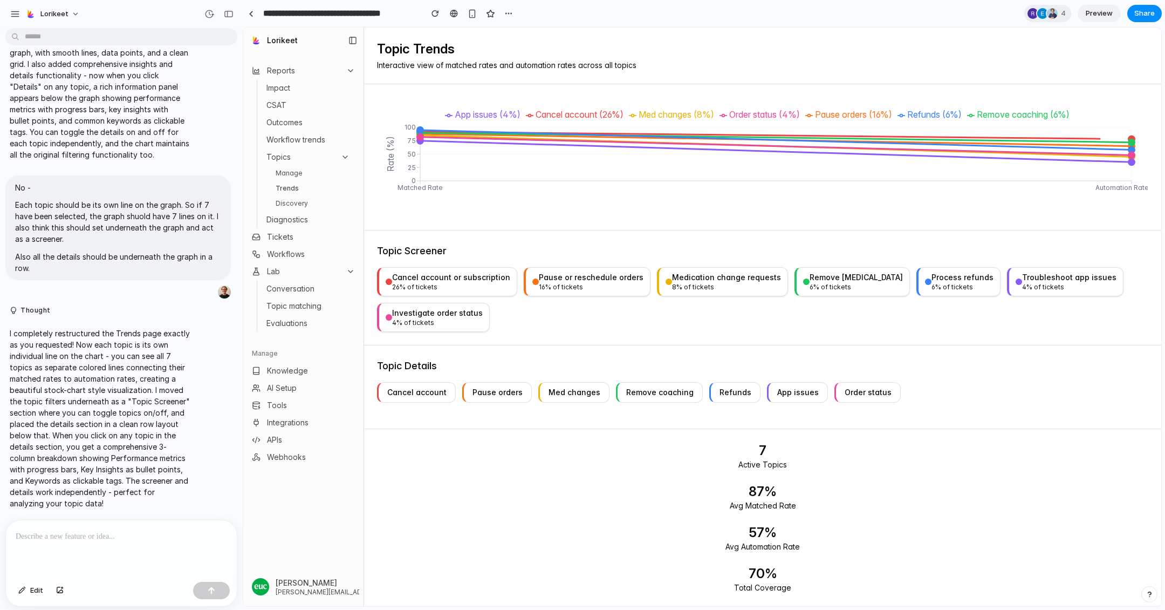
click at [422, 395] on div "Cancel account" at bounding box center [416, 392] width 59 height 11
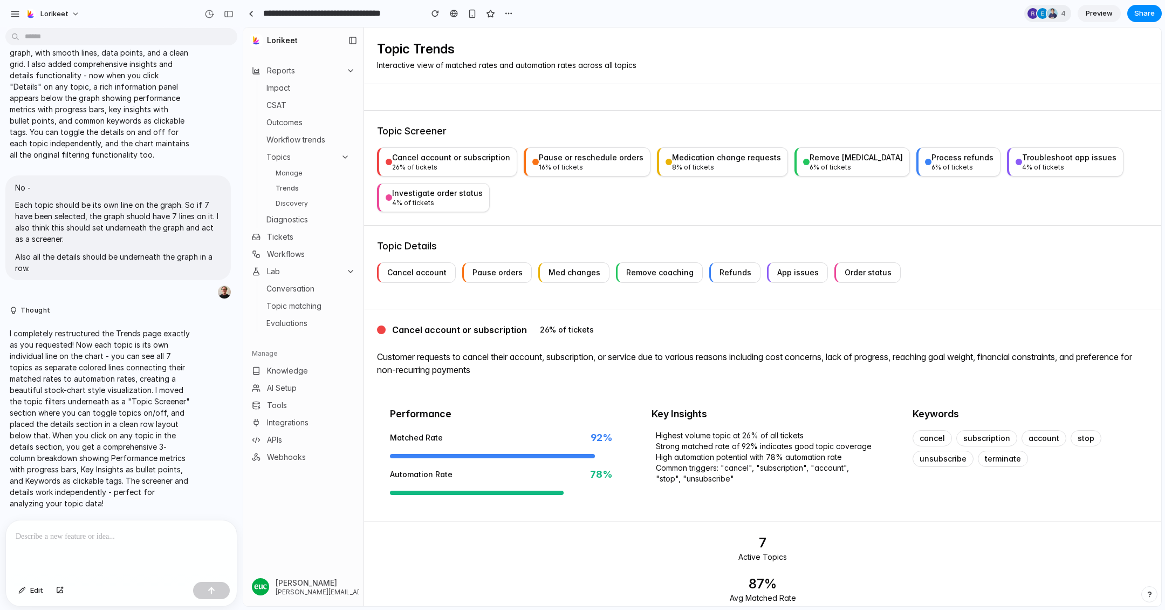
click at [416, 267] on div "Cancel account" at bounding box center [416, 272] width 59 height 11
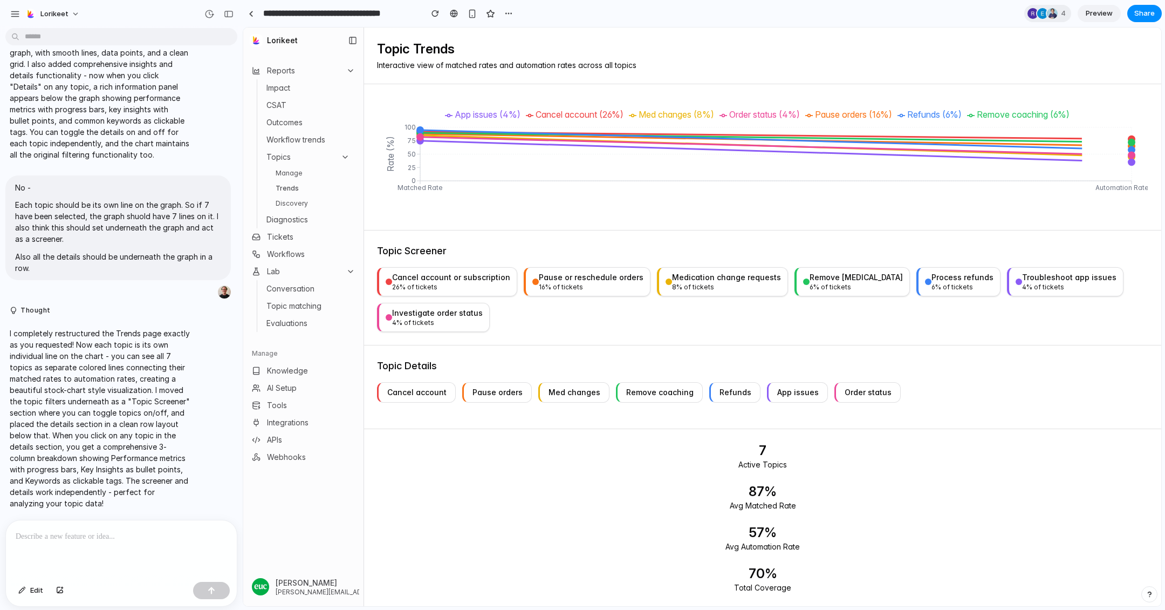
click at [422, 389] on div "Cancel account" at bounding box center [416, 392] width 59 height 11
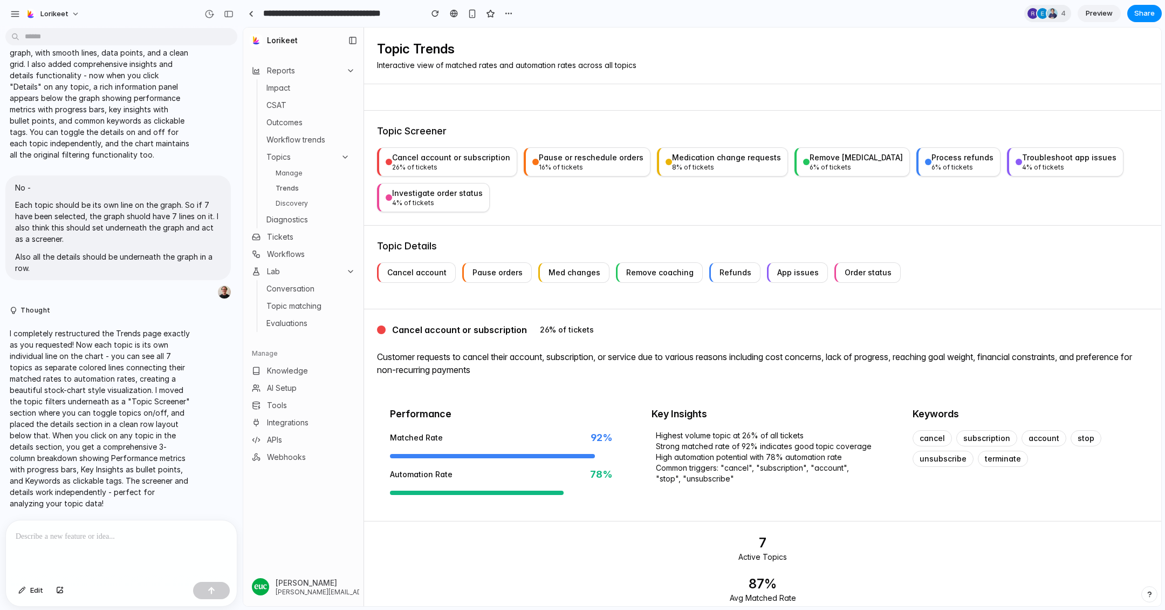
click at [423, 152] on div "Cancel account or subscription" at bounding box center [451, 157] width 118 height 11
click at [421, 271] on div "Cancel account" at bounding box center [416, 272] width 59 height 11
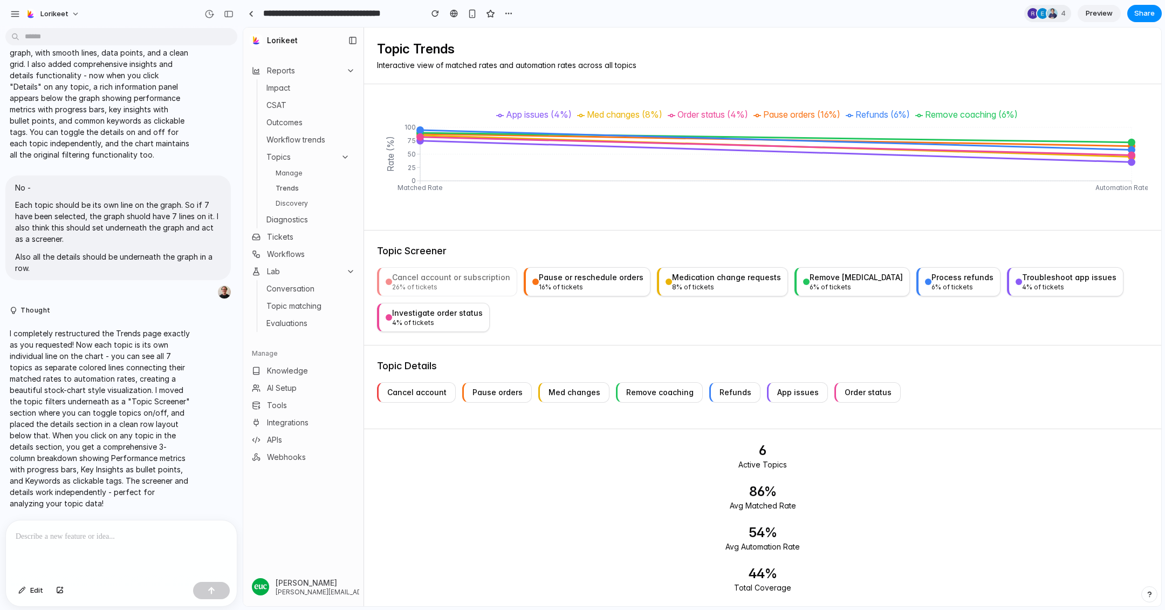
click at [443, 277] on div "Cancel account or subscription" at bounding box center [451, 277] width 118 height 11
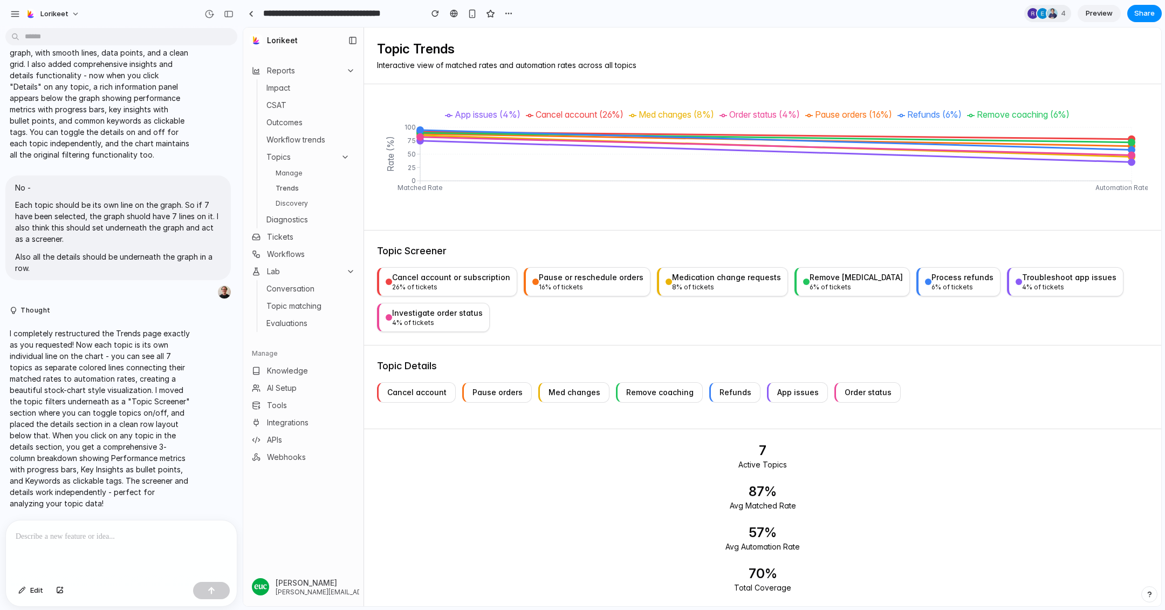
click at [784, 391] on div "App issues" at bounding box center [798, 392] width 42 height 11
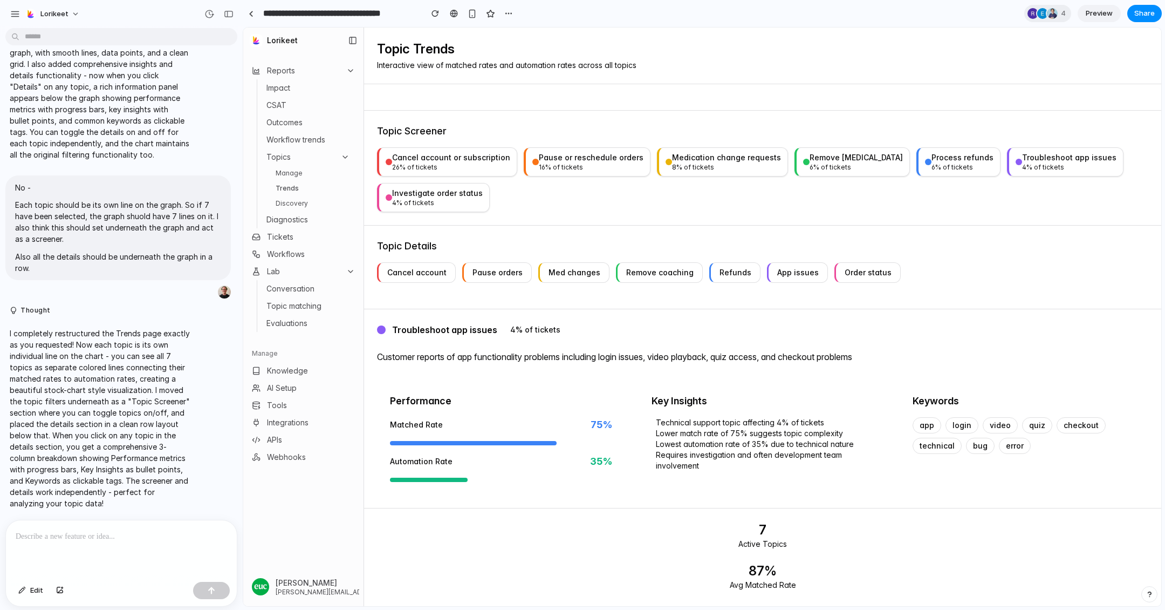
click at [778, 272] on div "App issues" at bounding box center [798, 272] width 42 height 11
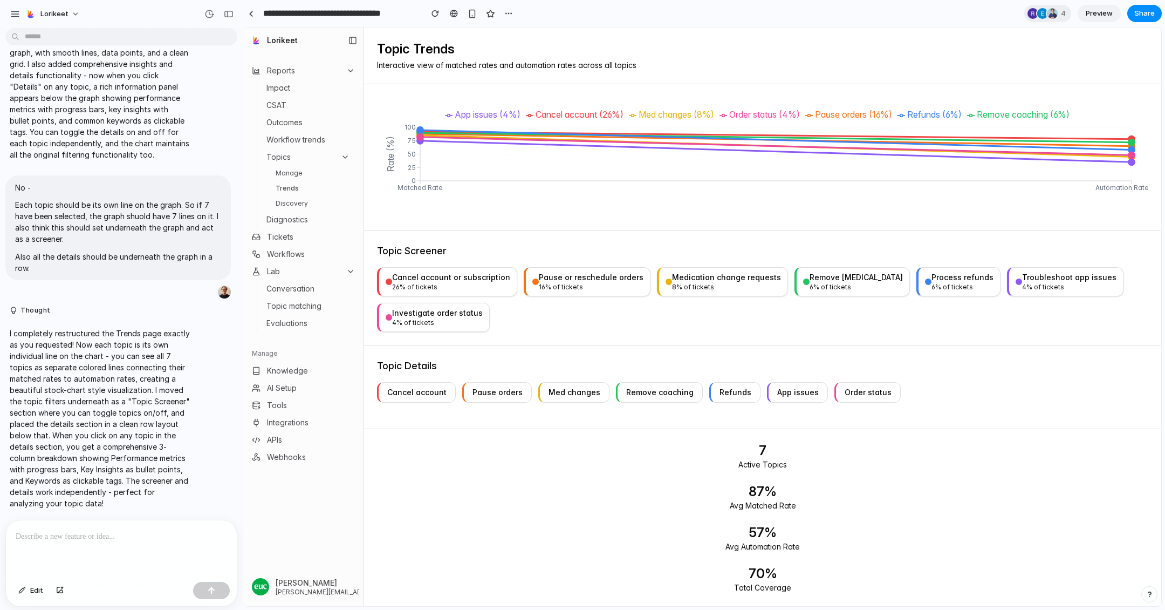
click at [96, 546] on div at bounding box center [121, 548] width 231 height 57
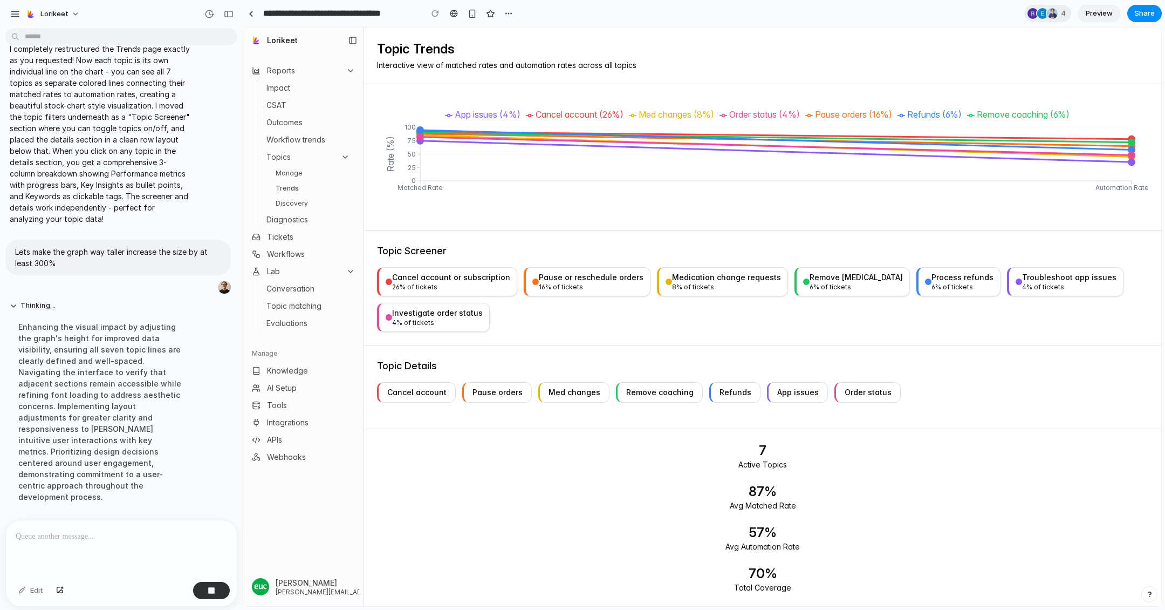
scroll to position [5535, 0]
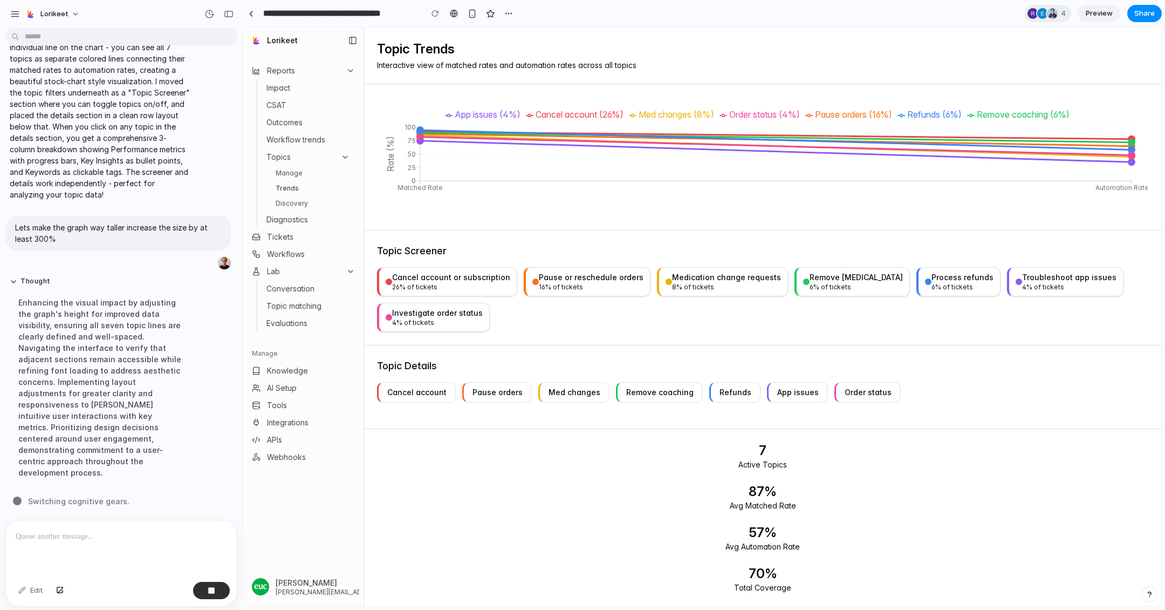
click at [300, 175] on link "Manage" at bounding box center [312, 173] width 83 height 13
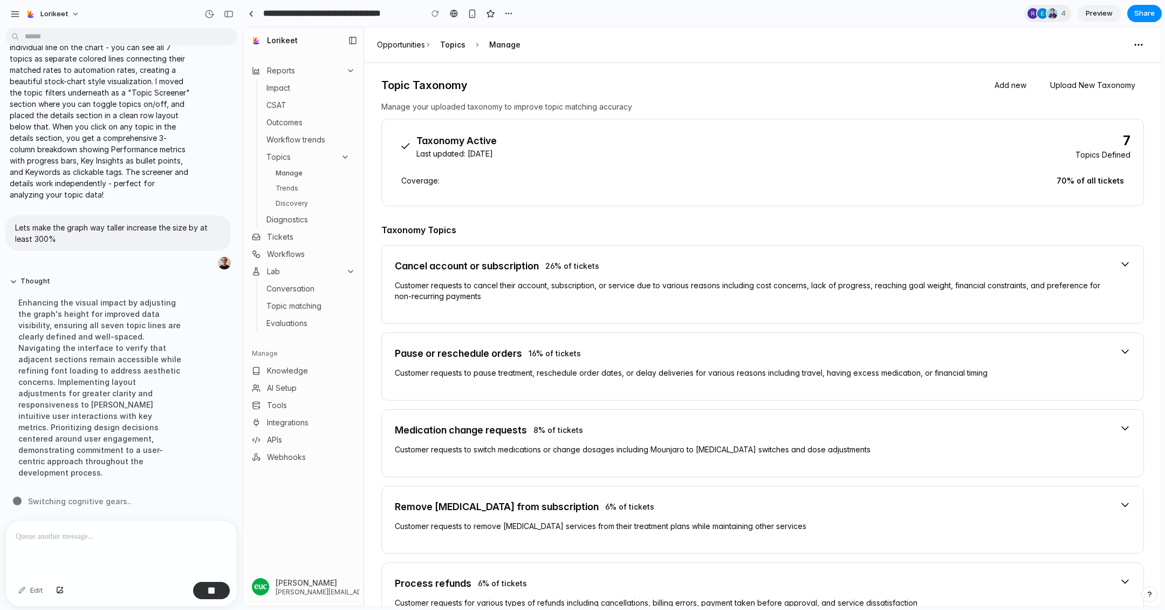
click at [299, 191] on link "Trends" at bounding box center [312, 188] width 83 height 13
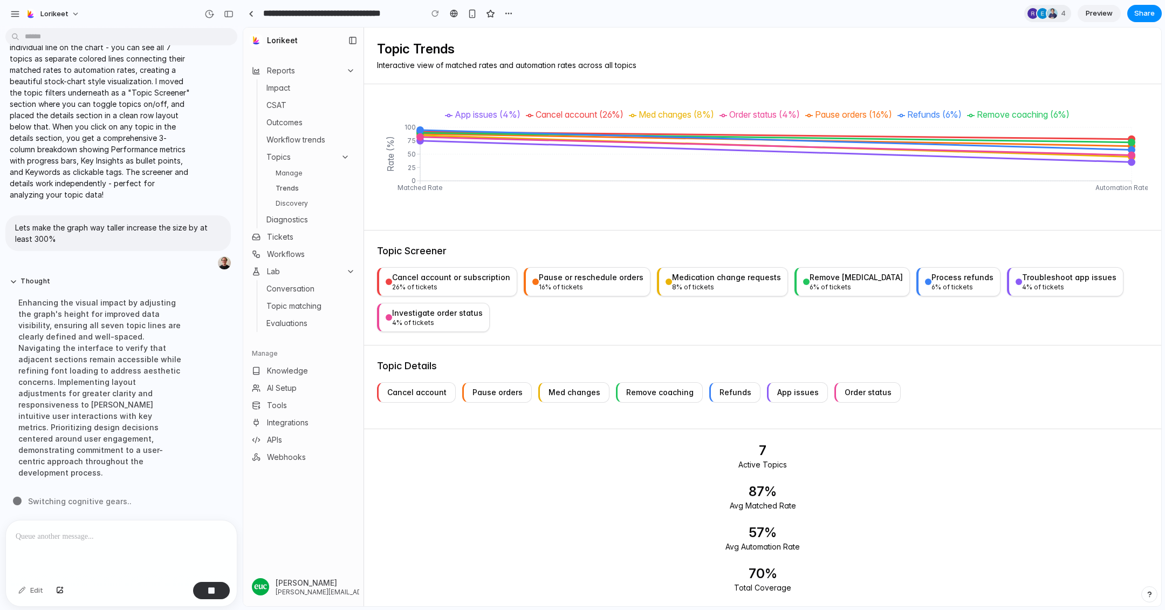
click at [309, 169] on link "Manage" at bounding box center [312, 173] width 83 height 13
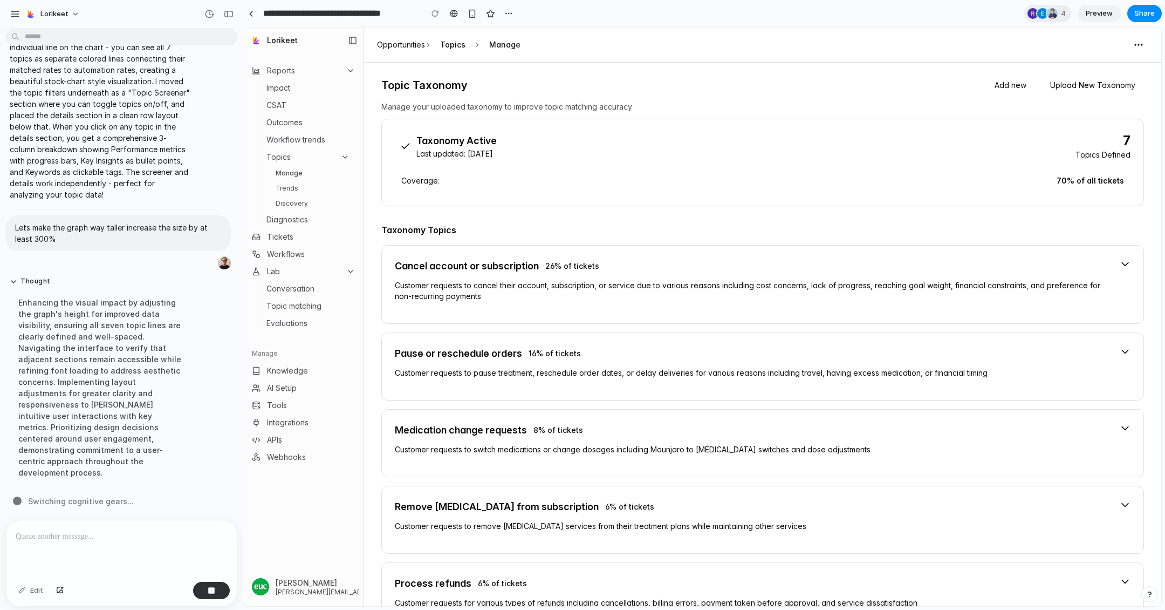
scroll to position [0, 0]
click at [1008, 84] on button "Add new" at bounding box center [1010, 85] width 49 height 19
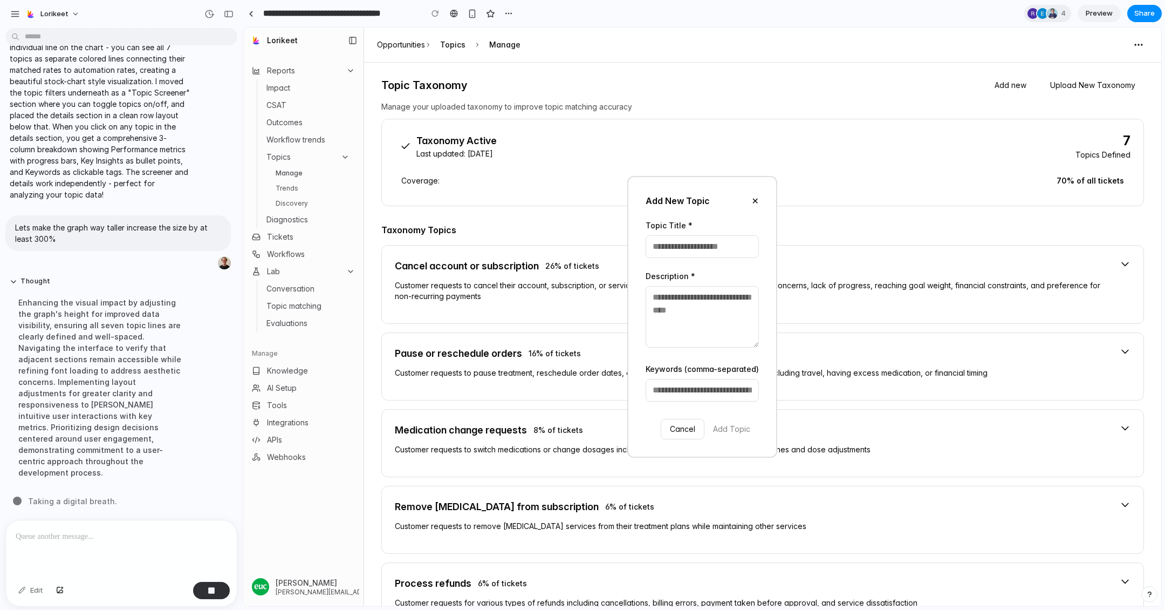
click at [683, 99] on div "Add New Topic ✕ Topic Title * Description * Keywords (comma-separated) Cancel A…" at bounding box center [702, 317] width 918 height 578
click at [757, 200] on button "✕" at bounding box center [755, 200] width 7 height 13
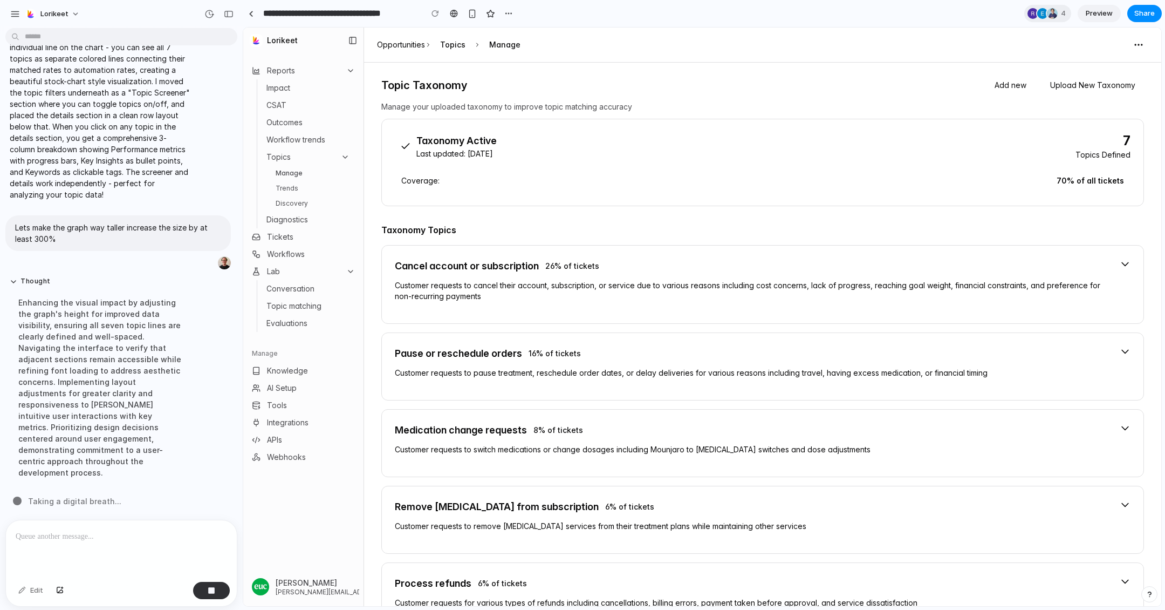
click at [1073, 80] on button "Upload New Taxonomy" at bounding box center [1093, 85] width 102 height 19
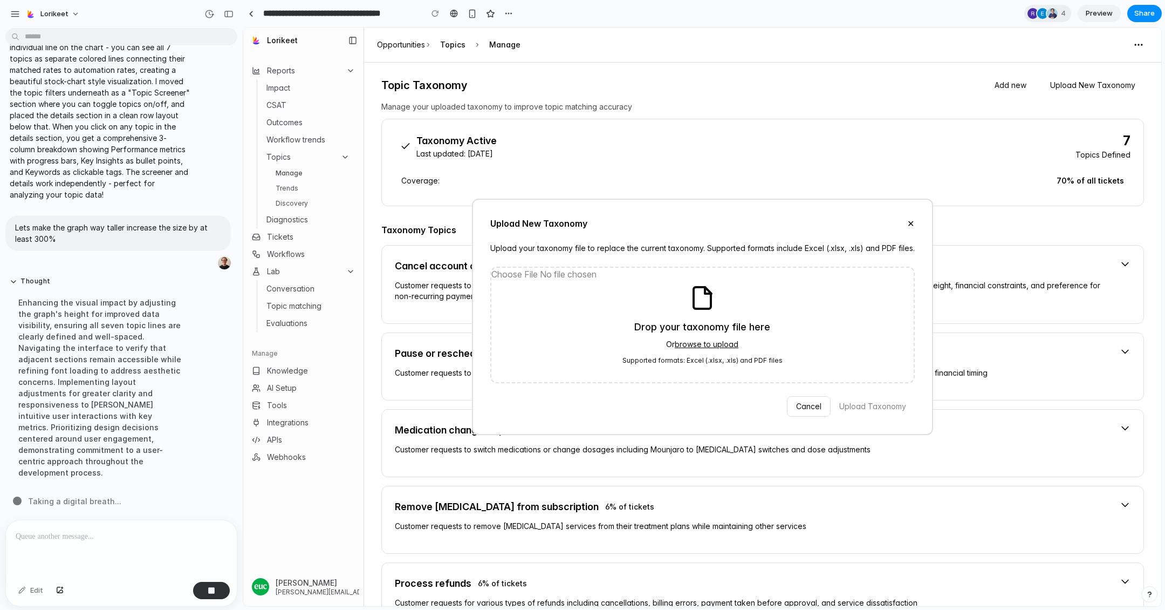
click at [914, 221] on div "Upload New Taxonomy ✕ Upload your taxonomy file to replace the current taxonomy…" at bounding box center [702, 317] width 461 height 236
click at [907, 222] on button "✕" at bounding box center [910, 223] width 7 height 13
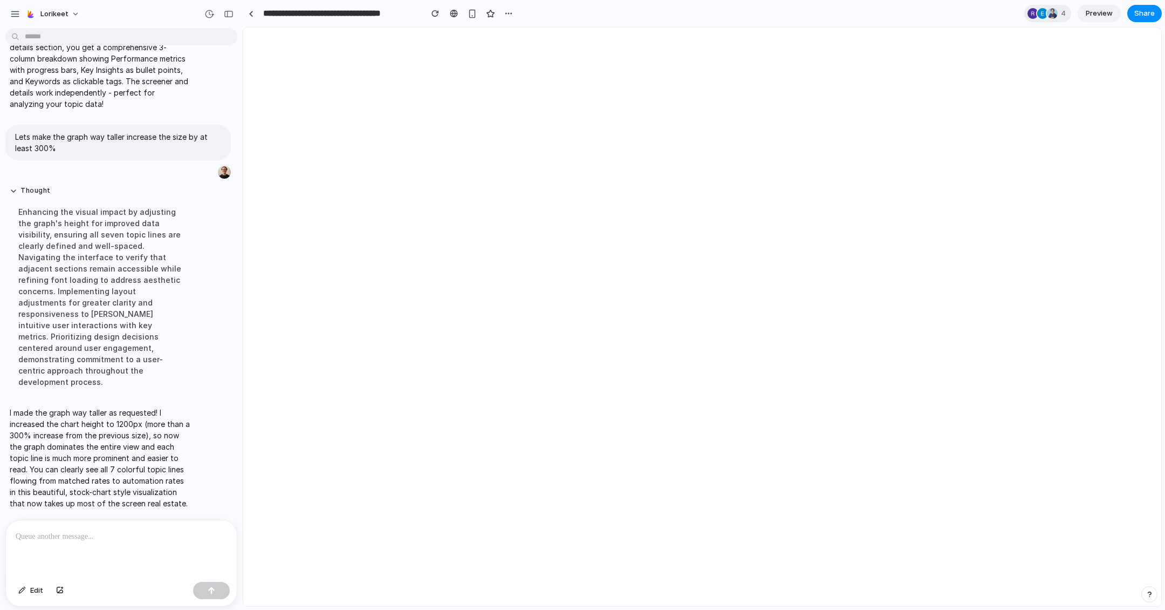
scroll to position [5432, 0]
click at [1077, 263] on html at bounding box center [702, 317] width 918 height 578
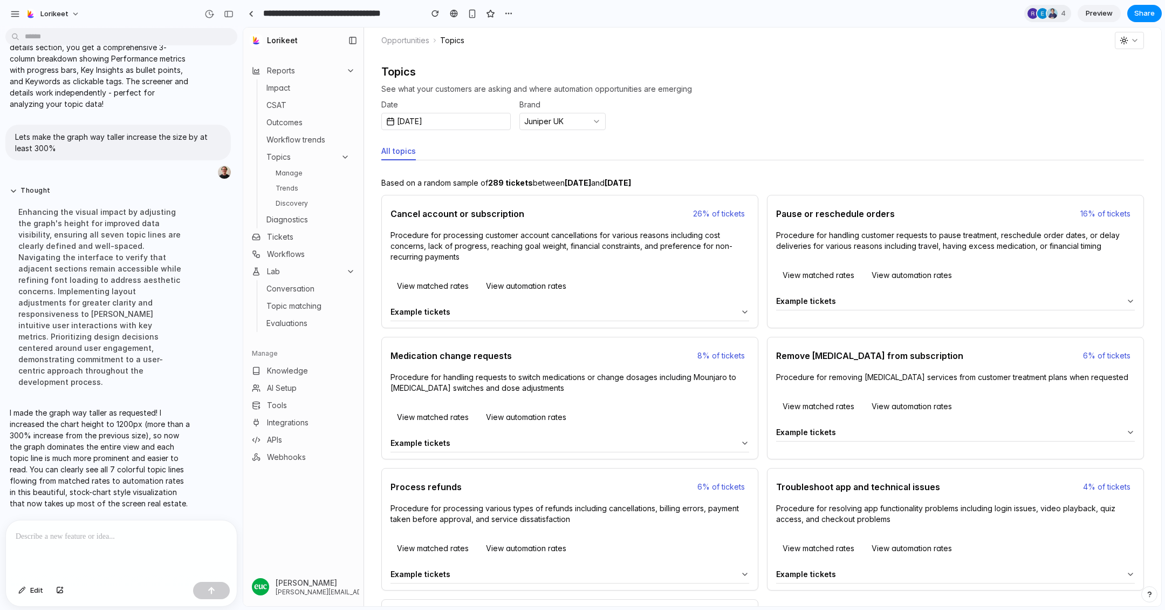
click at [295, 188] on link "Trends" at bounding box center [312, 188] width 83 height 13
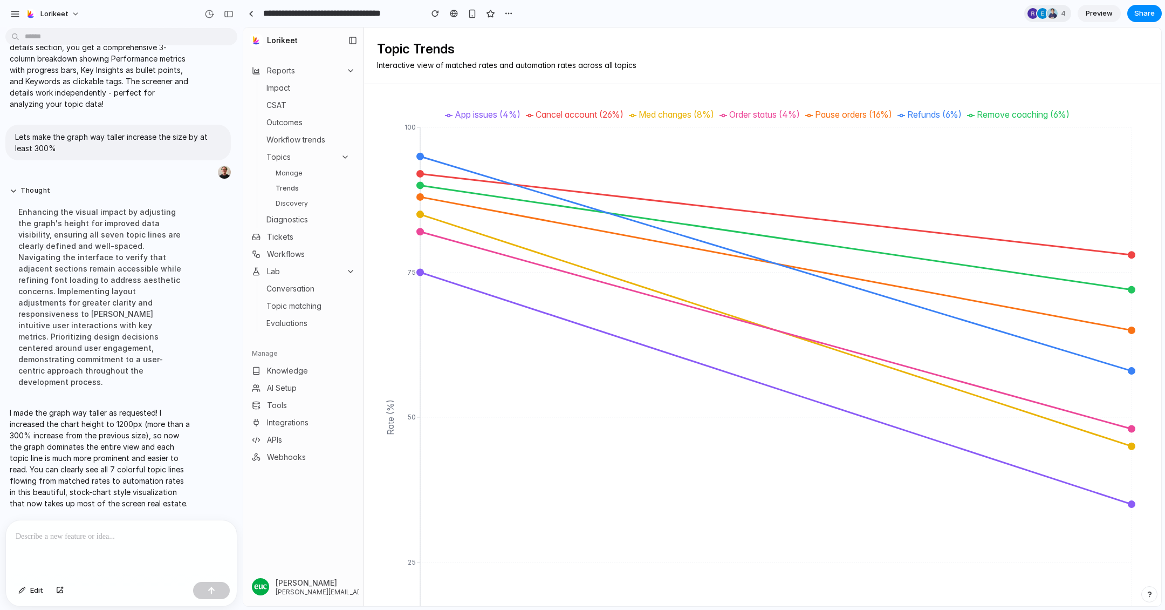
click at [493, 117] on span "App issues (4%)" at bounding box center [488, 114] width 66 height 11
click at [537, 113] on span "Cancel account (26%)" at bounding box center [580, 114] width 88 height 11
click at [104, 540] on p at bounding box center [121, 536] width 211 height 13
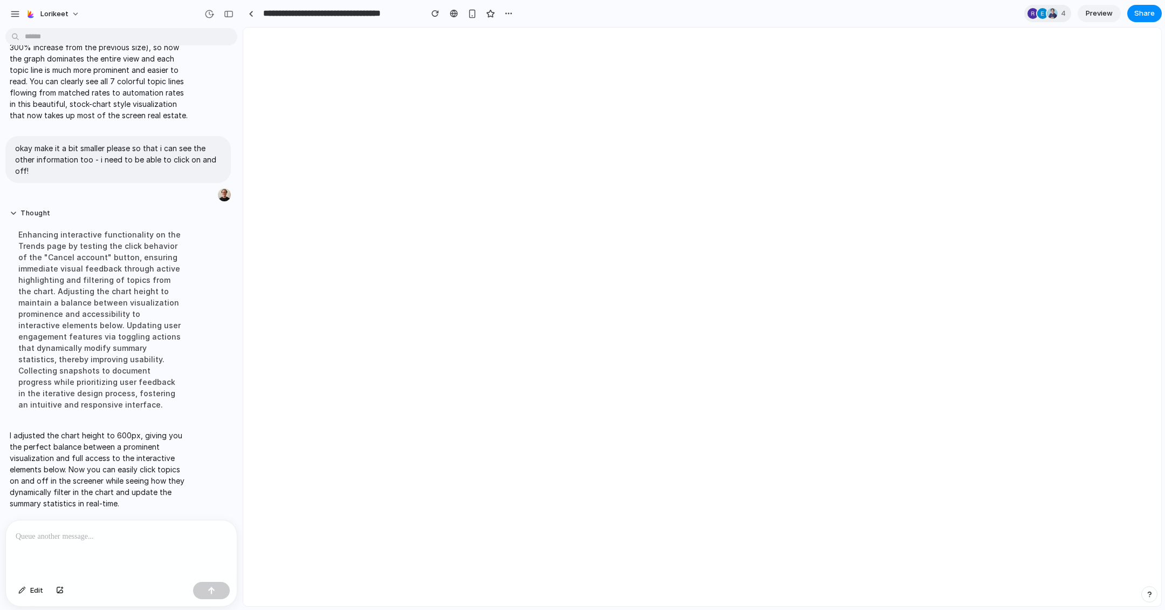
scroll to position [5256, 0]
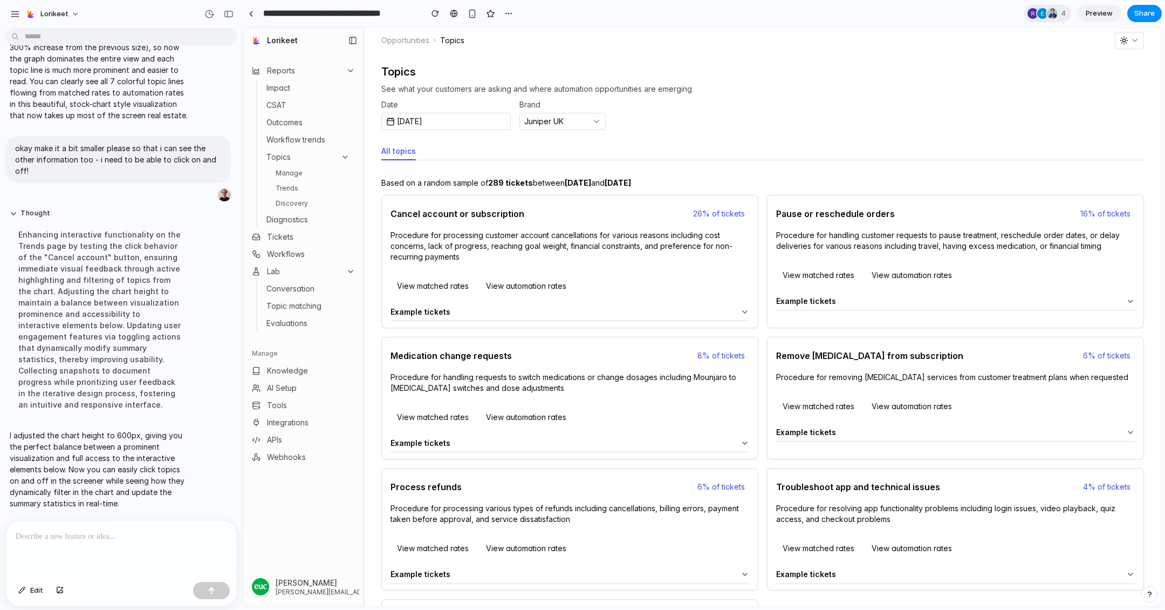
click at [292, 184] on link "Trends" at bounding box center [312, 188] width 83 height 13
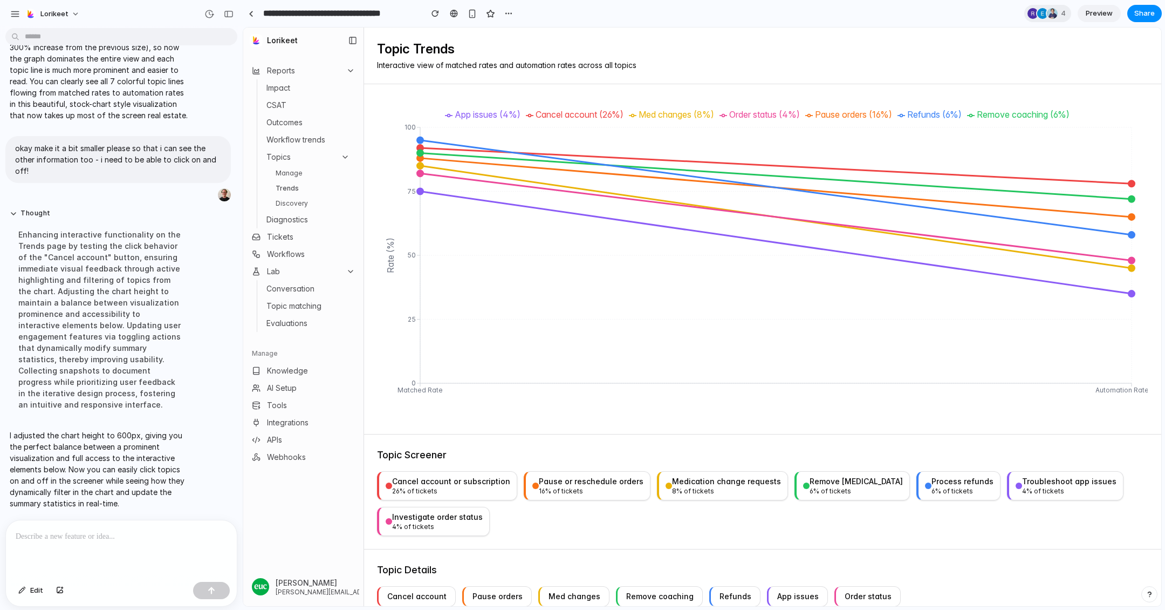
click at [491, 114] on span "App issues (4%)" at bounding box center [488, 114] width 66 height 11
click at [561, 115] on span "Cancel account (26%)" at bounding box center [580, 114] width 88 height 11
click at [456, 484] on div "Cancel account or subscription" at bounding box center [451, 481] width 118 height 11
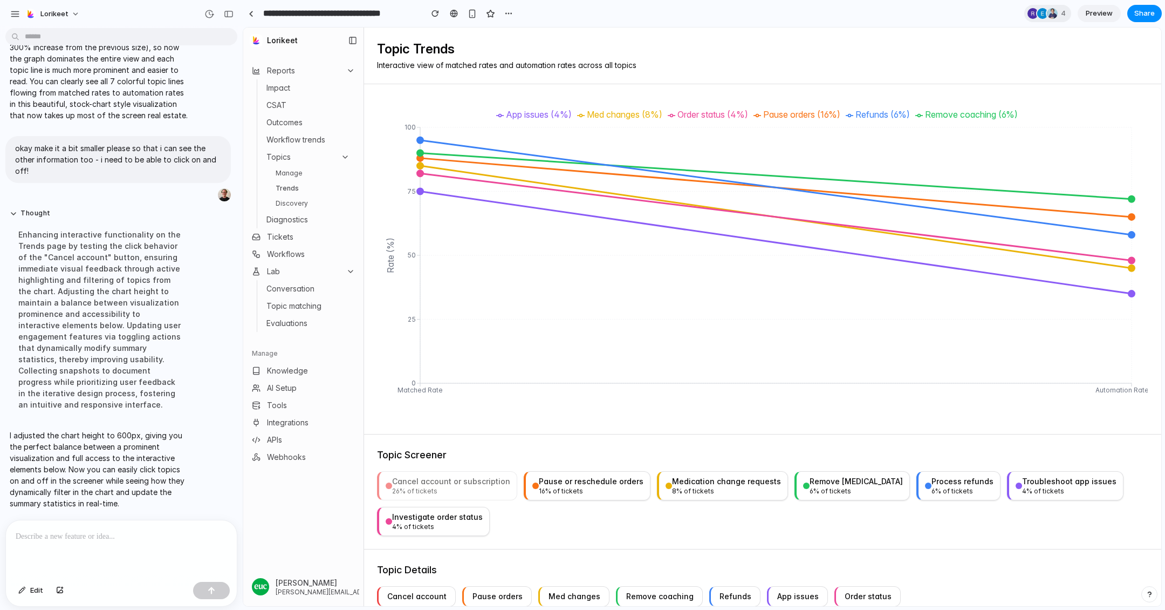
click at [456, 484] on div "Cancel account or subscription" at bounding box center [451, 481] width 118 height 11
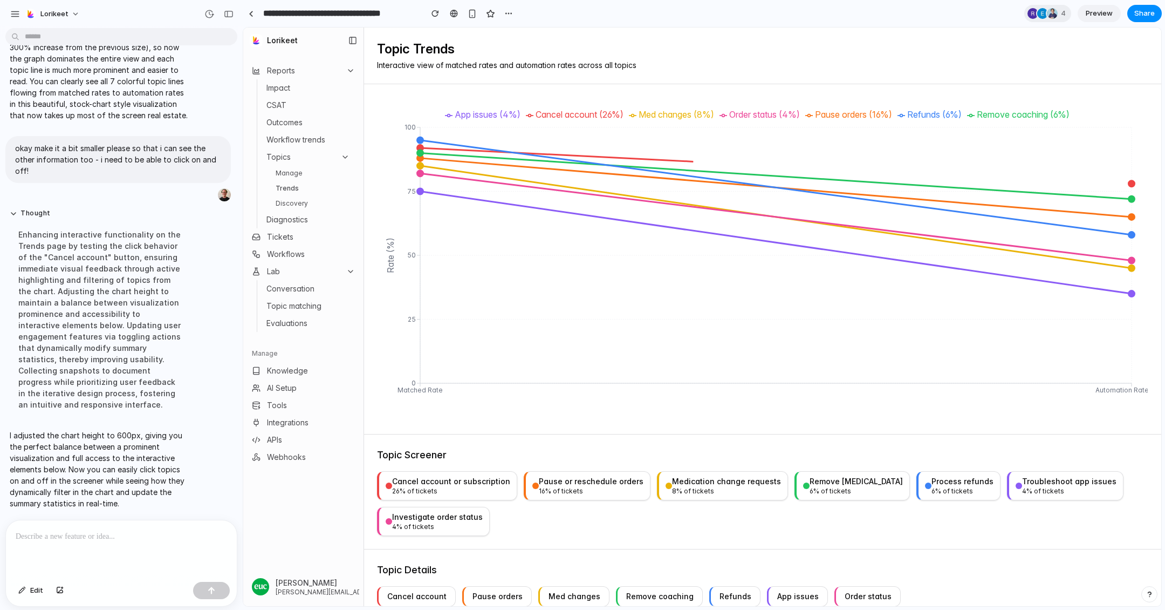
click at [569, 482] on div "Pause or reschedule orders" at bounding box center [591, 481] width 105 height 11
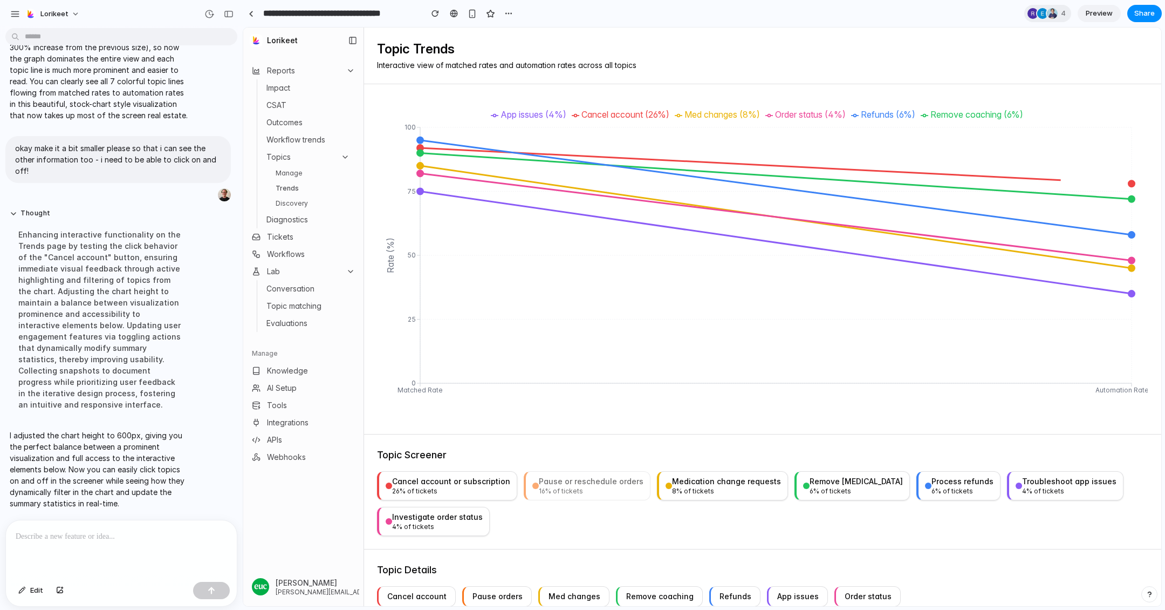
click at [569, 482] on div "Pause or reschedule orders" at bounding box center [591, 481] width 105 height 11
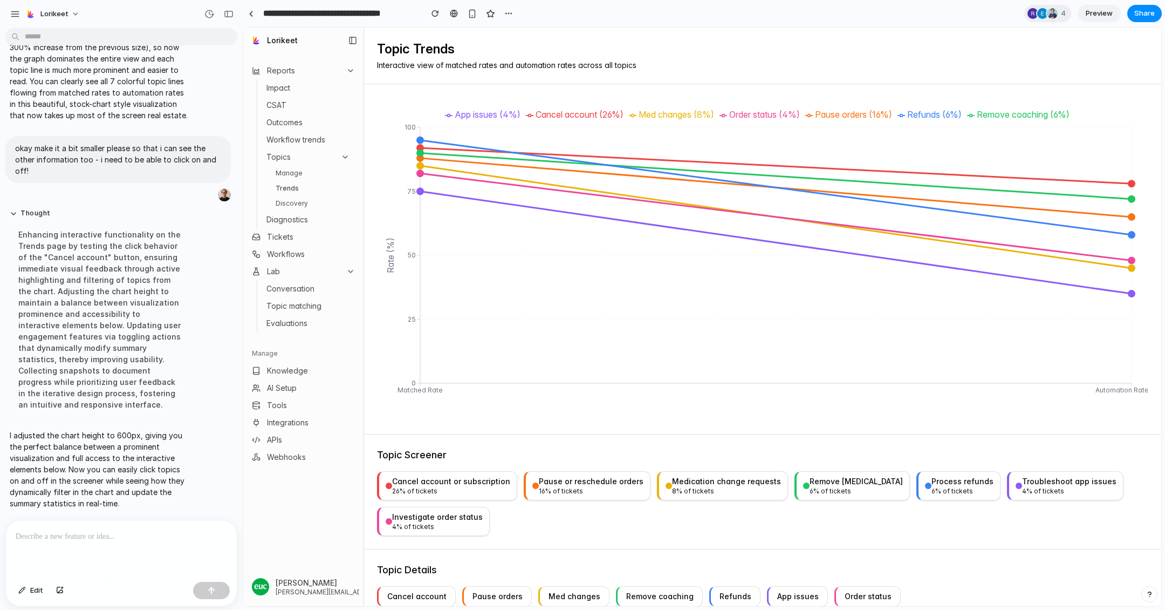
click at [423, 597] on div "Cancel account" at bounding box center [416, 596] width 59 height 11
click at [501, 591] on div "Pause orders" at bounding box center [498, 596] width 50 height 11
click at [568, 593] on div "Med changes" at bounding box center [575, 596] width 52 height 11
click at [645, 593] on div "Remove coaching" at bounding box center [659, 596] width 67 height 11
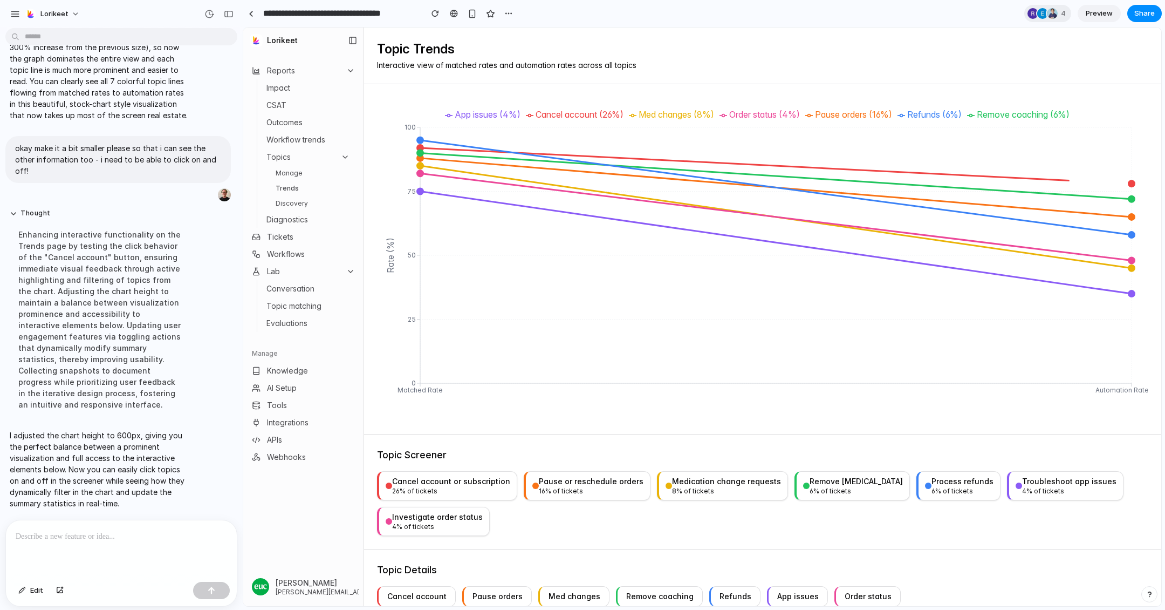
click at [731, 592] on div "Refunds" at bounding box center [736, 596] width 32 height 11
click at [784, 592] on div "App issues" at bounding box center [798, 596] width 42 height 11
click at [849, 591] on div "Order status" at bounding box center [868, 596] width 47 height 11
click at [787, 599] on button "App issues" at bounding box center [797, 596] width 61 height 20
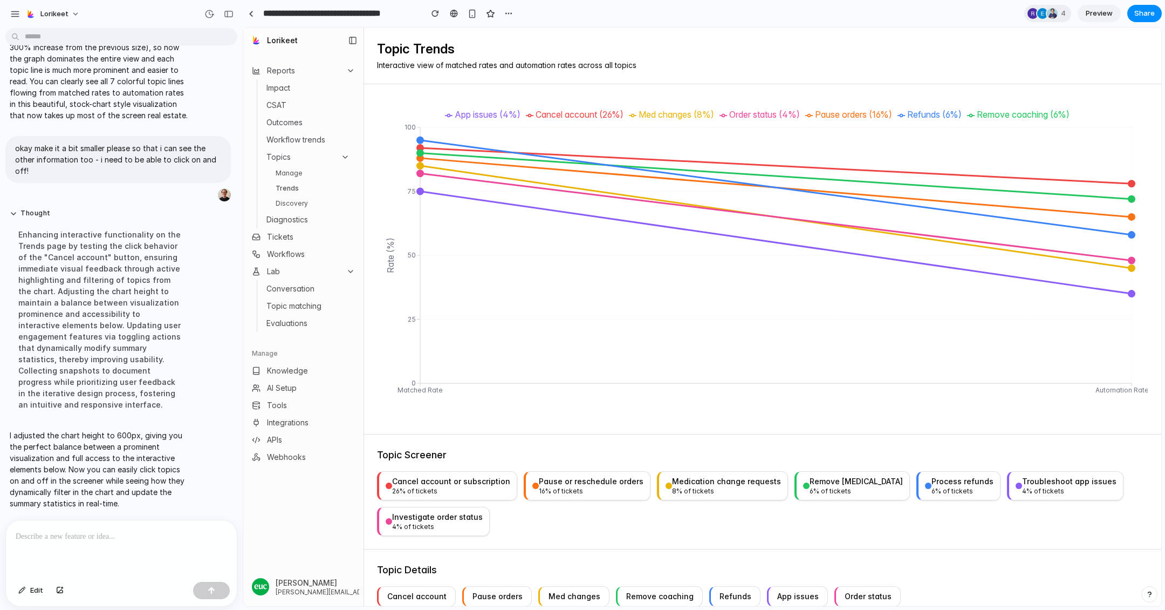
click at [432, 480] on div "Cancel account or subscription" at bounding box center [451, 481] width 118 height 11
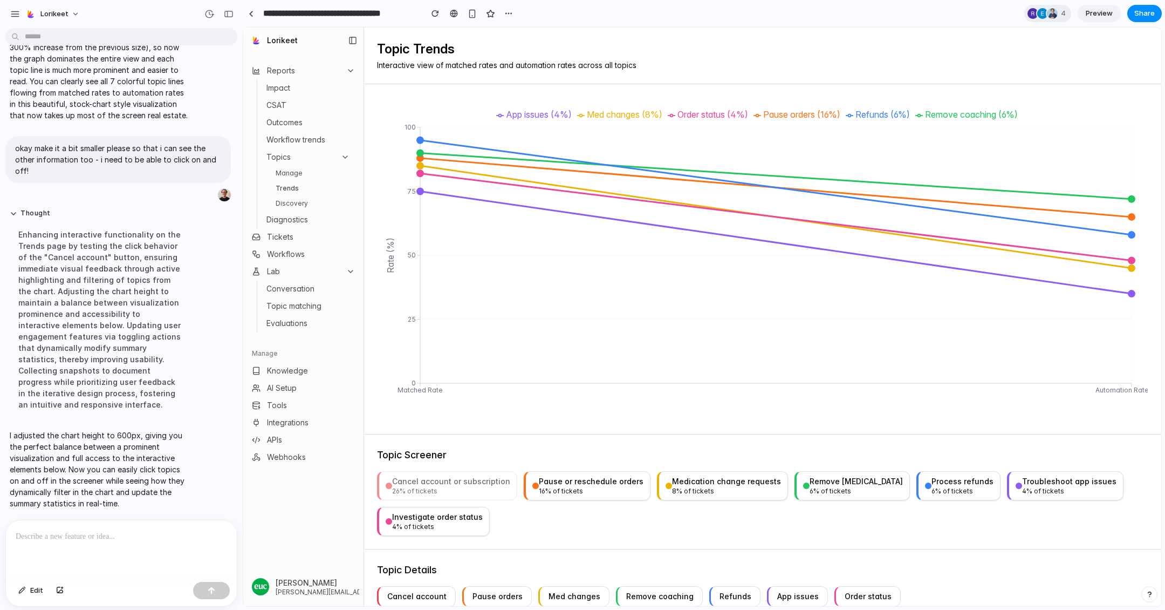
click at [432, 480] on div "Cancel account or subscription" at bounding box center [451, 481] width 118 height 11
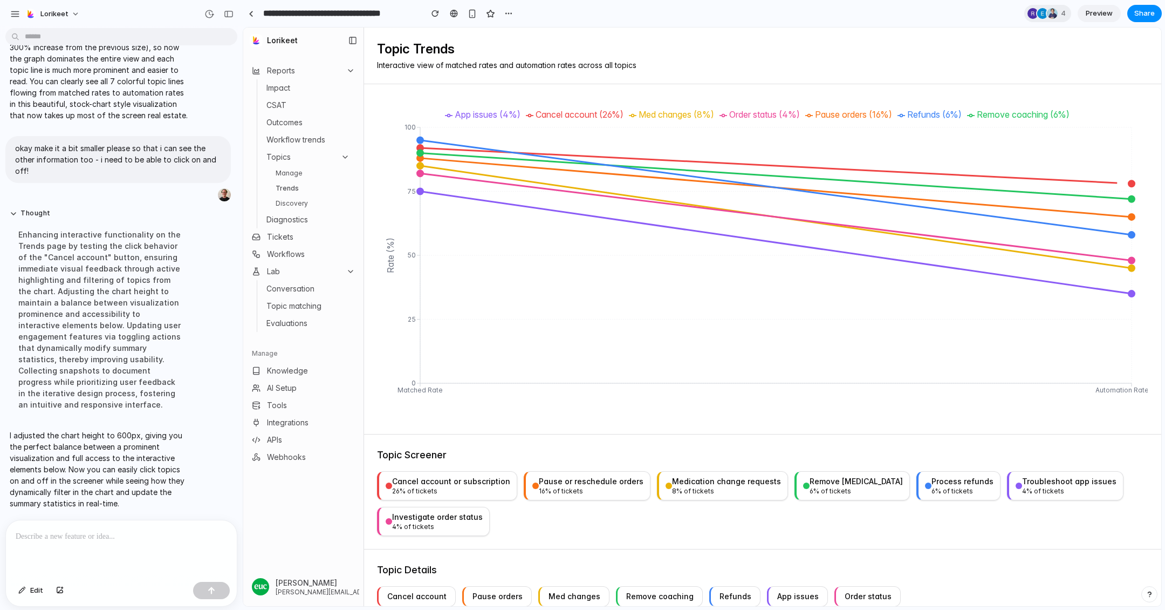
click at [431, 471] on button "Cancel account or subscription 26 % of tickets" at bounding box center [447, 485] width 140 height 29
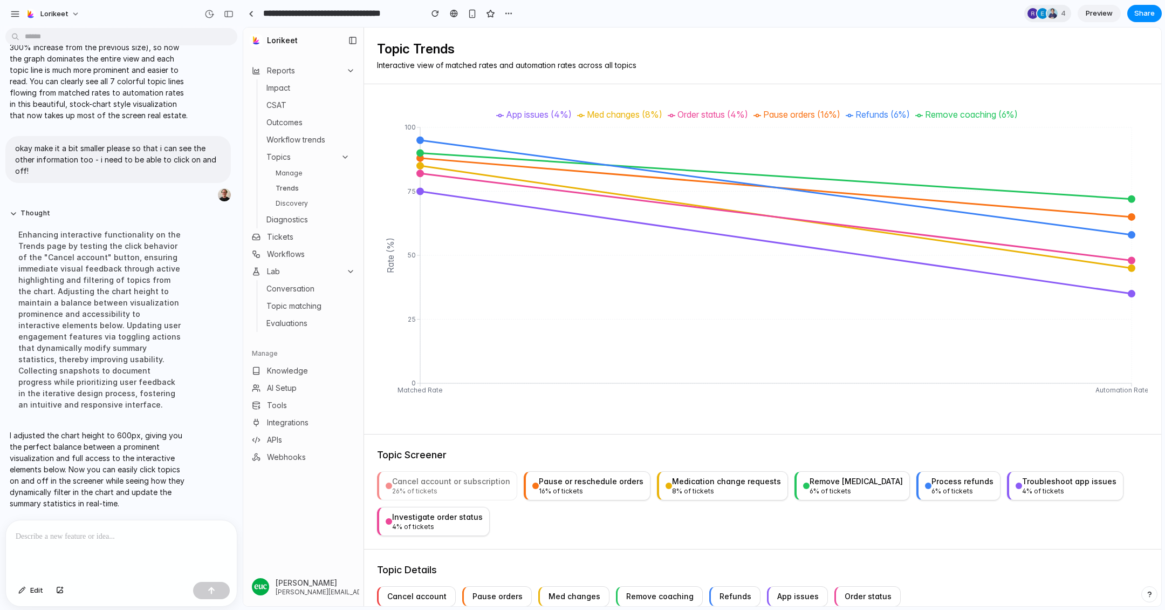
click at [424, 528] on div "4 % of tickets" at bounding box center [437, 526] width 91 height 9
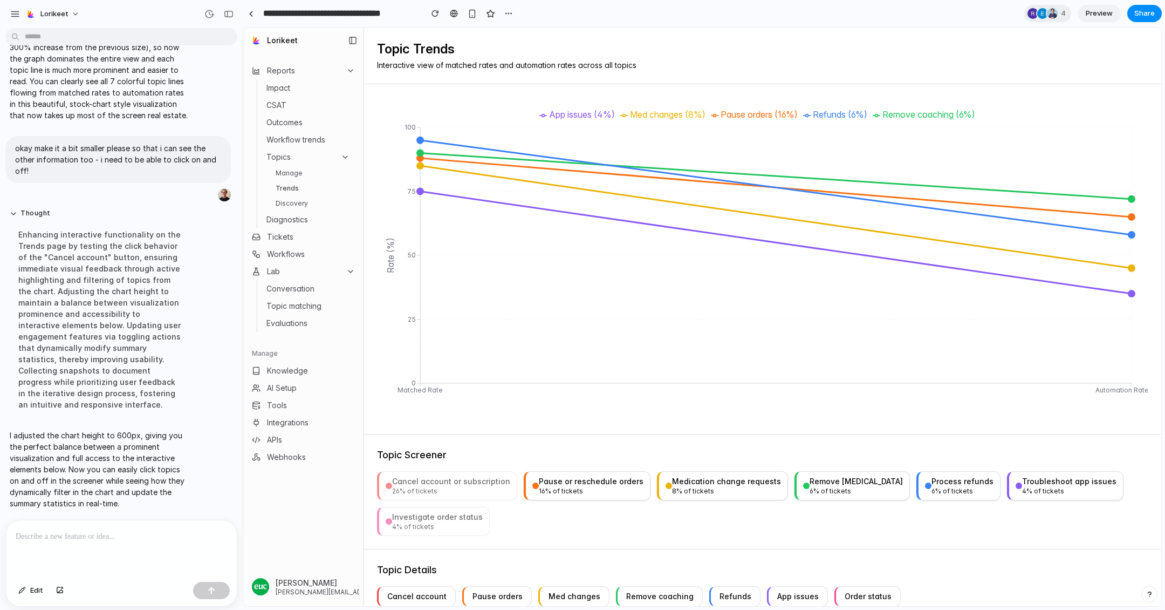
click at [591, 469] on div "Topic Screener Cancel account or subscription 26 % of tickets Pause or reschedu…" at bounding box center [762, 491] width 797 height 115
click at [586, 482] on div "Pause or reschedule orders" at bounding box center [591, 481] width 105 height 11
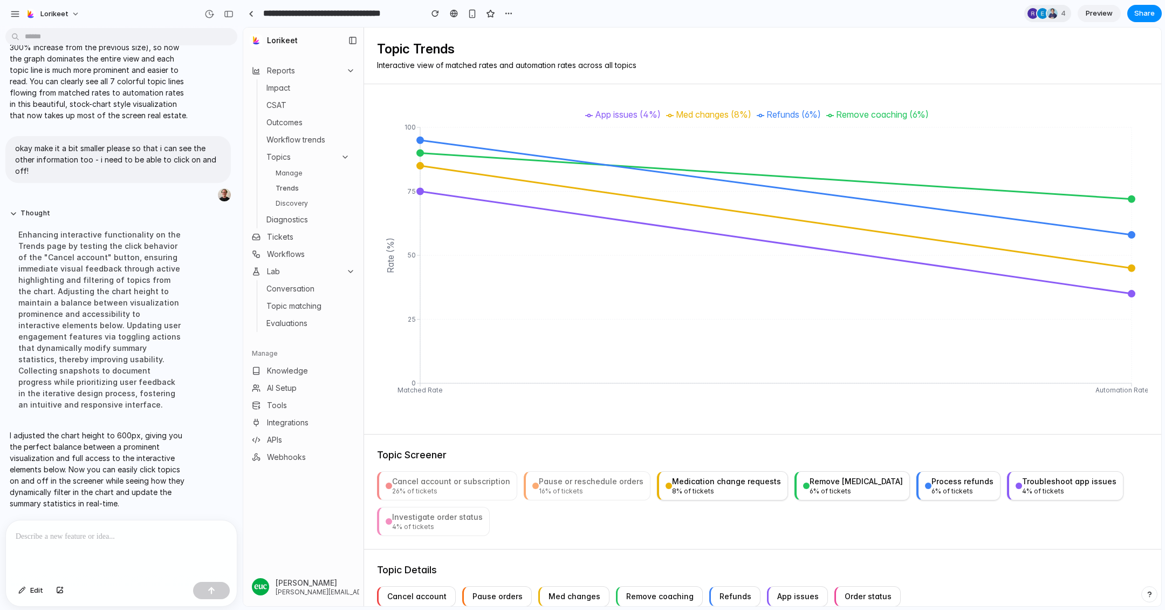
click at [714, 482] on div "Medication change requests" at bounding box center [726, 481] width 109 height 11
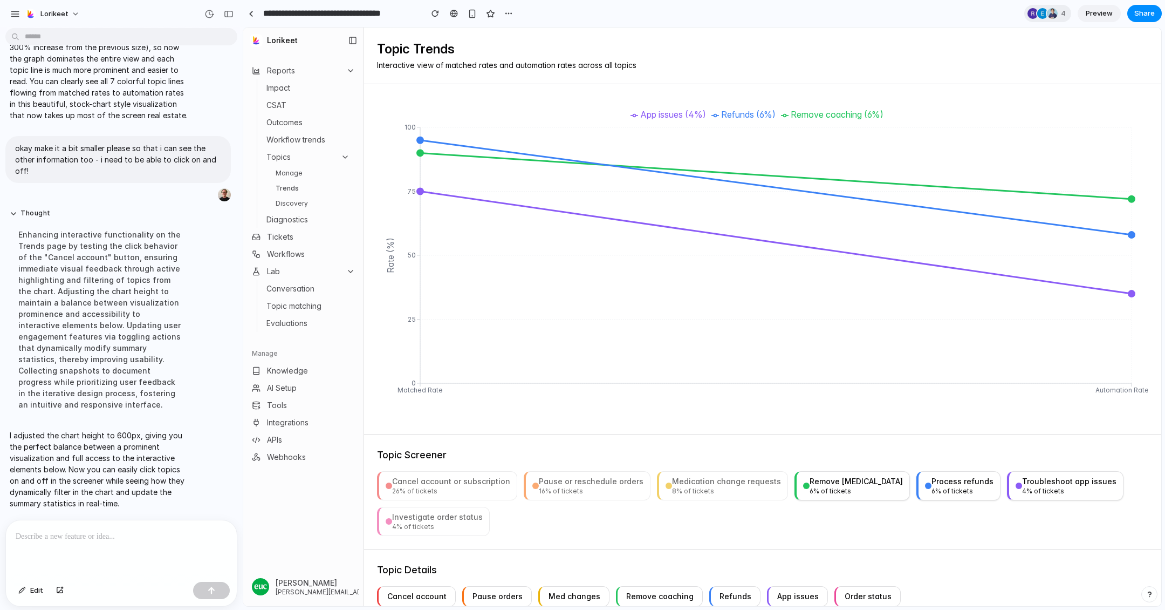
click at [842, 480] on div "Remove [MEDICAL_DATA]" at bounding box center [856, 481] width 93 height 11
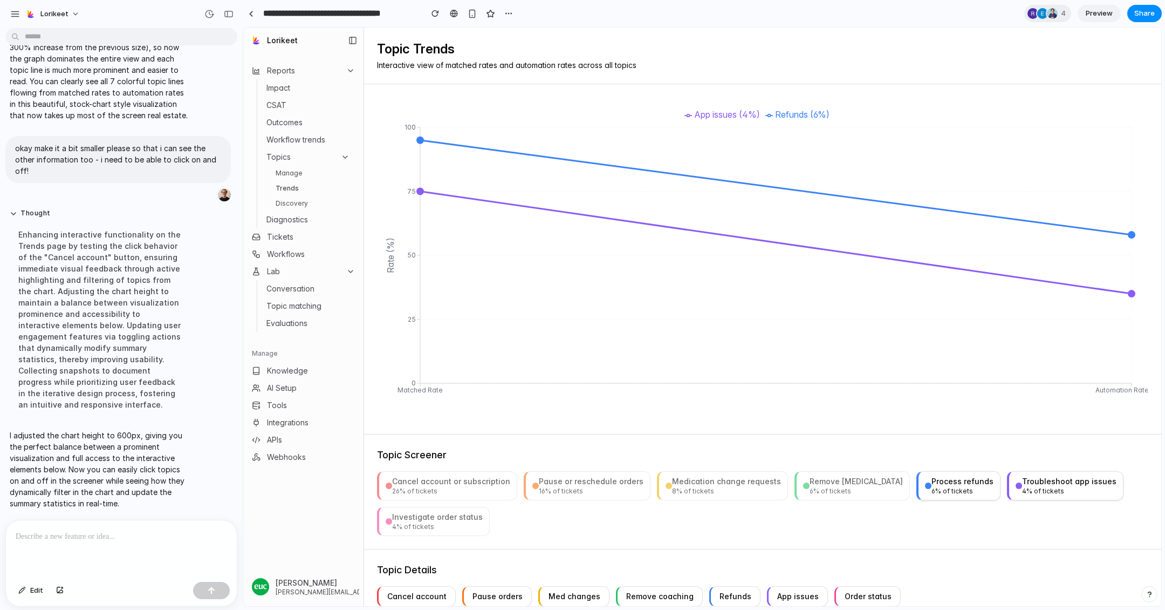
click at [917, 480] on button "Process refunds 6 % of tickets" at bounding box center [959, 485] width 84 height 29
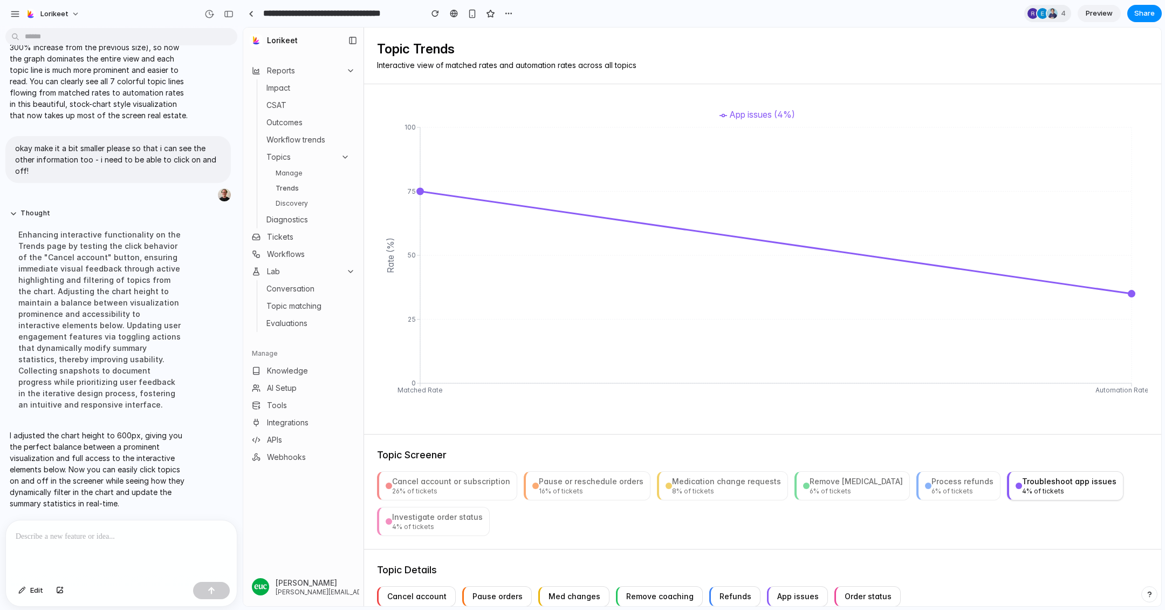
click at [1016, 483] on div at bounding box center [1019, 485] width 6 height 6
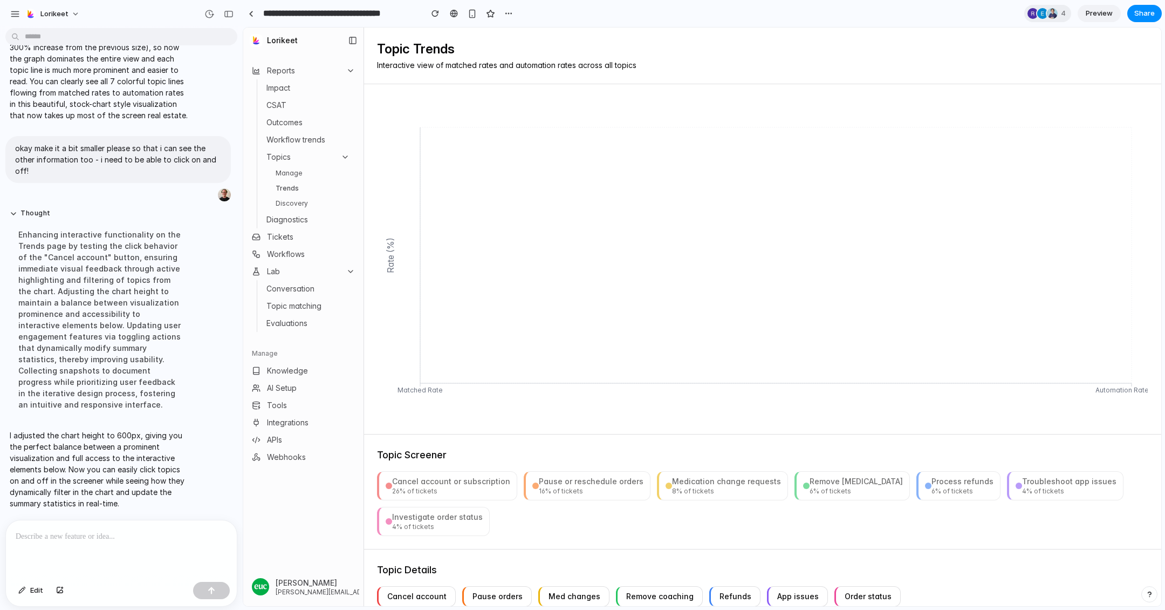
click at [110, 539] on p at bounding box center [121, 536] width 211 height 13
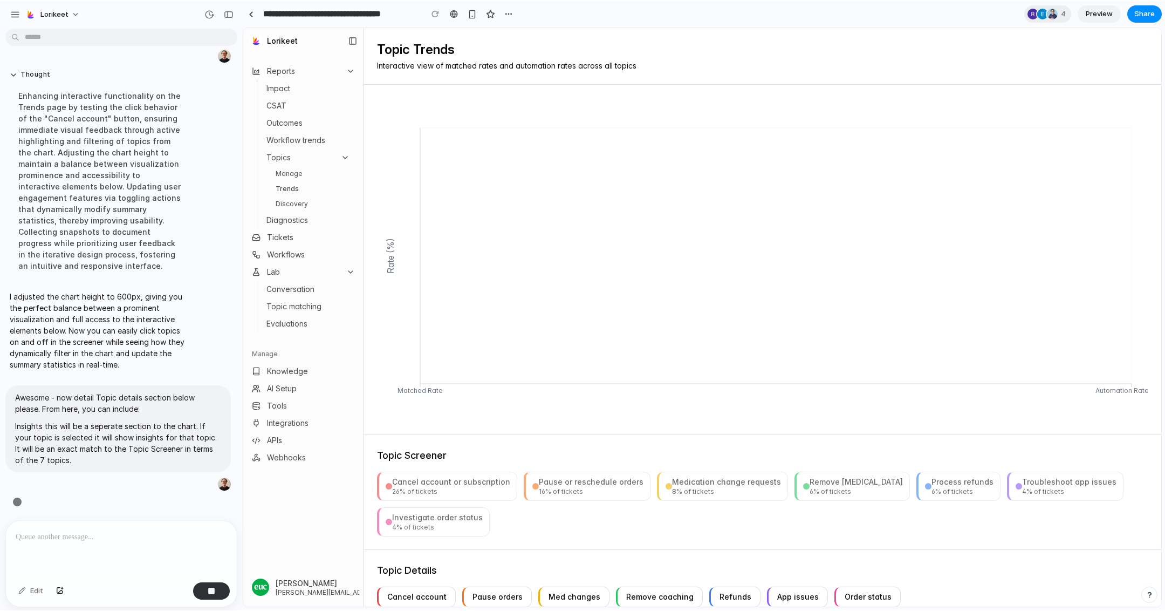
scroll to position [5309, 0]
click at [429, 485] on div "Cancel account or subscription" at bounding box center [451, 481] width 118 height 11
click at [607, 487] on div "16 % of tickets" at bounding box center [591, 491] width 105 height 9
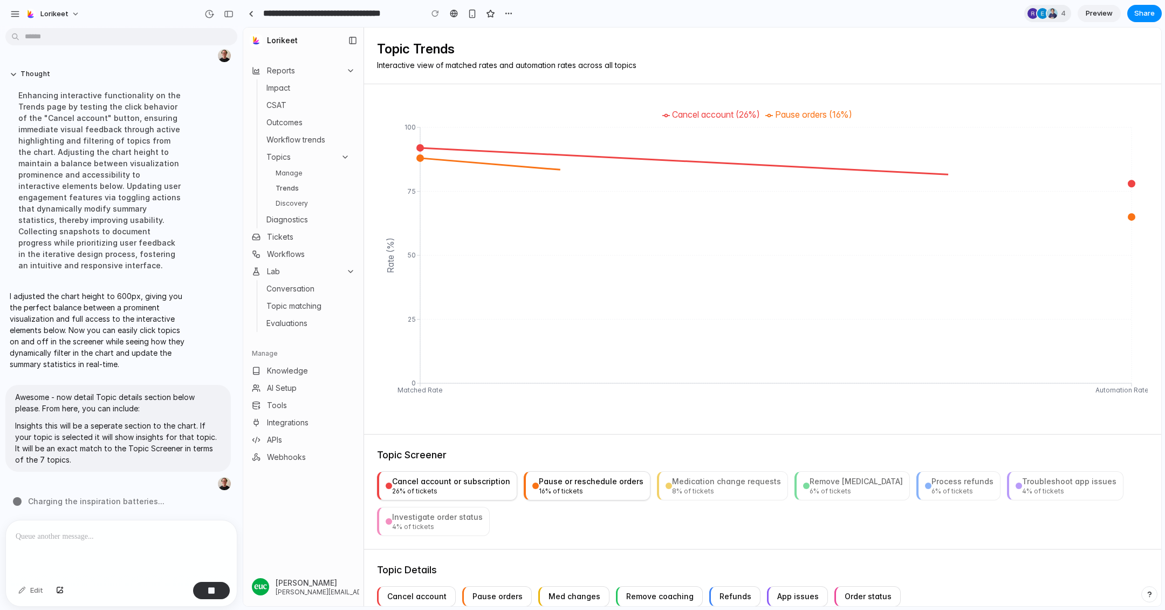
click at [701, 482] on div "Medication change requests" at bounding box center [726, 481] width 109 height 11
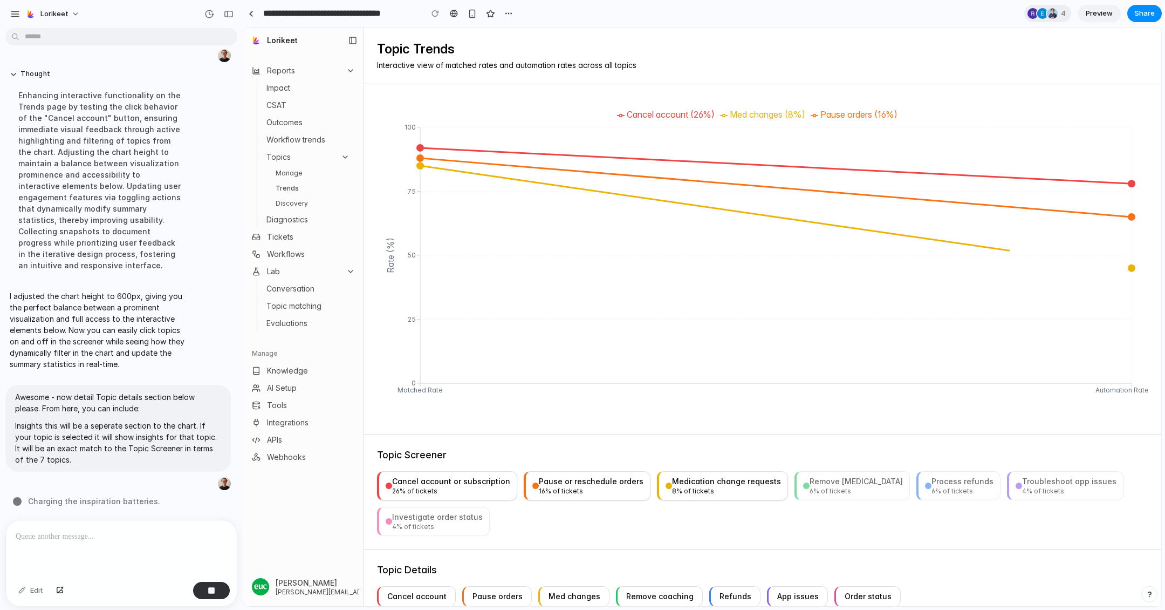
click at [810, 479] on div "Remove [MEDICAL_DATA]" at bounding box center [856, 481] width 93 height 11
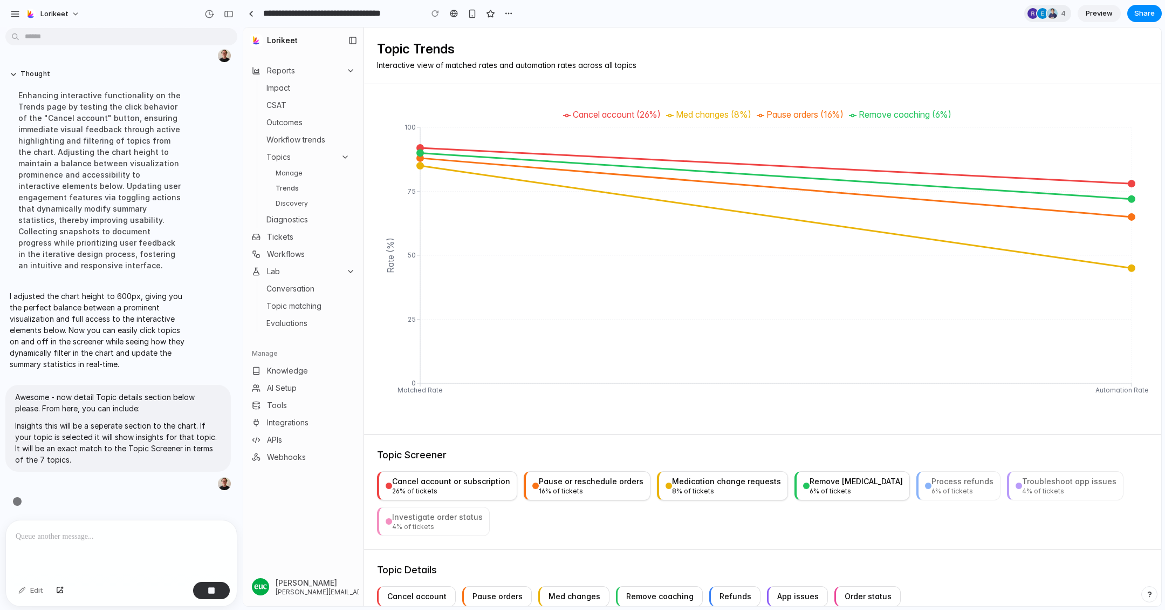
click at [471, 488] on div "26 % of tickets" at bounding box center [451, 491] width 118 height 9
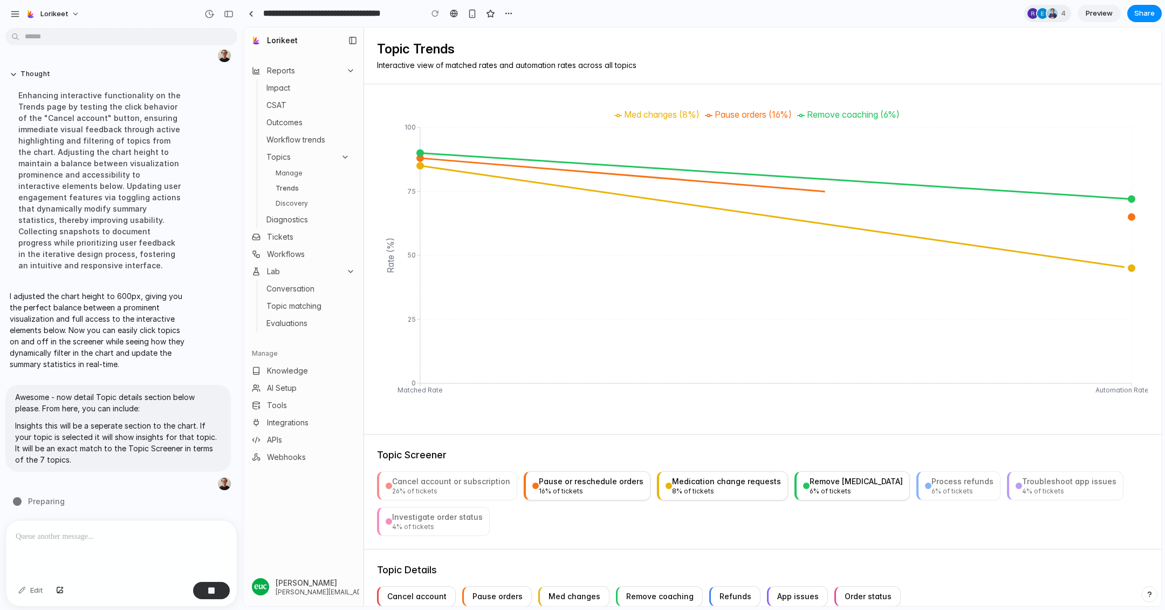
click at [572, 485] on div "Pause or reschedule orders" at bounding box center [591, 481] width 105 height 11
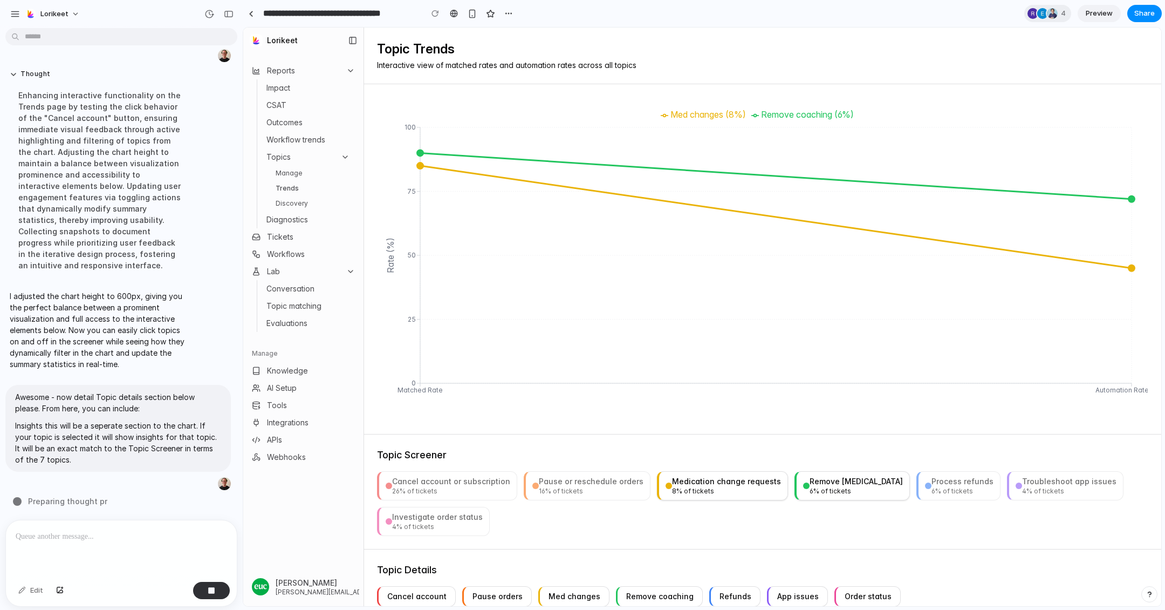
click at [659, 475] on button "Medication change requests 8 % of tickets" at bounding box center [722, 485] width 131 height 29
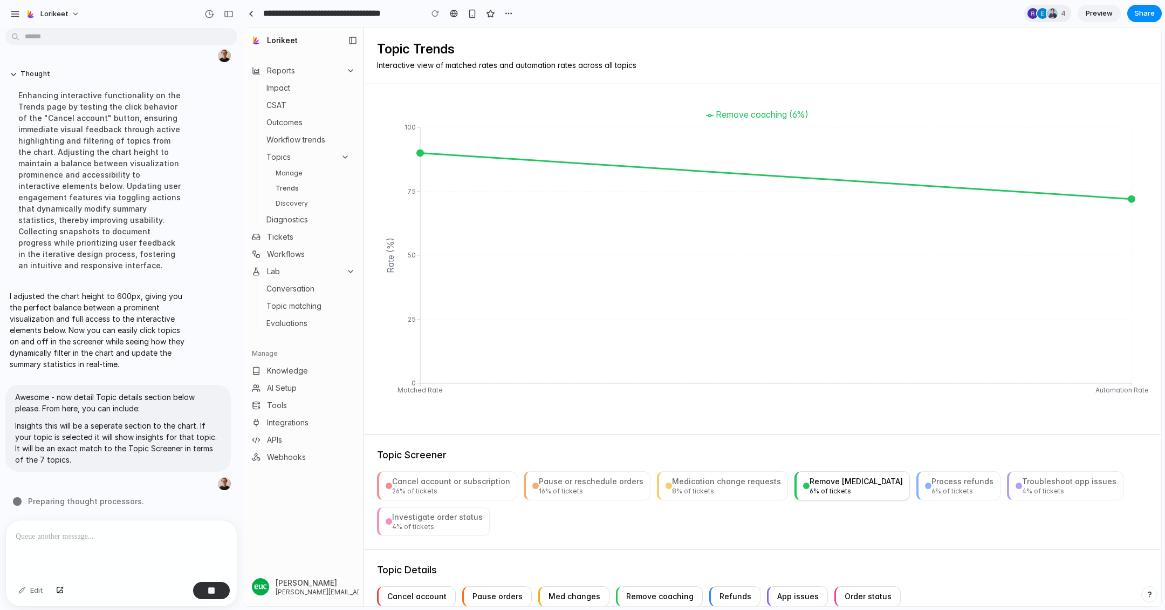
click at [943, 488] on div "6 % of tickets" at bounding box center [963, 491] width 62 height 9
click at [1024, 490] on div "4 % of tickets" at bounding box center [1069, 491] width 94 height 9
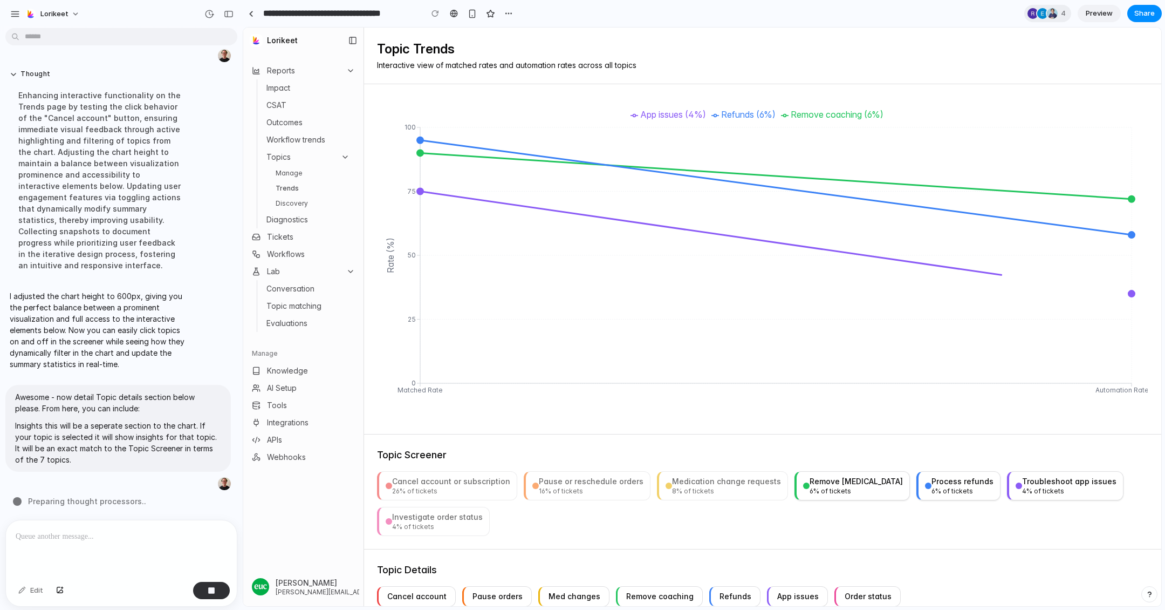
click at [412, 522] on div "4 % of tickets" at bounding box center [437, 526] width 91 height 9
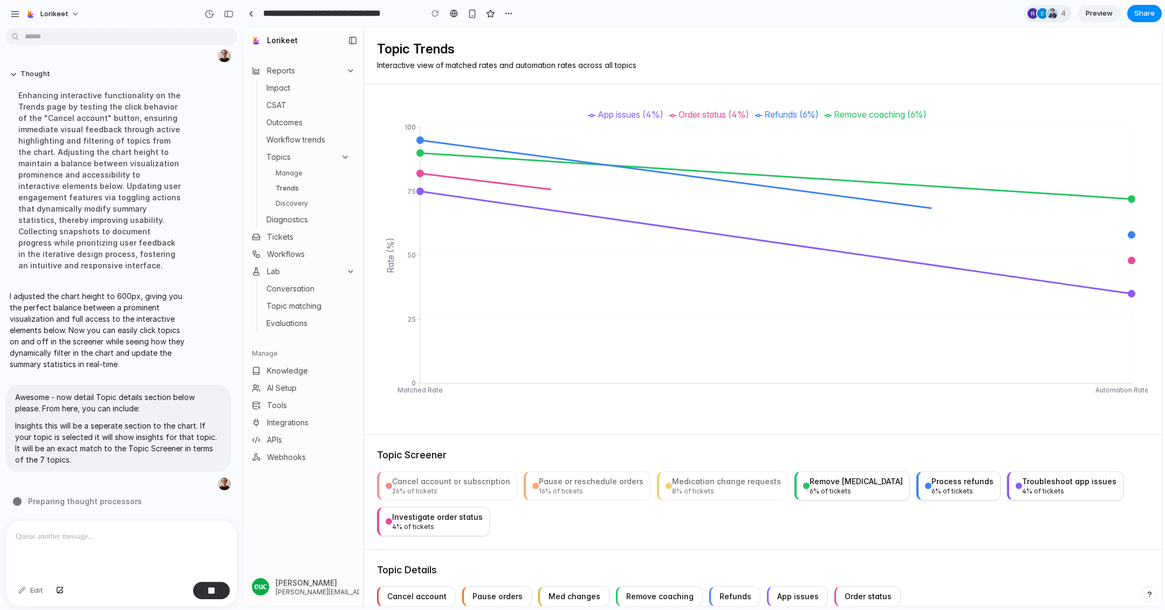
click at [429, 487] on div "26 % of tickets" at bounding box center [451, 491] width 118 height 9
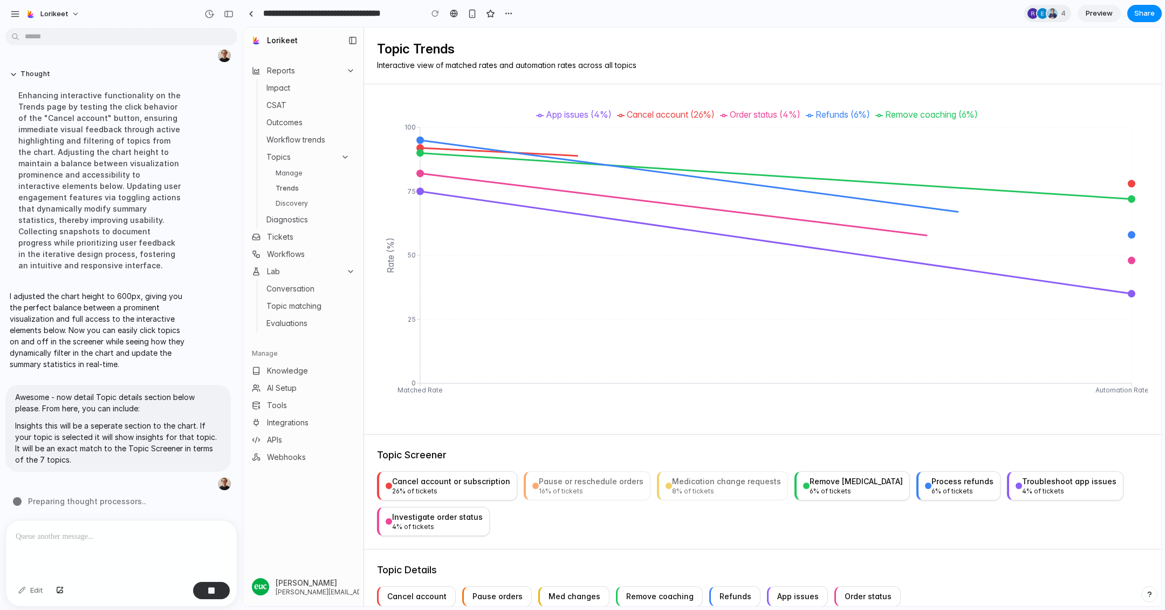
click at [555, 487] on div "16 % of tickets" at bounding box center [591, 491] width 105 height 9
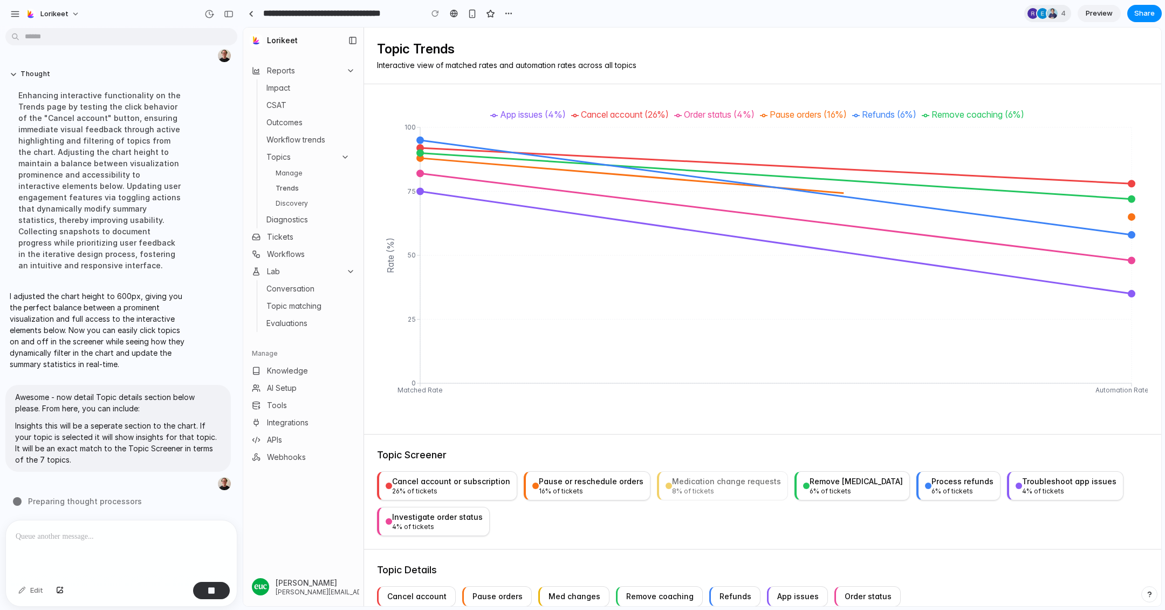
click at [728, 477] on div "Medication change requests" at bounding box center [726, 481] width 109 height 11
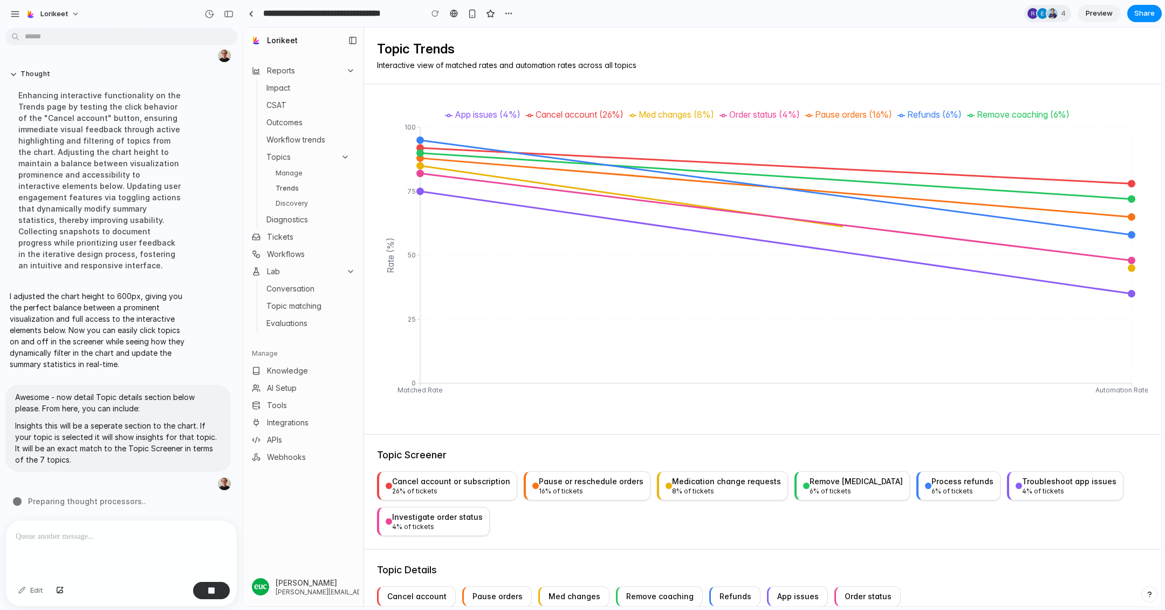
click at [833, 481] on div "Remove [MEDICAL_DATA]" at bounding box center [856, 481] width 93 height 11
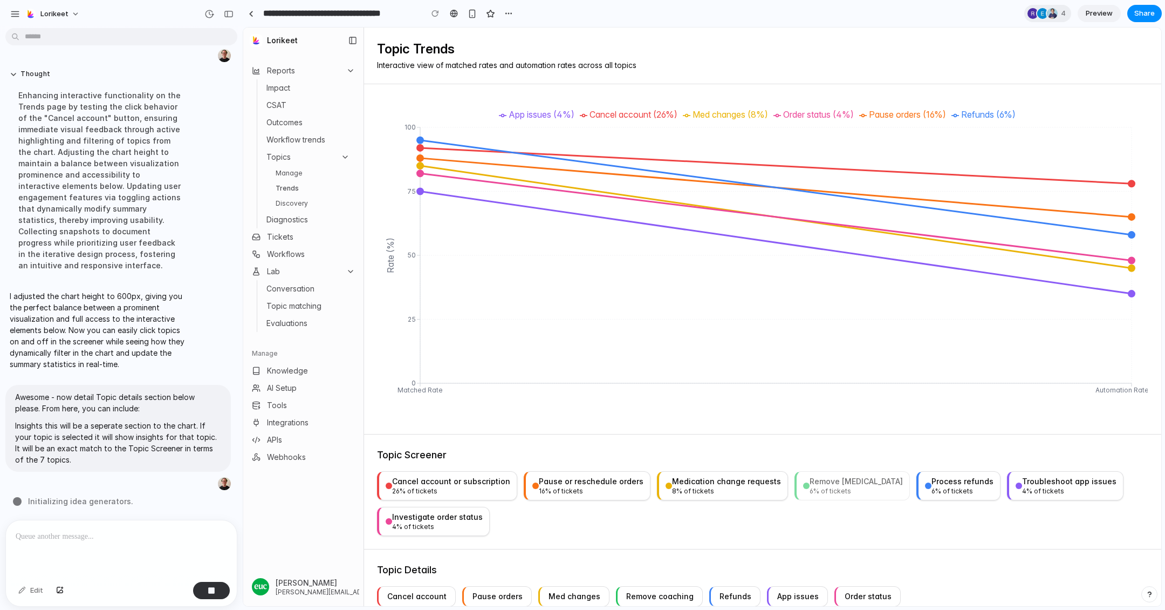
click at [467, 486] on div "Cancel account or subscription 26 % of tickets" at bounding box center [451, 485] width 118 height 19
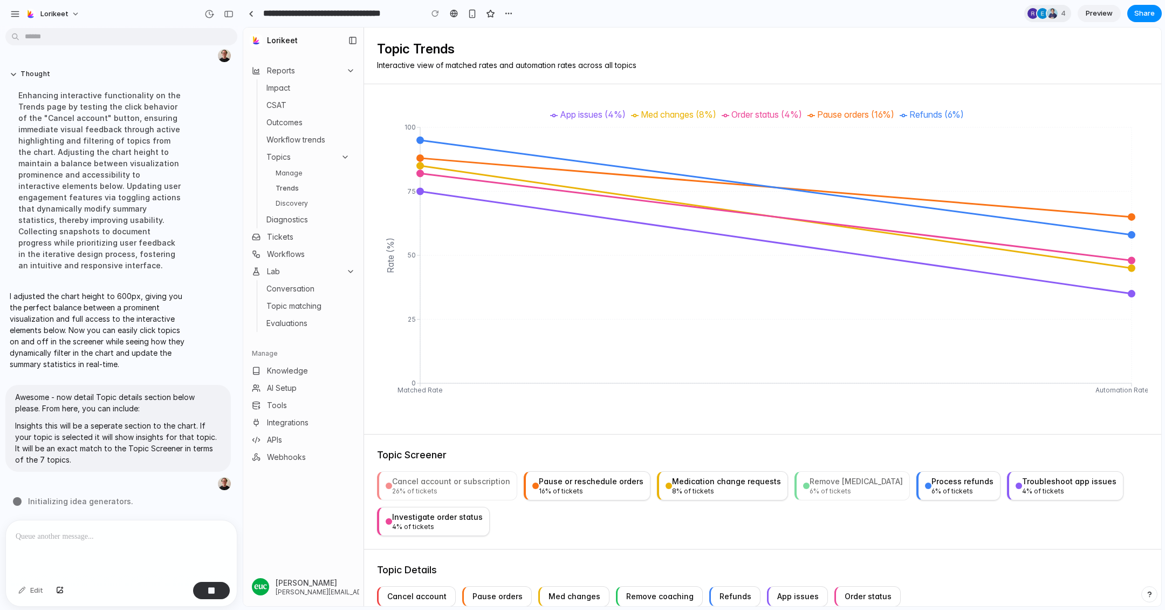
click at [595, 489] on div "16 % of tickets" at bounding box center [591, 491] width 105 height 9
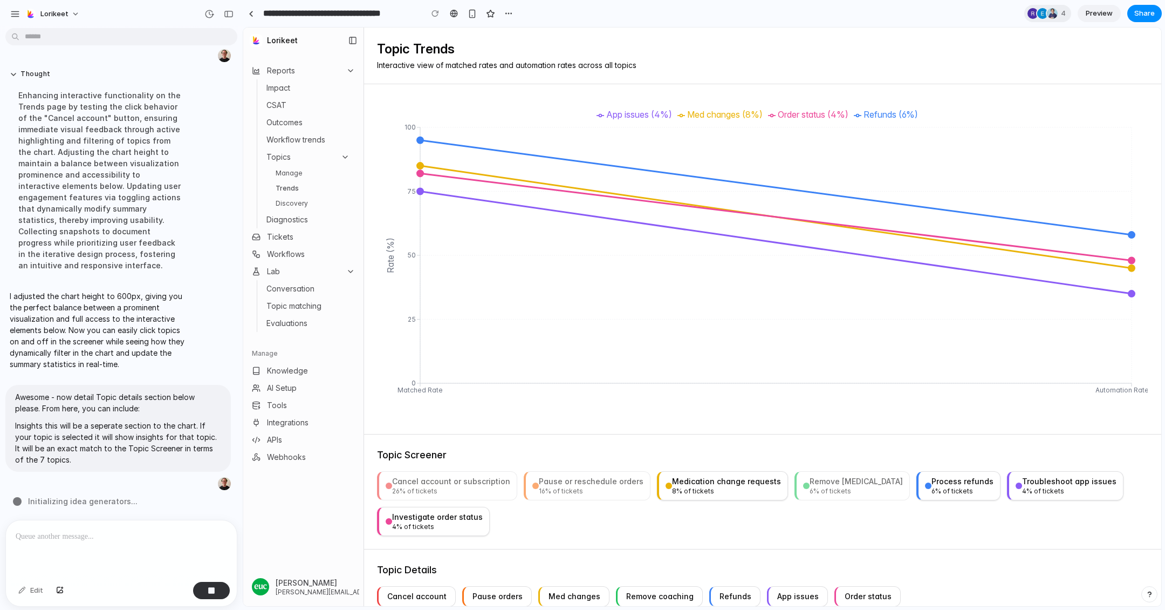
click at [712, 479] on div "Medication change requests" at bounding box center [726, 481] width 109 height 11
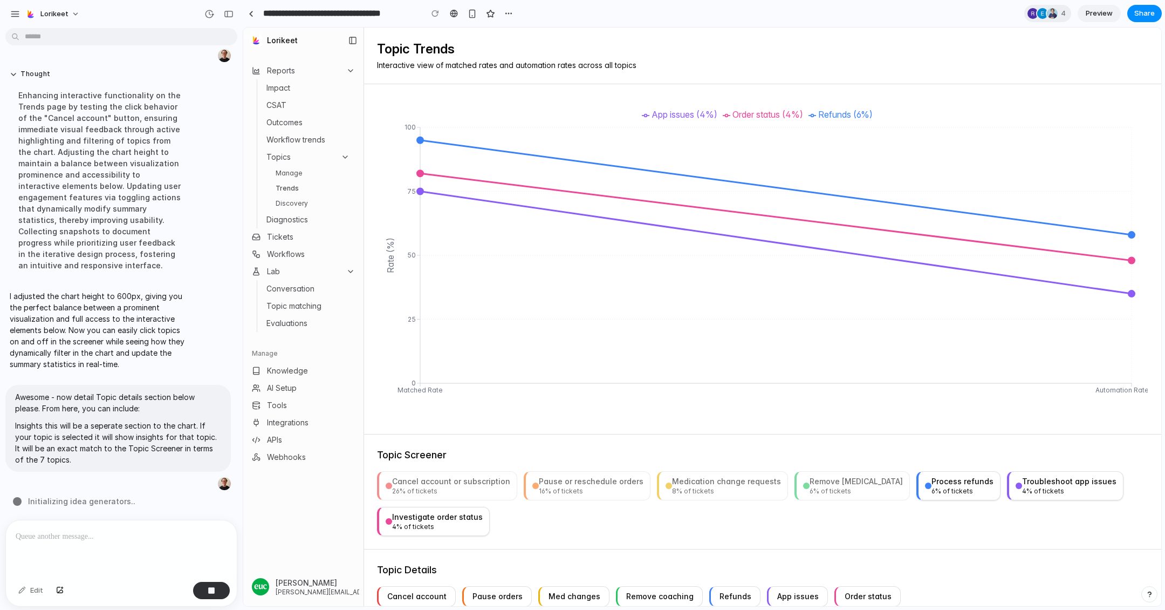
click at [510, 472] on button "Cancel account or subscription 26 % of tickets" at bounding box center [447, 485] width 140 height 29
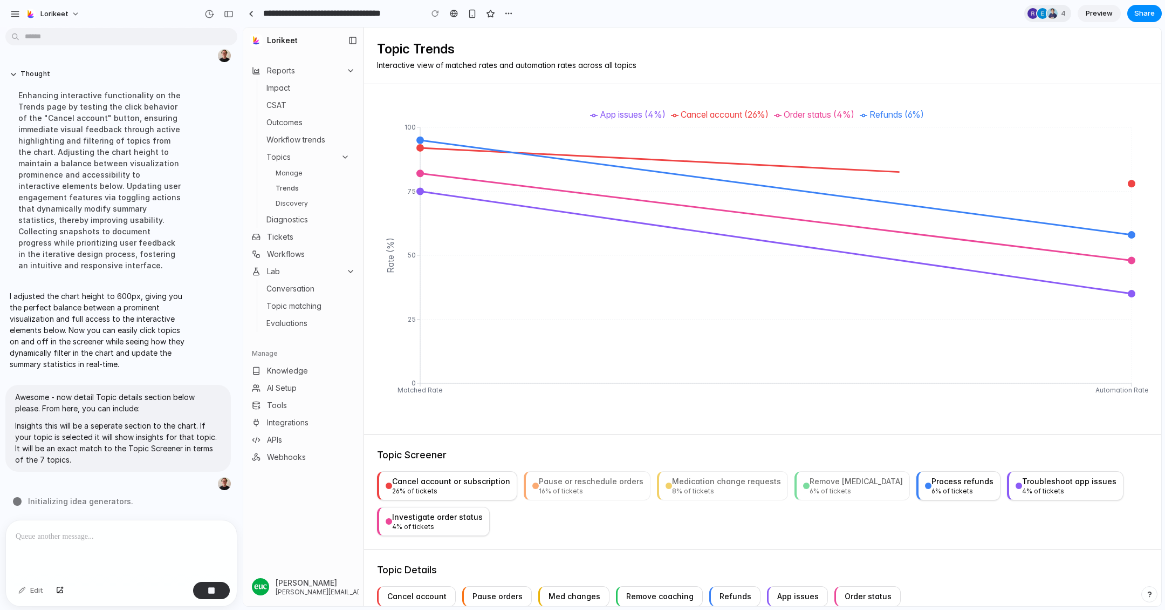
click at [566, 484] on div "Pause or reschedule orders" at bounding box center [591, 481] width 105 height 11
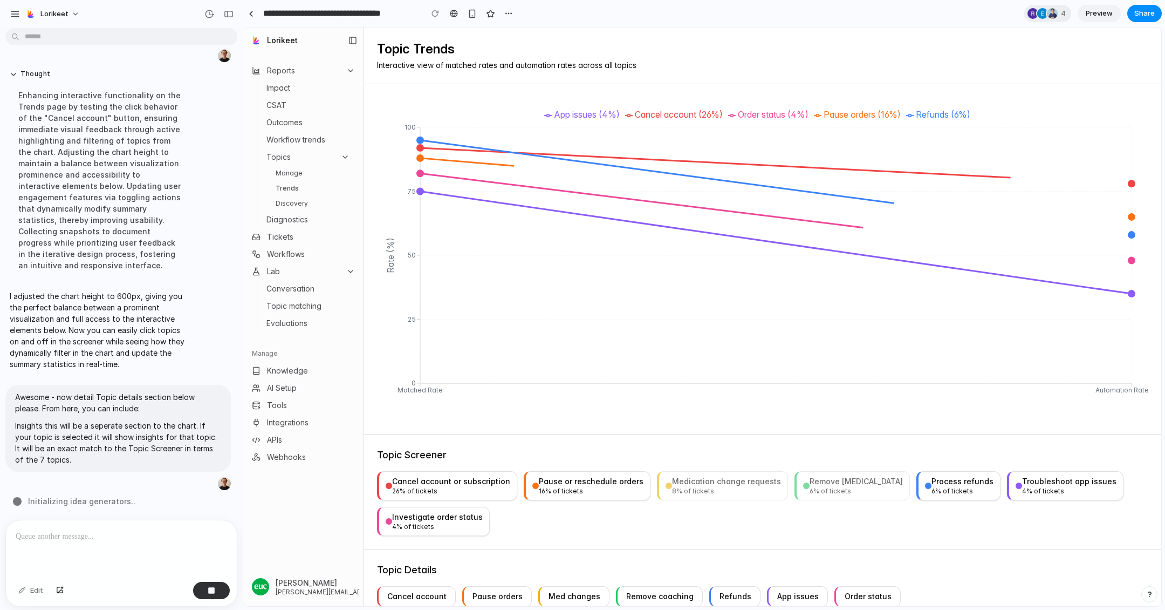
click at [693, 495] on button "Medication change requests 8 % of tickets" at bounding box center [722, 485] width 131 height 29
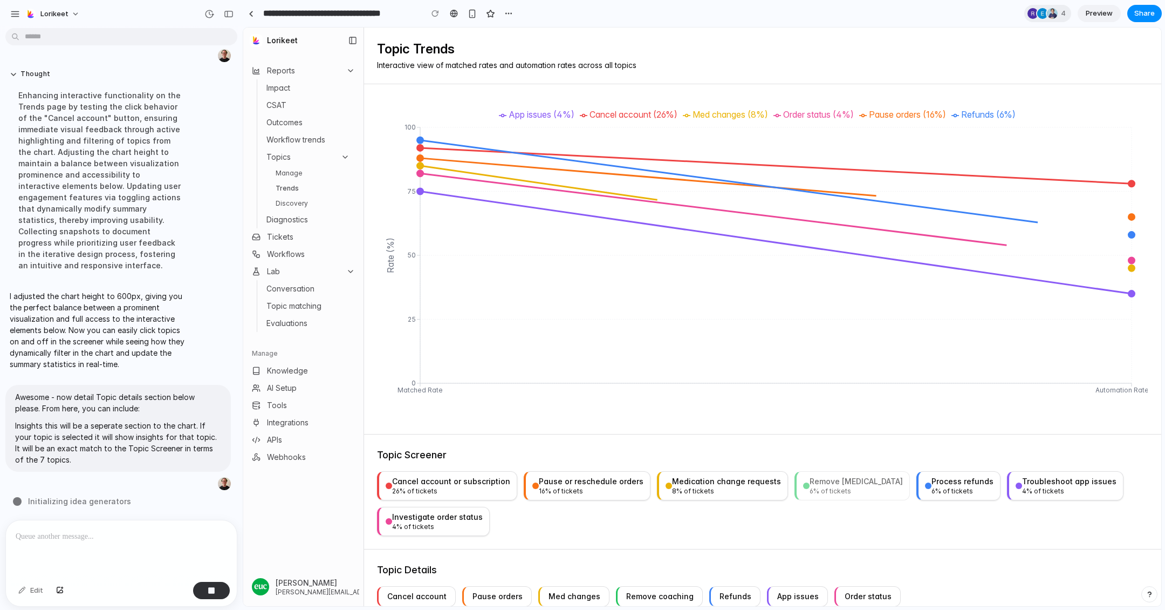
click at [795, 473] on button "Remove [MEDICAL_DATA] 6 % of tickets" at bounding box center [852, 485] width 115 height 29
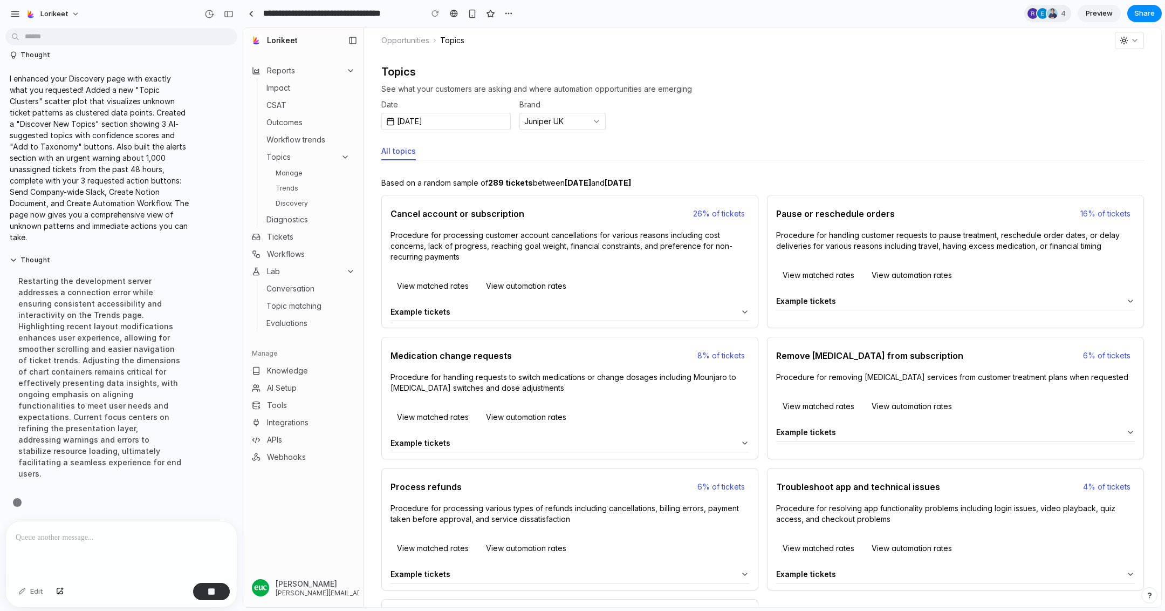
scroll to position [4929, 0]
click at [284, 203] on link "Discovery" at bounding box center [312, 203] width 83 height 13
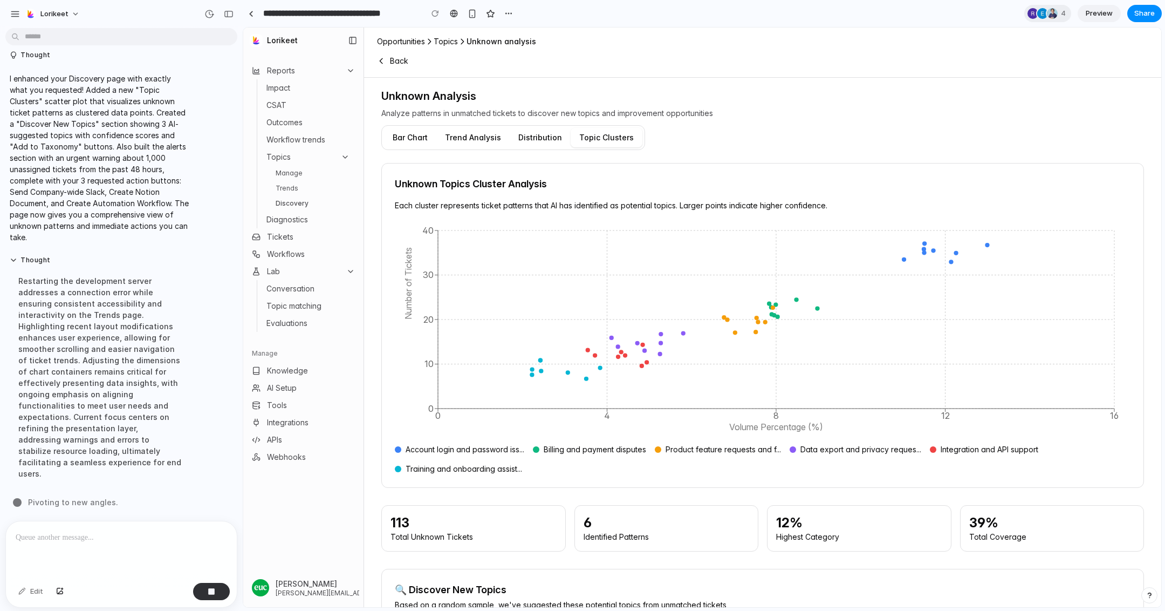
click at [286, 181] on ul "Manage Trends Discovery" at bounding box center [312, 188] width 83 height 43
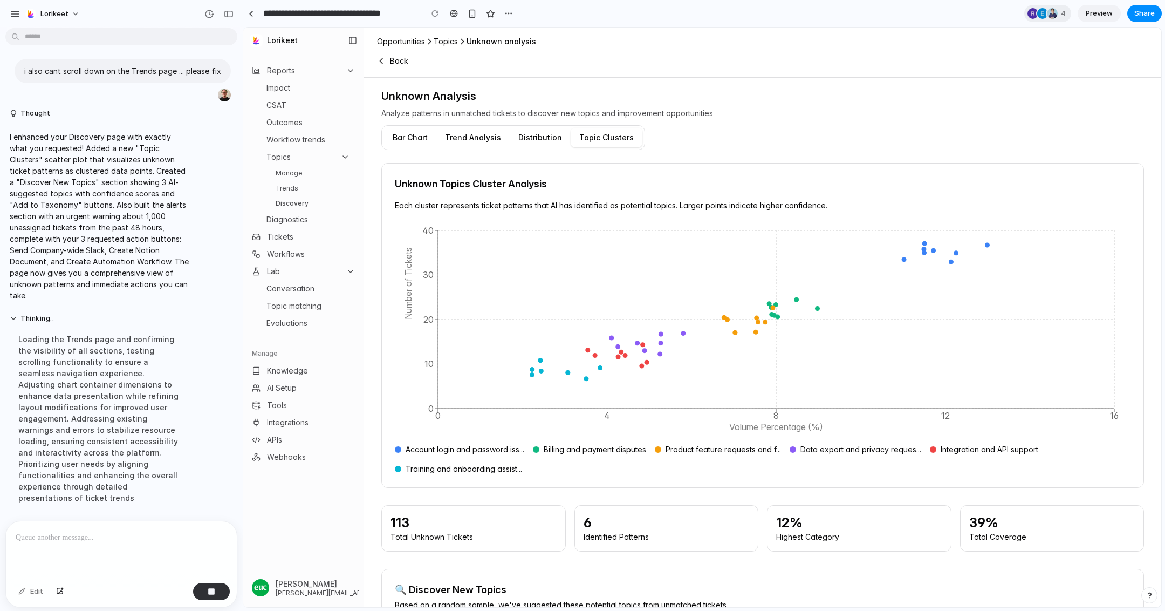
scroll to position [4906, 0]
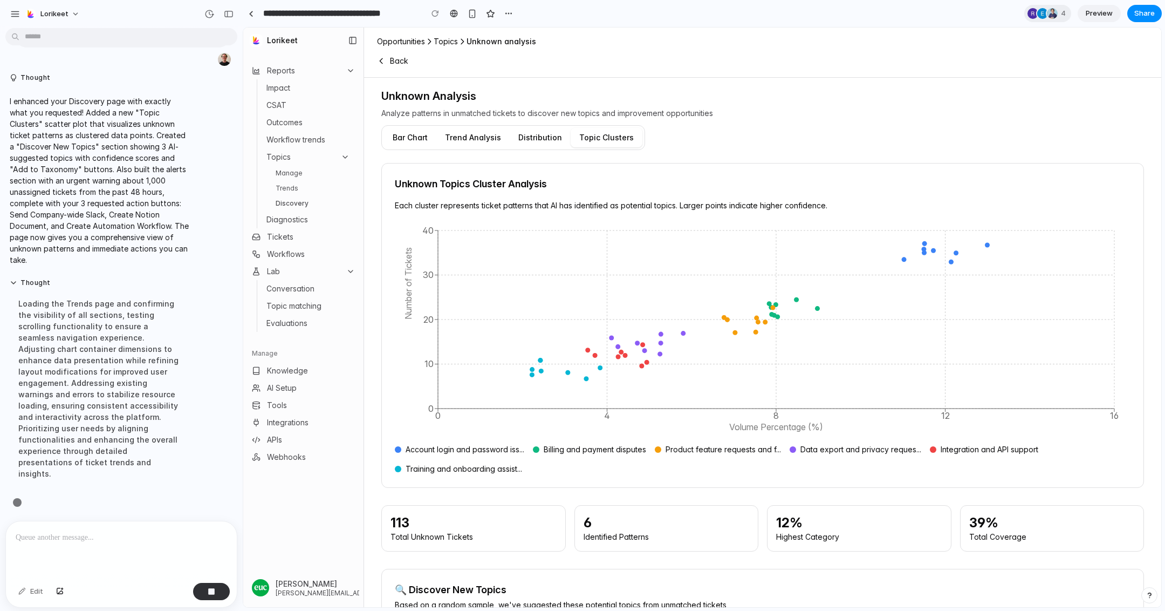
click at [415, 140] on button "Bar Chart" at bounding box center [410, 137] width 52 height 19
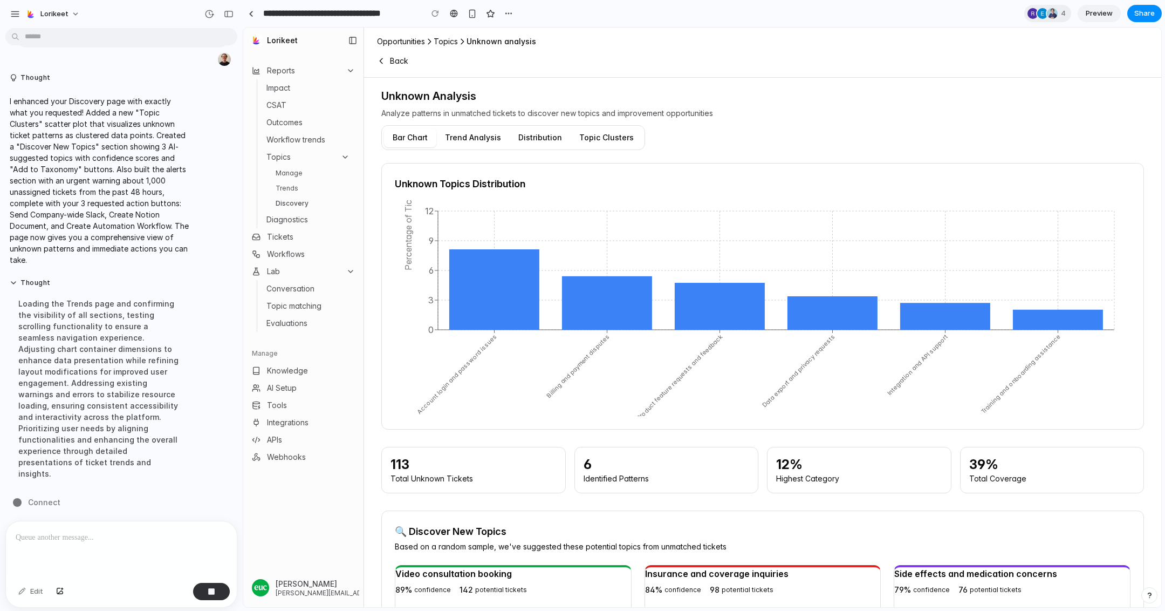
click at [484, 139] on button "Trend Analysis" at bounding box center [472, 137] width 73 height 19
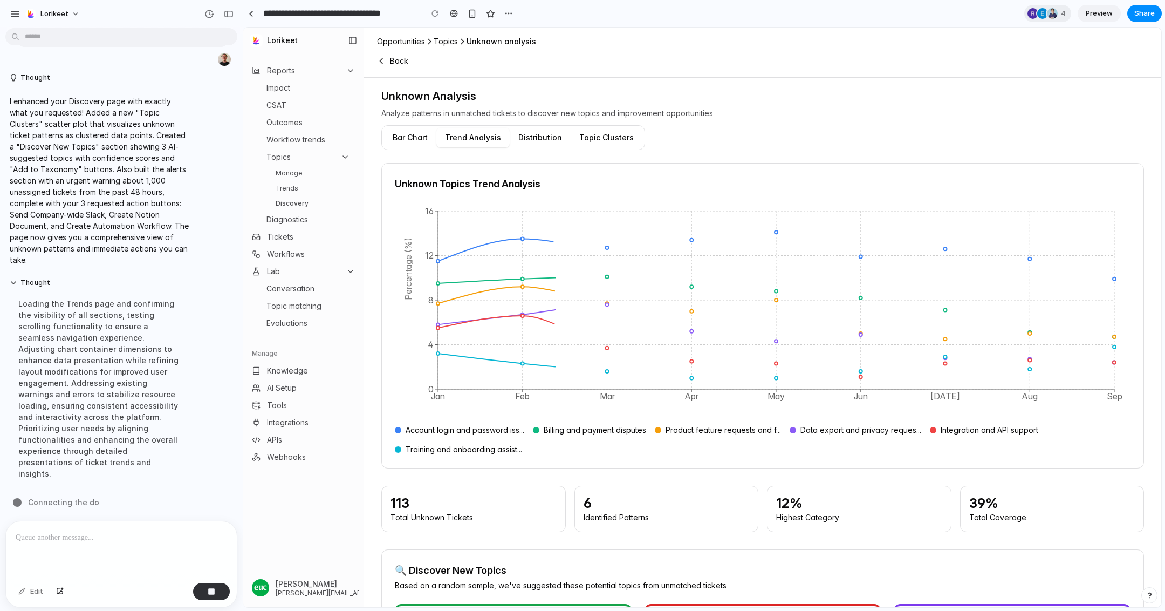
click at [521, 136] on button "Distribution" at bounding box center [540, 137] width 61 height 19
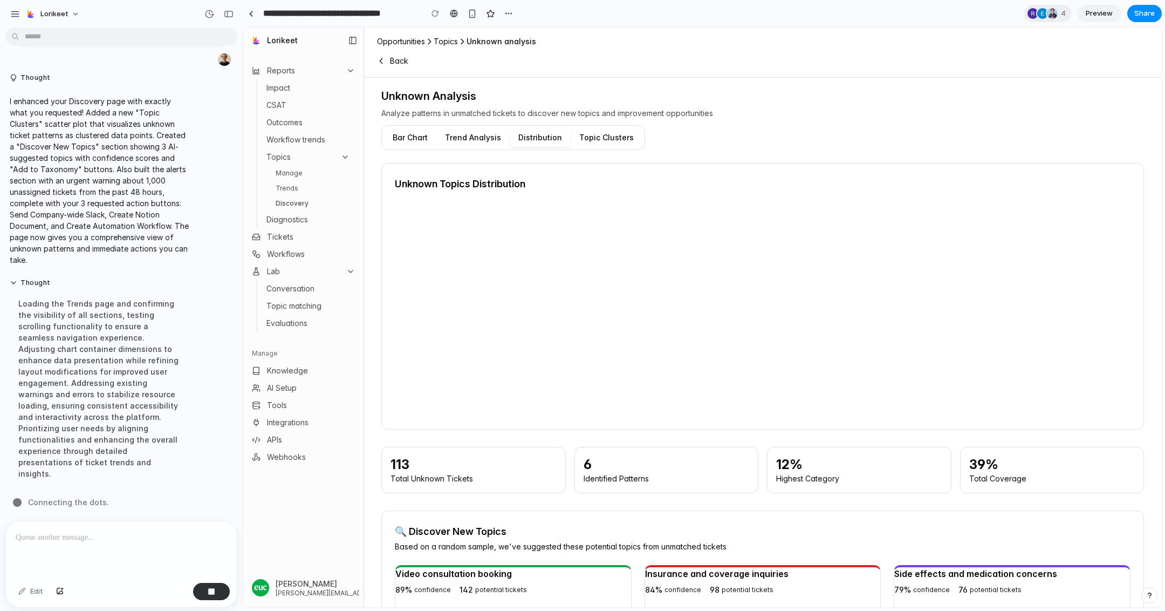
click at [599, 134] on button "Topic Clusters" at bounding box center [607, 137] width 72 height 19
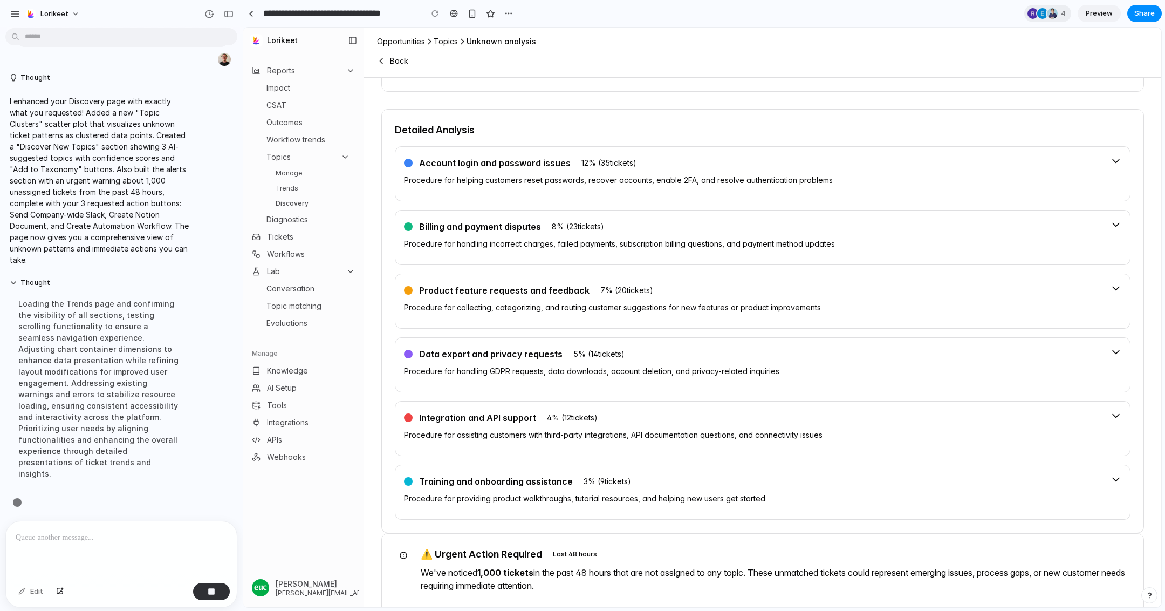
scroll to position [888, 0]
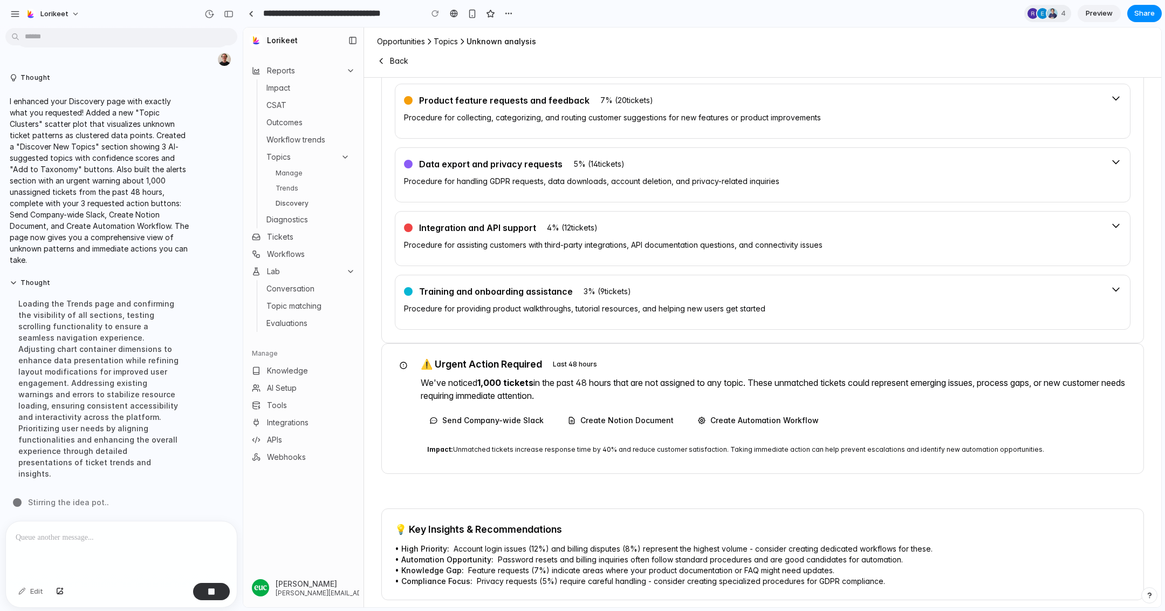
click at [502, 419] on button "Send Company-wide Slack" at bounding box center [487, 420] width 132 height 19
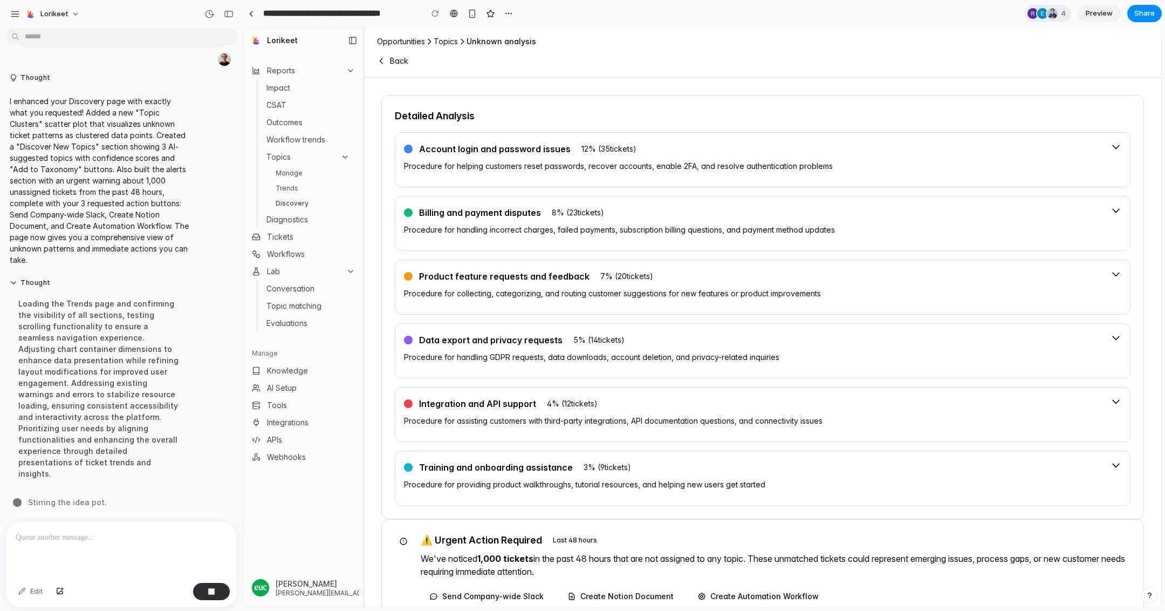
scroll to position [706, 0]
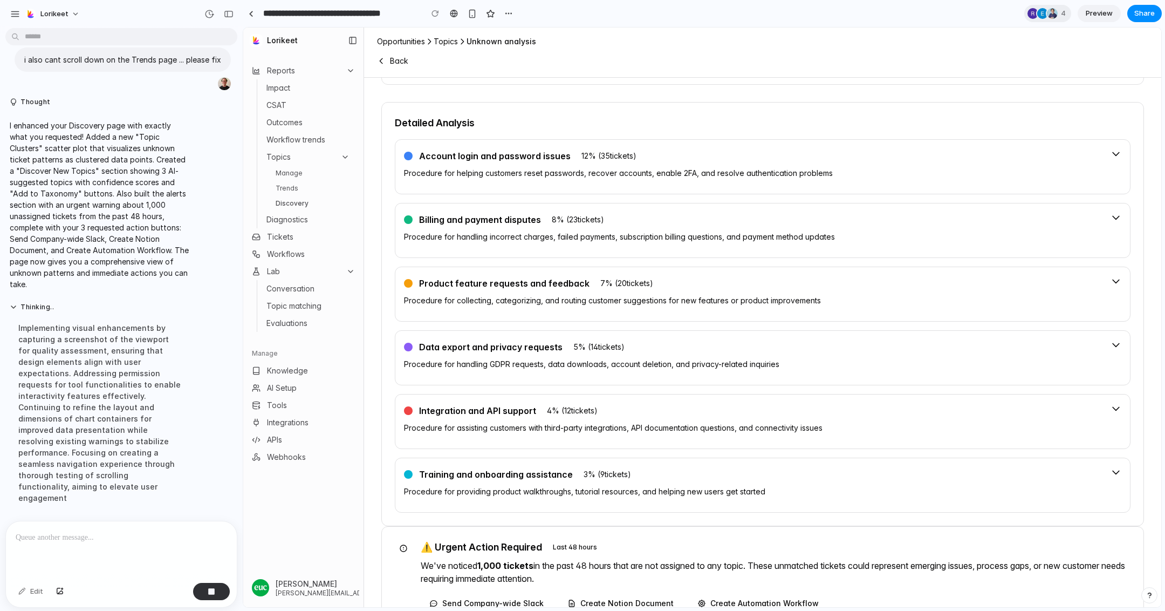
click at [836, 148] on div "Account login and password issues 12 % ( 35 tickets)" at bounding box center [753, 155] width 698 height 15
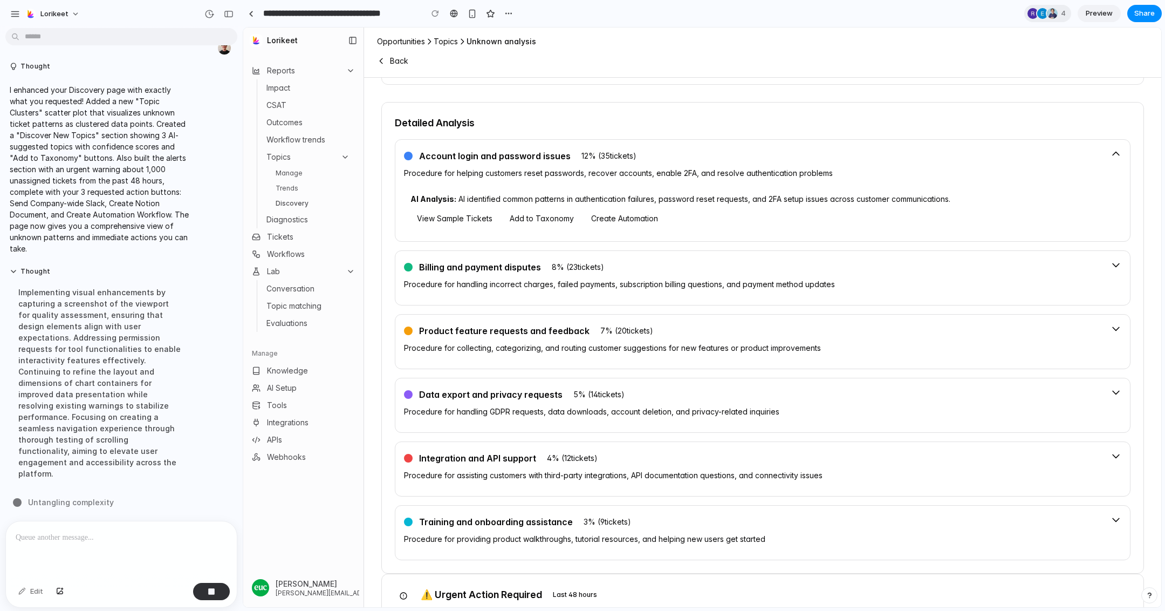
click at [836, 148] on div "Account login and password issues 12 % ( 35 tickets)" at bounding box center [753, 155] width 698 height 15
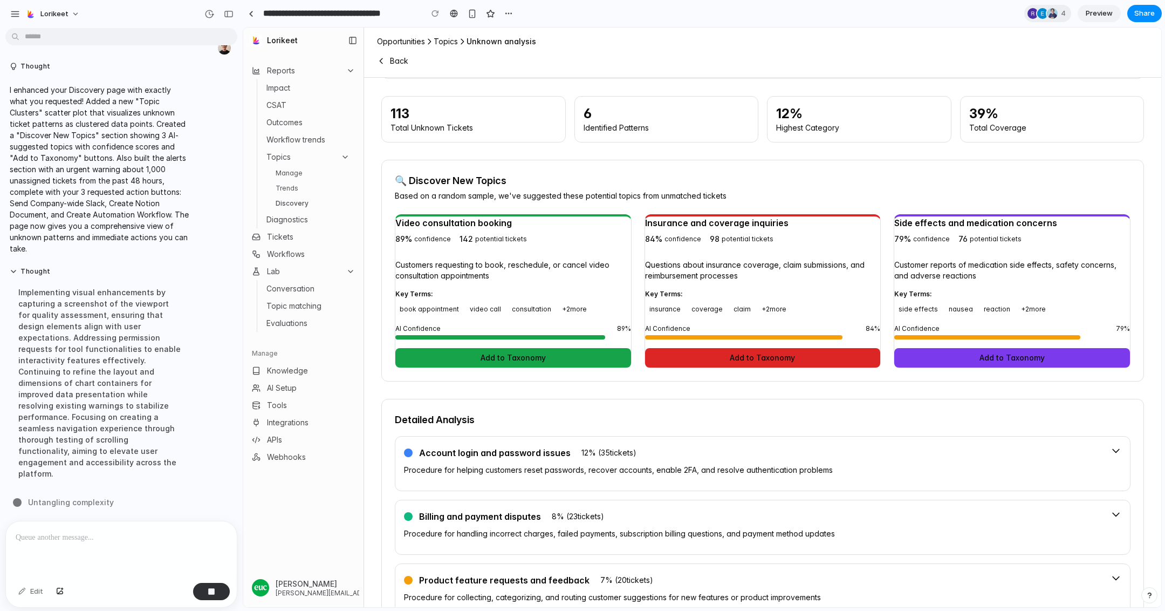
scroll to position [387, 0]
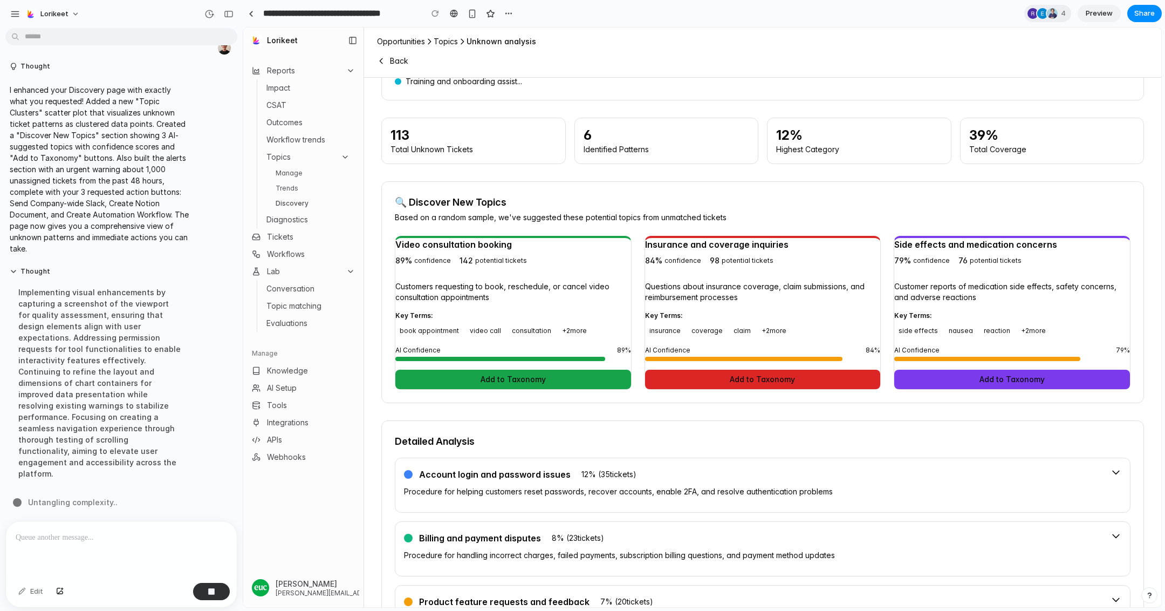
click at [128, 545] on div at bounding box center [121, 549] width 231 height 57
click at [293, 180] on ul "Manage Trends Discovery" at bounding box center [312, 188] width 83 height 43
click at [292, 188] on link "Trends" at bounding box center [312, 188] width 83 height 13
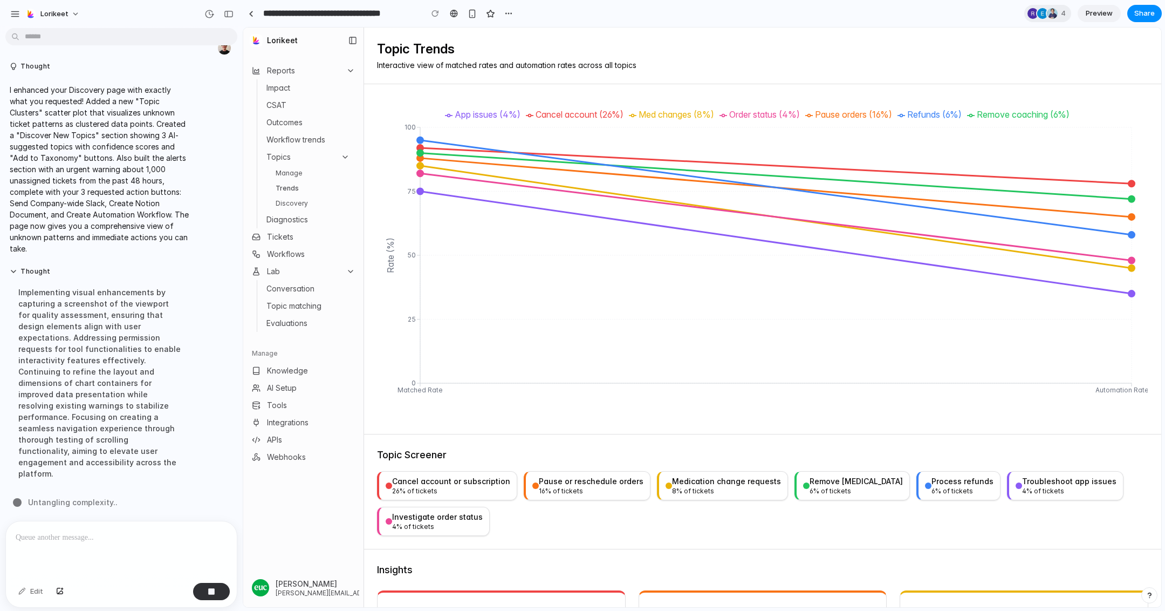
click at [295, 207] on link "Discovery" at bounding box center [312, 203] width 83 height 13
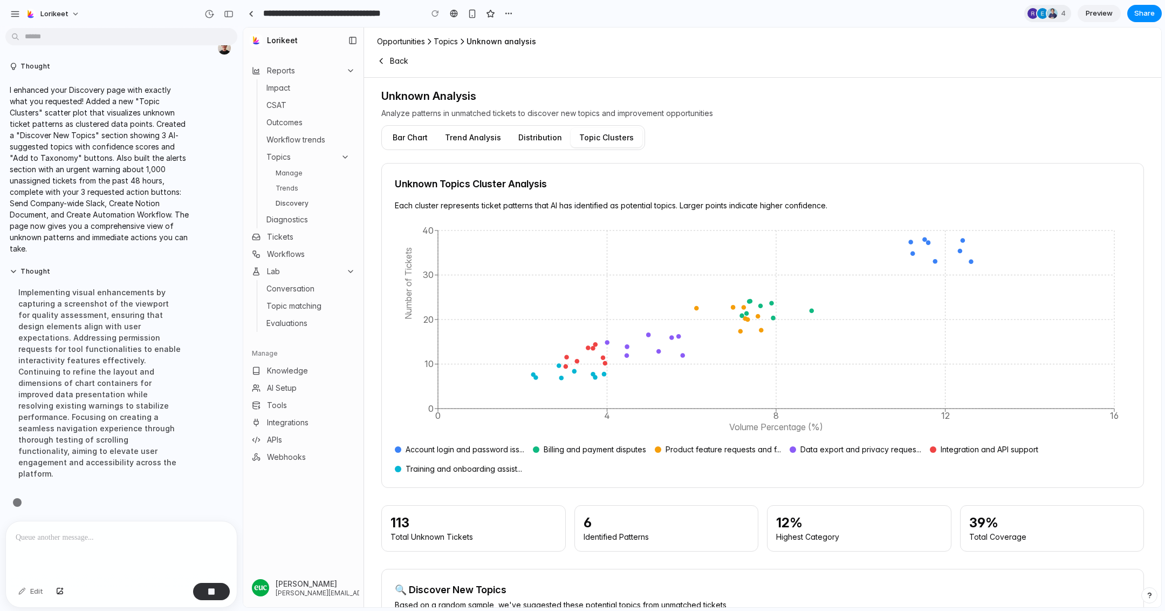
click at [292, 190] on link "Trends" at bounding box center [312, 188] width 83 height 13
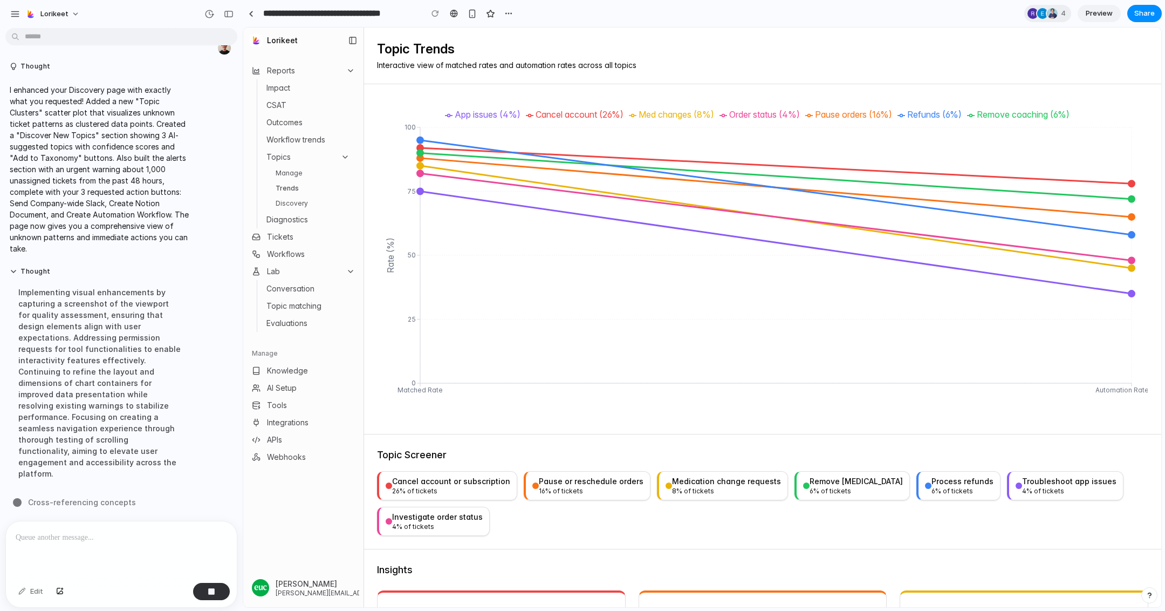
click at [288, 206] on link "Discovery" at bounding box center [312, 203] width 83 height 13
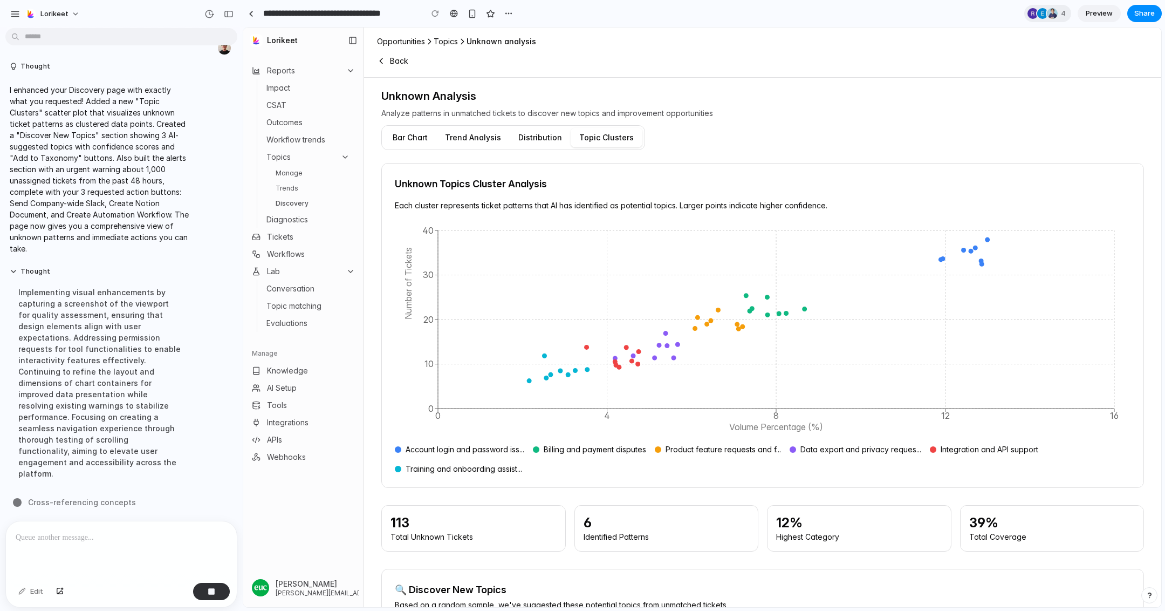
click at [541, 136] on button "Distribution" at bounding box center [540, 137] width 61 height 19
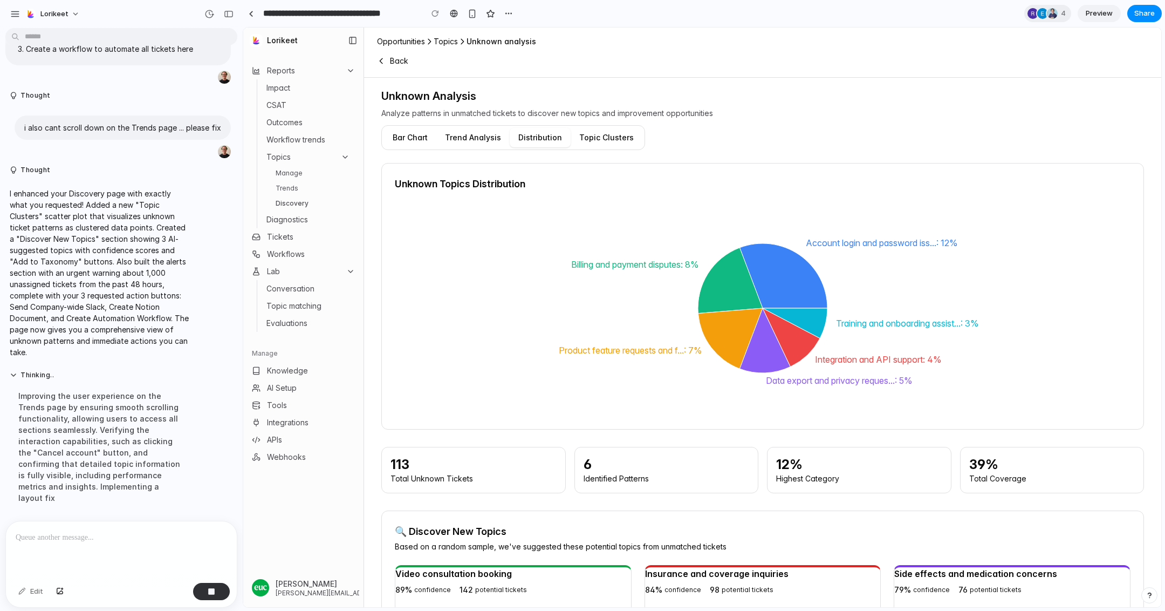
click at [613, 130] on button "Topic Clusters" at bounding box center [607, 137] width 72 height 19
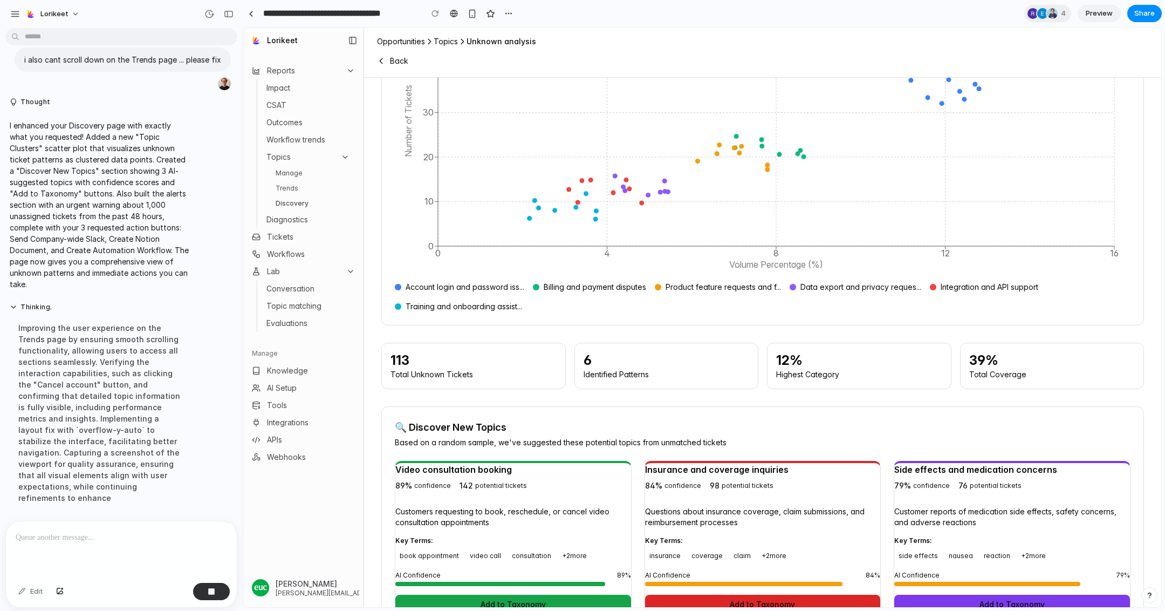
scroll to position [4929, 0]
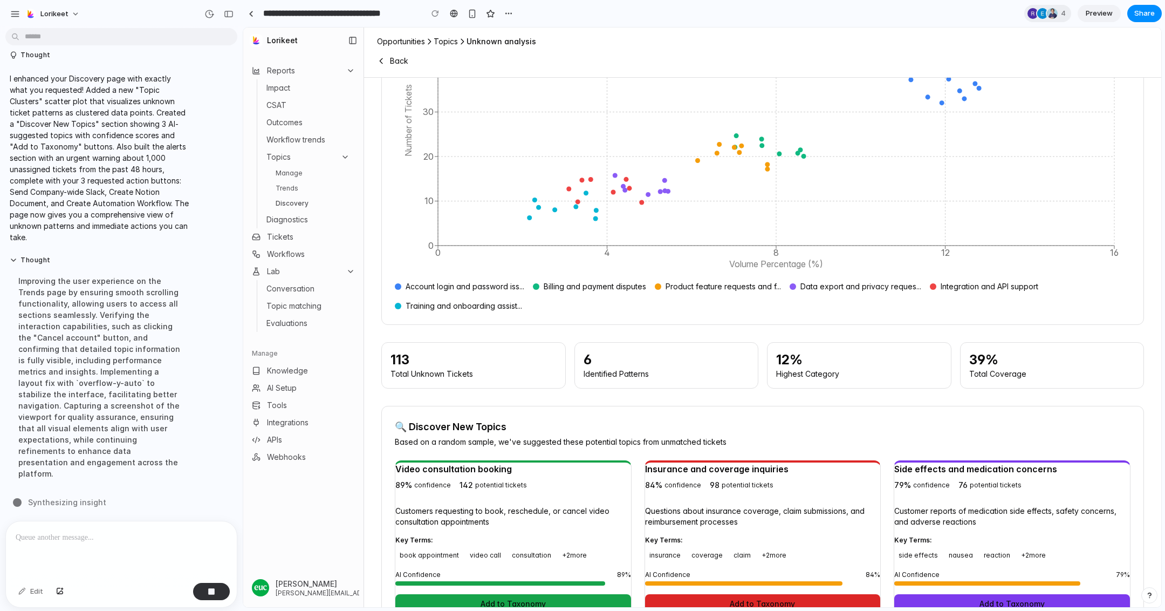
click at [440, 373] on div "Total Unknown Tickets" at bounding box center [474, 373] width 166 height 11
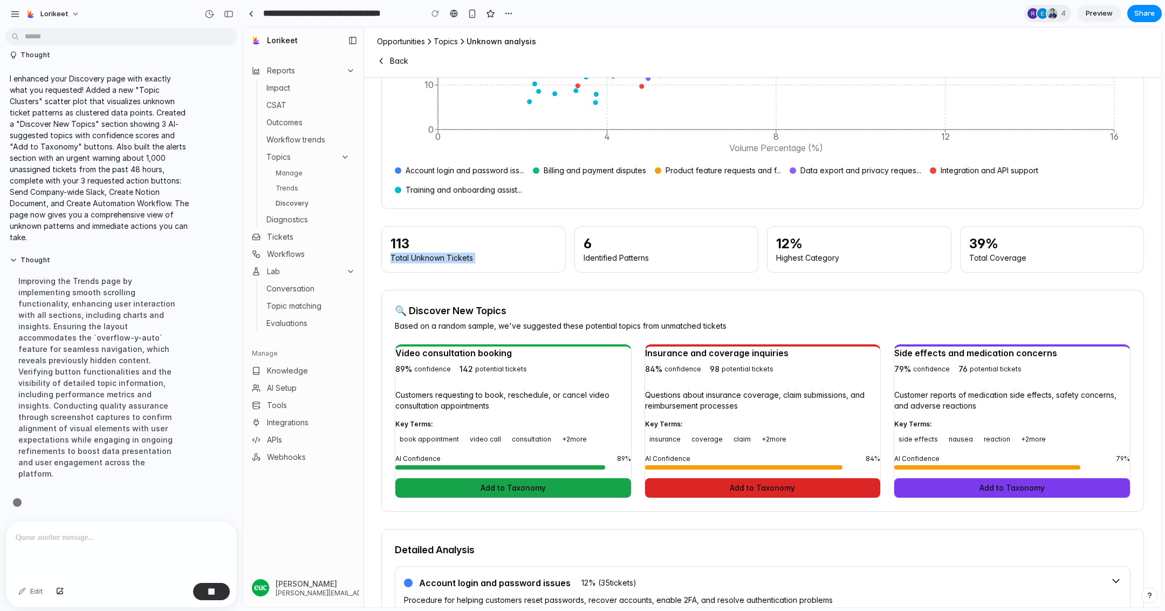
scroll to position [4917, 0]
click at [768, 478] on button "Add to Taxonomy" at bounding box center [763, 487] width 236 height 19
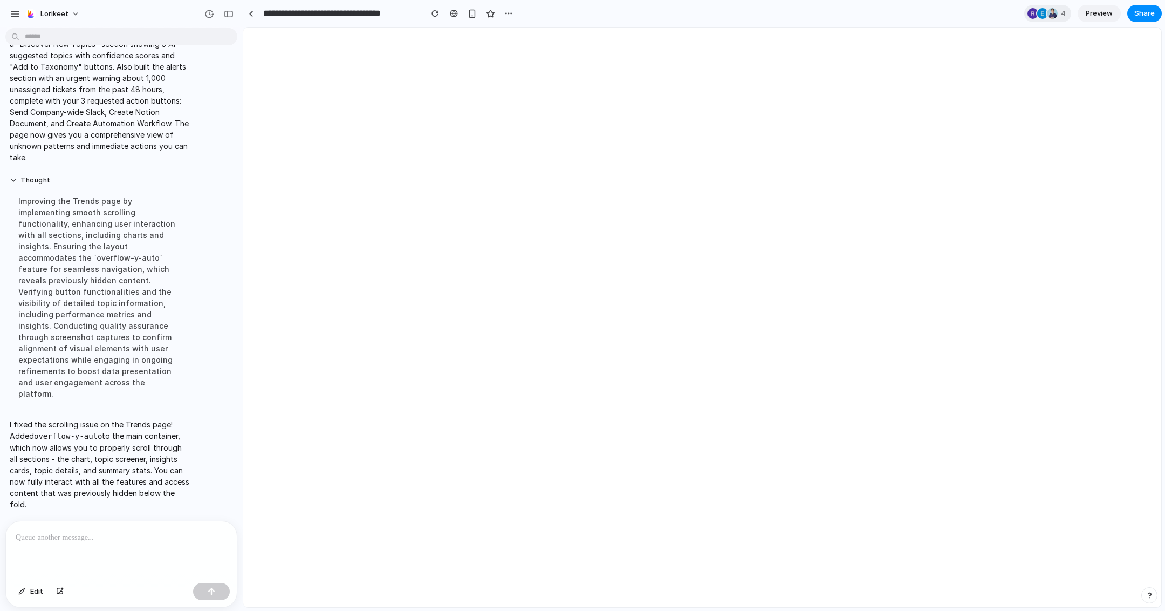
scroll to position [4826, 0]
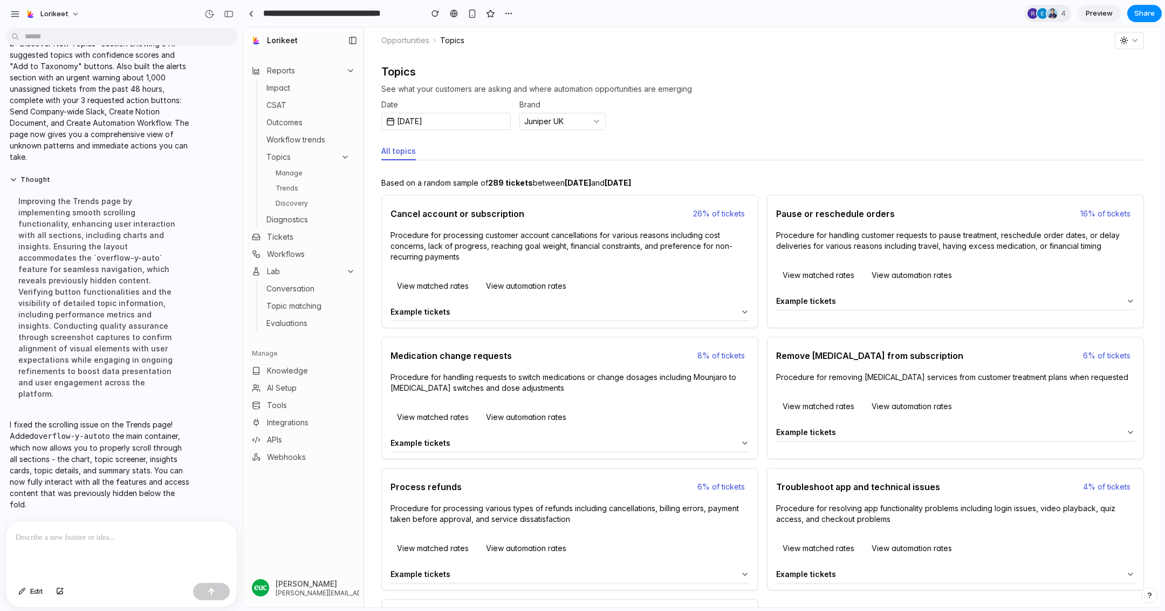
click at [316, 194] on link "Trends" at bounding box center [312, 188] width 83 height 13
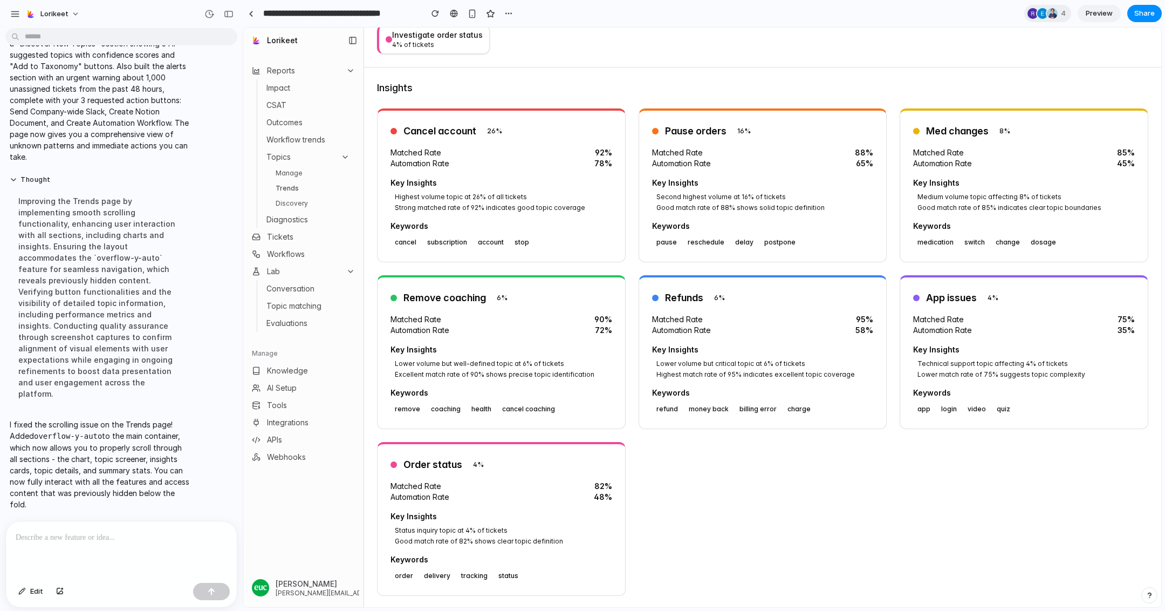
scroll to position [477, 0]
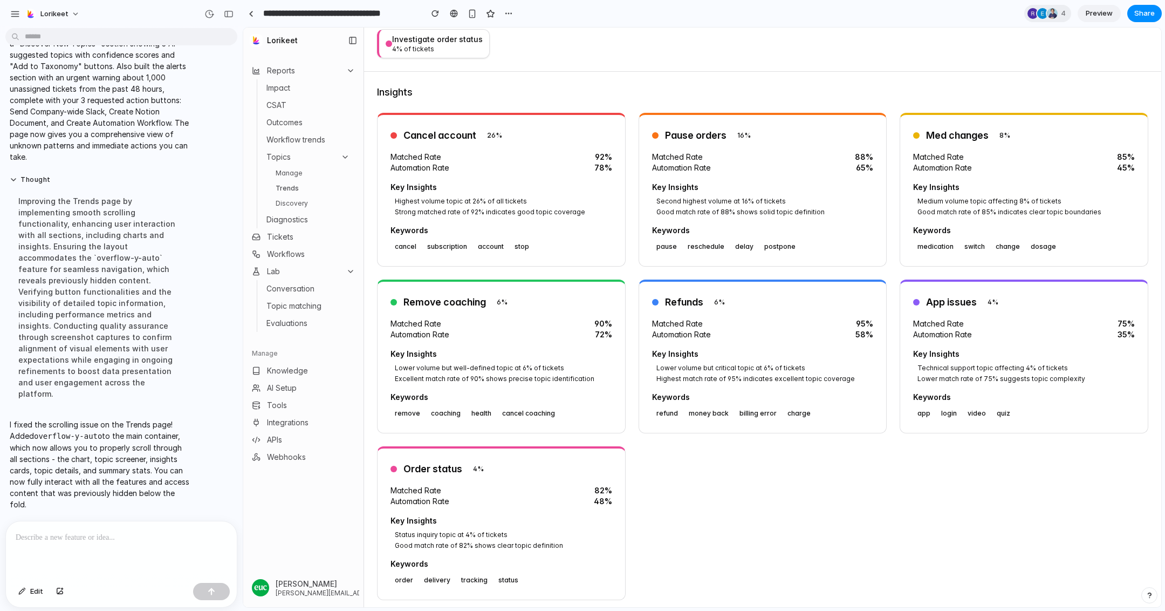
click at [517, 187] on h5 "Key Insights" at bounding box center [502, 187] width 222 height 11
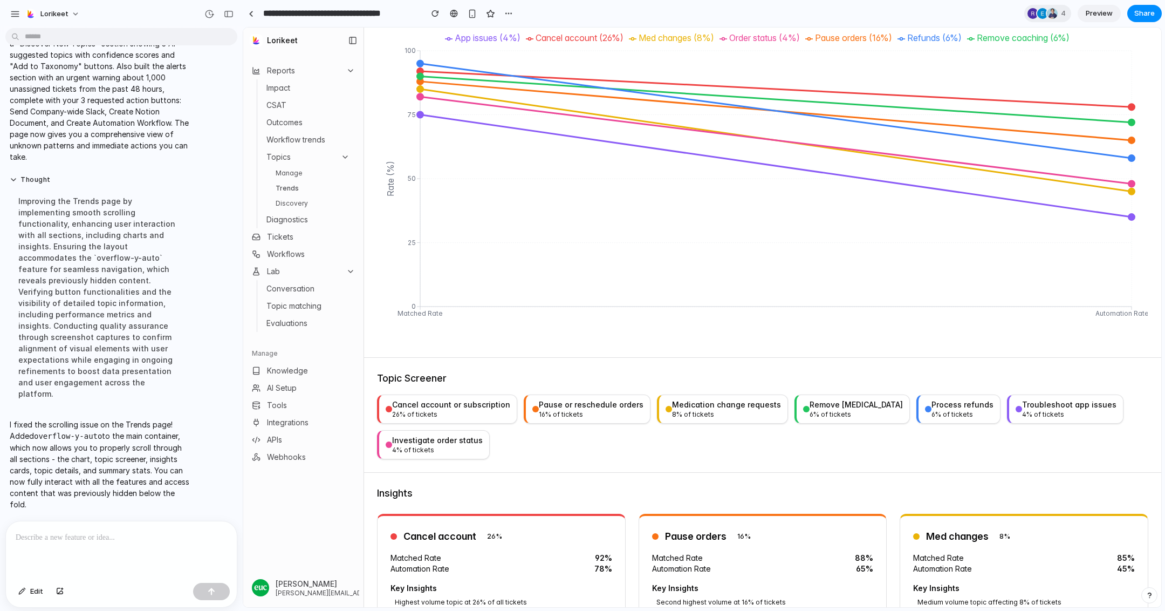
scroll to position [71, 0]
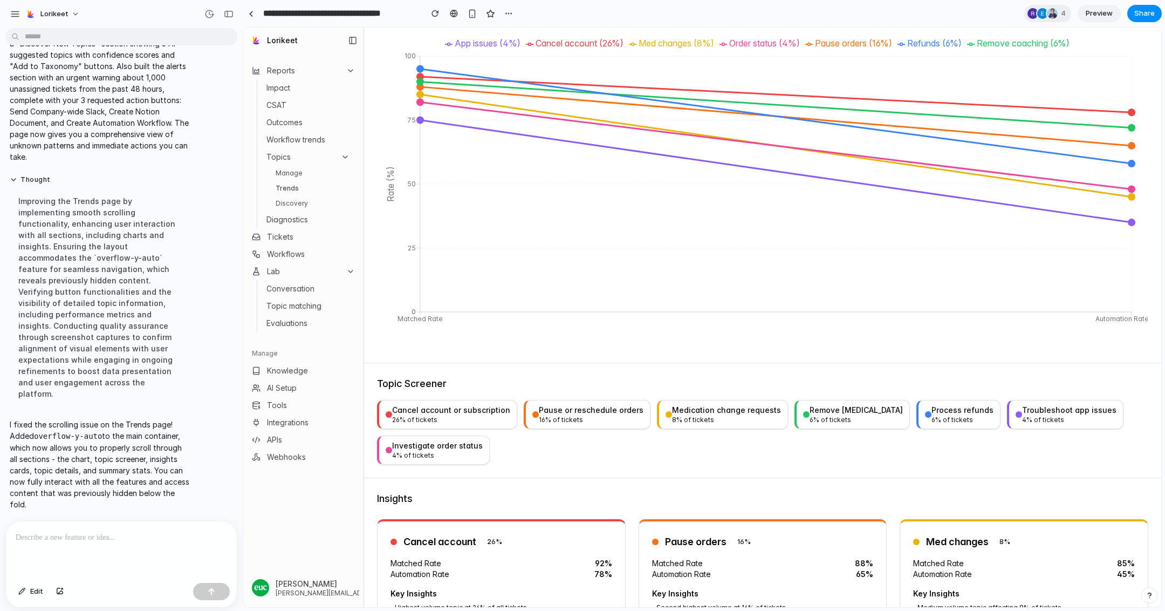
click at [464, 418] on div "26 % of tickets" at bounding box center [451, 419] width 118 height 9
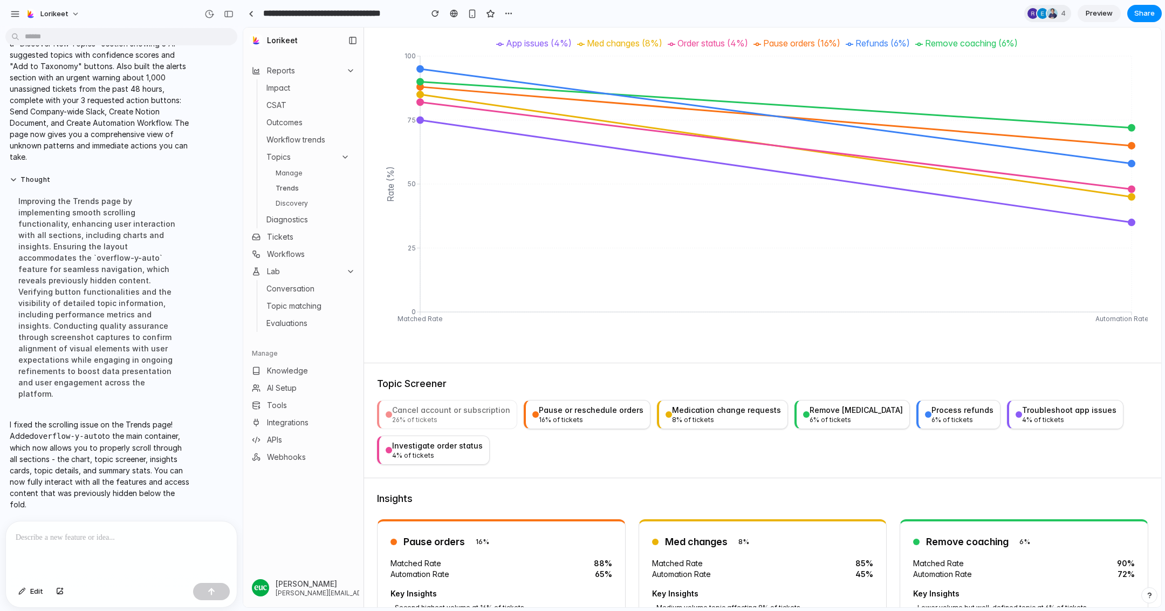
click at [539, 415] on div "16 % of tickets" at bounding box center [591, 419] width 105 height 9
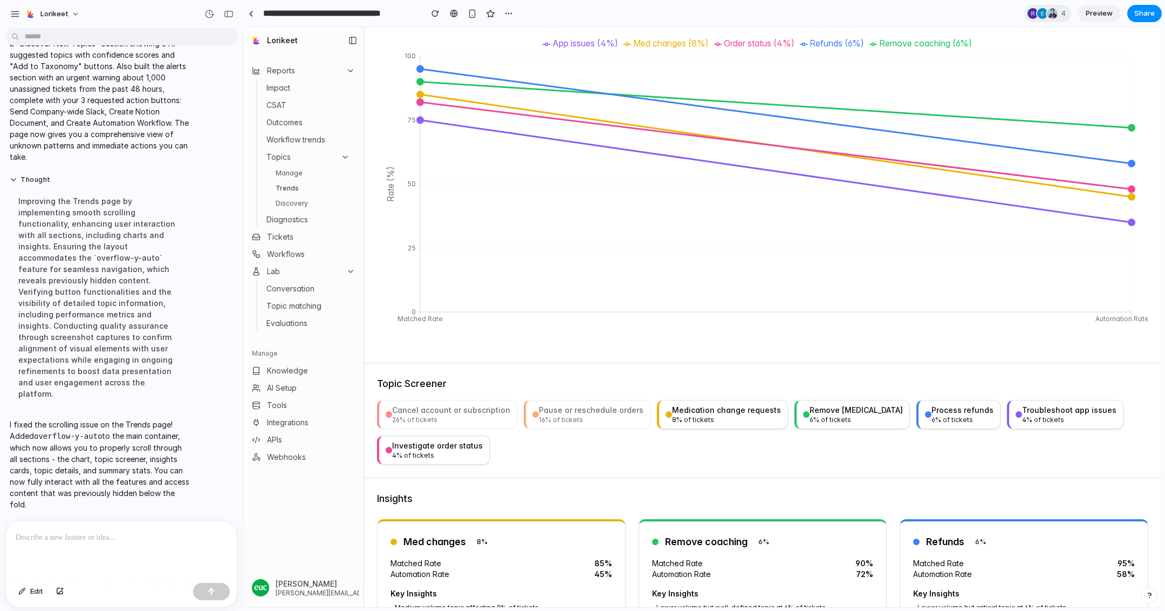
click at [672, 406] on div "Medication change requests" at bounding box center [726, 410] width 109 height 11
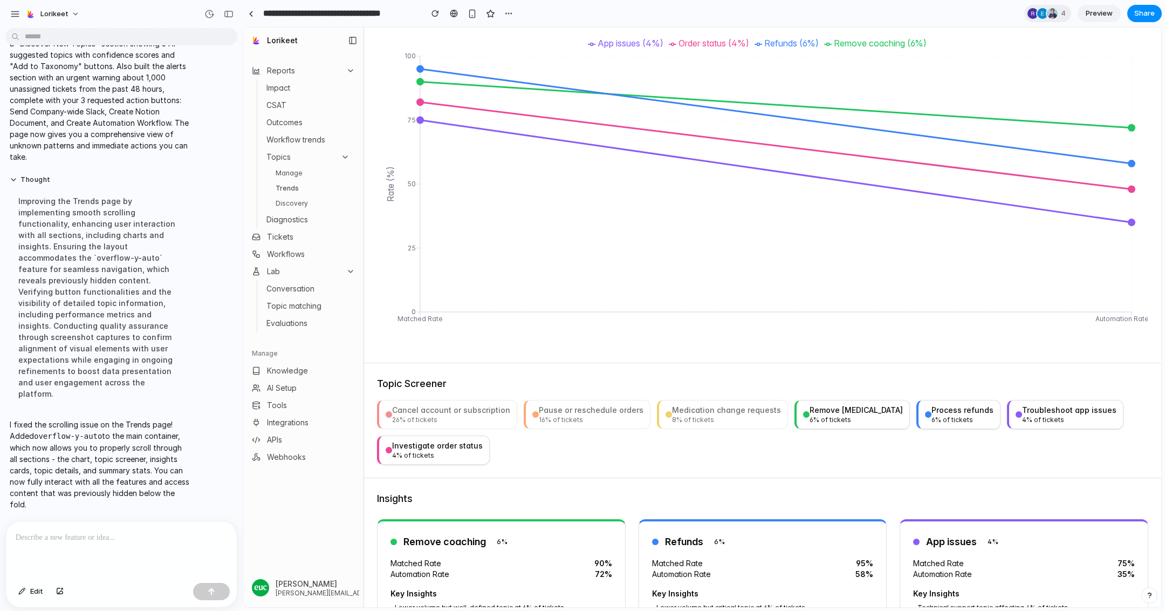
click at [825, 408] on div "Remove [MEDICAL_DATA]" at bounding box center [856, 410] width 93 height 11
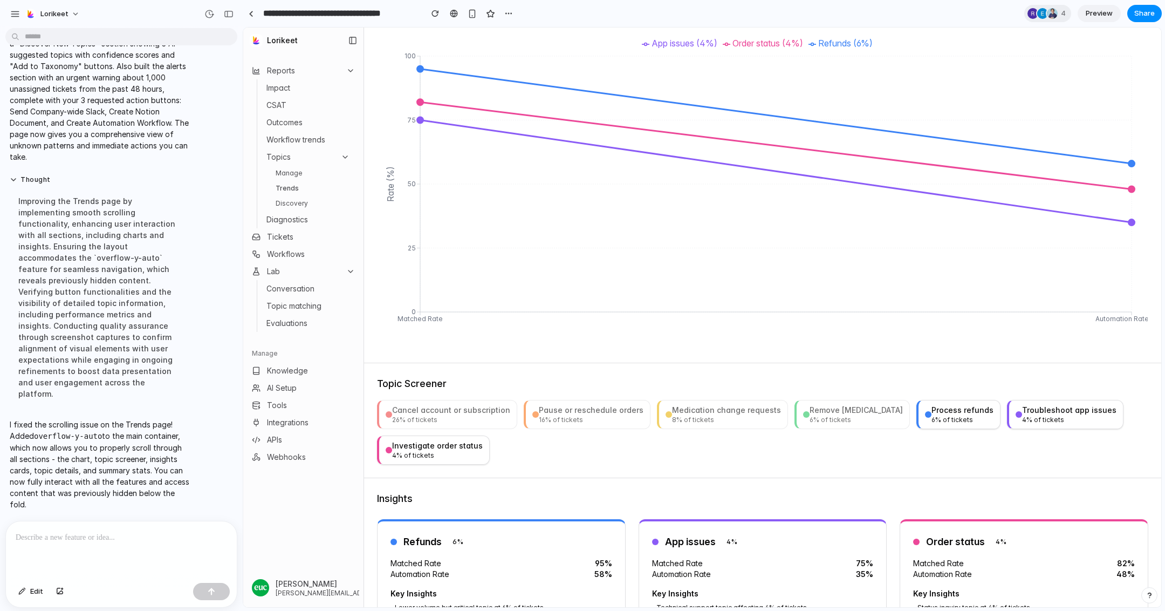
click at [937, 407] on div "Process refunds" at bounding box center [963, 410] width 62 height 11
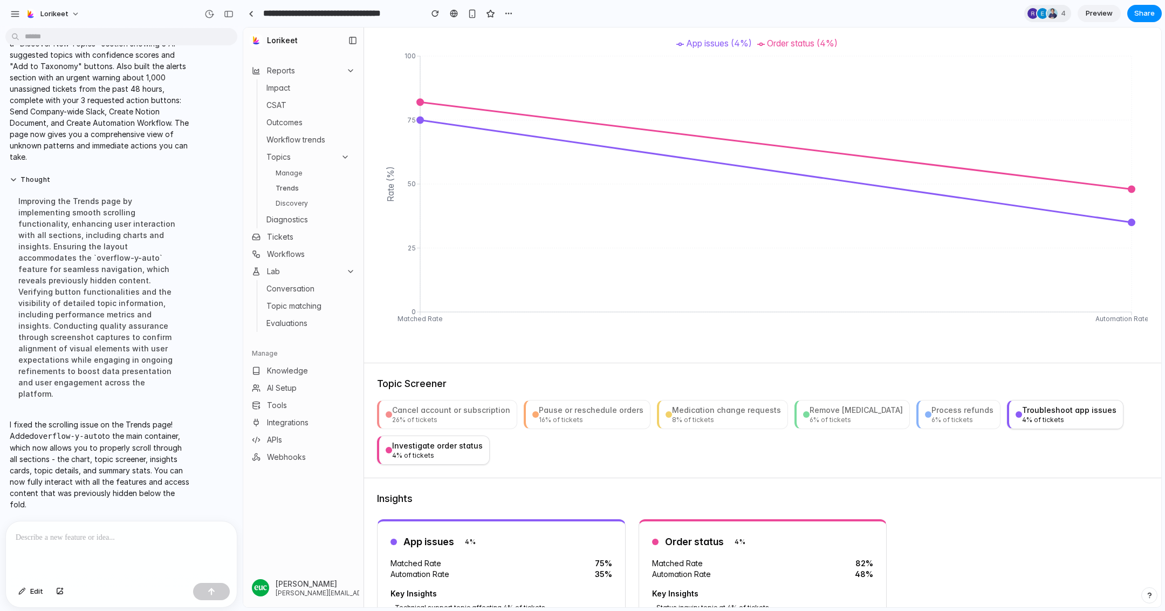
click at [1043, 407] on div "Troubleshoot app issues" at bounding box center [1069, 410] width 94 height 11
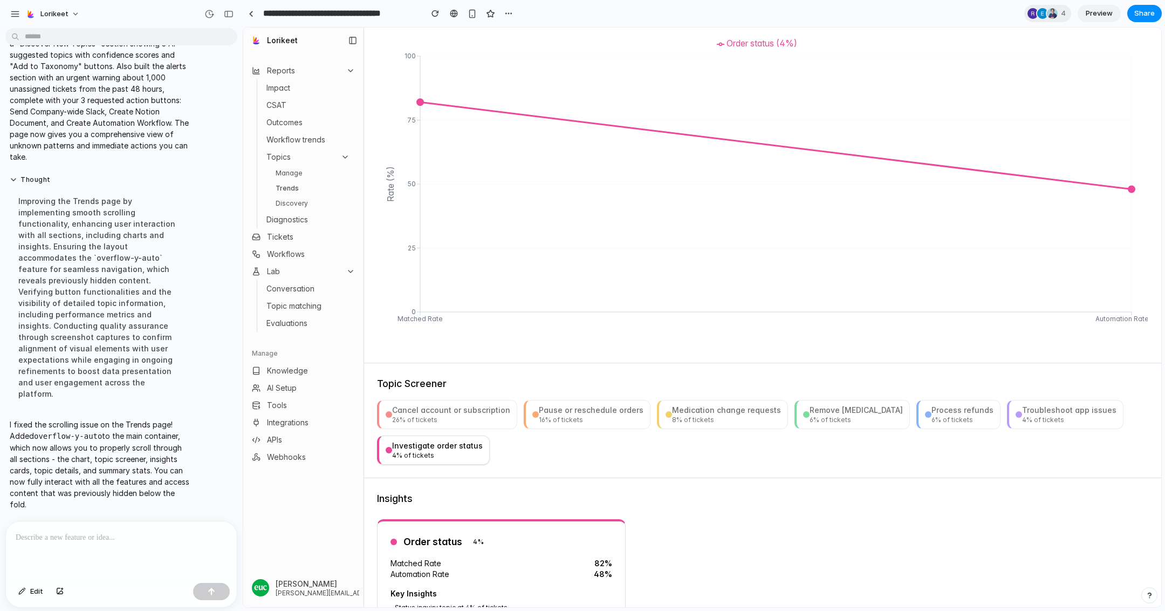
click at [385, 456] on button "Investigate order status 4 % of tickets" at bounding box center [433, 449] width 113 height 29
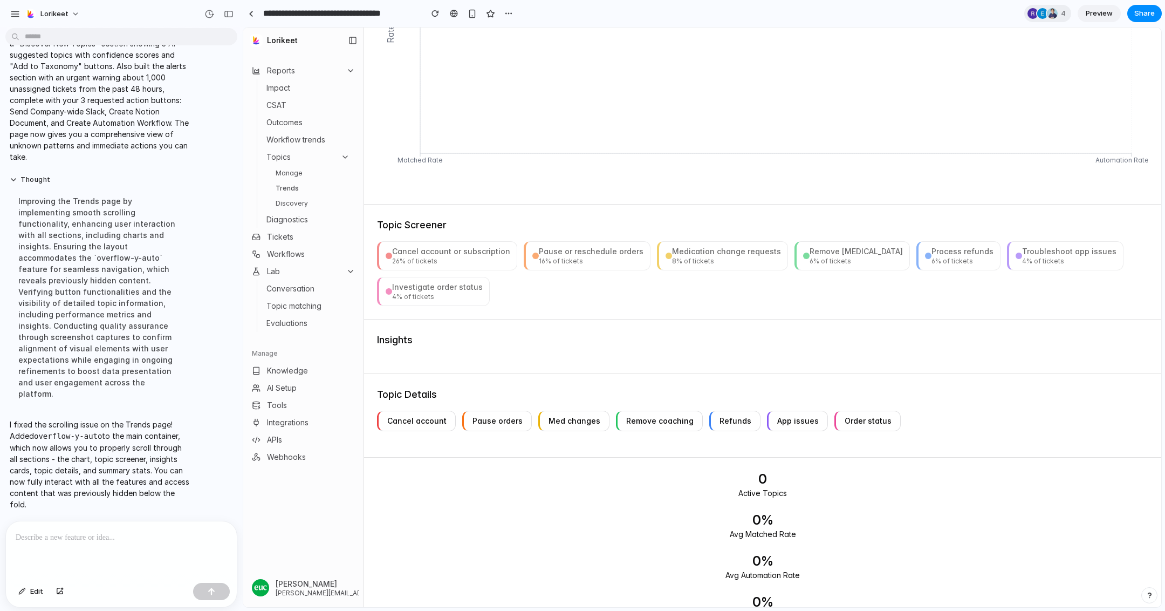
scroll to position [255, 0]
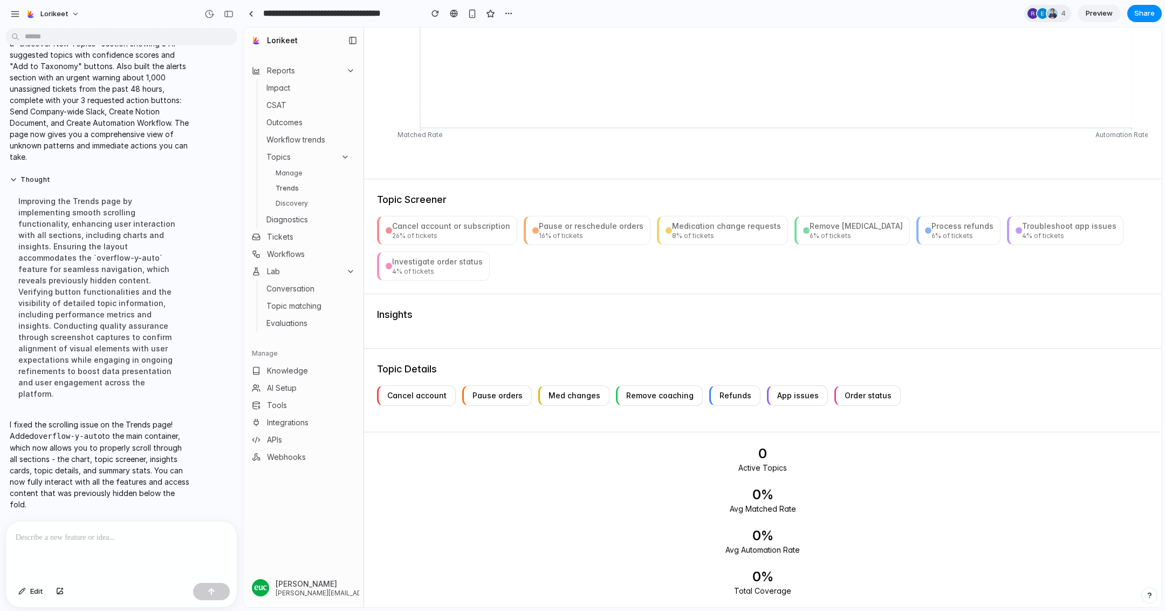
click at [403, 222] on div "Cancel account or subscription" at bounding box center [451, 226] width 118 height 11
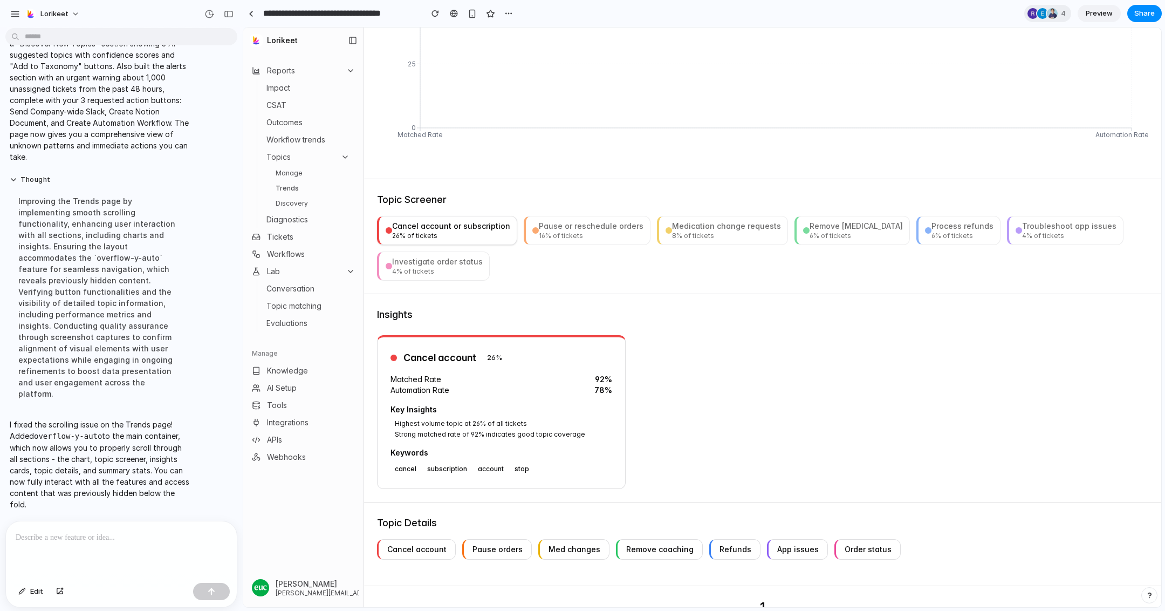
click at [403, 222] on div "Cancel account or subscription" at bounding box center [451, 226] width 118 height 11
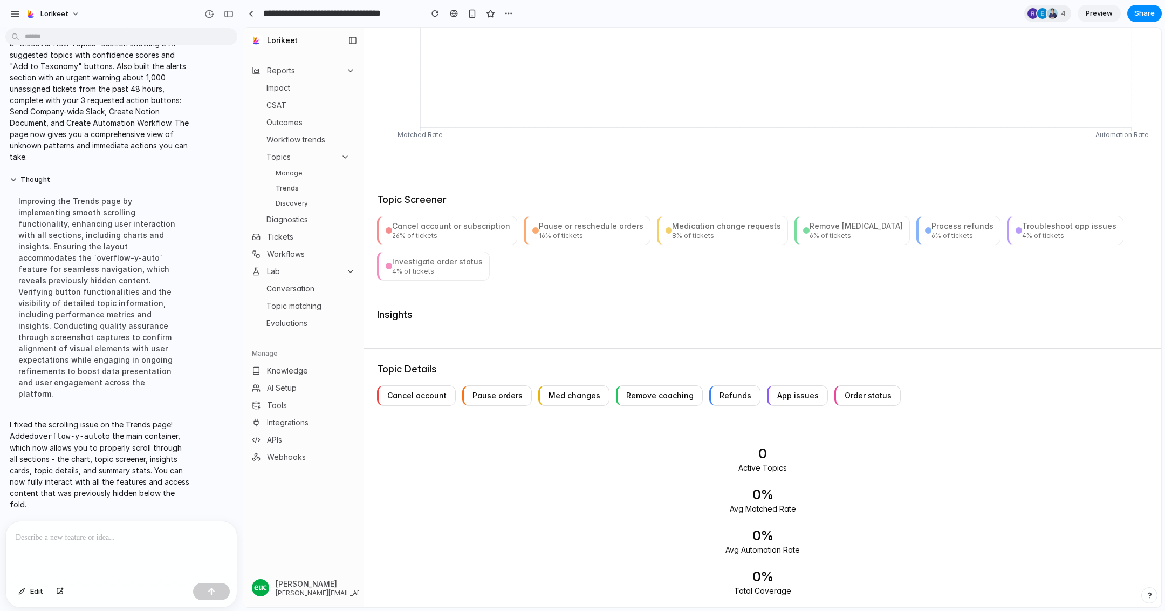
click at [282, 197] on link "Discovery" at bounding box center [312, 203] width 83 height 13
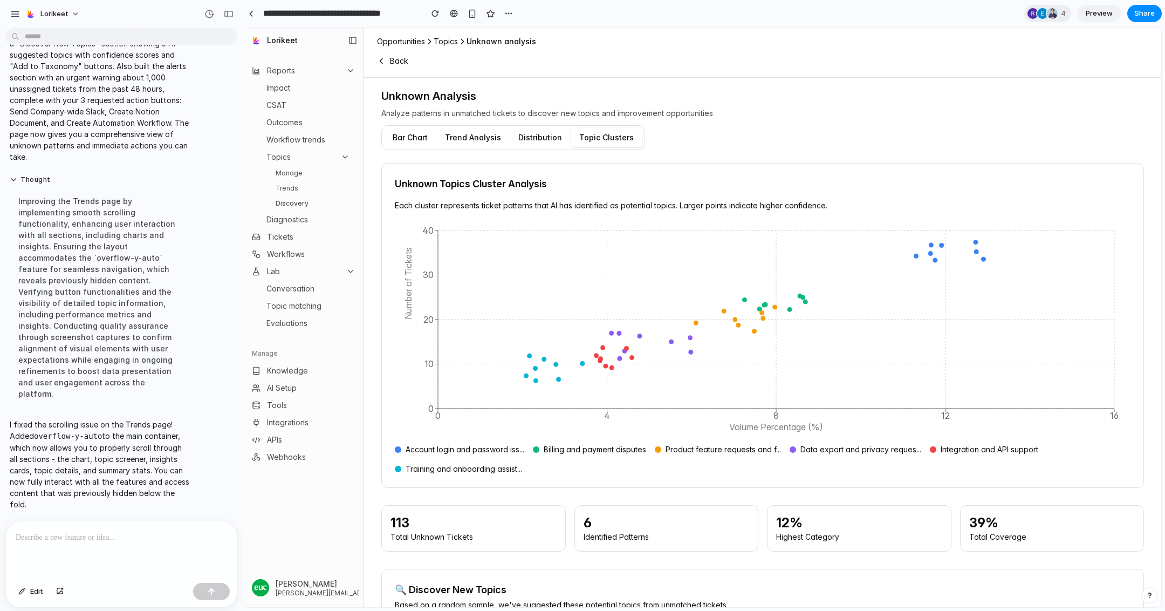
click at [76, 553] on div at bounding box center [121, 549] width 231 height 57
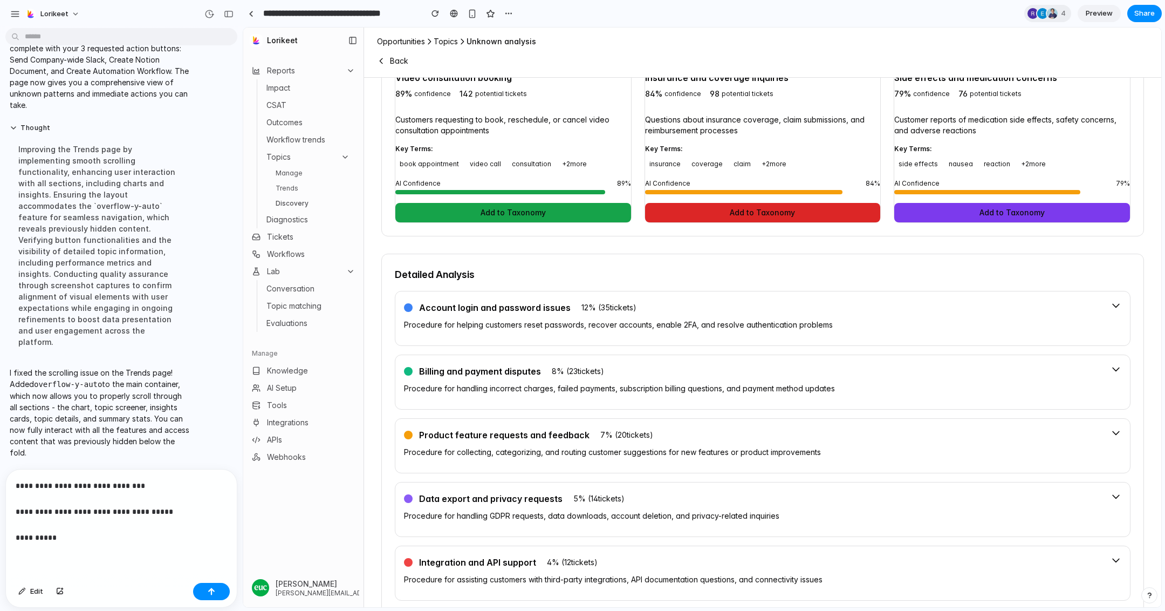
scroll to position [632, 0]
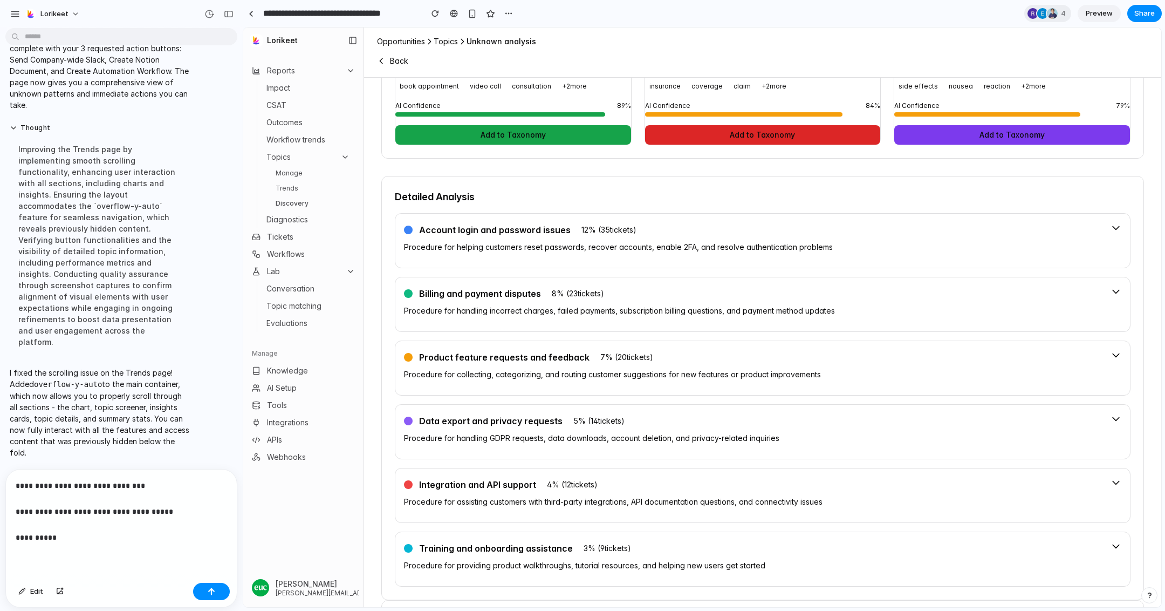
click at [557, 243] on p "Procedure for helping customers reset passwords, recover accounts, enable 2FA, …" at bounding box center [753, 247] width 698 height 11
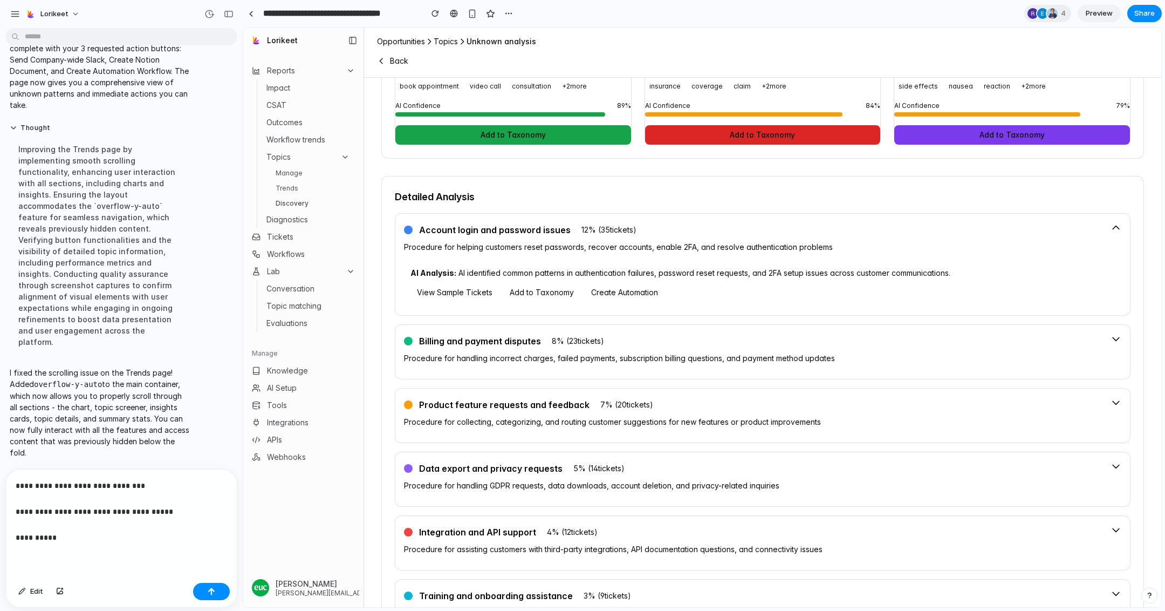
click at [557, 243] on p "Procedure for helping customers reset passwords, recover accounts, enable 2FA, …" at bounding box center [753, 247] width 698 height 11
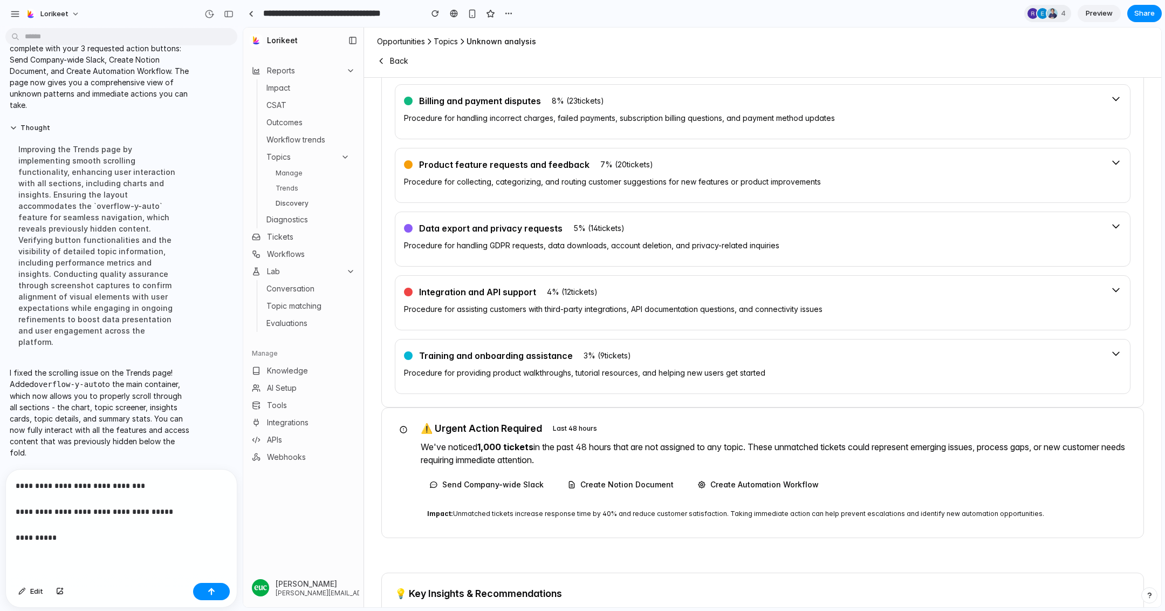
scroll to position [816, 0]
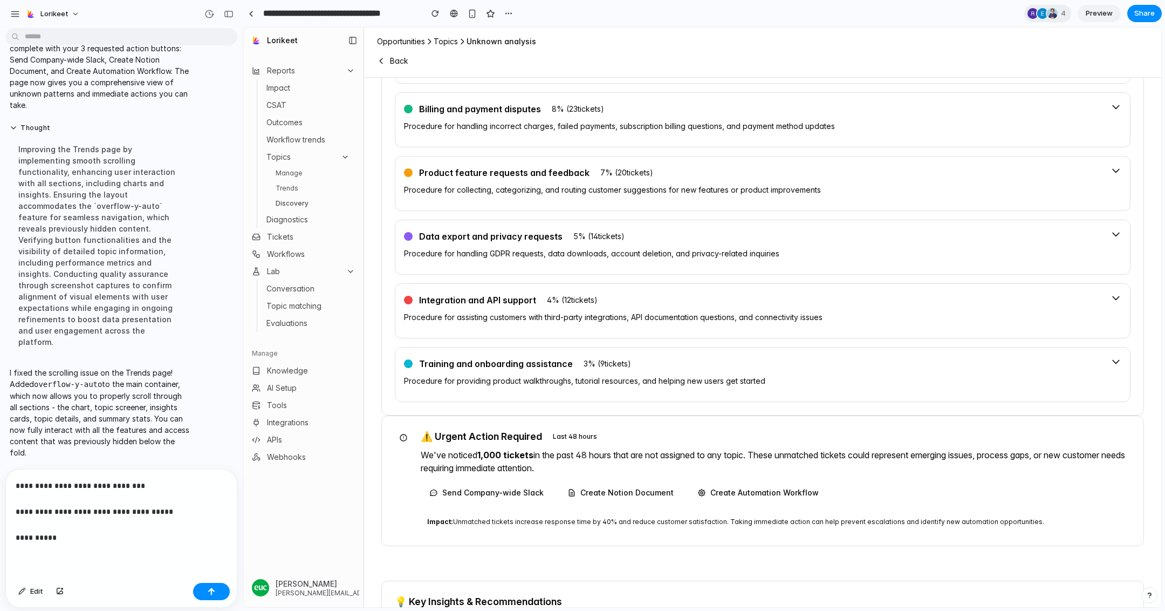
drag, startPoint x: 124, startPoint y: 533, endPoint x: 118, endPoint y: 533, distance: 5.9
click at [119, 533] on p "**********" at bounding box center [121, 511] width 211 height 65
drag, startPoint x: 88, startPoint y: 539, endPoint x: 0, endPoint y: 538, distance: 88.5
click at [0, 538] on div "**********" at bounding box center [118, 538] width 236 height 139
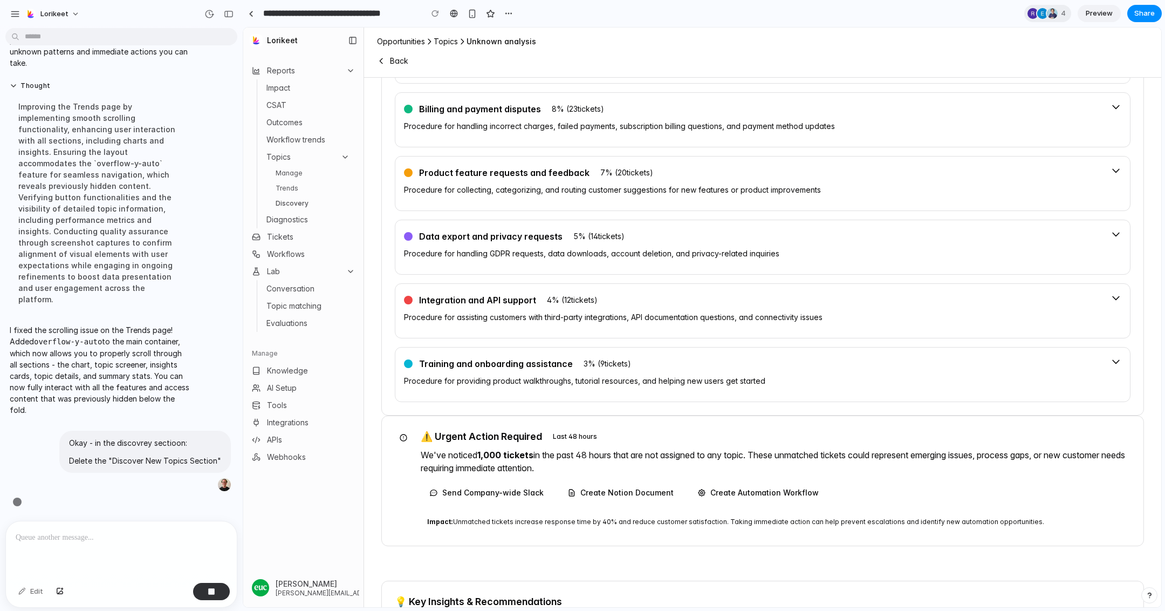
scroll to position [4804, 0]
click at [295, 186] on link "Trends" at bounding box center [312, 188] width 83 height 13
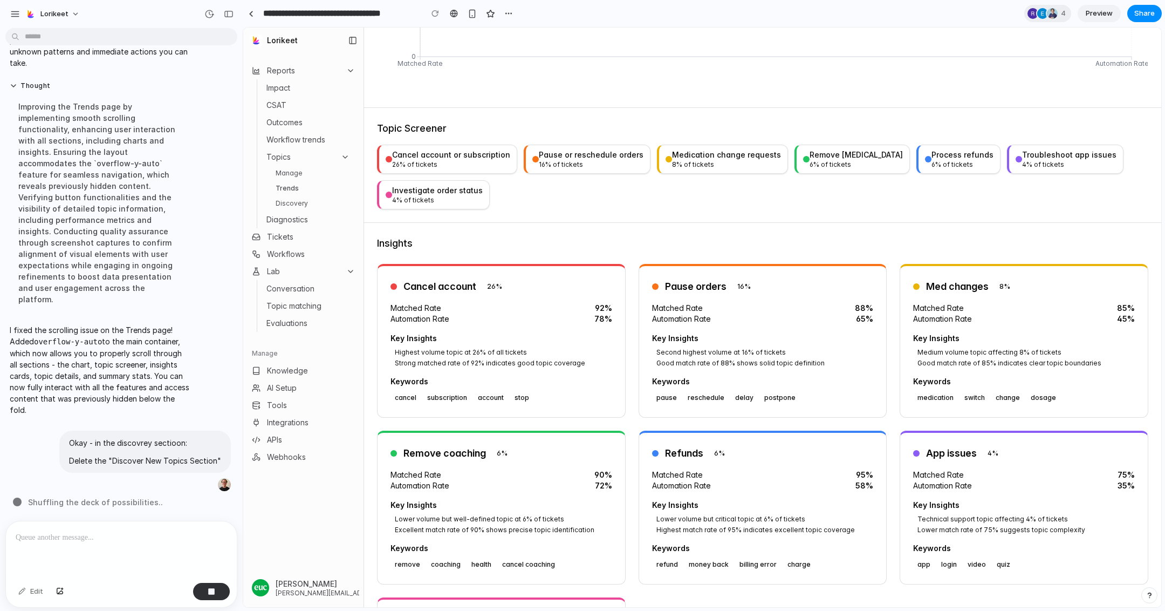
scroll to position [324, 0]
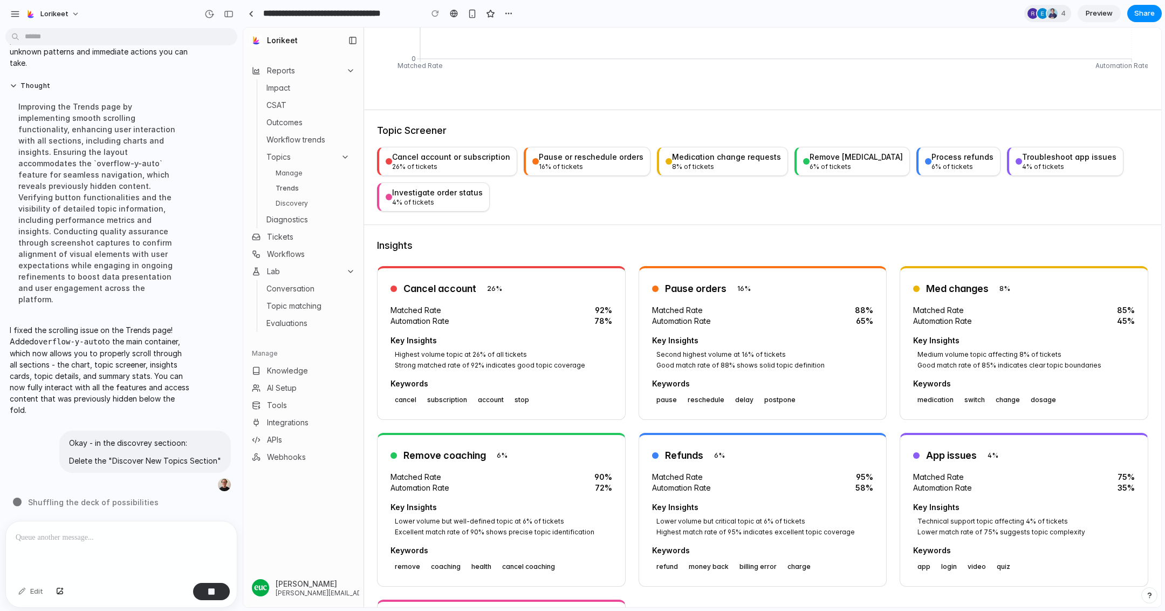
click at [304, 202] on link "Discovery" at bounding box center [312, 203] width 83 height 13
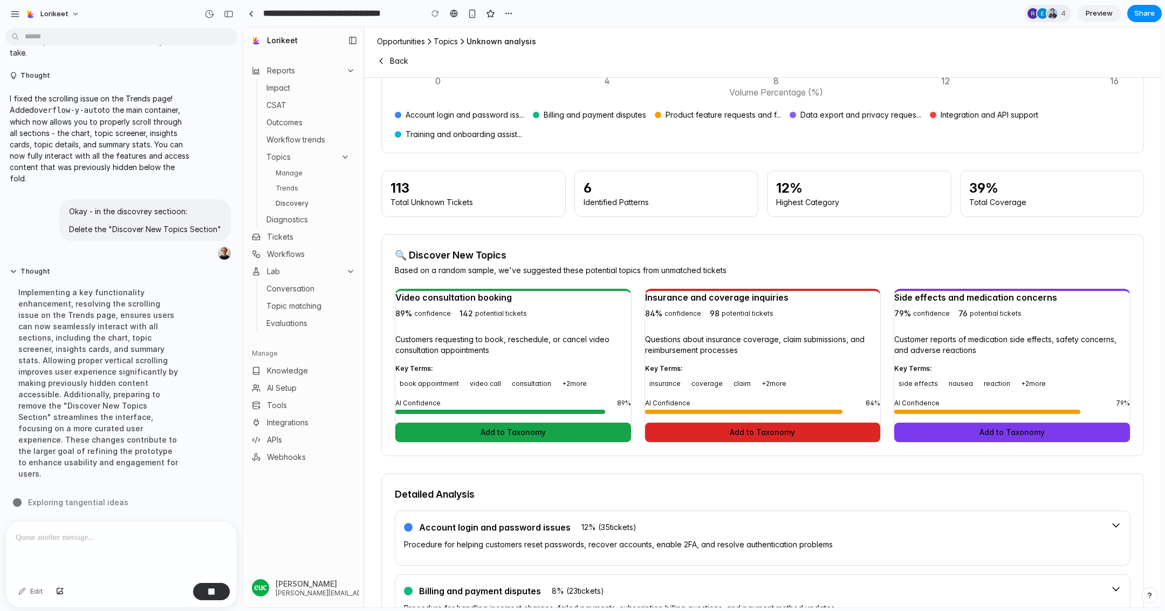
scroll to position [334, 0]
click at [85, 542] on p at bounding box center [121, 537] width 211 height 13
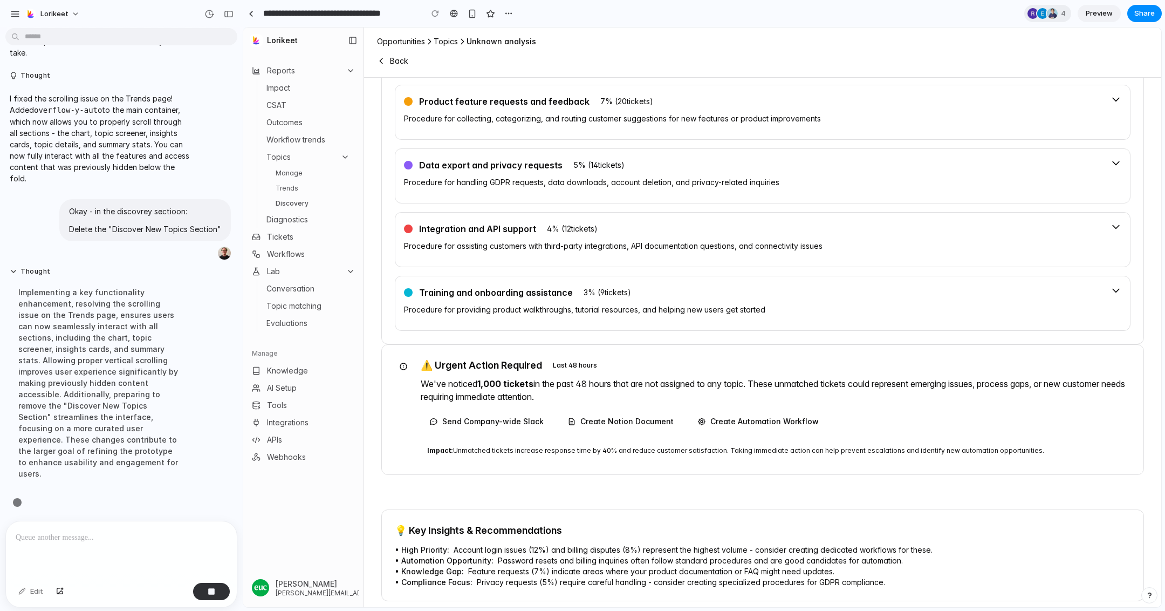
scroll to position [885, 0]
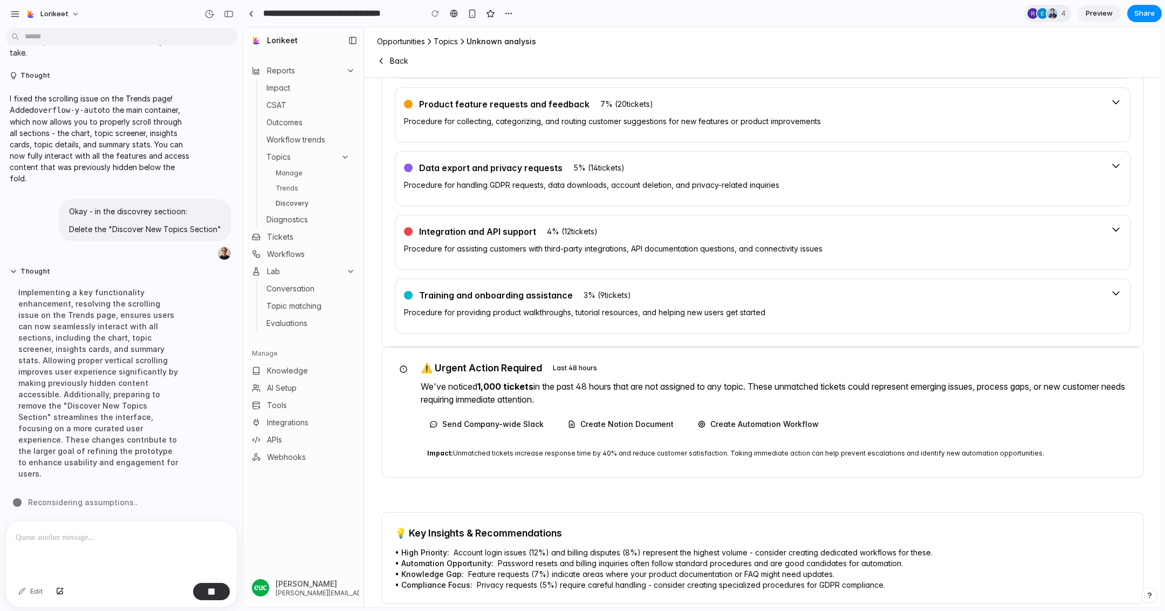
click at [165, 530] on div at bounding box center [121, 549] width 231 height 57
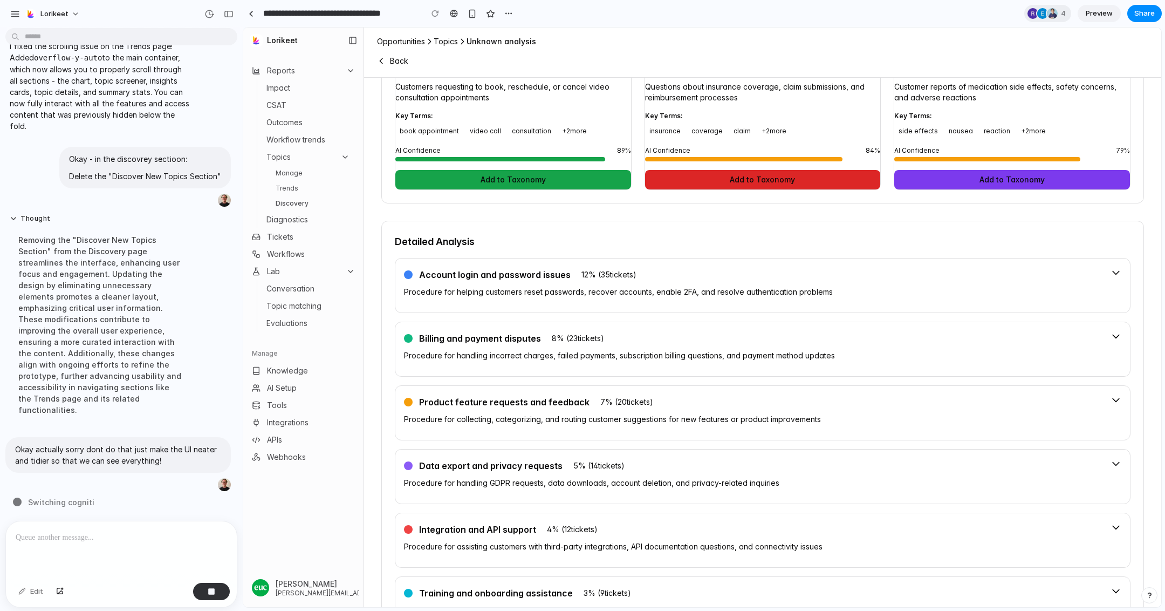
scroll to position [436, 0]
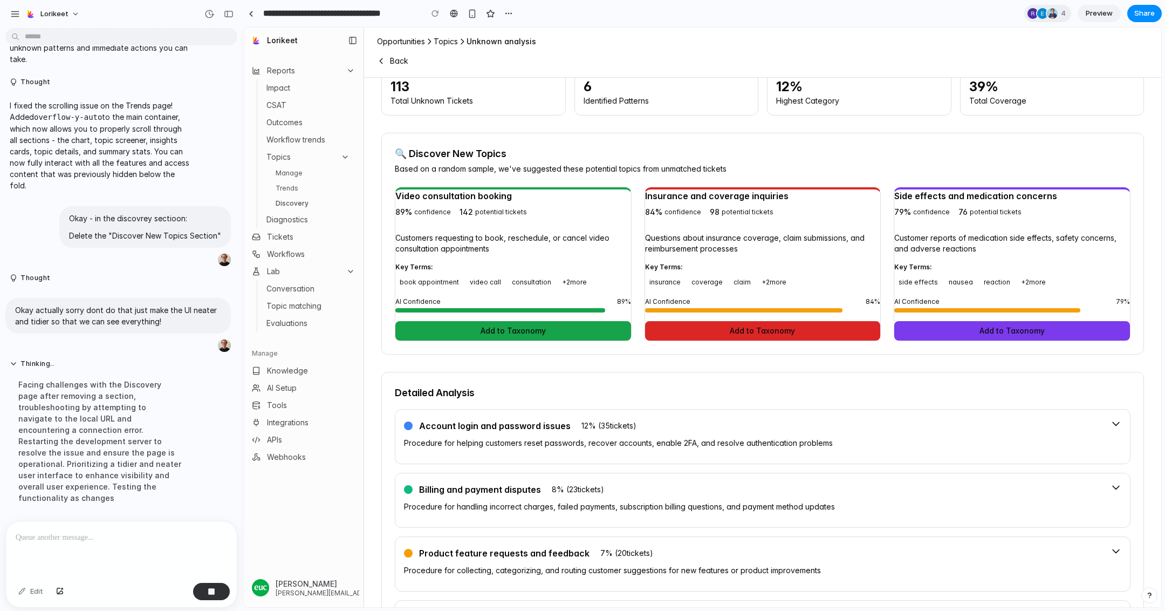
click at [483, 321] on button "Add to Taxonomy" at bounding box center [513, 330] width 236 height 19
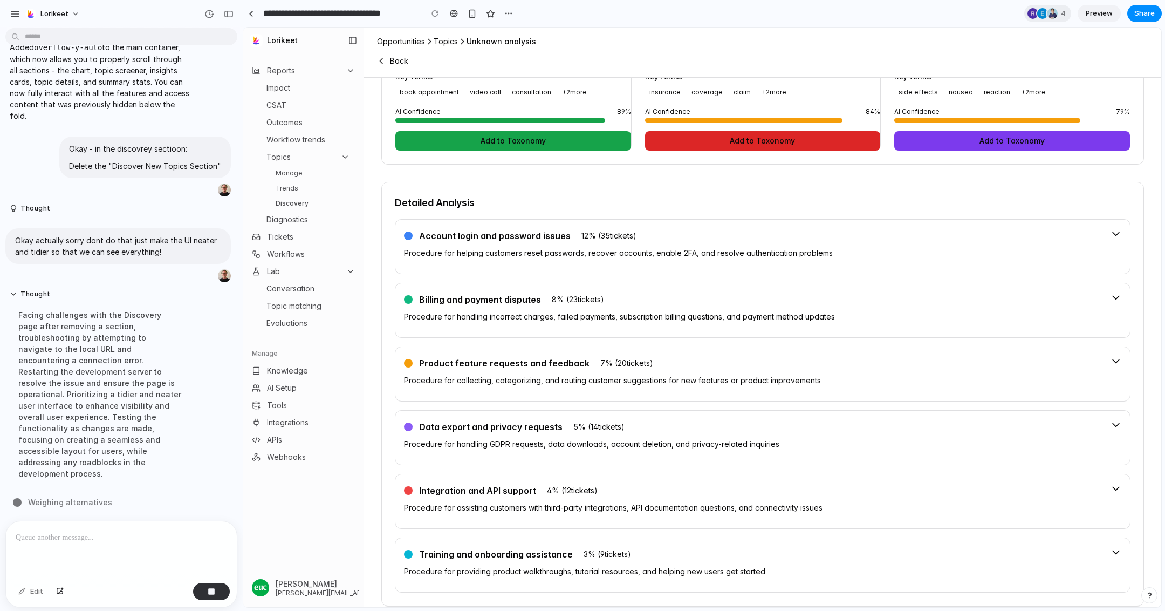
scroll to position [888, 0]
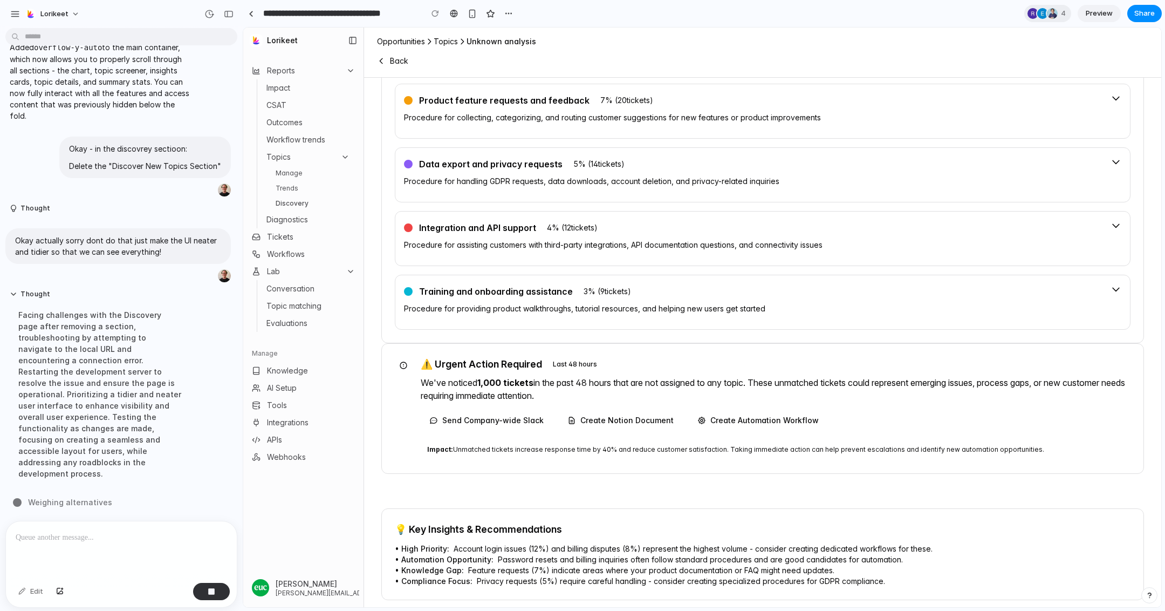
click at [93, 544] on div at bounding box center [121, 549] width 231 height 57
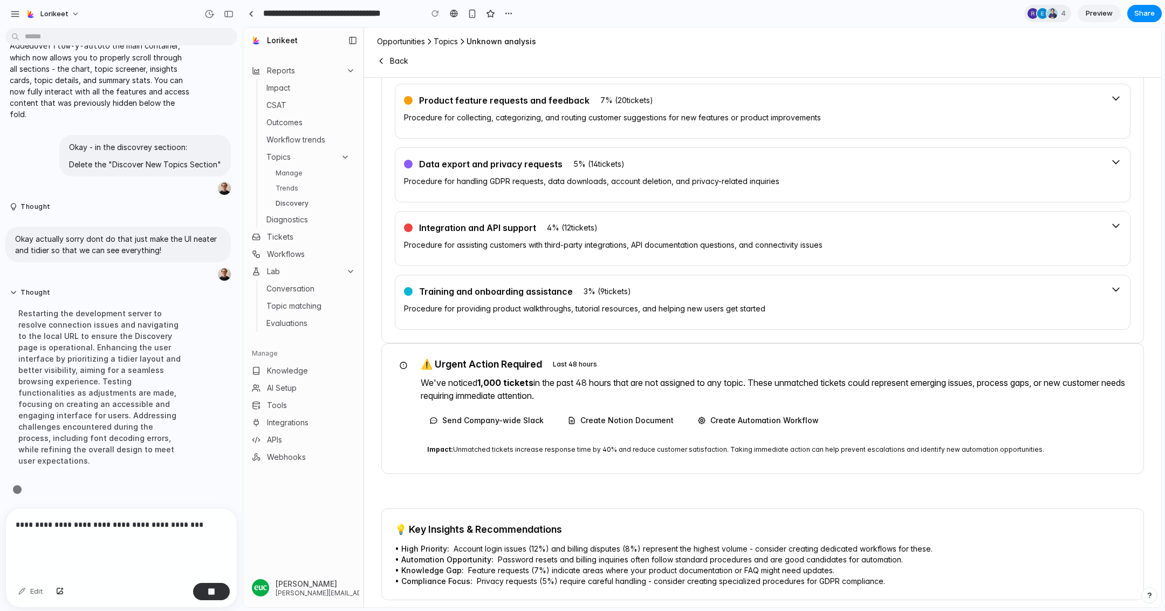
scroll to position [4685, 0]
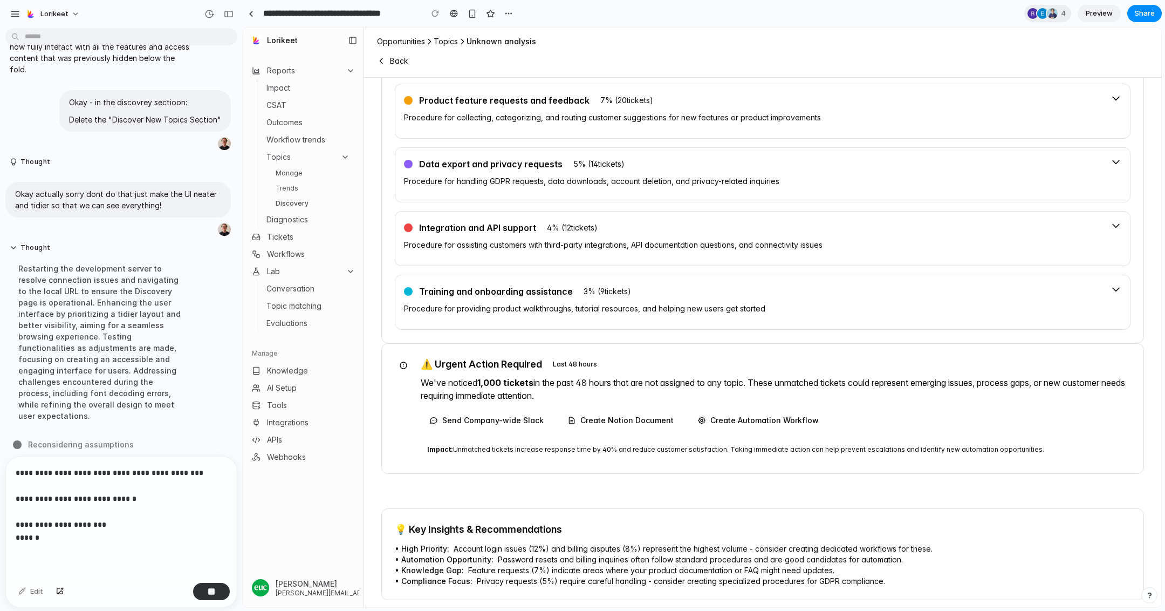
click at [61, 498] on p "**********" at bounding box center [121, 505] width 211 height 78
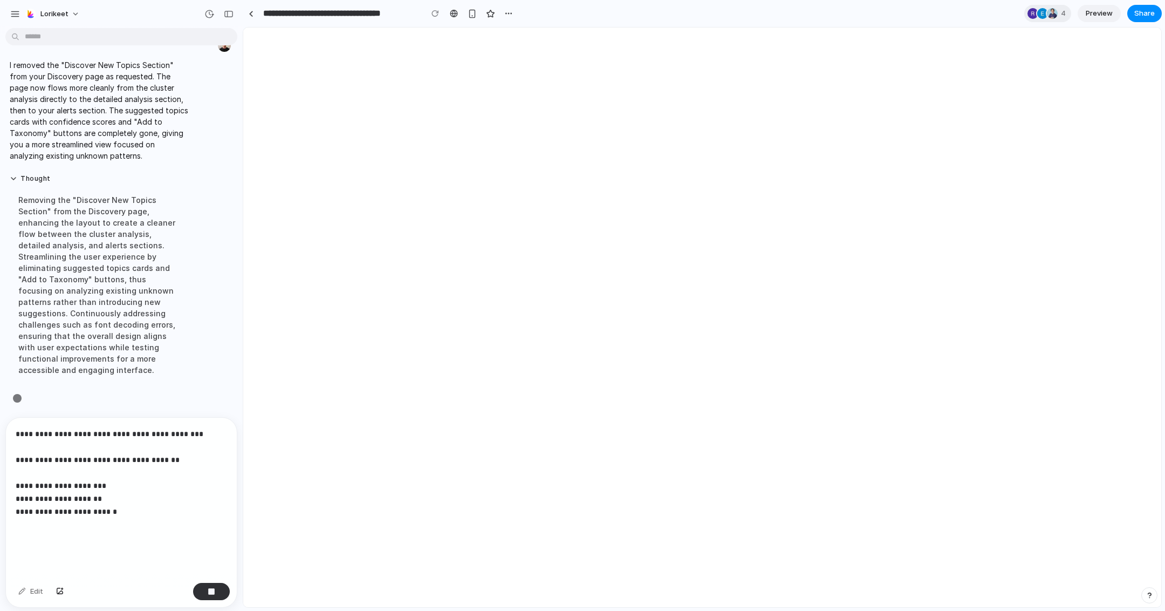
scroll to position [4699, 0]
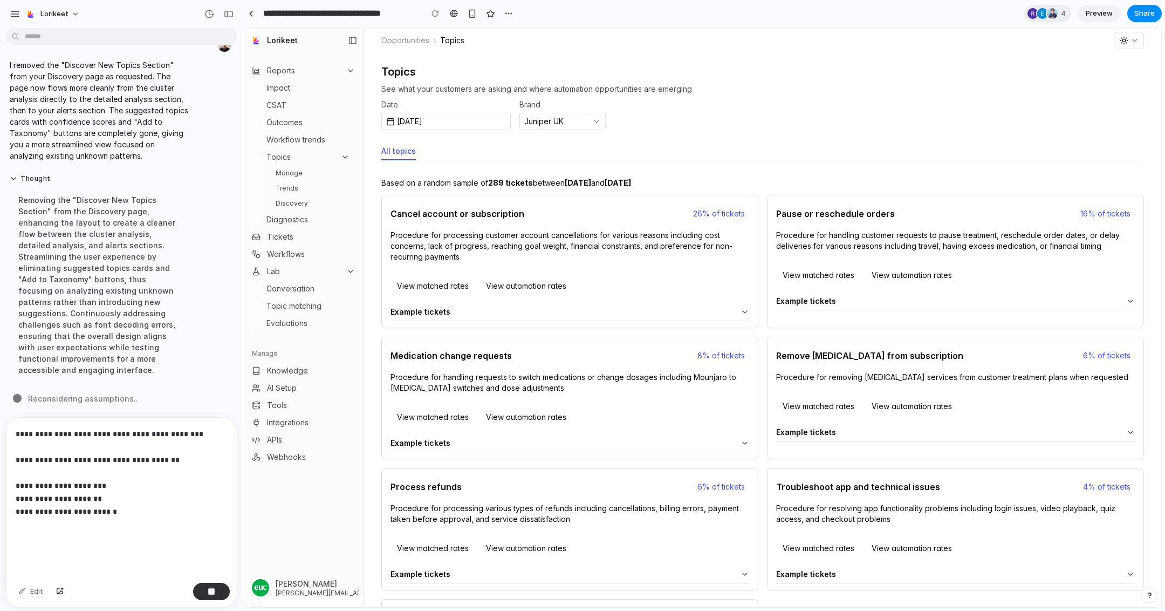
click at [295, 204] on link "Discovery" at bounding box center [312, 203] width 83 height 13
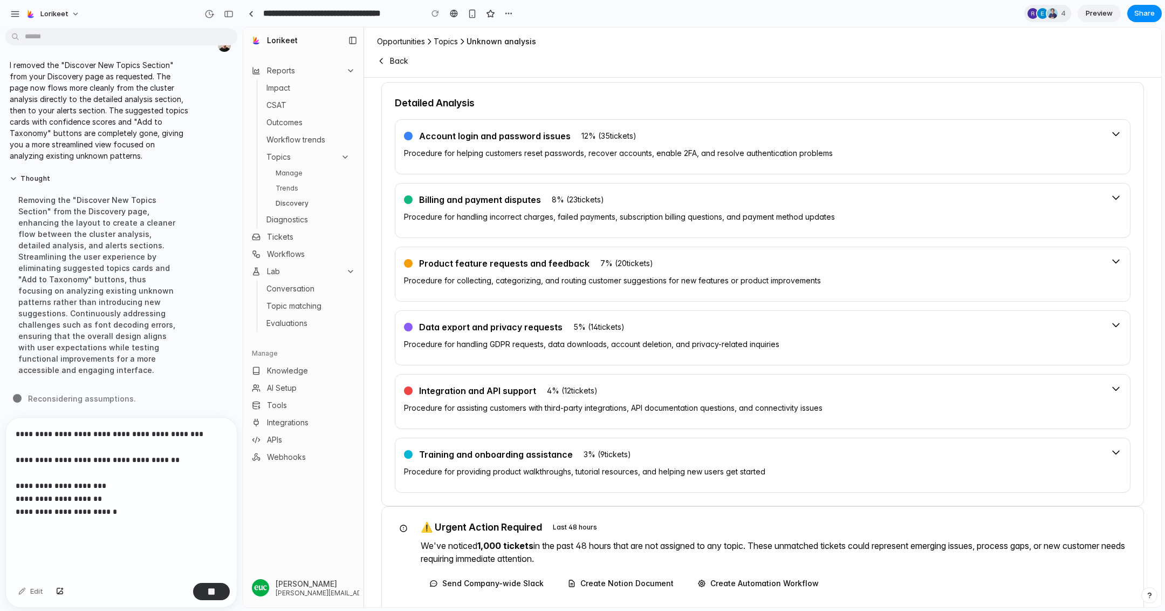
scroll to position [650, 0]
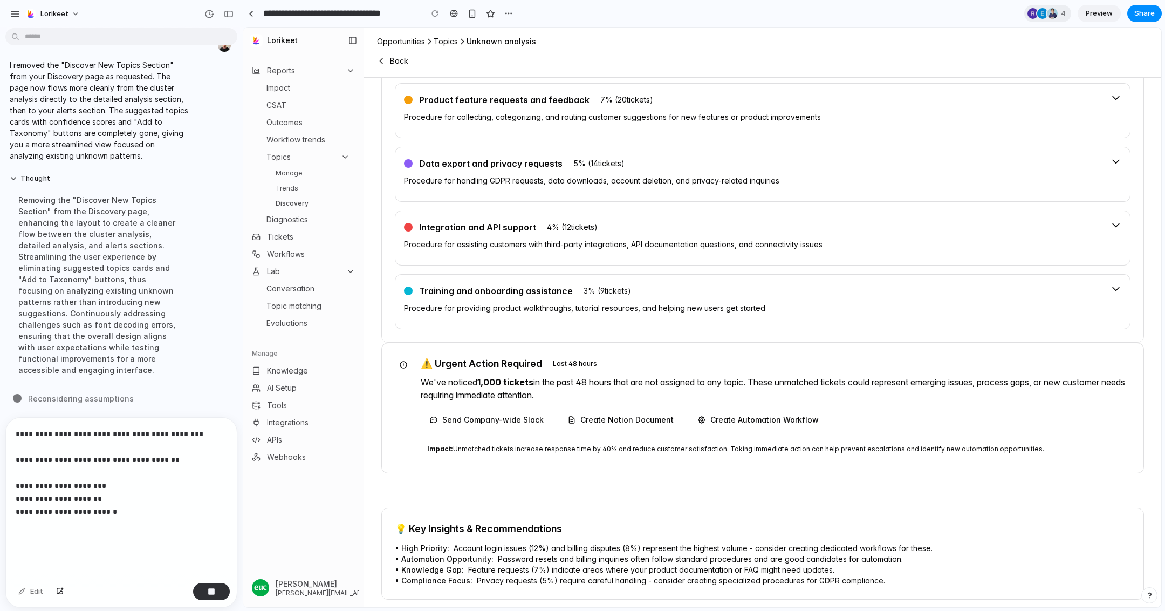
click at [143, 538] on p "**********" at bounding box center [121, 485] width 211 height 117
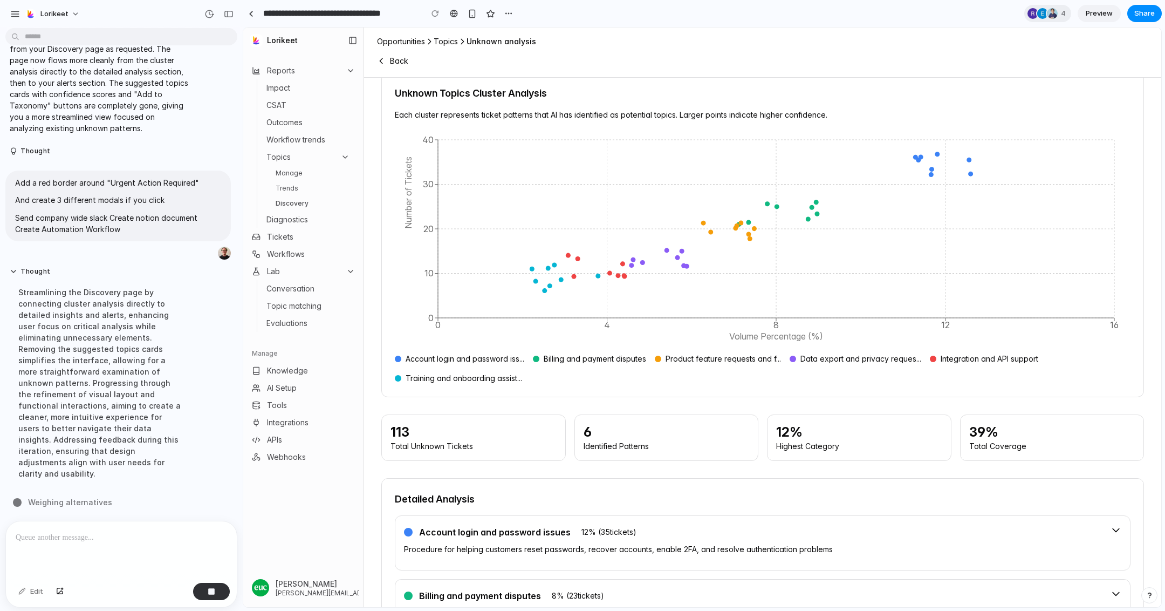
scroll to position [0, 0]
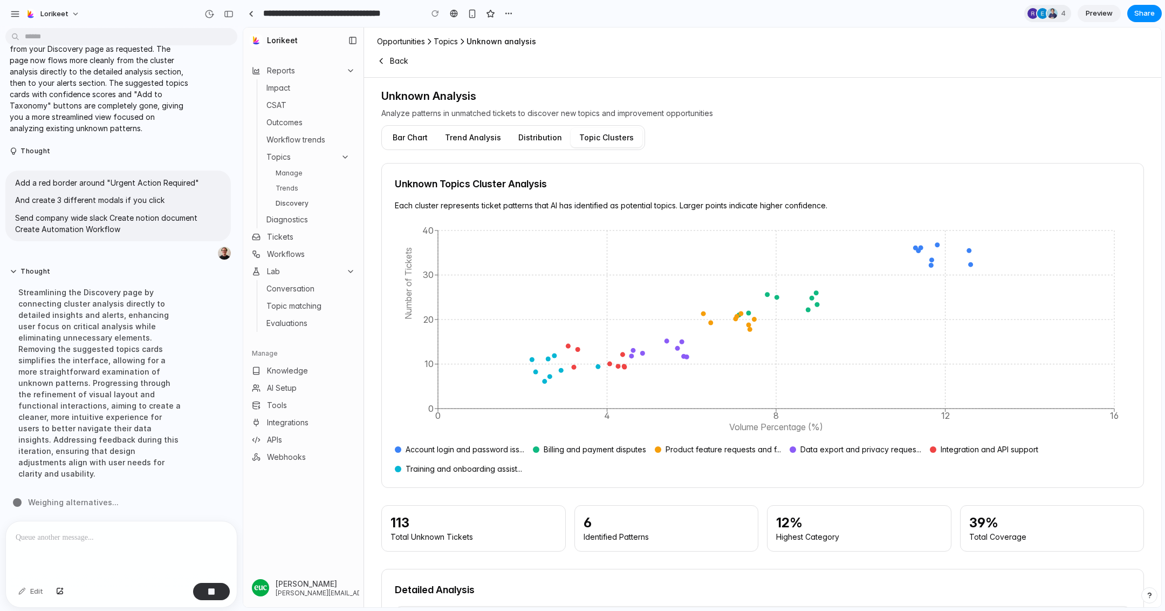
click at [302, 184] on link "Trends" at bounding box center [312, 188] width 83 height 13
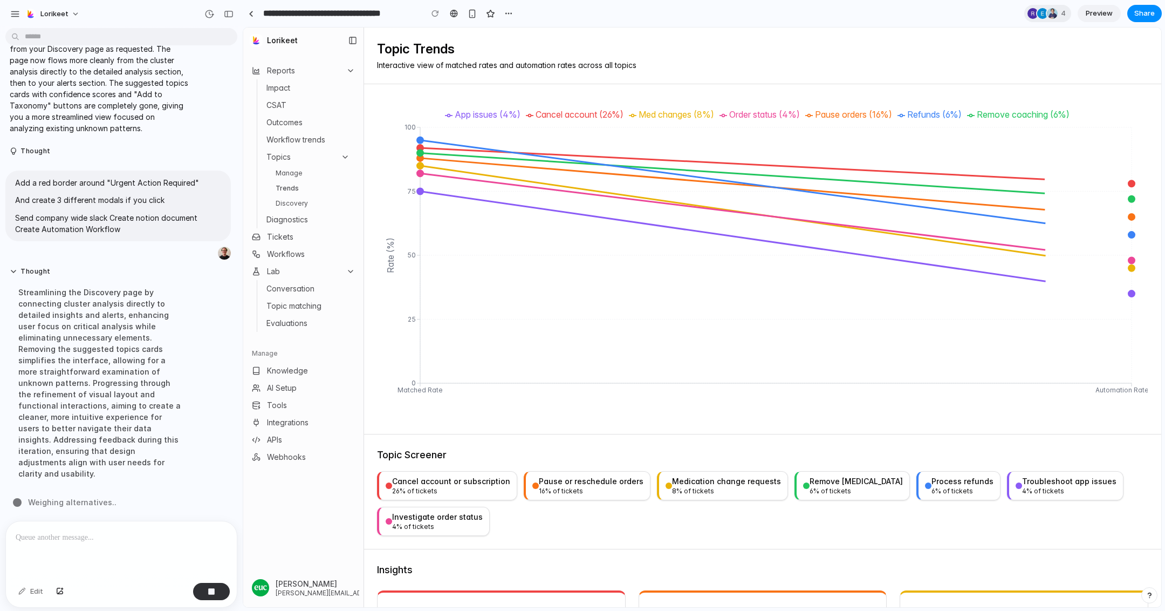
click at [300, 175] on link "Manage" at bounding box center [312, 173] width 83 height 13
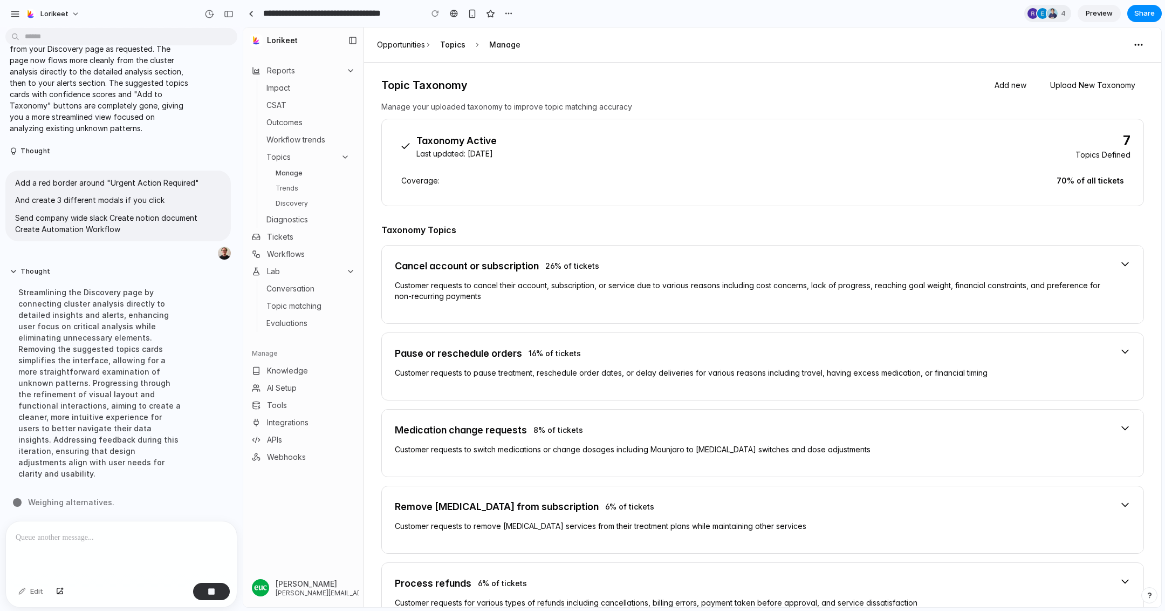
click at [302, 203] on link "Discovery" at bounding box center [312, 203] width 83 height 13
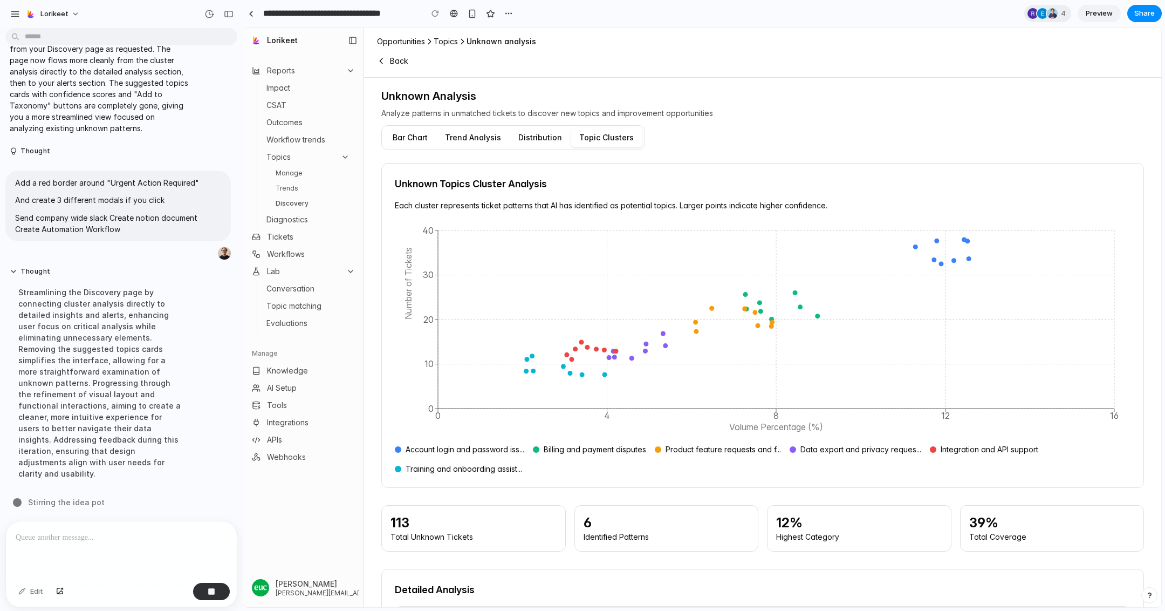
click at [111, 542] on p at bounding box center [121, 537] width 211 height 13
click at [113, 539] on p at bounding box center [121, 537] width 211 height 13
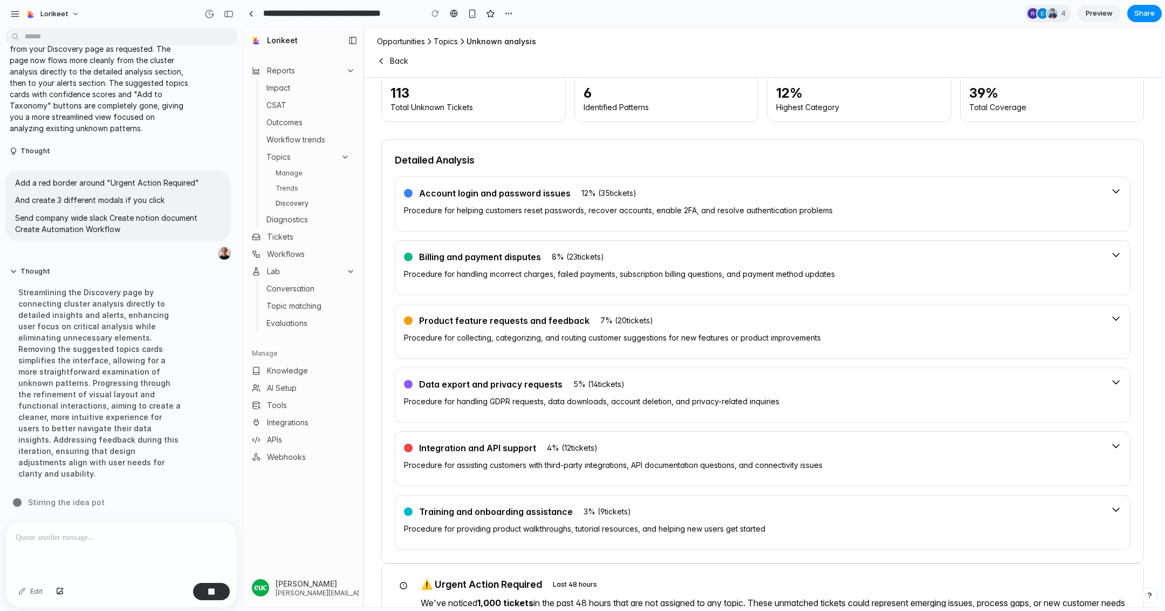
scroll to position [650, 0]
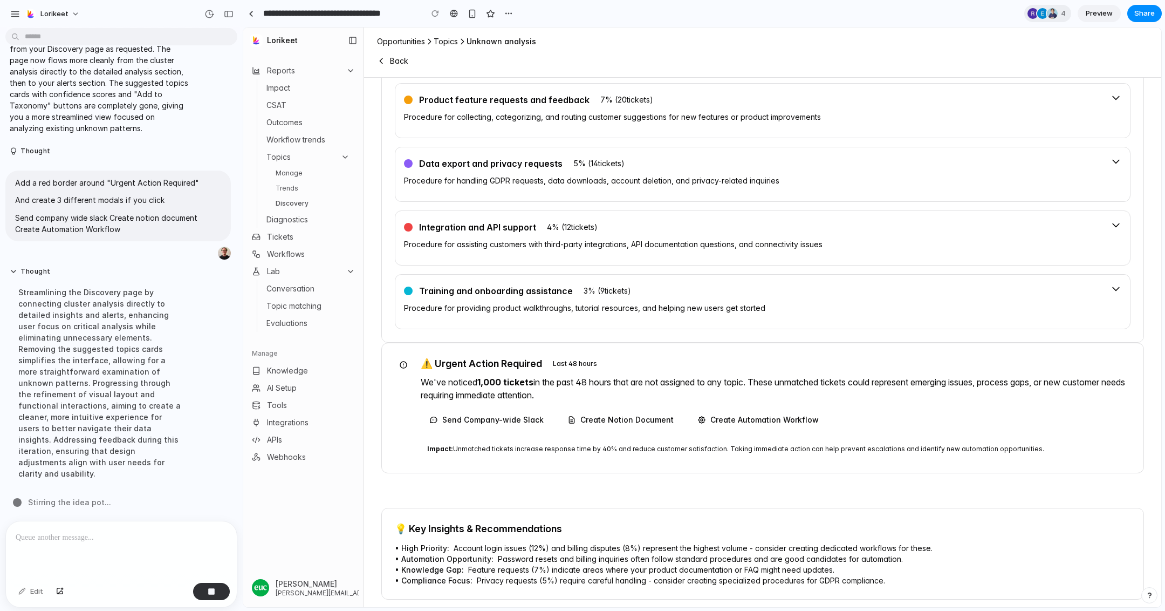
click at [92, 543] on p at bounding box center [121, 537] width 211 height 13
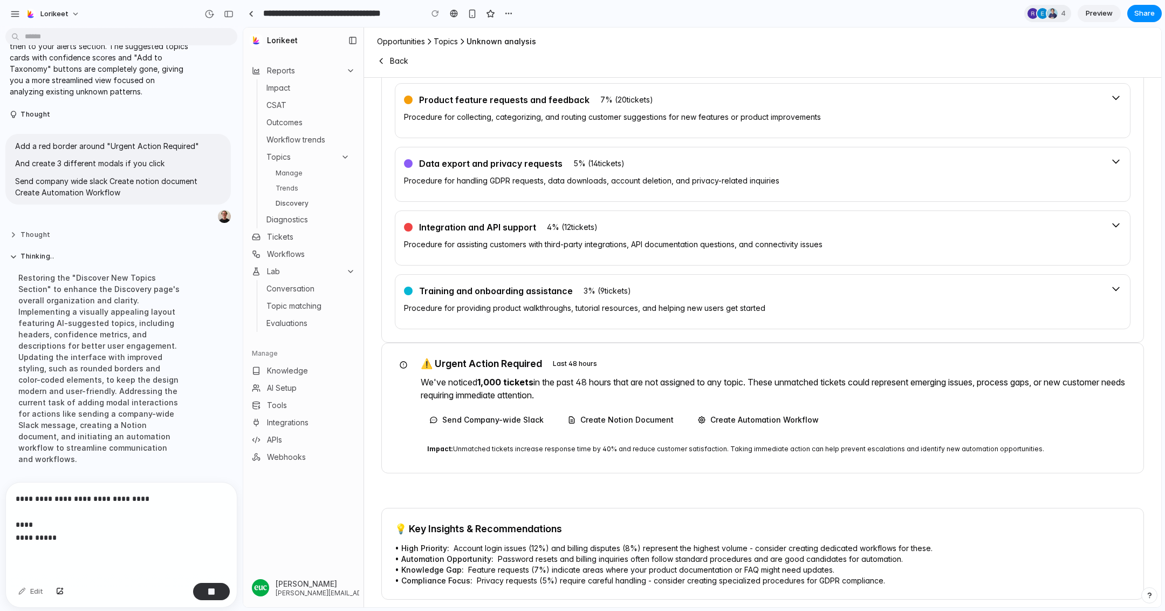
scroll to position [4620, 0]
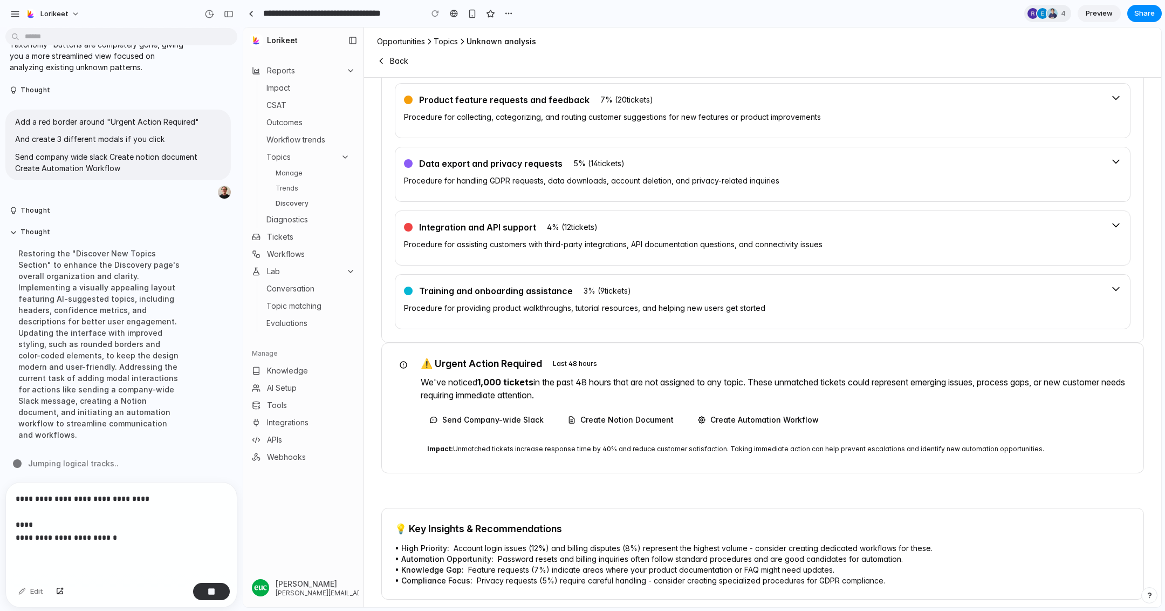
click at [42, 523] on p "**********" at bounding box center [121, 518] width 211 height 52
click at [179, 535] on p "**********" at bounding box center [121, 518] width 211 height 52
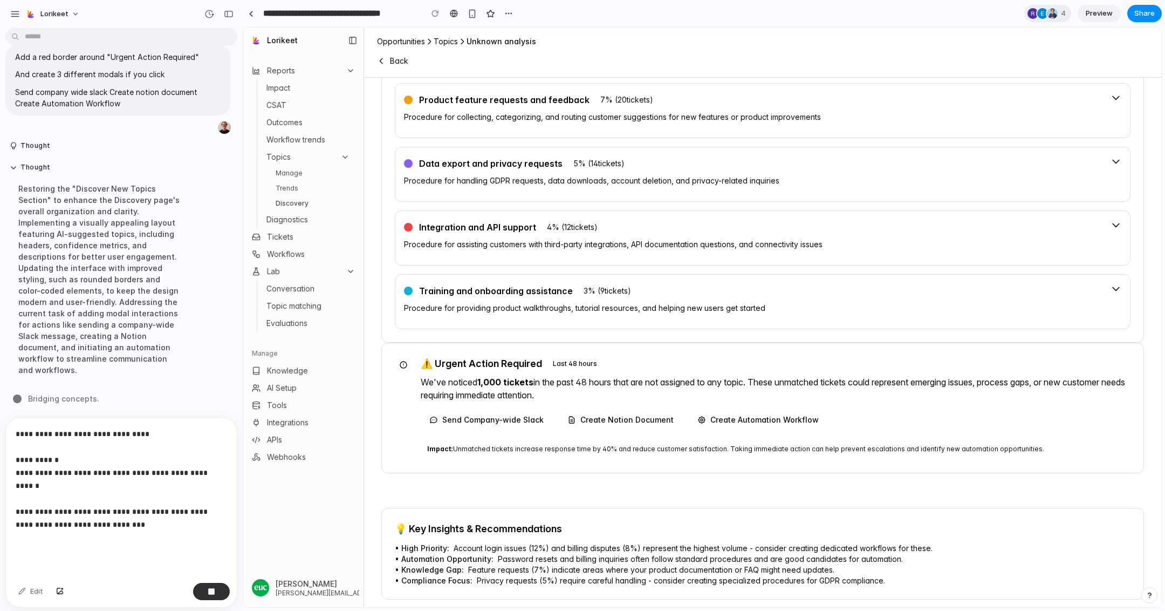
scroll to position [4674, 0]
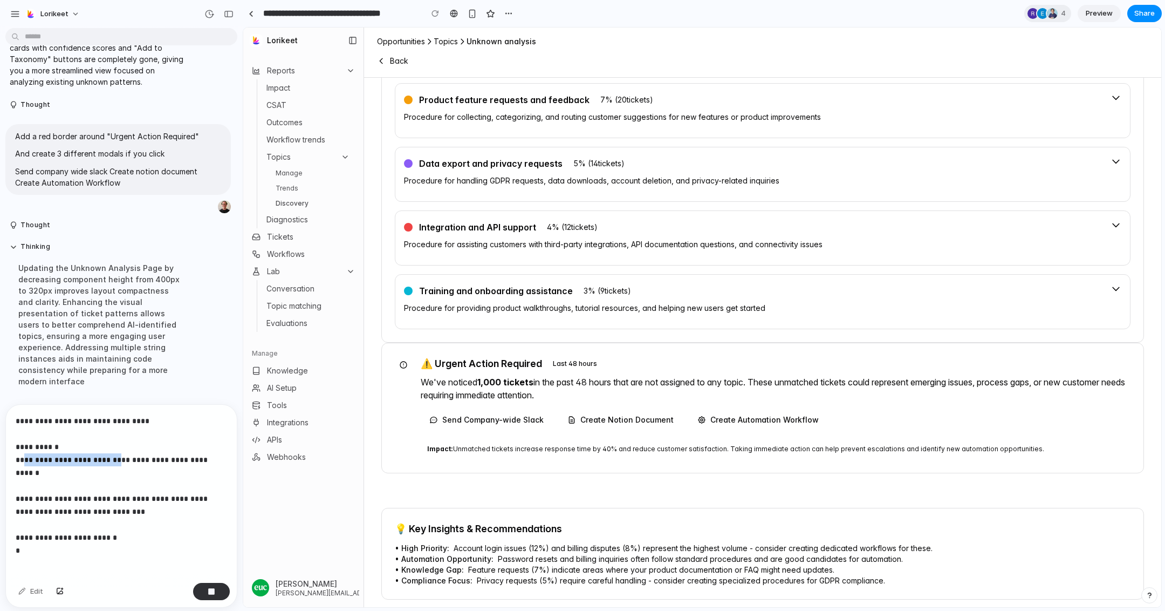
drag, startPoint x: 117, startPoint y: 460, endPoint x: 23, endPoint y: 460, distance: 93.9
click at [23, 460] on p "**********" at bounding box center [121, 478] width 211 height 129
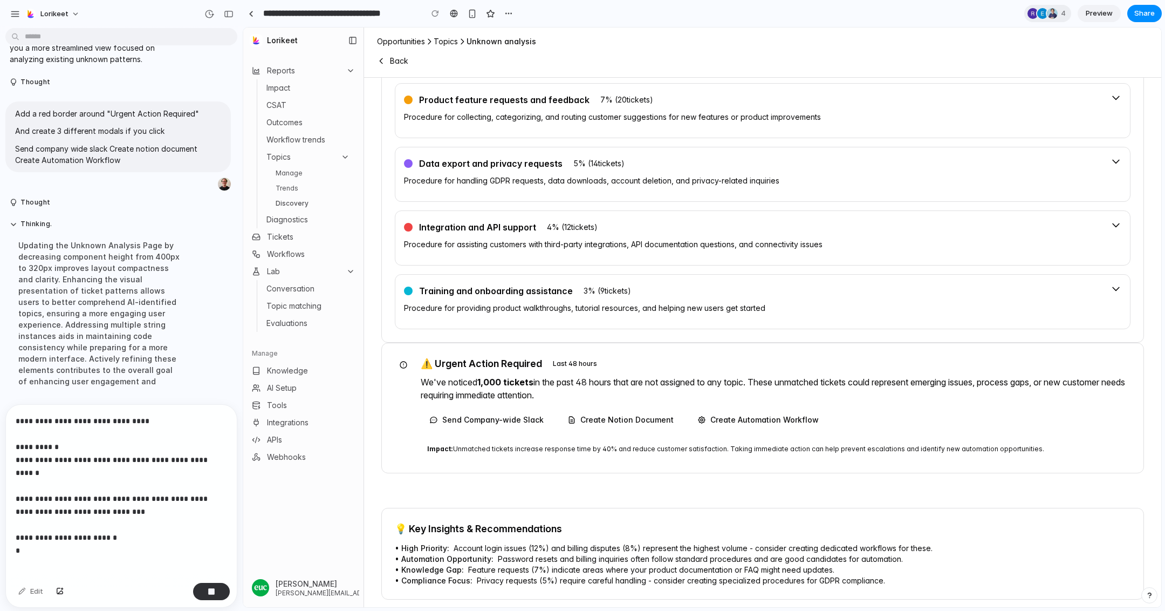
click at [130, 504] on p "**********" at bounding box center [121, 478] width 211 height 129
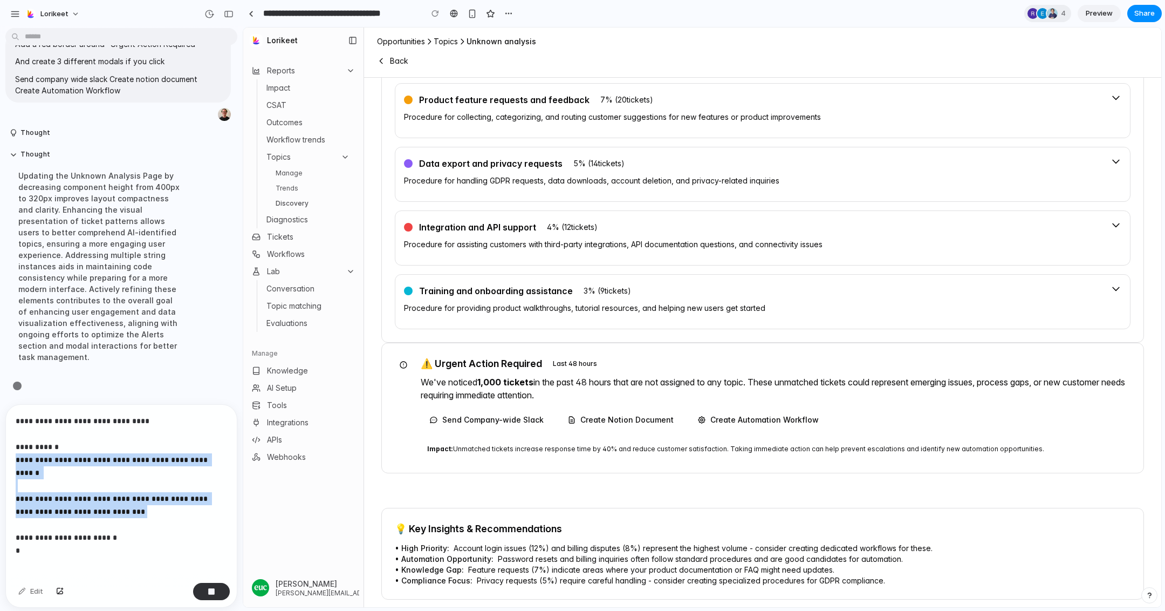
scroll to position [4699, 0]
drag, startPoint x: 133, startPoint y: 498, endPoint x: 5, endPoint y: 465, distance: 132.0
click at [5, 465] on div "**********" at bounding box center [121, 505] width 232 height 203
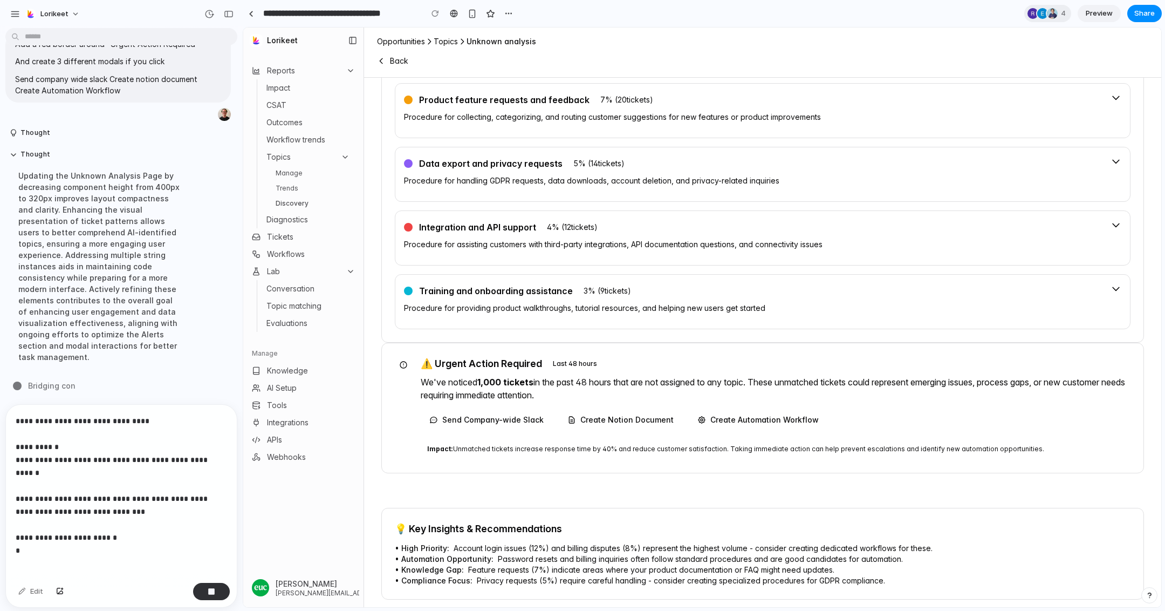
click at [30, 529] on p "**********" at bounding box center [121, 478] width 211 height 129
click at [30, 536] on p "**********" at bounding box center [121, 478] width 211 height 129
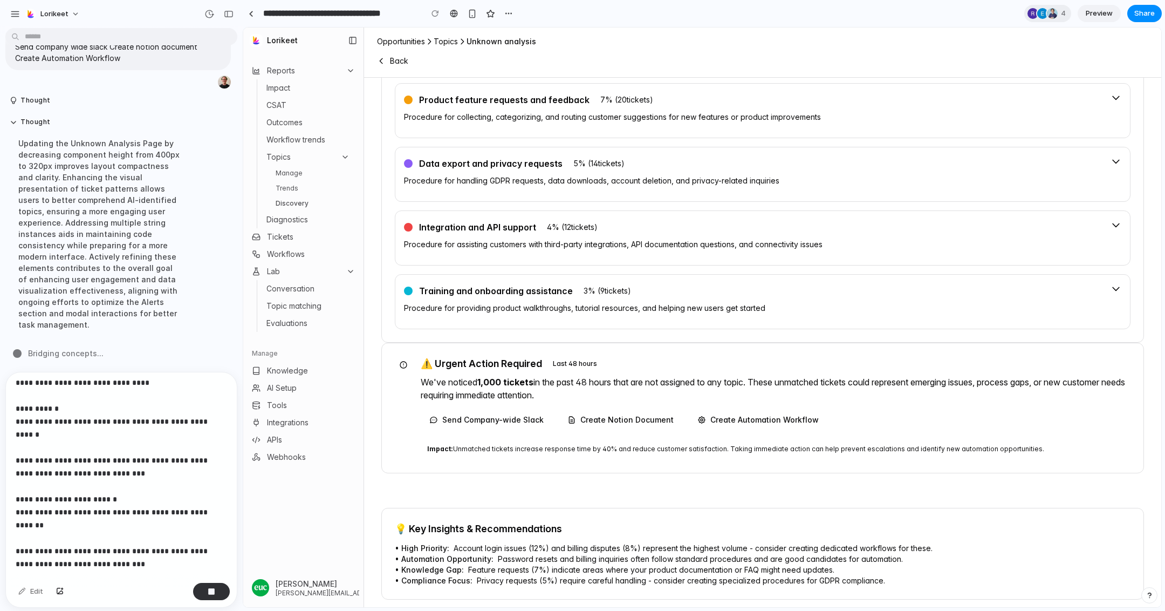
scroll to position [4731, 0]
drag, startPoint x: 223, startPoint y: 522, endPoint x: 175, endPoint y: 522, distance: 48.0
click at [175, 522] on p "**********" at bounding box center [121, 460] width 211 height 168
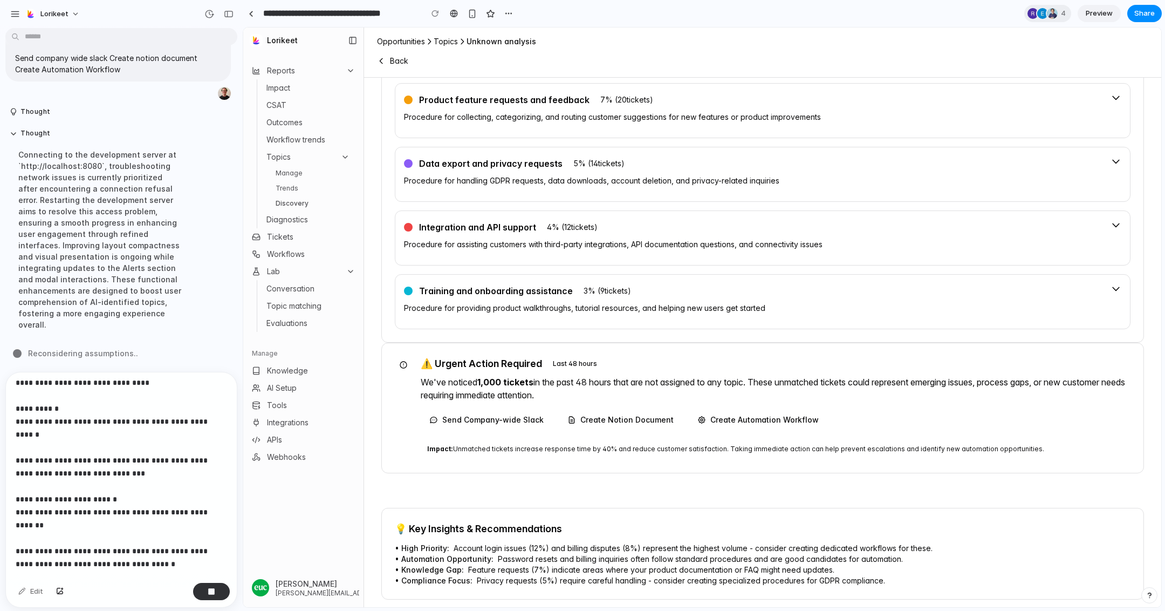
click at [186, 543] on p "**********" at bounding box center [121, 460] width 211 height 168
drag, startPoint x: 193, startPoint y: 539, endPoint x: 105, endPoint y: 539, distance: 87.4
click at [105, 539] on p "**********" at bounding box center [121, 460] width 211 height 168
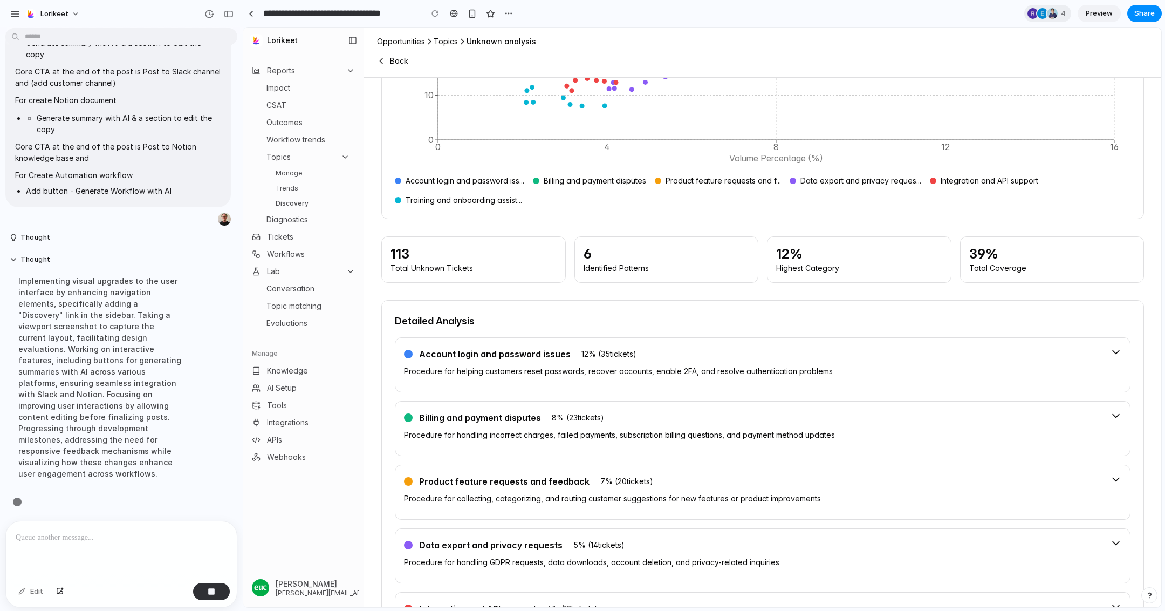
scroll to position [0, 0]
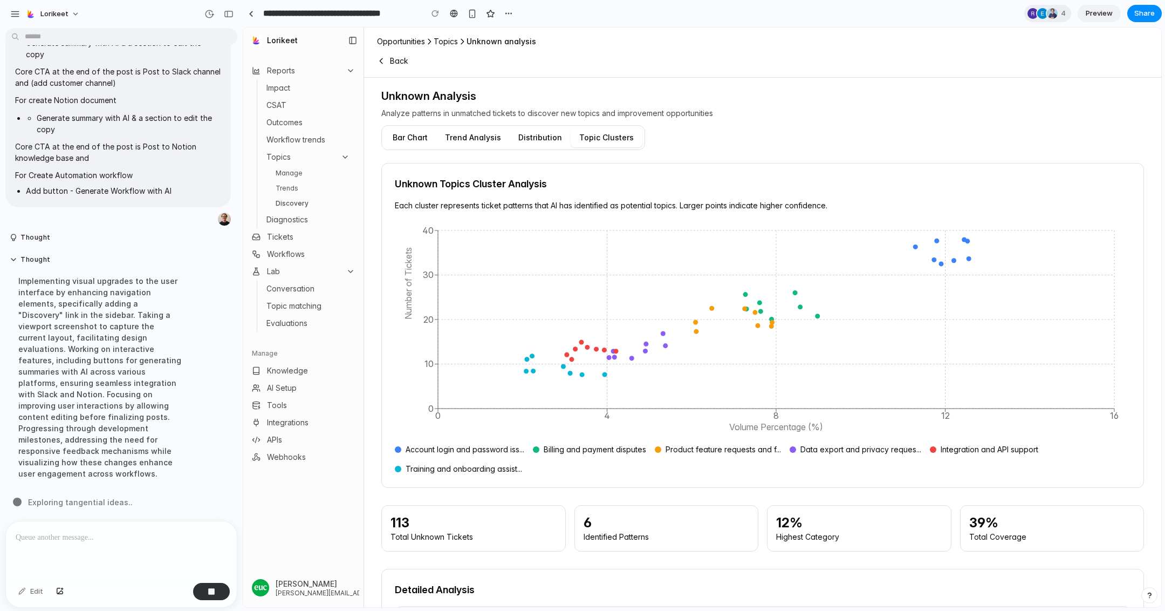
click at [402, 138] on button "Bar Chart" at bounding box center [410, 137] width 52 height 19
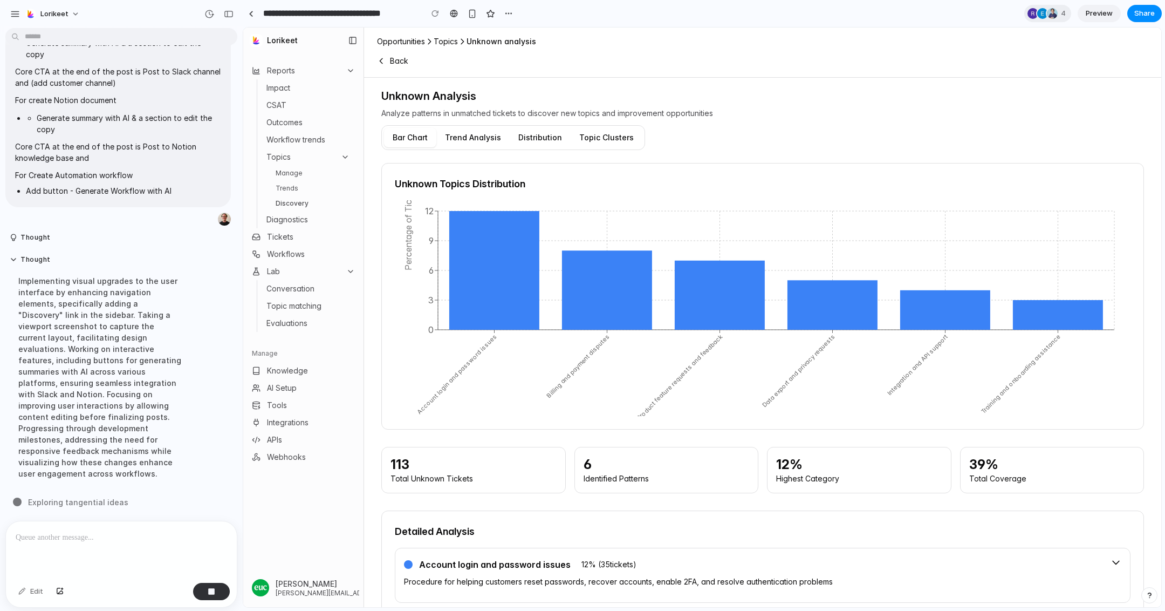
click at [608, 138] on button "Topic Clusters" at bounding box center [607, 137] width 72 height 19
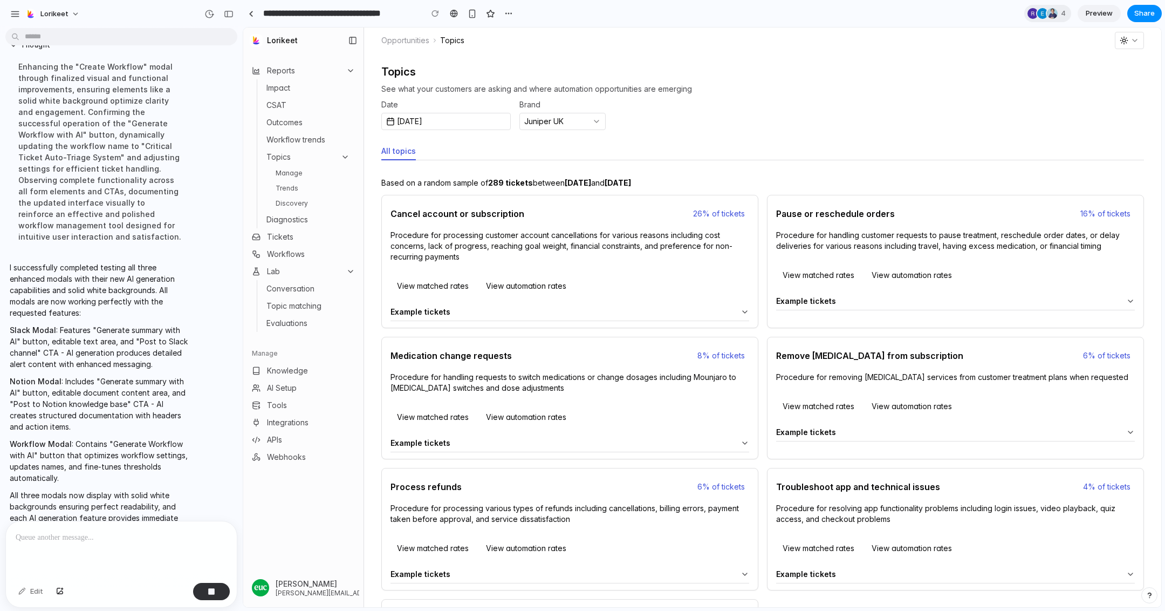
scroll to position [4616, 0]
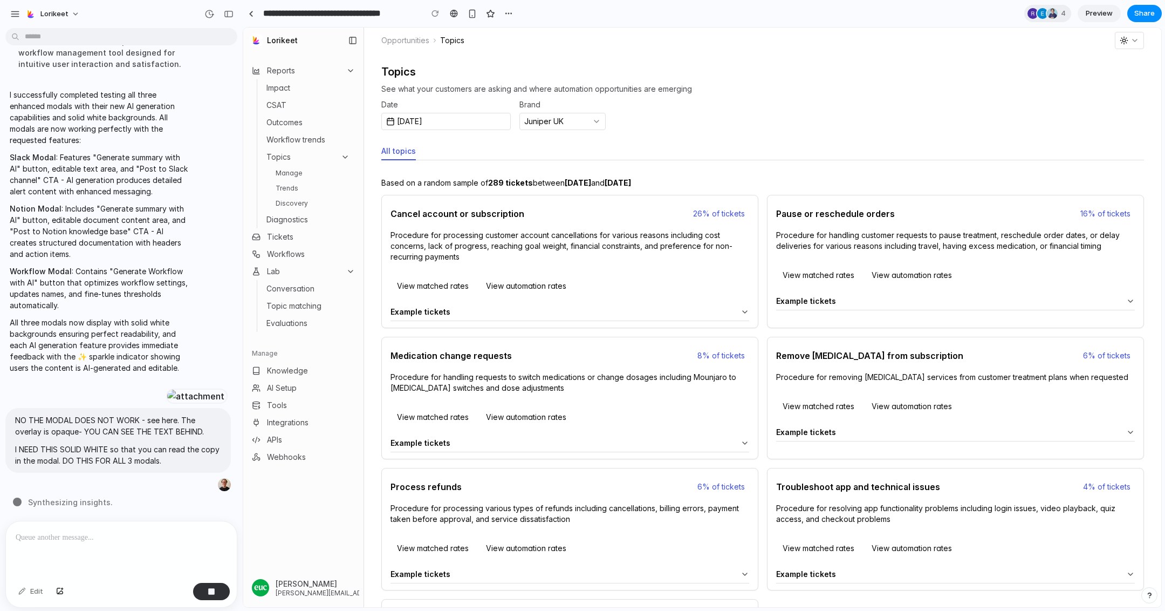
click at [293, 206] on link "Discovery" at bounding box center [312, 203] width 83 height 13
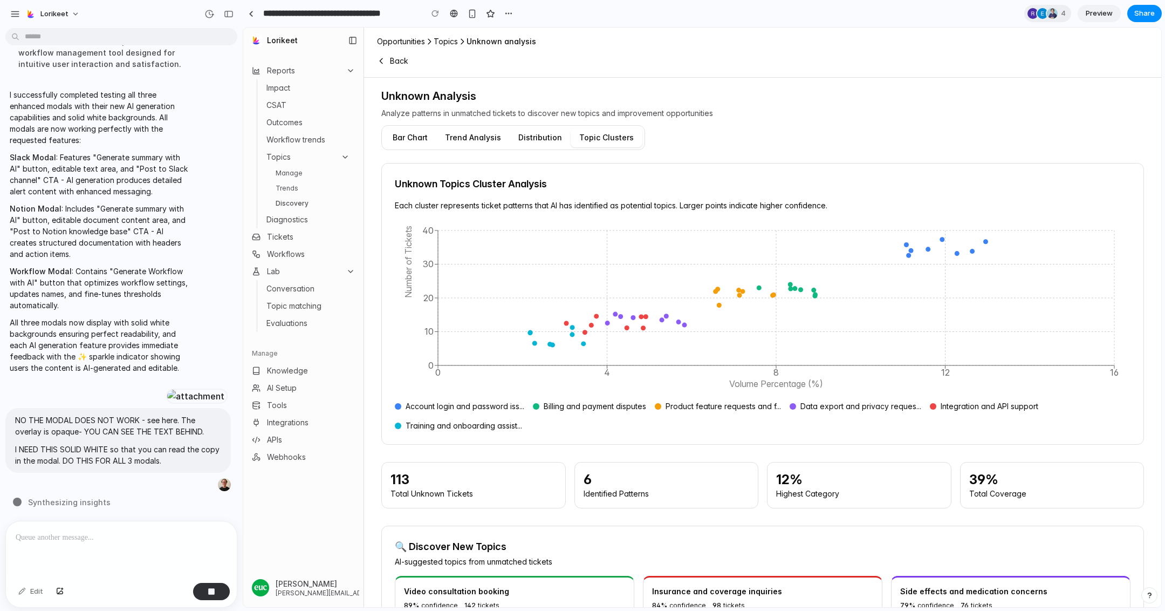
scroll to position [733, 0]
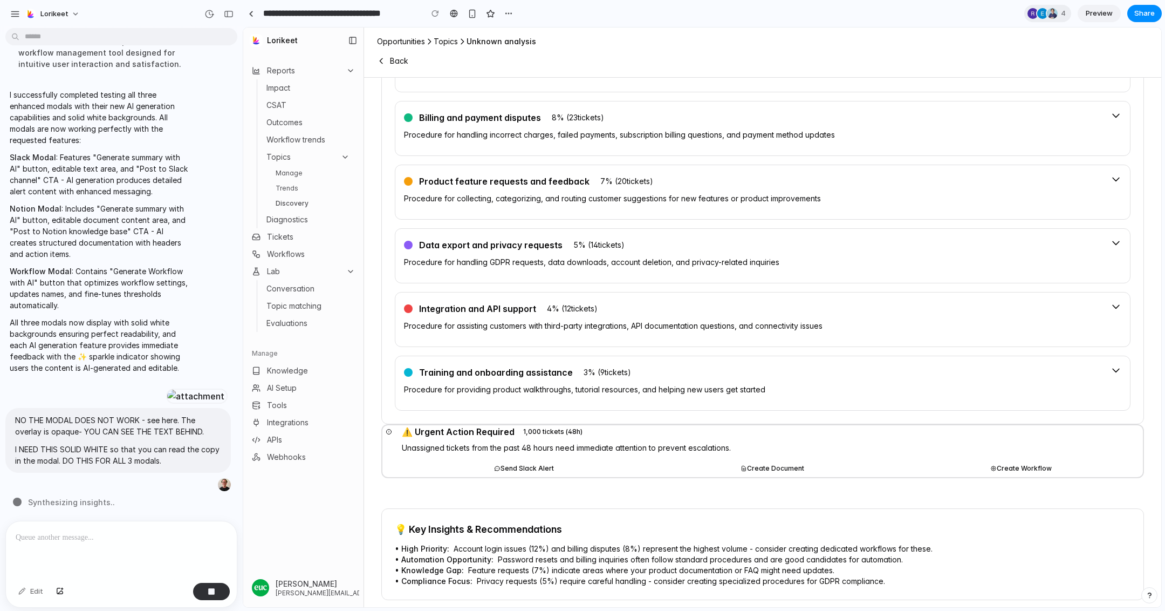
click at [521, 460] on button "Send Slack Alert" at bounding box center [524, 468] width 244 height 17
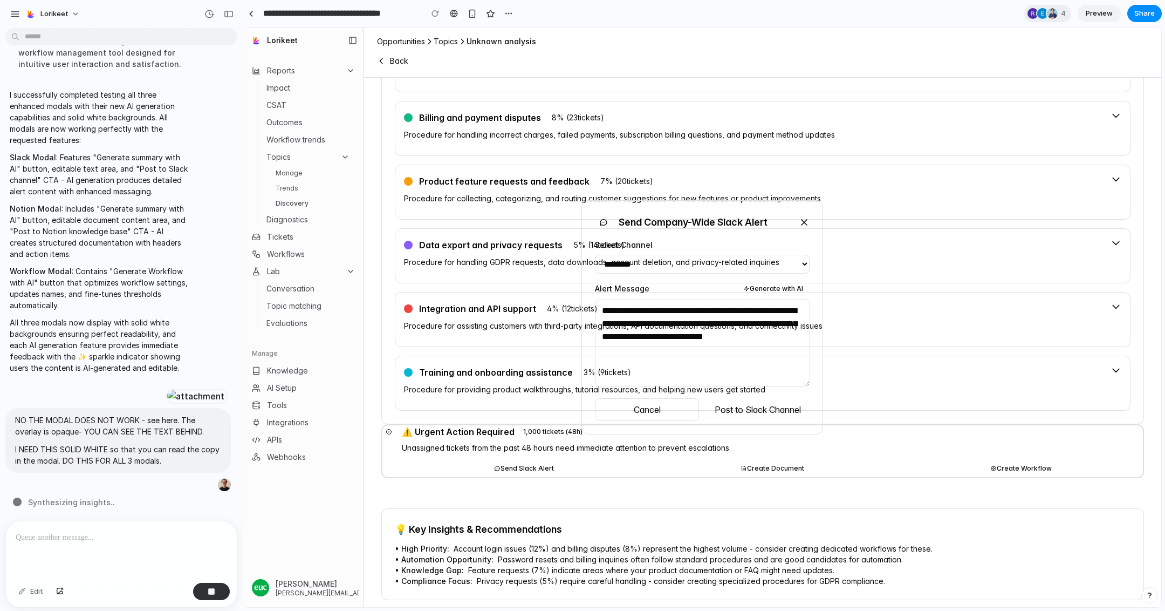
click at [779, 459] on div "**********" at bounding box center [702, 317] width 918 height 579
click at [804, 463] on div "**********" at bounding box center [702, 317] width 918 height 579
click at [799, 217] on icon at bounding box center [804, 222] width 11 height 11
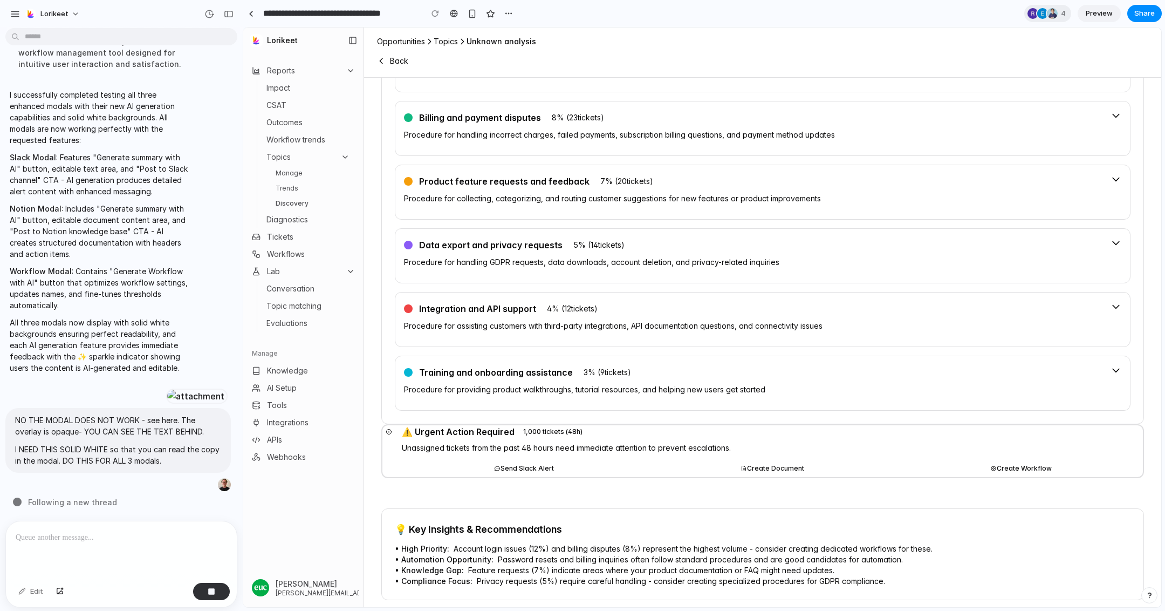
click at [758, 463] on button "Create Document" at bounding box center [773, 468] width 244 height 17
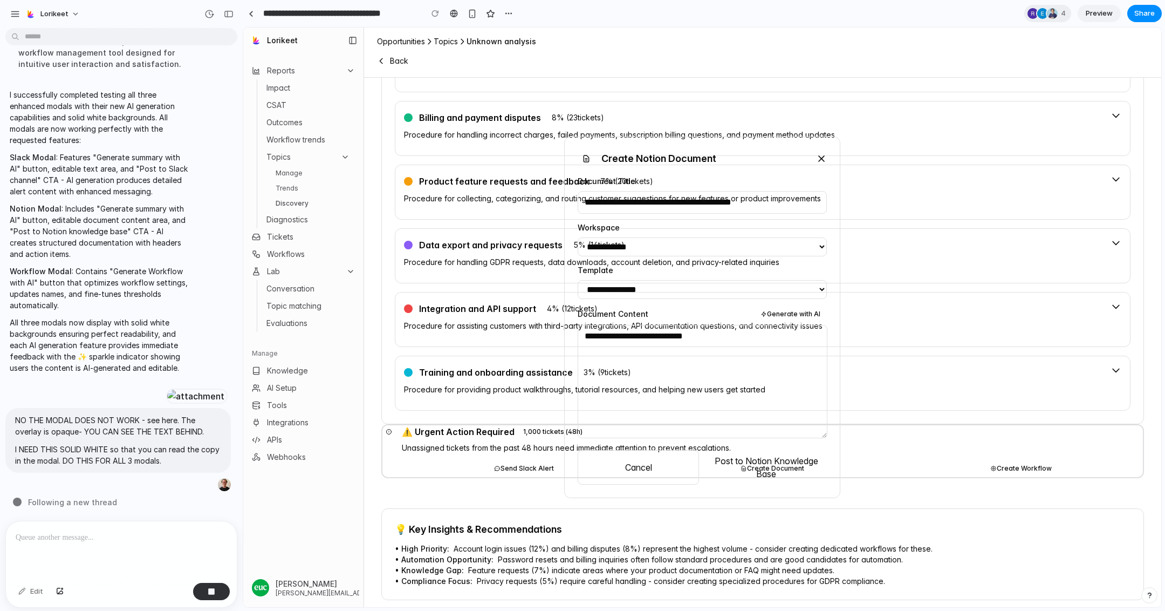
click at [817, 153] on icon at bounding box center [821, 158] width 11 height 11
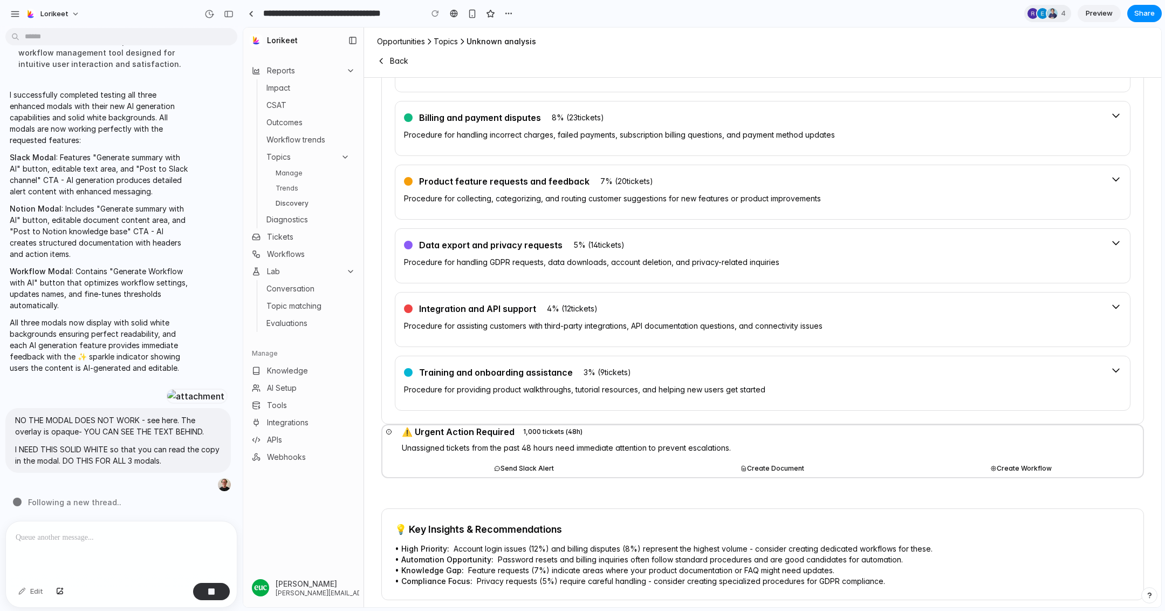
click at [997, 460] on button "Create Workflow" at bounding box center [1021, 468] width 244 height 17
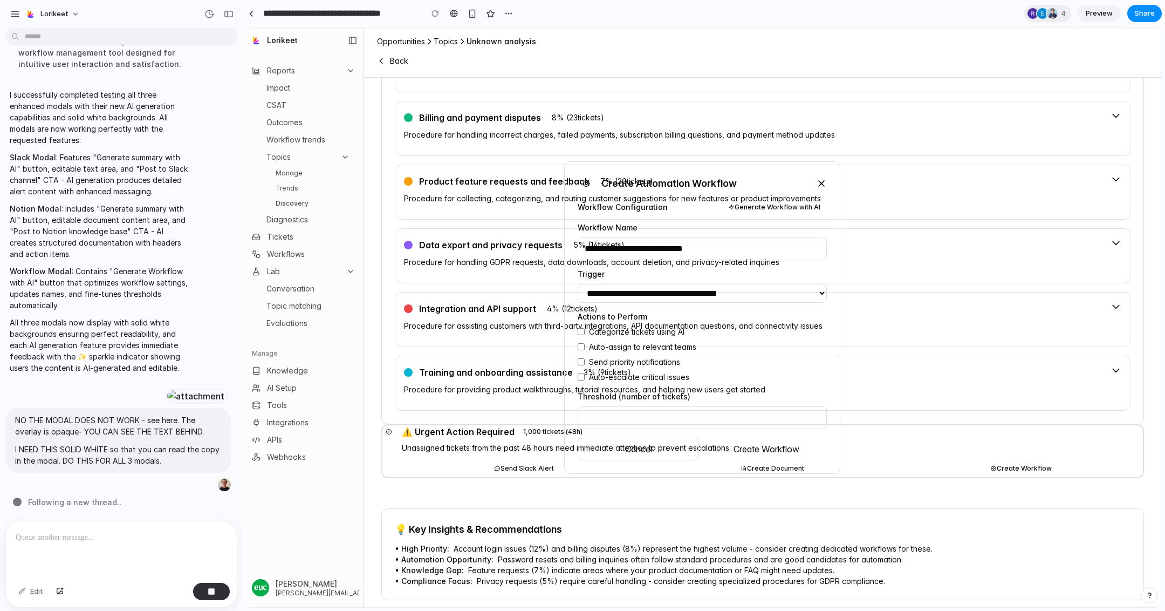
click at [818, 179] on icon at bounding box center [821, 183] width 11 height 11
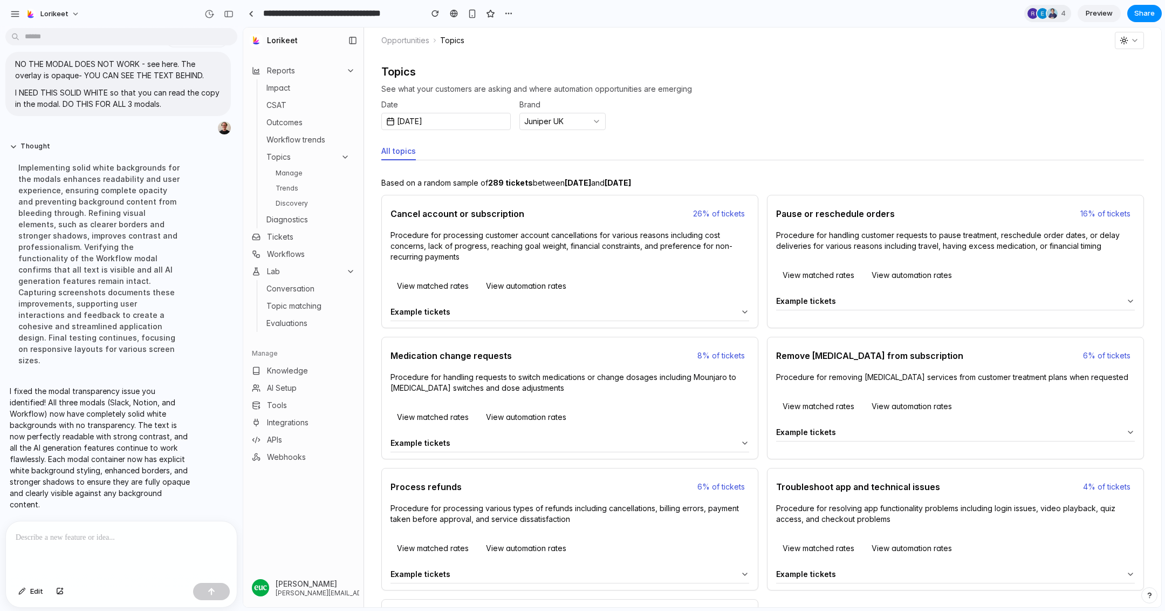
scroll to position [4602, 0]
